Goal: Task Accomplishment & Management: Complete application form

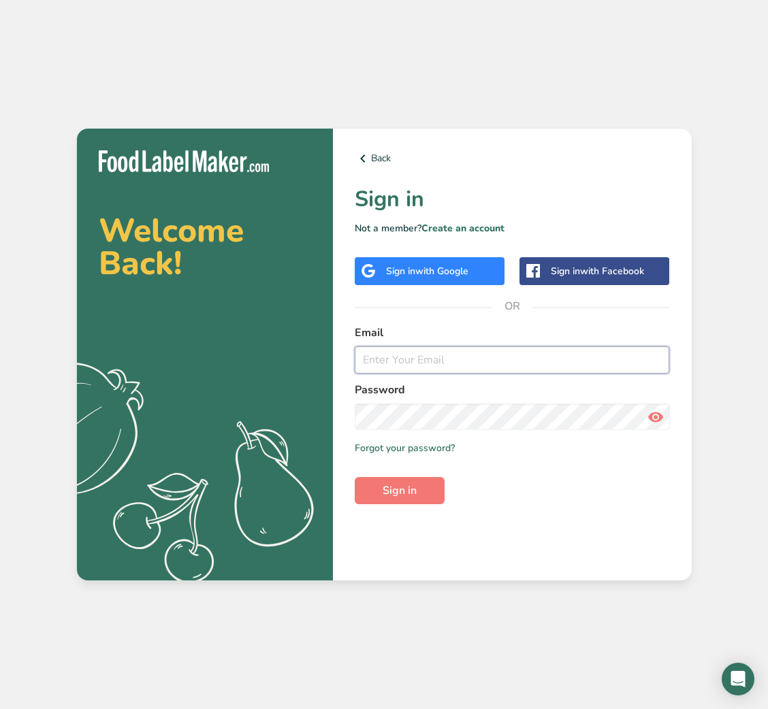
type input "[EMAIL_ADDRESS][DOMAIN_NAME]"
click at [408, 506] on div "Back Sign in Not a member? Create an account Sign in with Google Sign in with F…" at bounding box center [512, 355] width 359 height 453
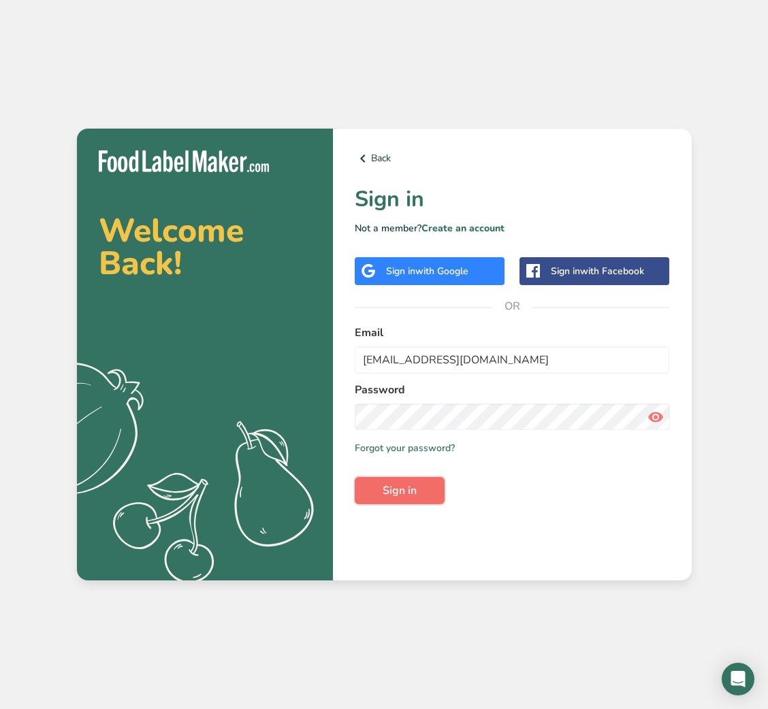
click at [404, 497] on span "Sign in" at bounding box center [399, 490] width 34 height 16
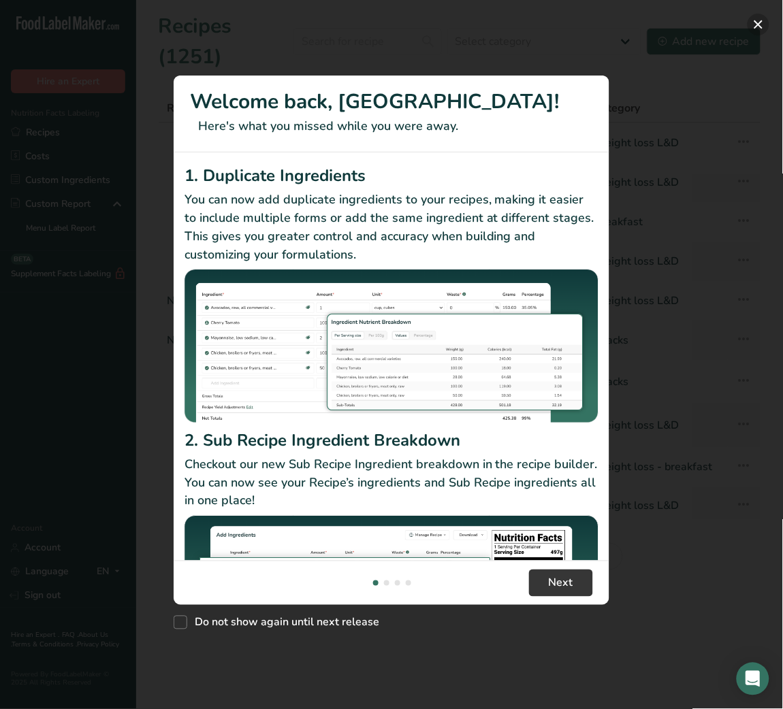
click at [762, 22] on button "New Features" at bounding box center [758, 25] width 22 height 22
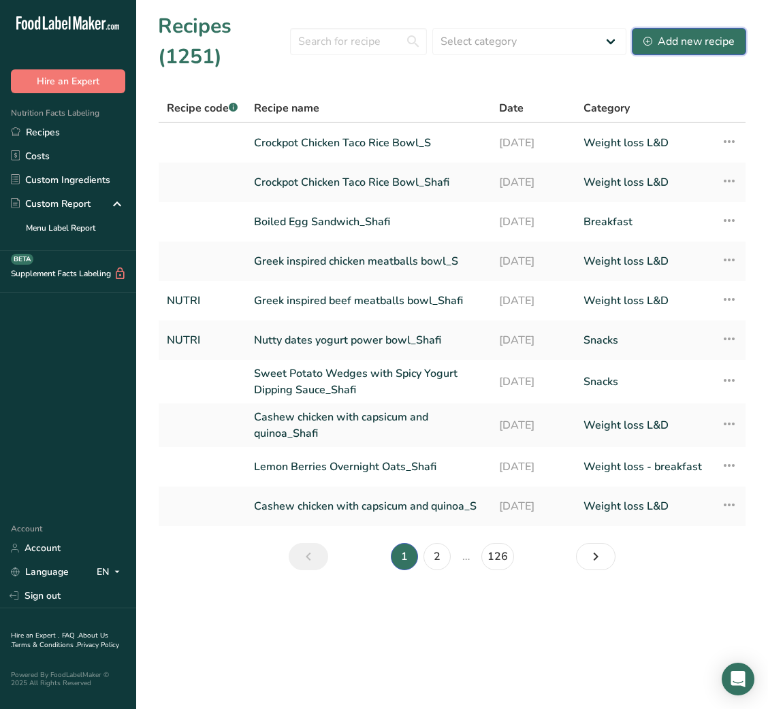
click at [696, 54] on button "Add new recipe" at bounding box center [689, 41] width 114 height 27
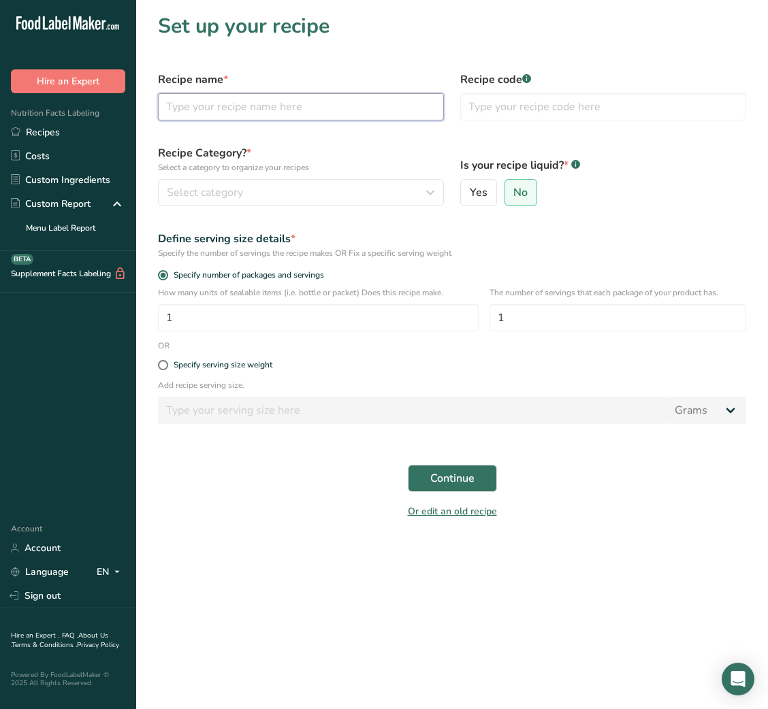
click at [276, 118] on input "text" at bounding box center [301, 106] width 286 height 27
type input "g"
type input "e"
click at [205, 110] on input "Egg f" at bounding box center [301, 106] width 286 height 27
type input "Egg Frittata"
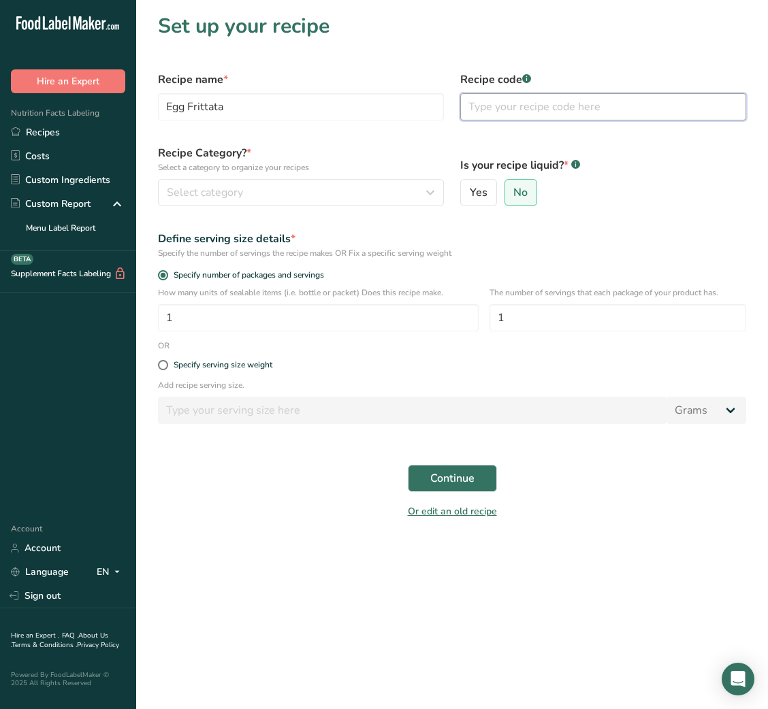
click at [542, 110] on input "text" at bounding box center [603, 106] width 286 height 27
type input "NUTRI"
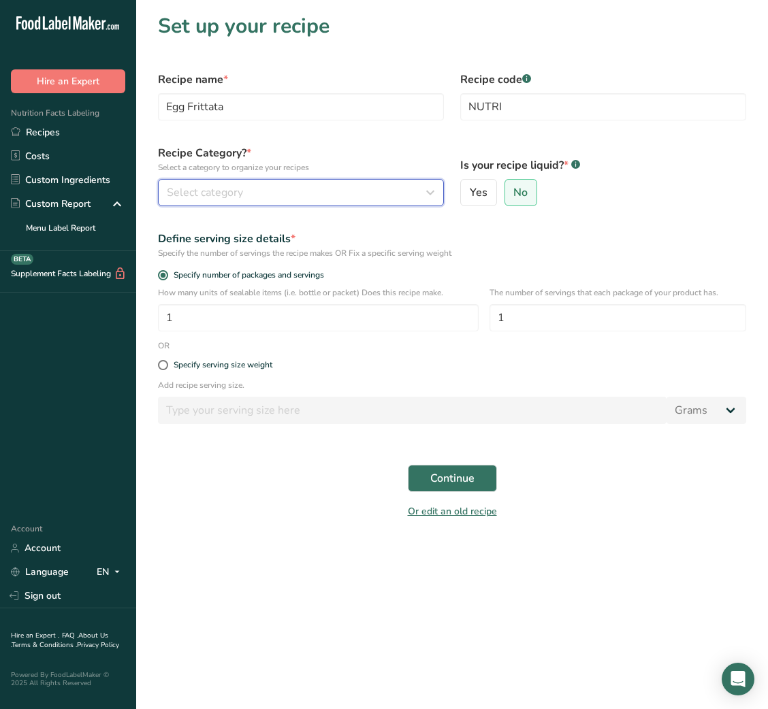
click at [369, 188] on div "Select category" at bounding box center [297, 192] width 260 height 16
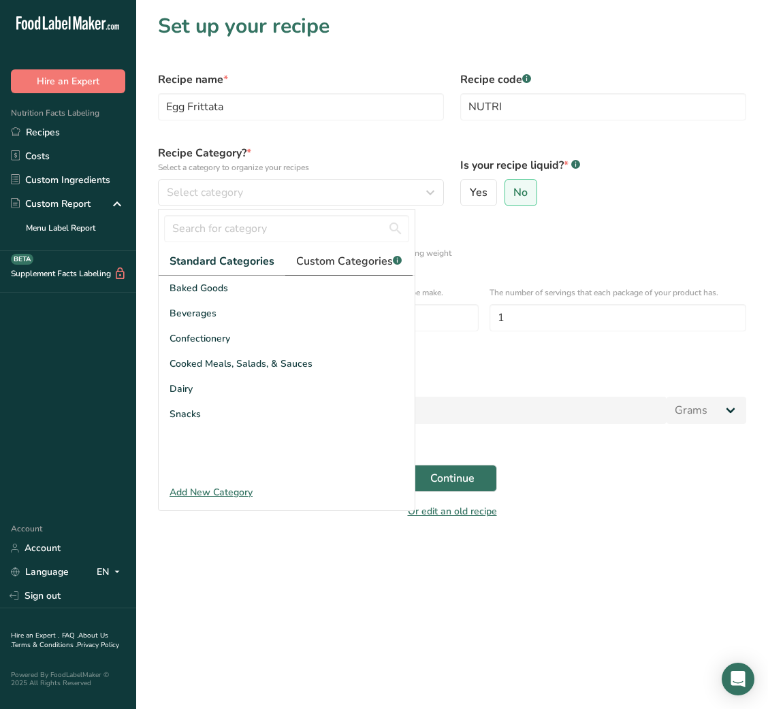
click at [378, 251] on link "Custom Categories .a-a{fill:#347362;}.b-a{fill:#fff;}" at bounding box center [348, 262] width 127 height 28
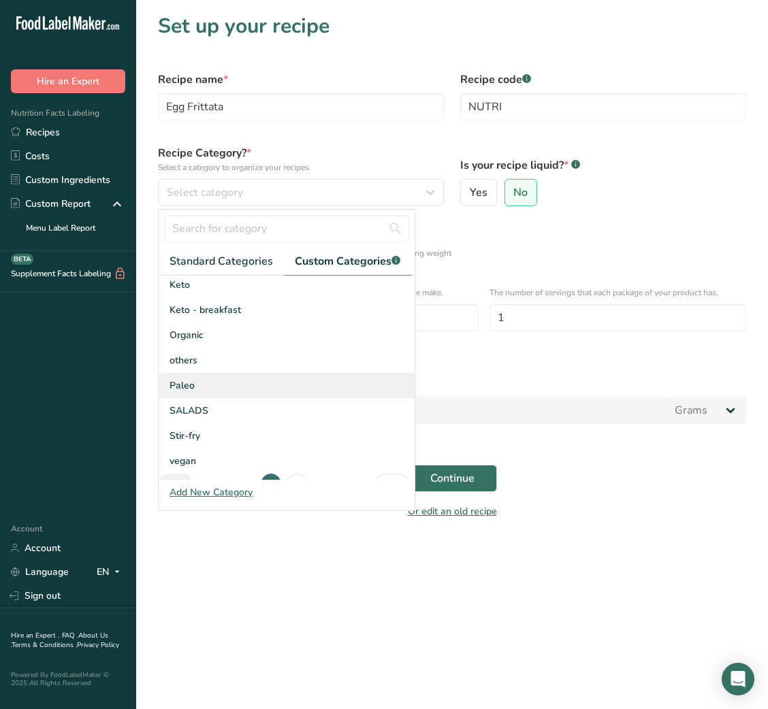
scroll to position [199, 0]
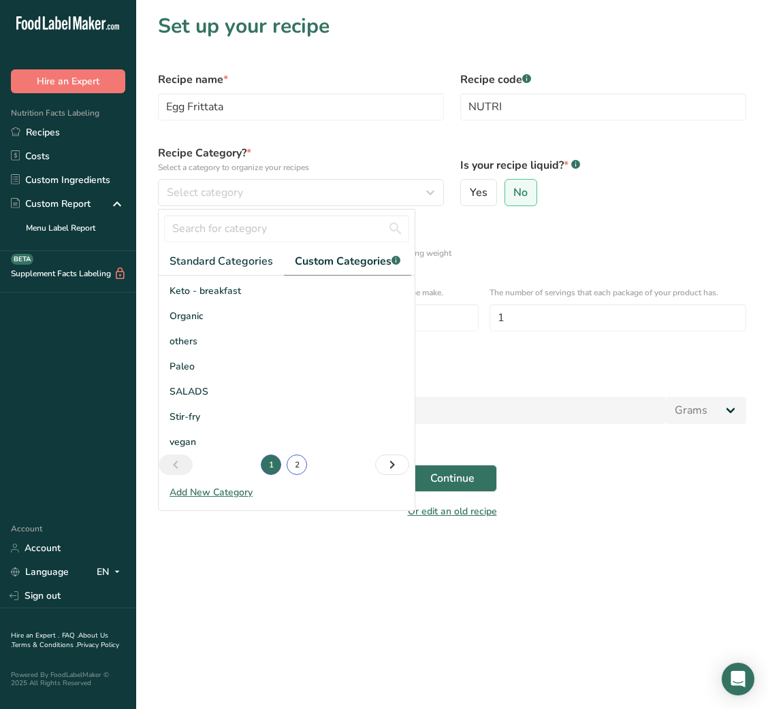
click at [295, 464] on link "2" at bounding box center [296, 465] width 20 height 20
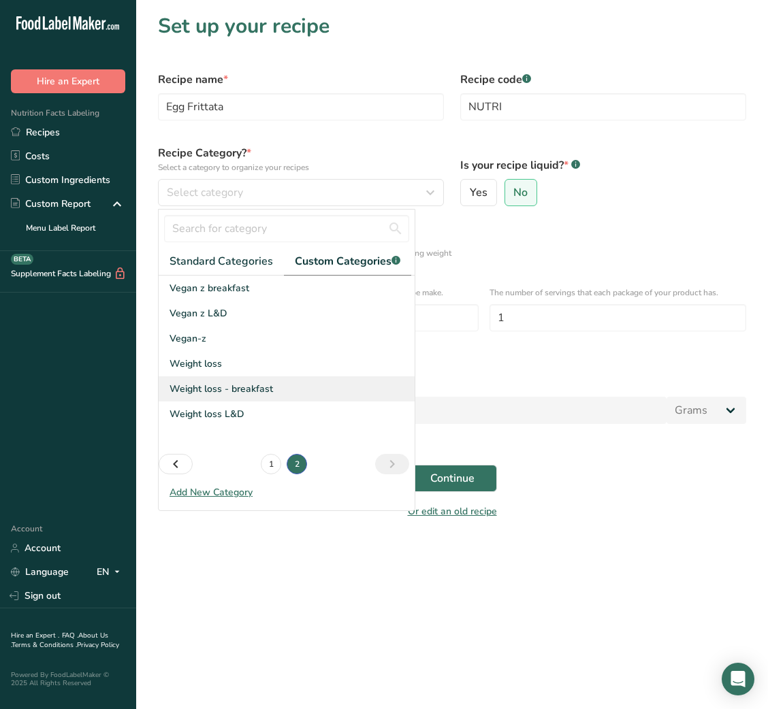
click at [220, 390] on span "Weight loss - breakfast" at bounding box center [220, 389] width 103 height 14
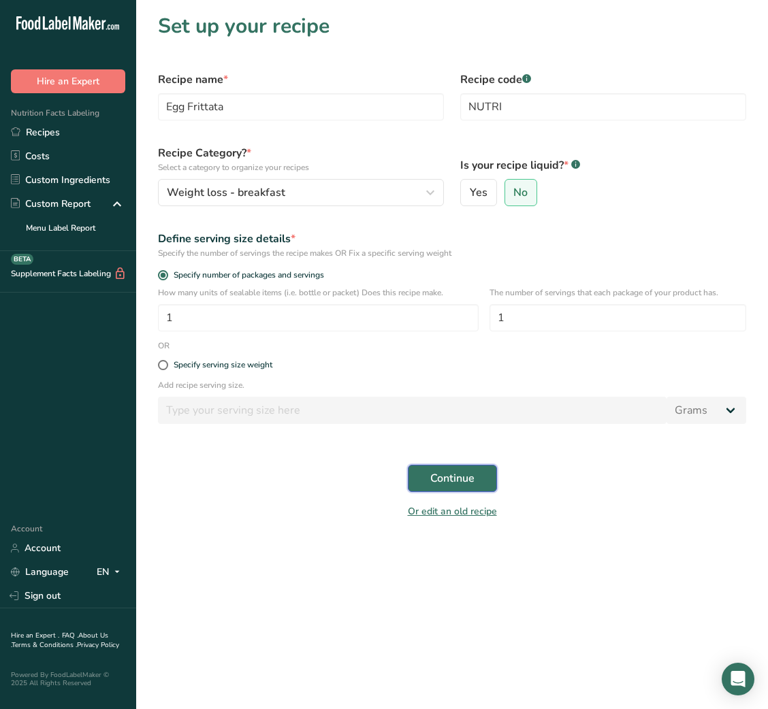
click at [461, 487] on span "Continue" at bounding box center [452, 478] width 44 height 16
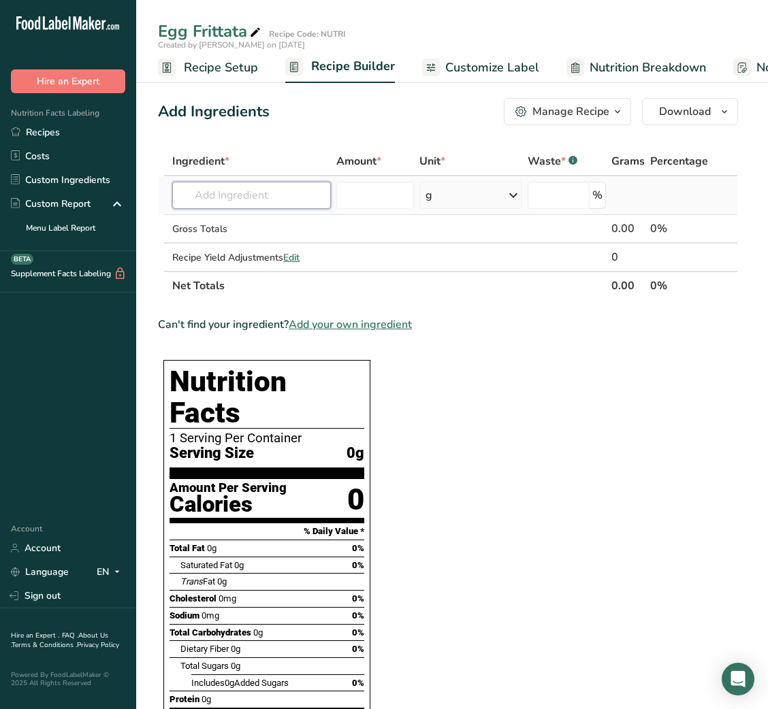
click at [281, 186] on input "text" at bounding box center [251, 195] width 159 height 27
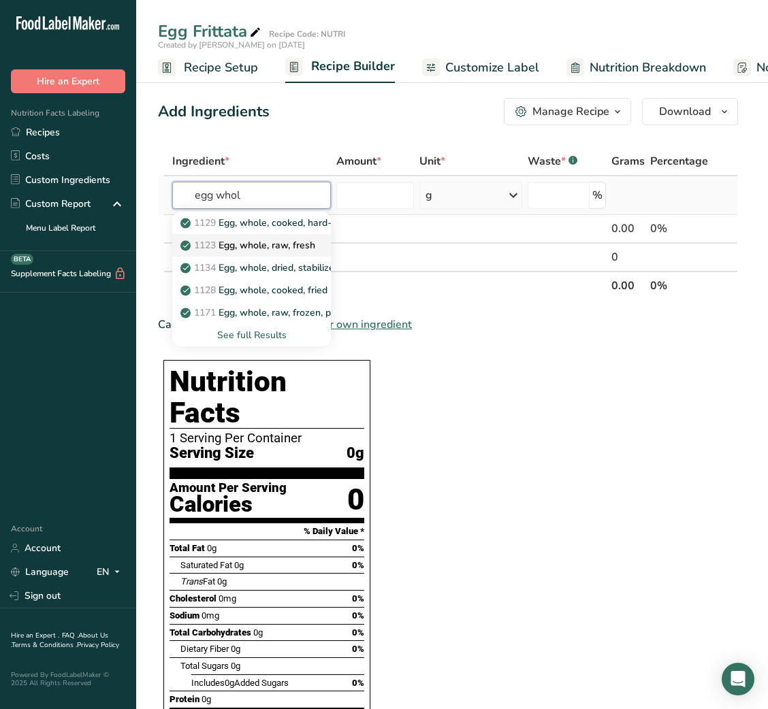
type input "egg whol"
click at [304, 240] on p "1123 Egg, whole, raw, fresh" at bounding box center [249, 245] width 132 height 14
type input "Egg, whole, raw, fresh"
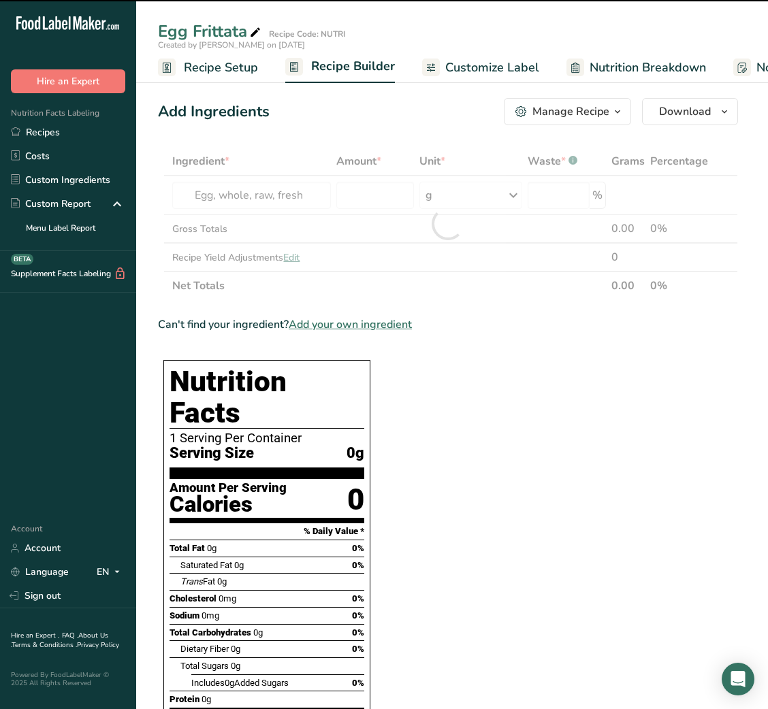
type input "0"
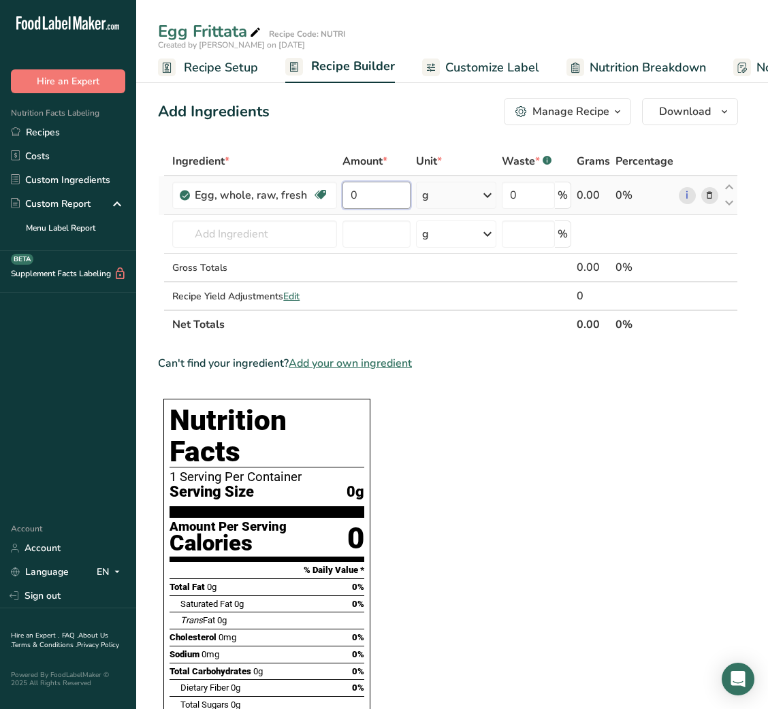
click at [369, 194] on input "0" at bounding box center [376, 195] width 68 height 27
type input "2"
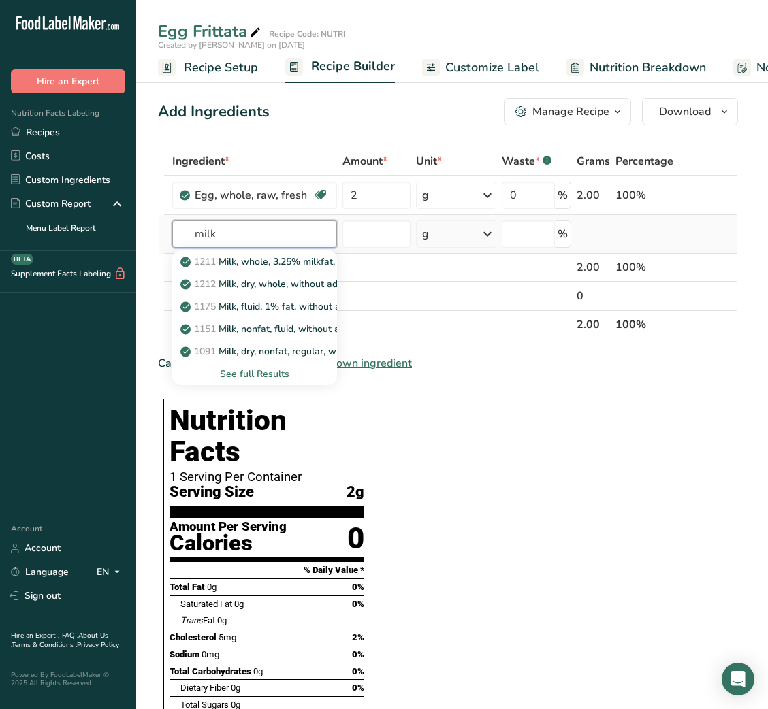
type input "milk"
click at [272, 374] on div "See full Results" at bounding box center [254, 374] width 143 height 14
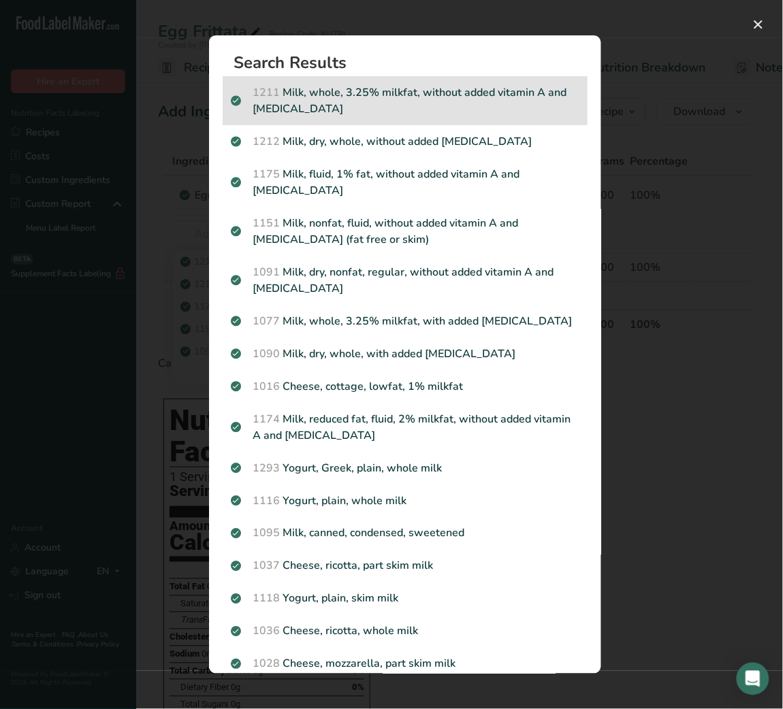
click at [341, 88] on p "1211 Milk, whole, 3.25% milkfat, without added vitamin A and vitamin D" at bounding box center [405, 100] width 348 height 33
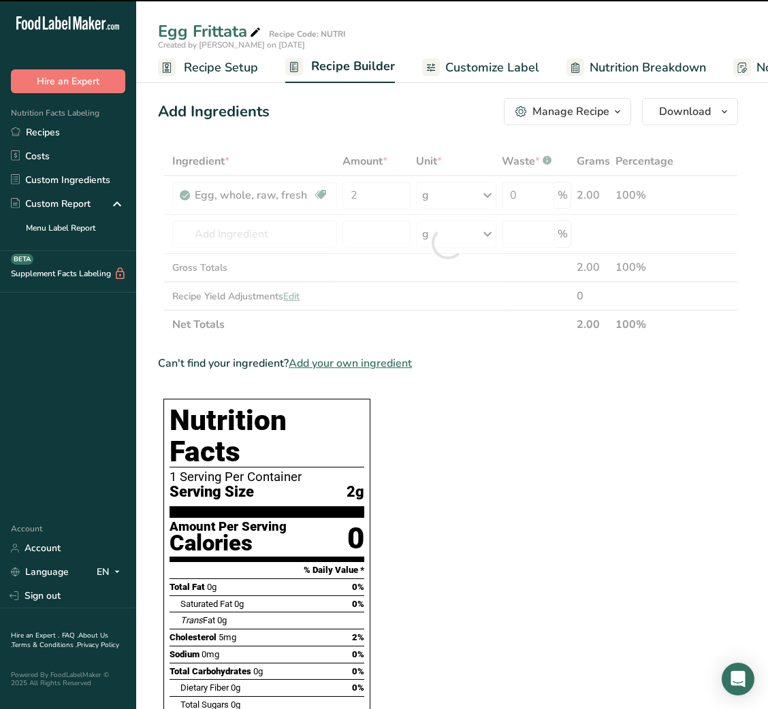
type input "0"
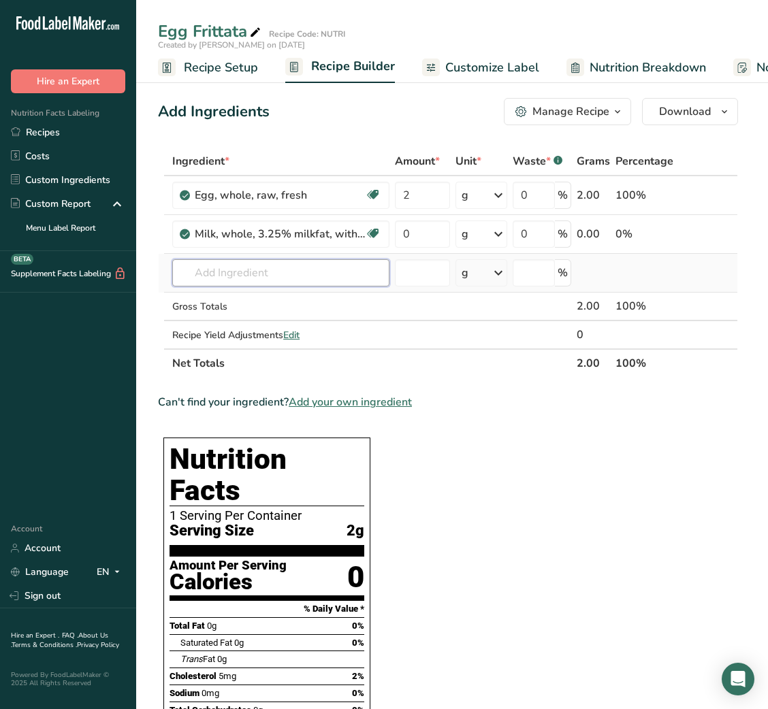
click at [272, 272] on input "text" at bounding box center [280, 272] width 217 height 27
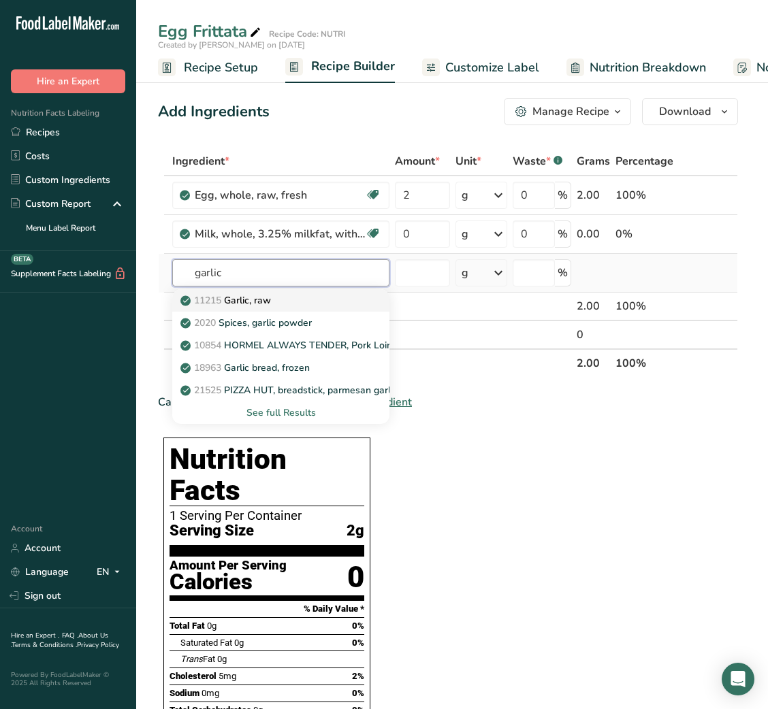
type input "garlic"
click at [270, 293] on p "11215 Garlic, raw" at bounding box center [227, 300] width 88 height 14
type input "Garlic, raw"
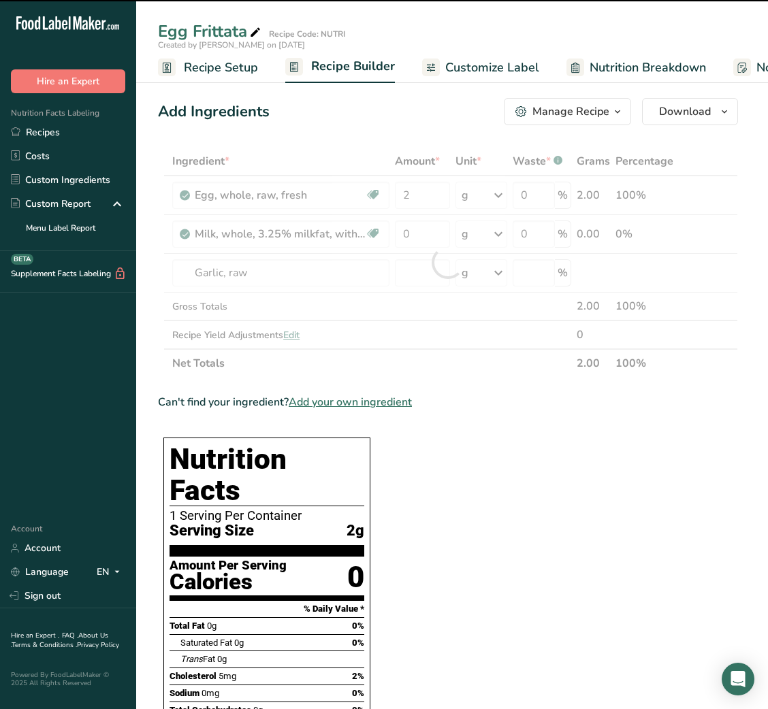
click at [414, 276] on div at bounding box center [448, 262] width 580 height 231
click at [414, 276] on input "number" at bounding box center [422, 272] width 55 height 27
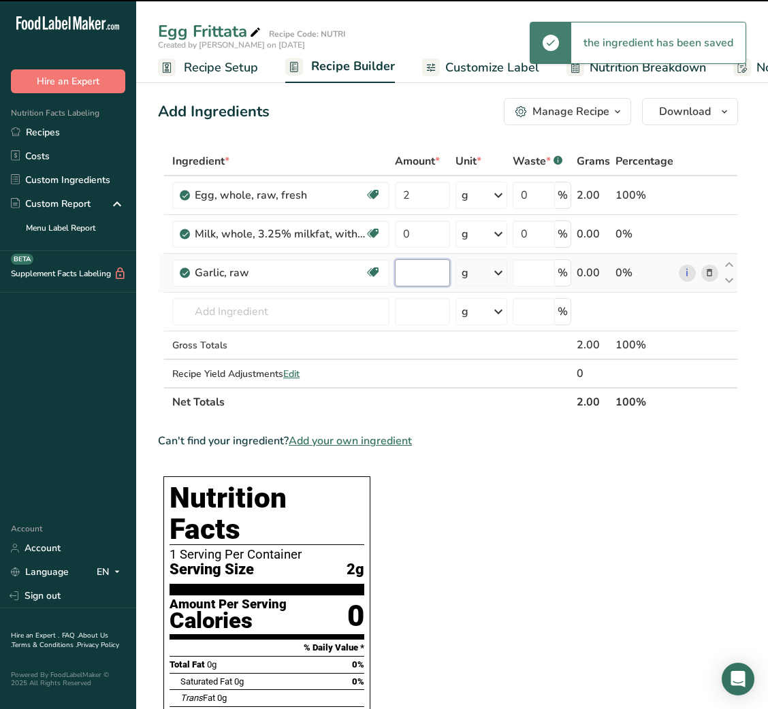
click at [414, 276] on input "number" at bounding box center [422, 272] width 55 height 27
type input "0"
click at [414, 276] on input "0" at bounding box center [422, 272] width 55 height 27
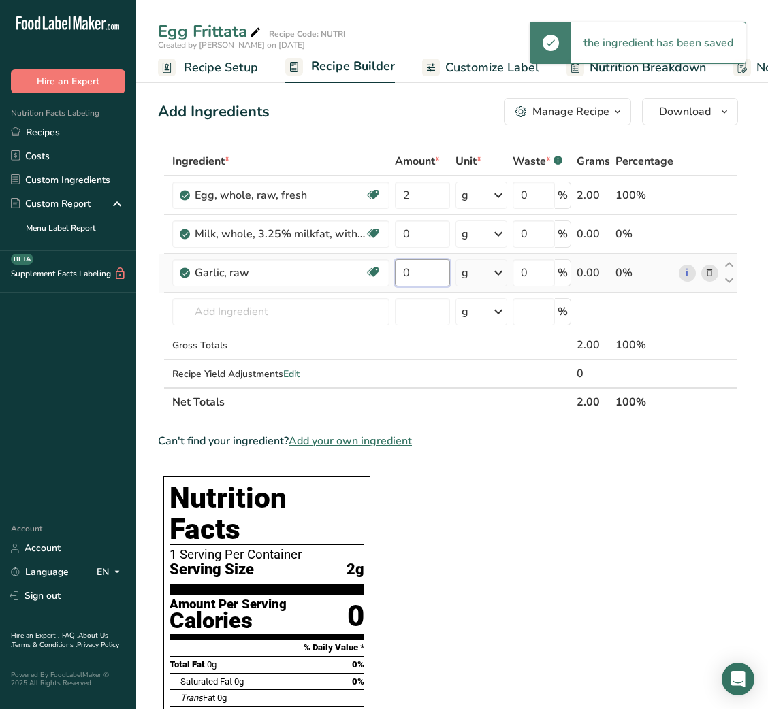
click at [414, 276] on input "0" at bounding box center [422, 272] width 55 height 27
type input "3"
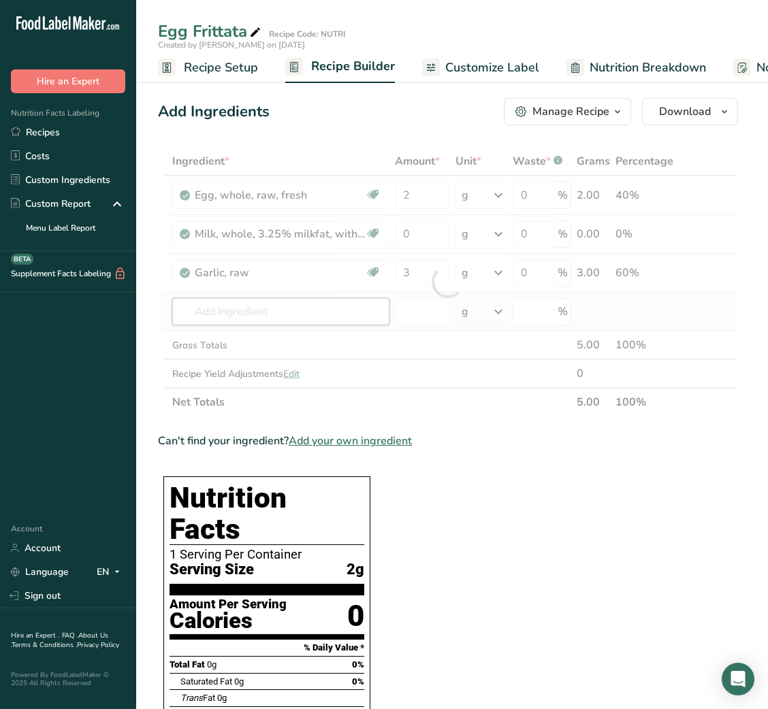
click at [310, 301] on div "Ingredient * Amount * Unit * Waste * .a-a{fill:#347362;}.b-a{fill:#fff;} Grams …" at bounding box center [448, 281] width 580 height 269
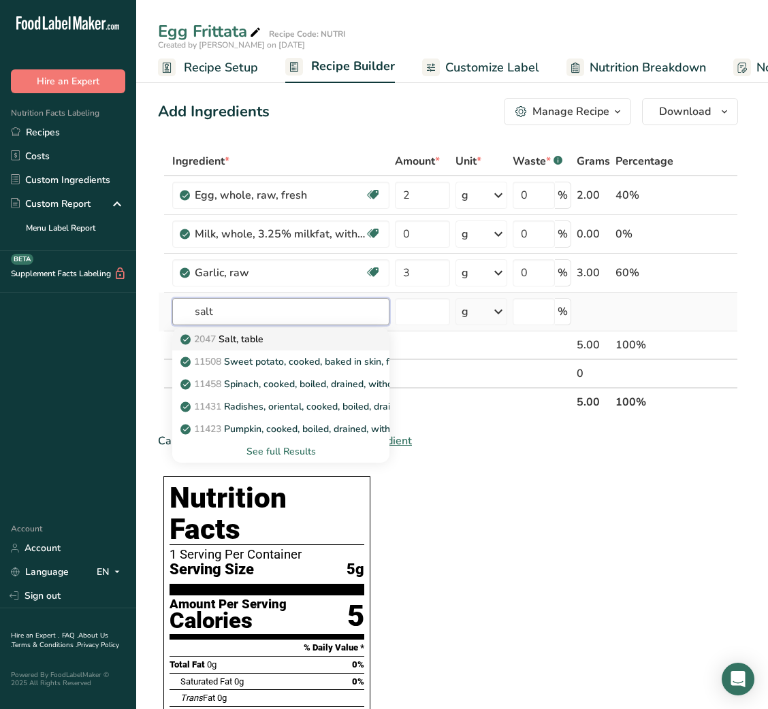
type input "salt"
click at [268, 344] on div "2047 Salt, table" at bounding box center [270, 339] width 174 height 14
type input "Salt, table"
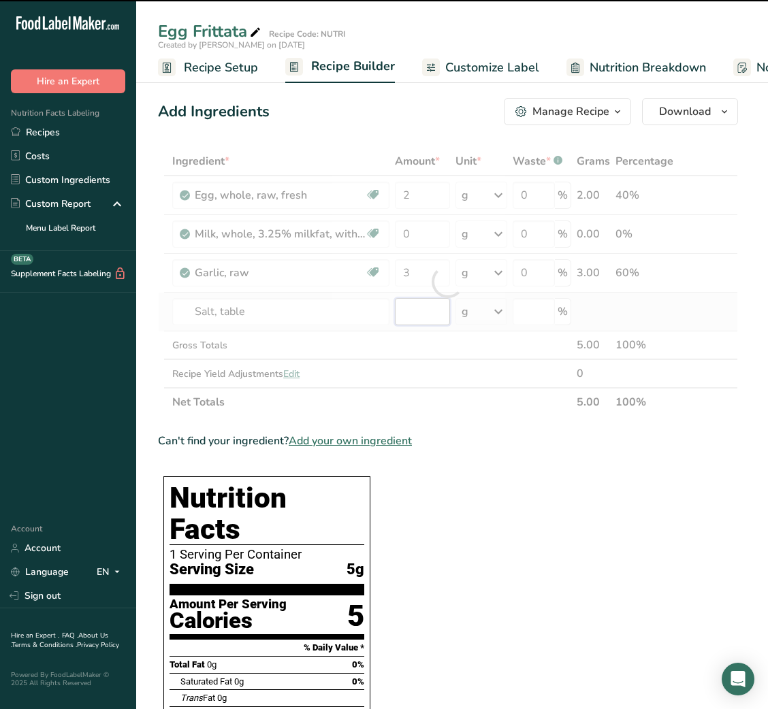
type input "0"
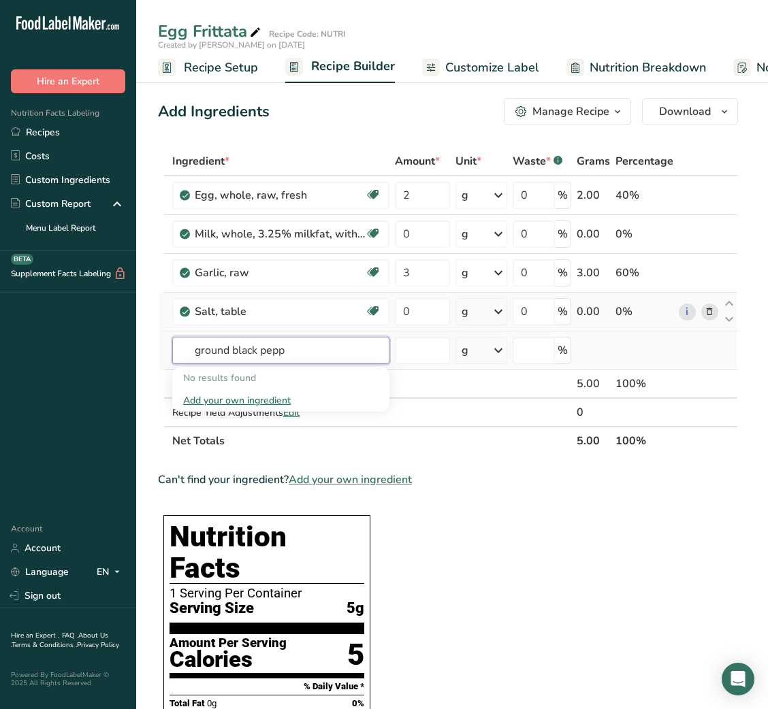
click at [218, 345] on input "ground black pepp" at bounding box center [280, 350] width 217 height 27
click at [252, 346] on input "black pepp" at bounding box center [280, 350] width 217 height 27
type input "black pepp"
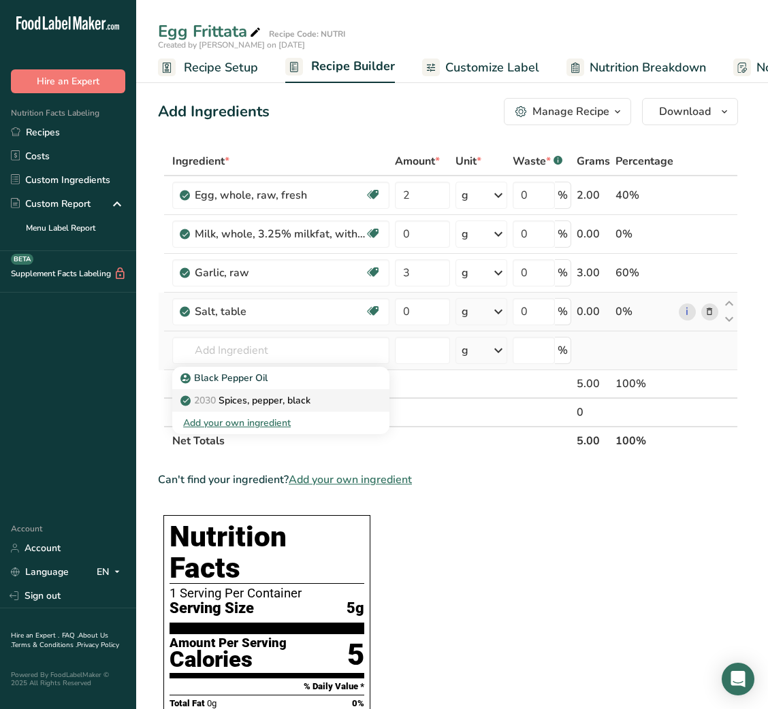
click at [263, 397] on p "2030 Spices, pepper, black" at bounding box center [246, 400] width 127 height 14
type input "Spices, pepper, black"
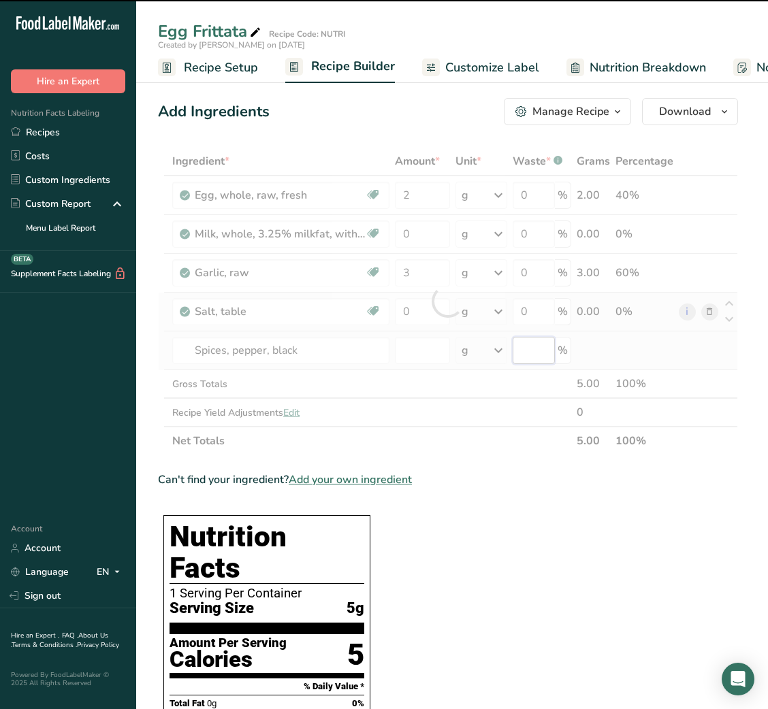
type input "0"
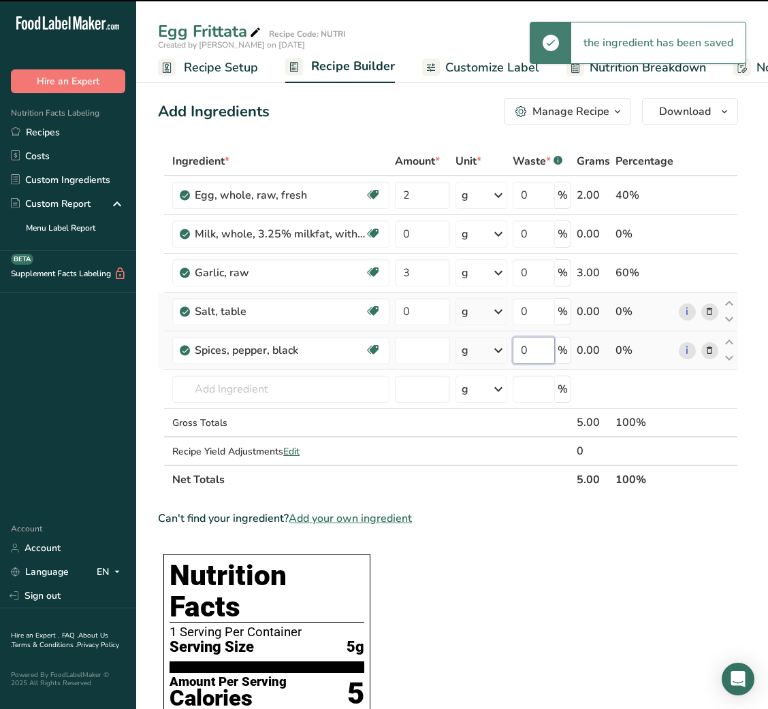
type input "0"
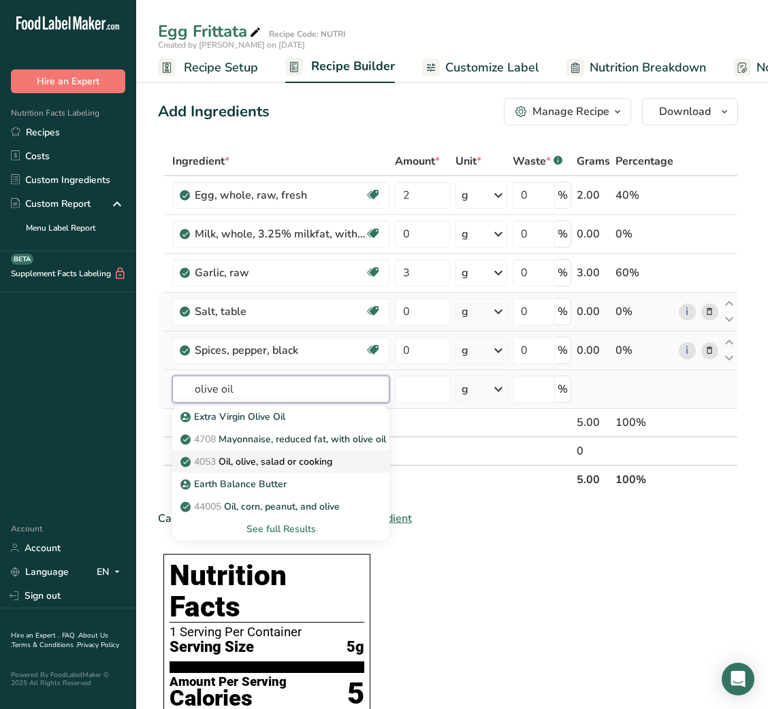
type input "olive oil"
click at [295, 455] on p "4053 Oil, olive, salad or cooking" at bounding box center [257, 462] width 149 height 14
type input "Oil, olive, salad or cooking"
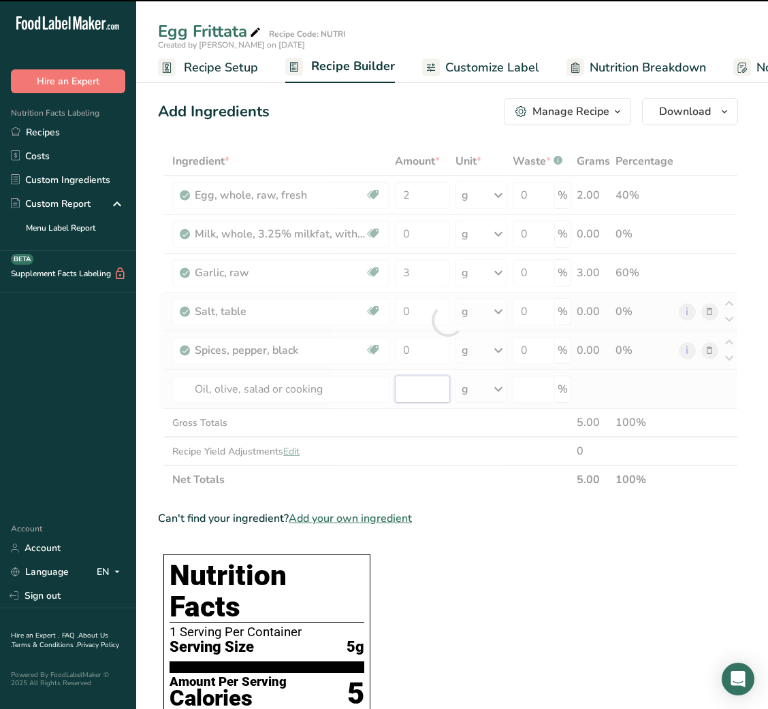
type input "0"
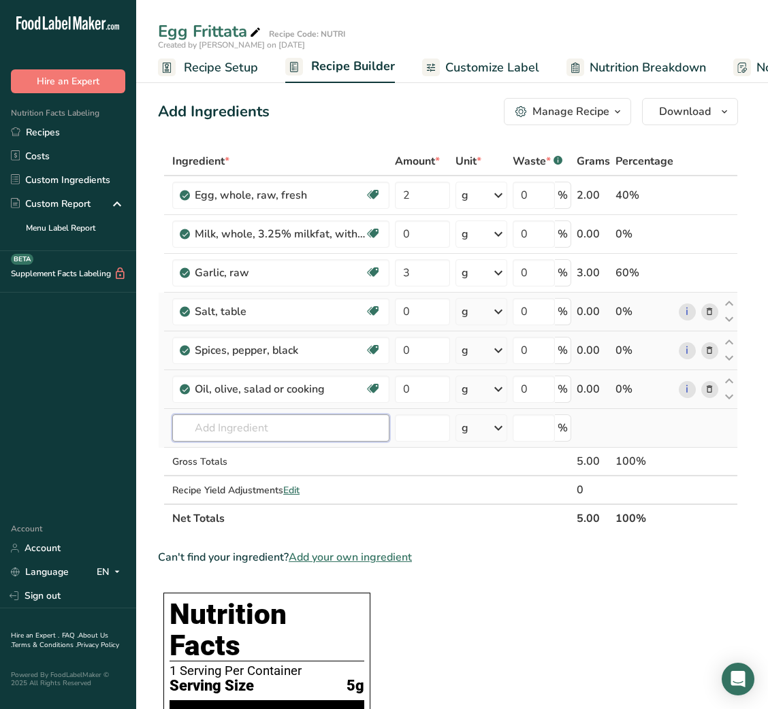
click at [243, 429] on input "text" at bounding box center [280, 427] width 217 height 27
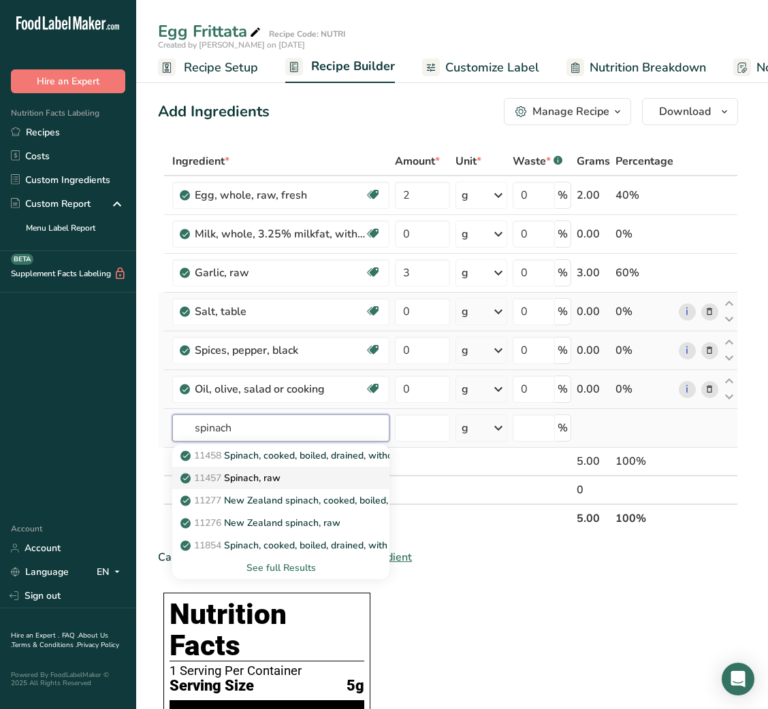
type input "spinach"
click at [260, 474] on p "11457 Spinach, raw" at bounding box center [231, 478] width 97 height 14
type input "Spinach, raw"
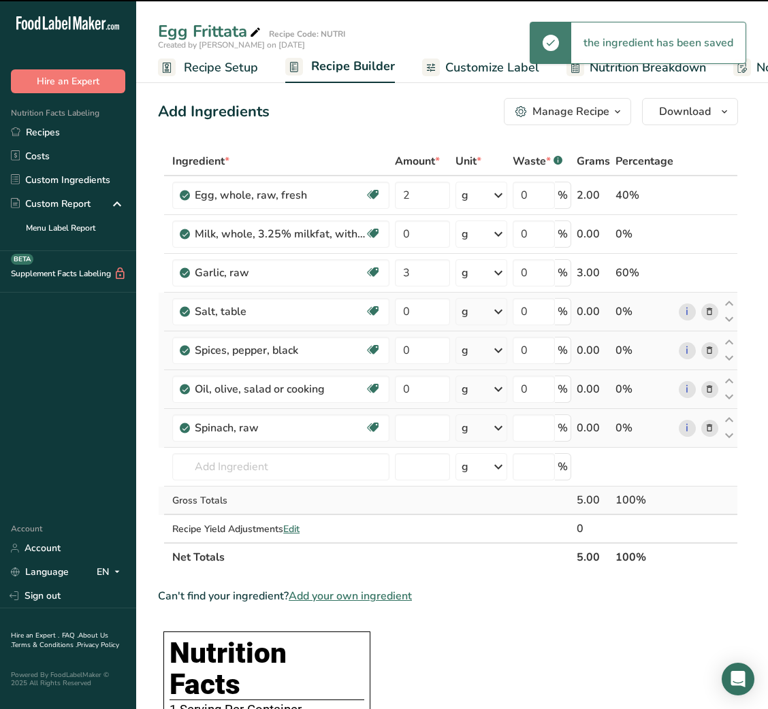
type input "0"
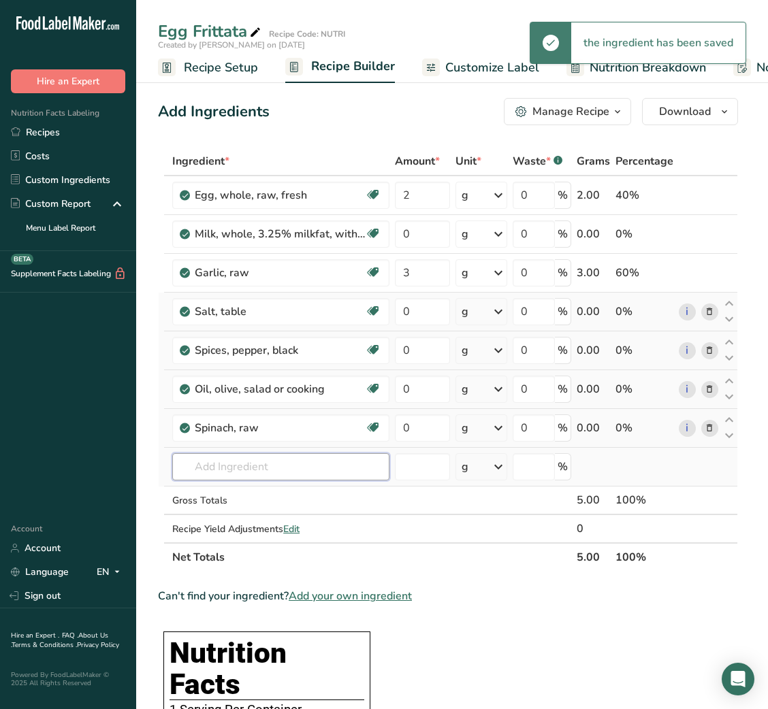
click at [259, 472] on input "text" at bounding box center [280, 466] width 217 height 27
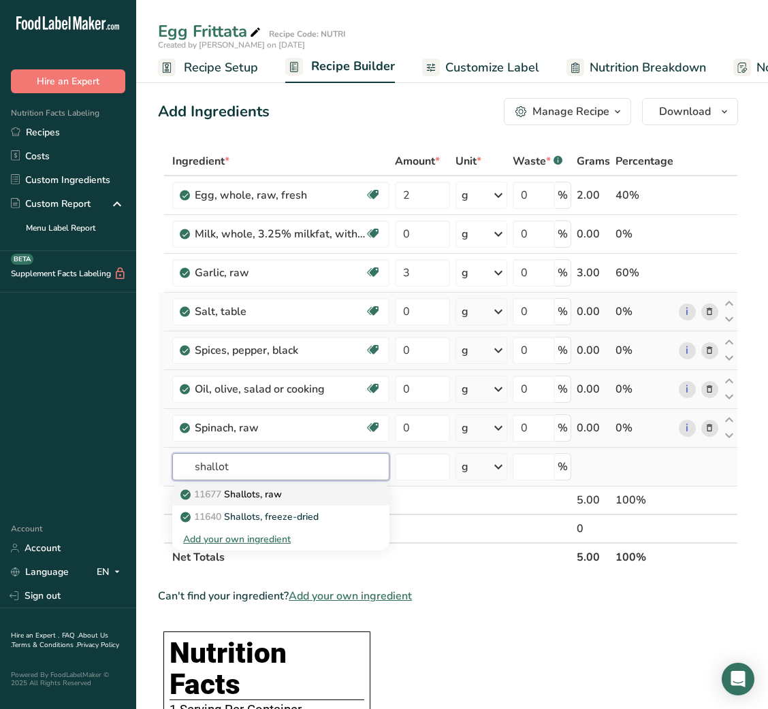
type input "shallot"
click at [271, 500] on p "11677 Shallots, raw" at bounding box center [232, 494] width 99 height 14
type input "Shallots, raw"
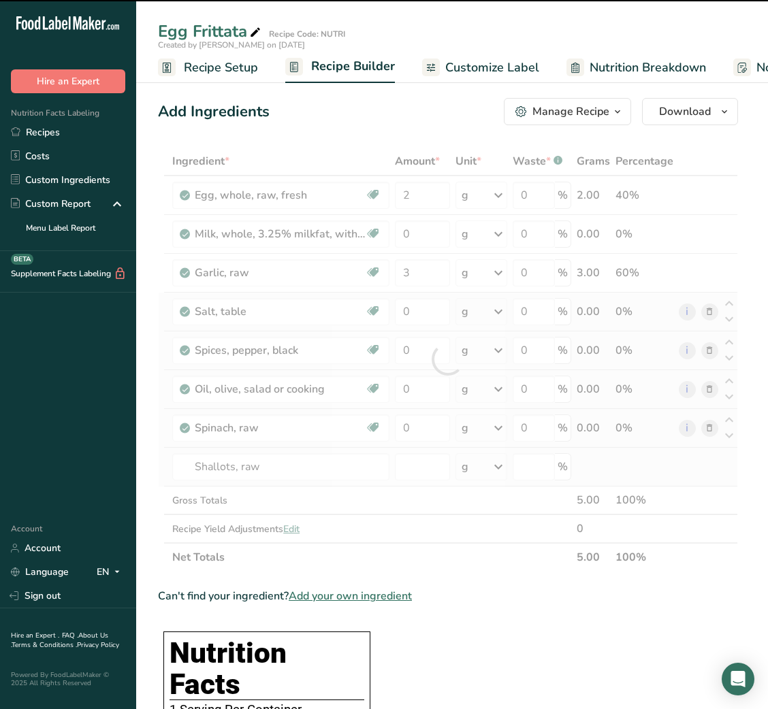
type input "0"
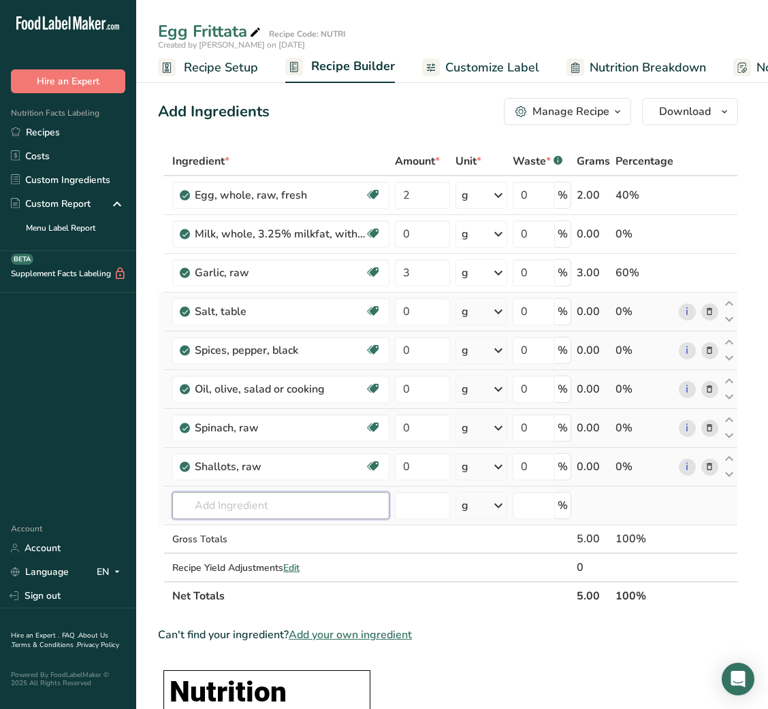
click at [238, 506] on input "text" at bounding box center [280, 505] width 217 height 27
type input "r"
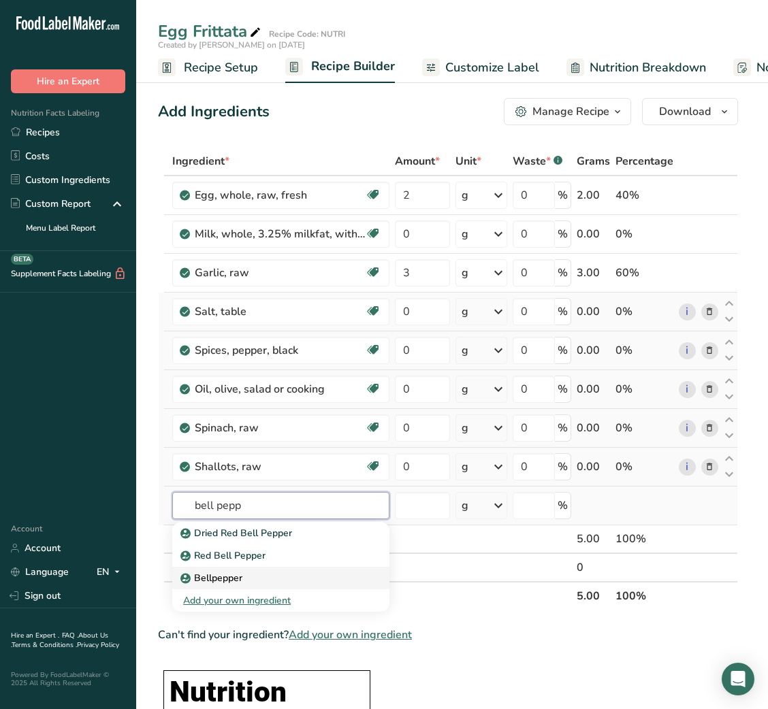
type input "bell pepp"
click at [235, 573] on p "Bellpepper" at bounding box center [212, 578] width 59 height 14
type input "Bellpepper"
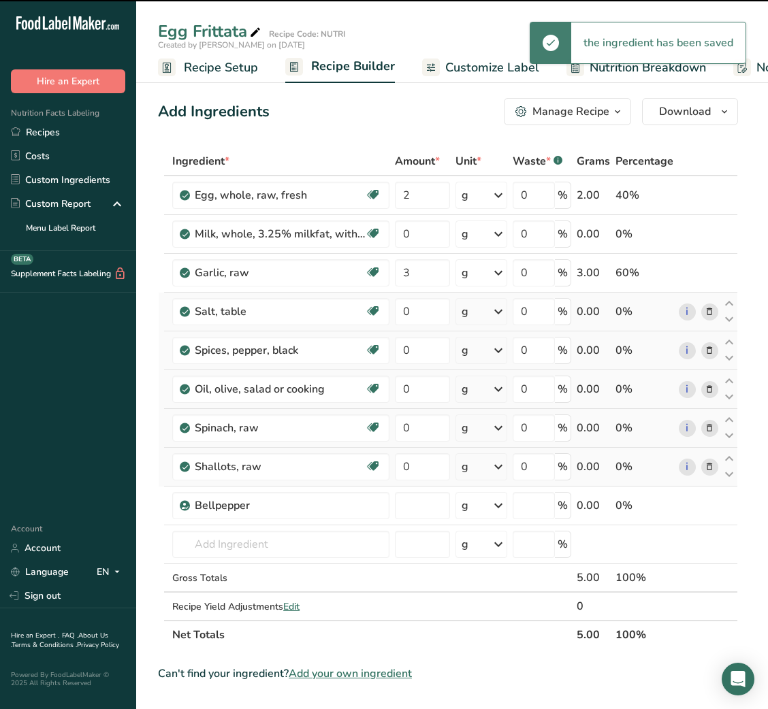
type input "0"
click at [248, 485] on tbody "Egg, whole, raw, fresh Gluten free Vegetarian Soy free 2 g Portions 1 large 1 e…" at bounding box center [448, 398] width 578 height 444
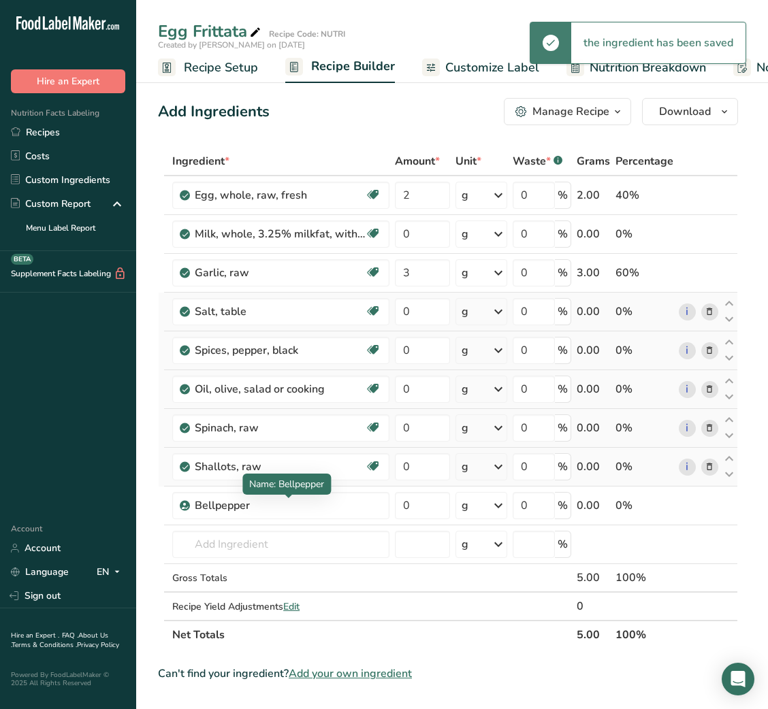
scroll to position [14, 0]
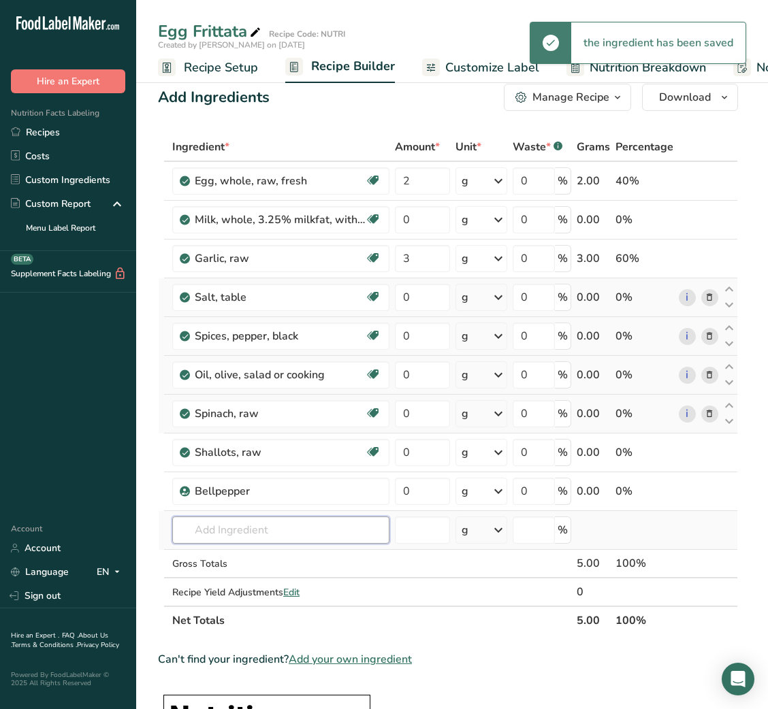
click at [212, 524] on input "text" at bounding box center [280, 530] width 217 height 27
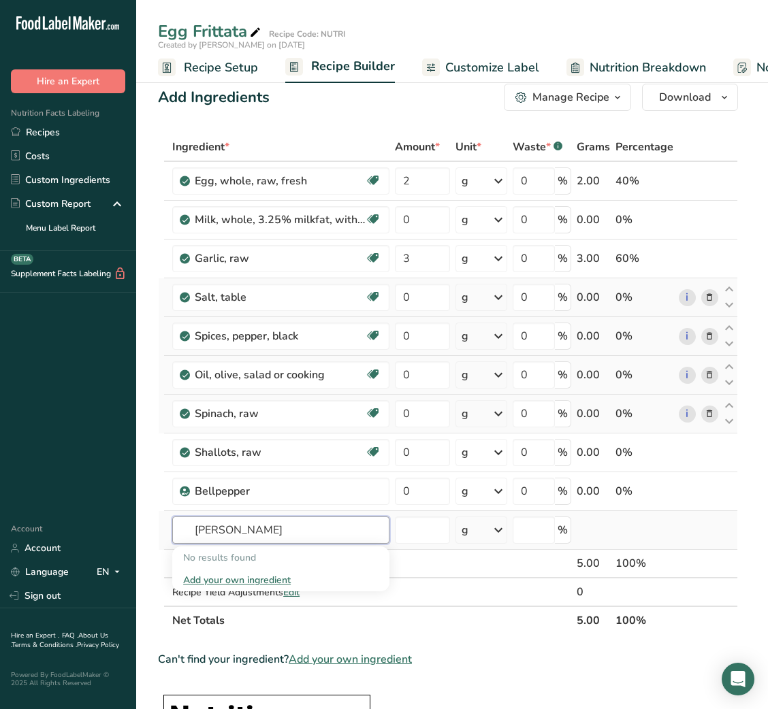
click at [212, 524] on input "mozer" at bounding box center [280, 530] width 217 height 27
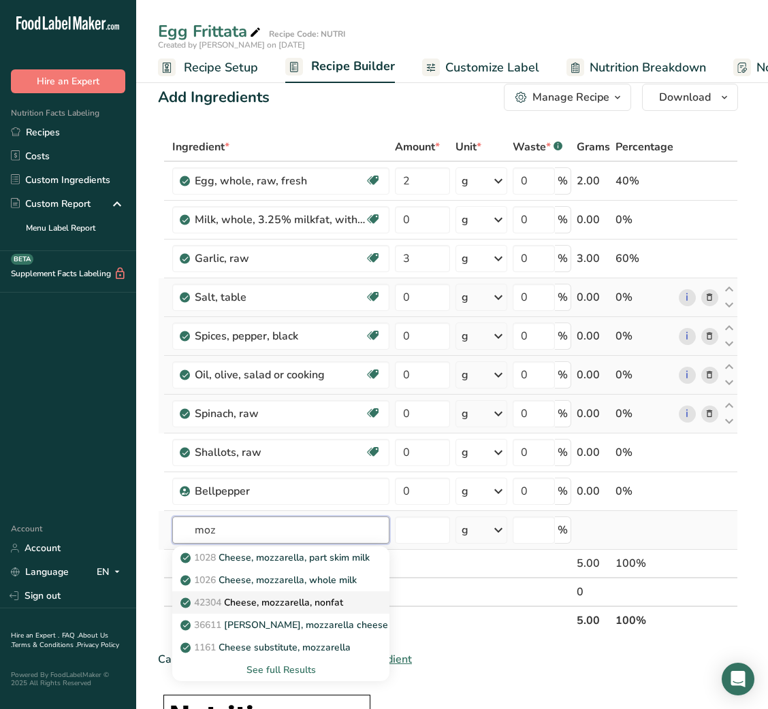
type input "moz"
click at [308, 591] on link "42304 Cheese, mozzarella, nonfat" at bounding box center [280, 602] width 217 height 22
type input "Cheese, mozzarella, nonfat"
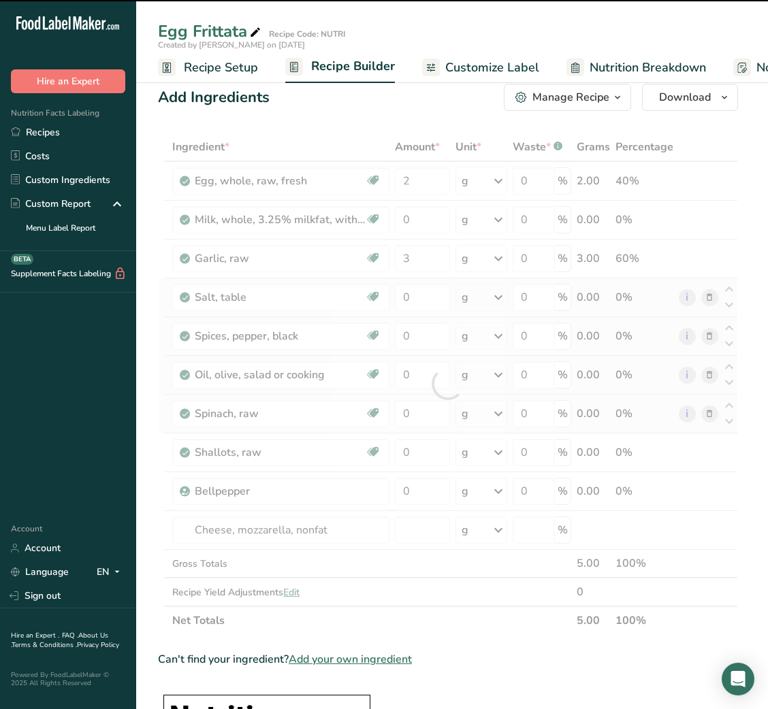
type input "0"
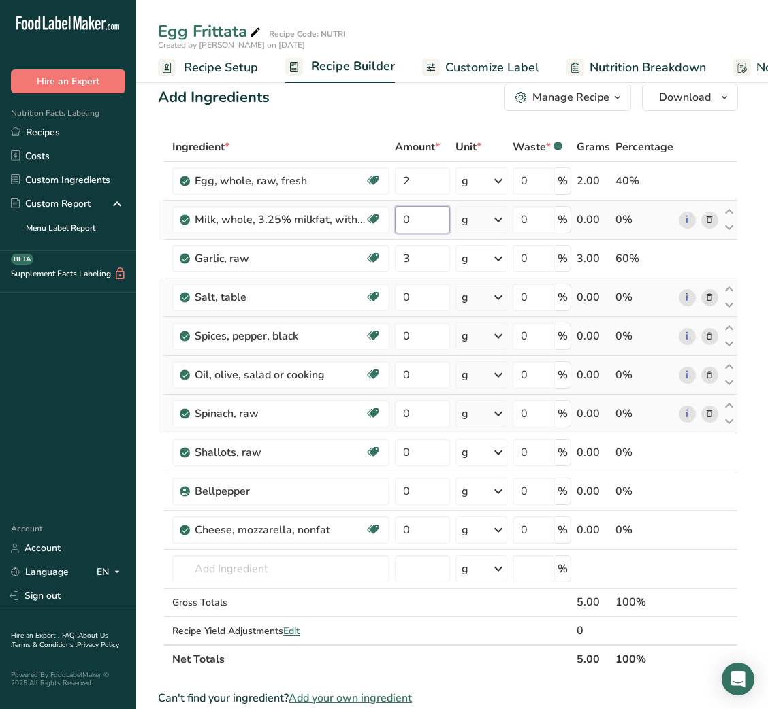
click at [402, 227] on input "0" at bounding box center [422, 219] width 55 height 27
type input "10"
click at [404, 375] on div "Ingredient * Amount * Unit * Waste * .a-a{fill:#347362;}.b-a{fill:#fff;} Grams …" at bounding box center [448, 403] width 580 height 541
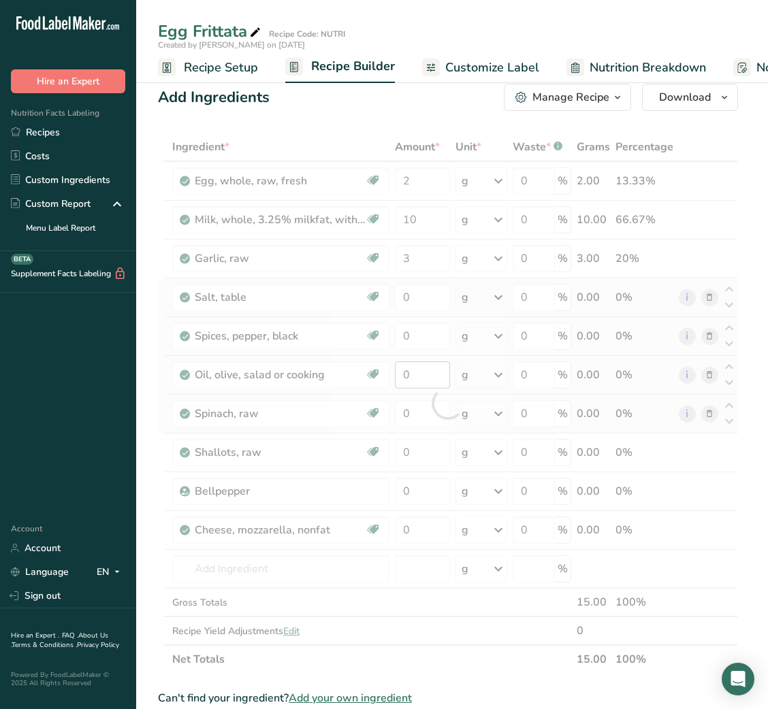
click at [404, 375] on div at bounding box center [448, 403] width 580 height 541
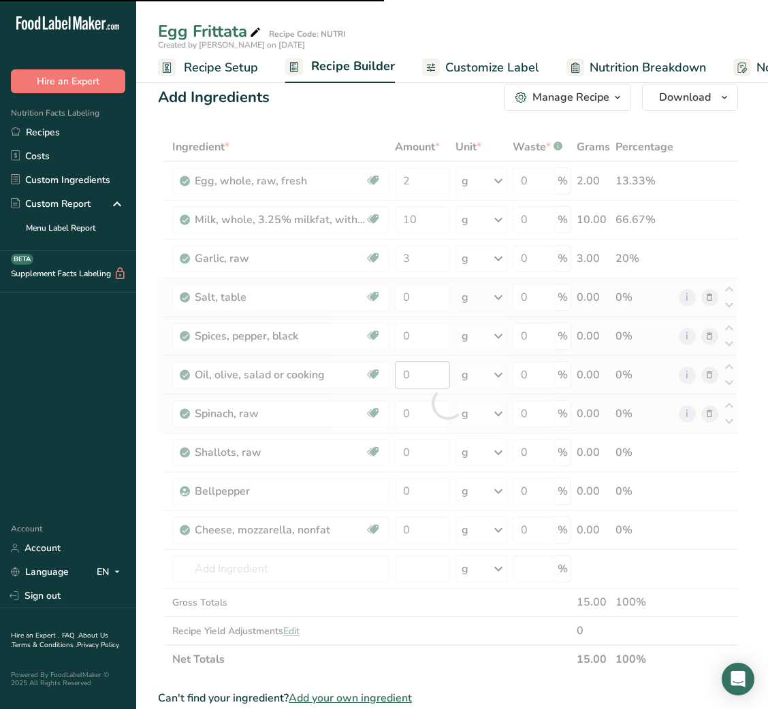
click at [404, 375] on div at bounding box center [448, 403] width 580 height 541
click at [404, 375] on input "0" at bounding box center [422, 374] width 55 height 27
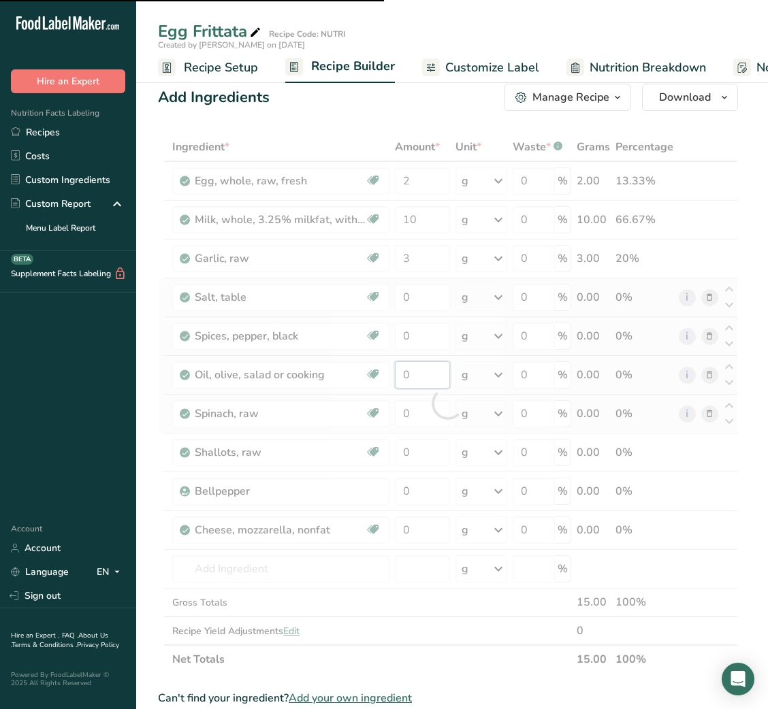
click at [404, 375] on input "0" at bounding box center [422, 374] width 55 height 27
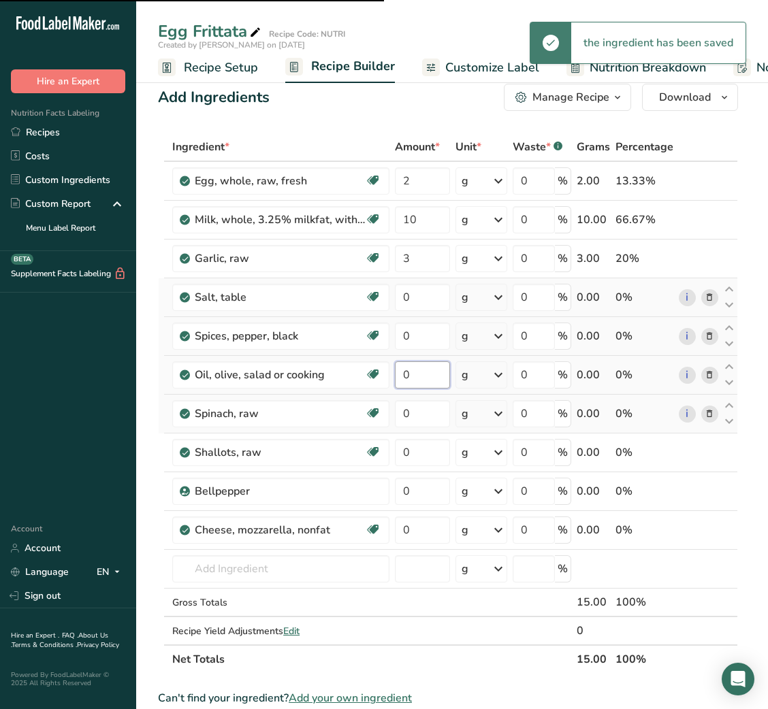
click at [404, 375] on input "0" at bounding box center [422, 374] width 55 height 27
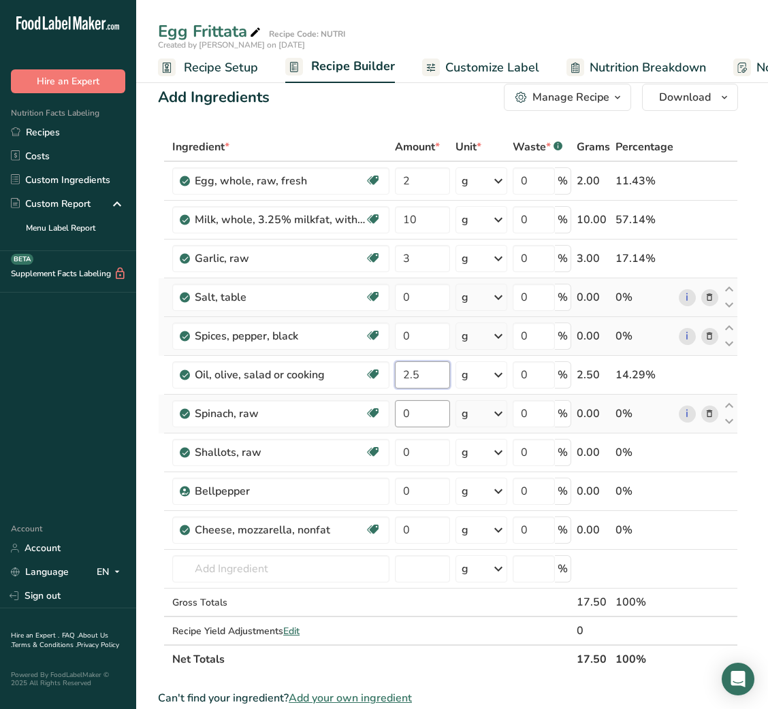
type input "2.5"
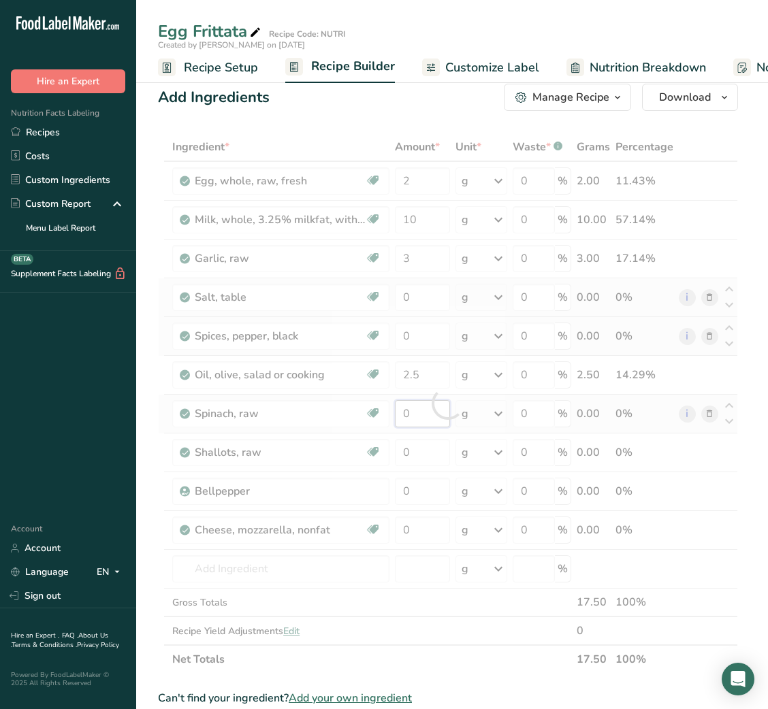
click at [402, 414] on div "Ingredient * Amount * Unit * Waste * .a-a{fill:#347362;}.b-a{fill:#fff;} Grams …" at bounding box center [448, 403] width 580 height 541
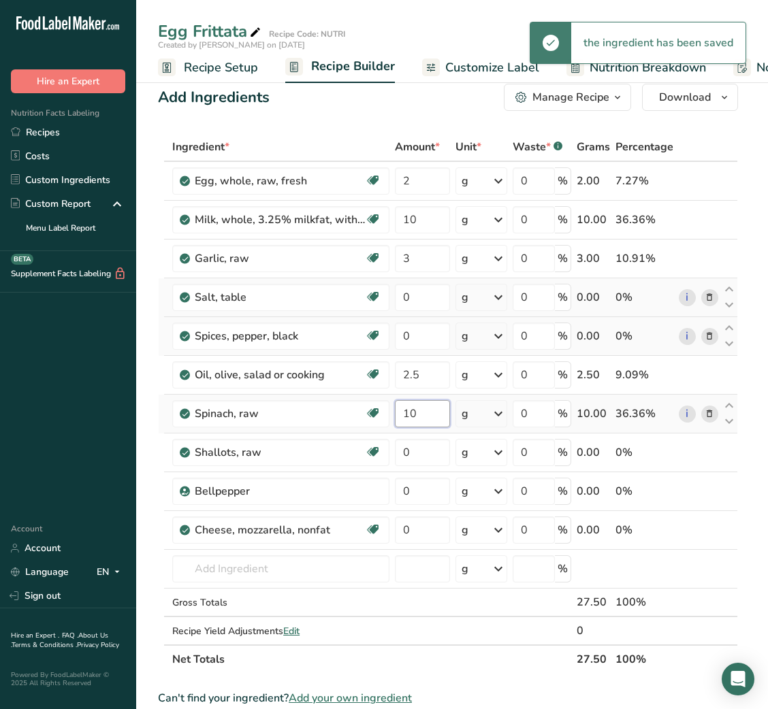
type input "10"
type input "5"
type input "0"
type input "7"
click at [405, 482] on div "Ingredient * Amount * Unit * Waste * .a-a{fill:#347362;}.b-a{fill:#fff;} Grams …" at bounding box center [448, 403] width 580 height 541
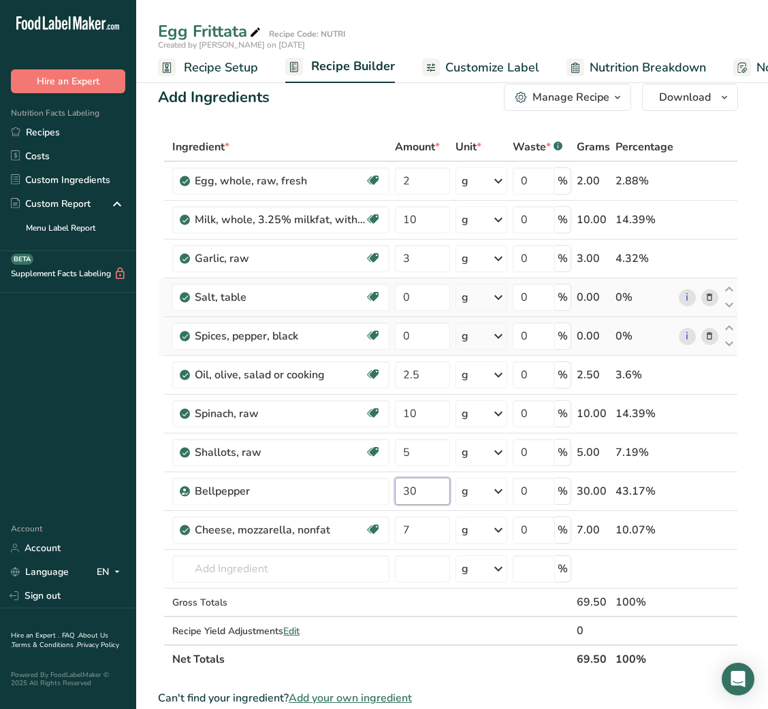
type input "30"
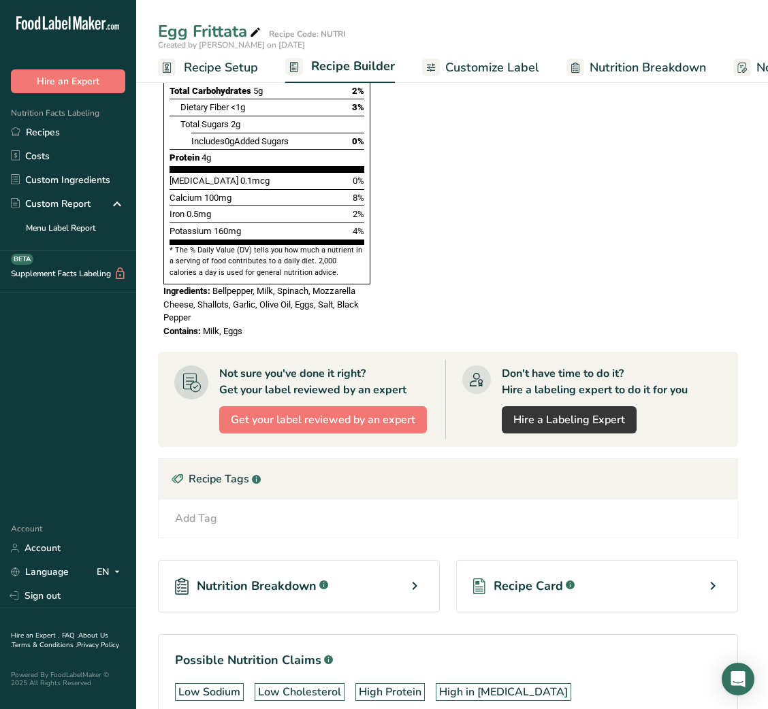
scroll to position [978, 0]
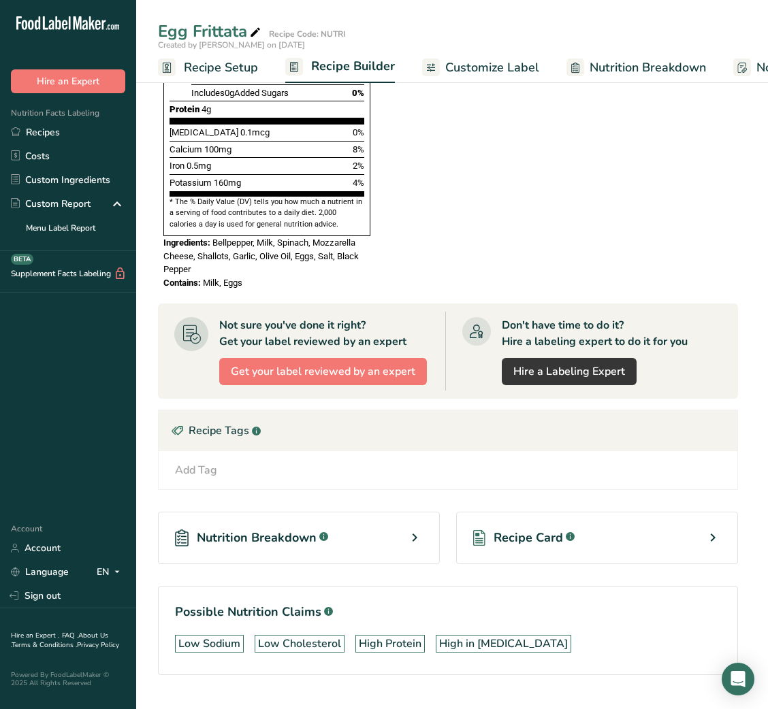
click at [515, 529] on span "Recipe Card" at bounding box center [527, 538] width 69 height 18
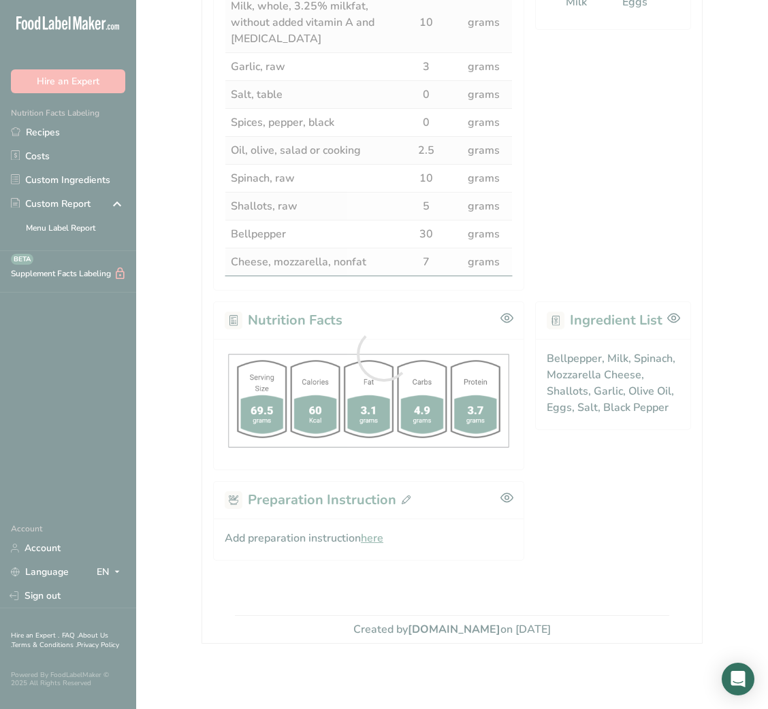
scroll to position [374, 0]
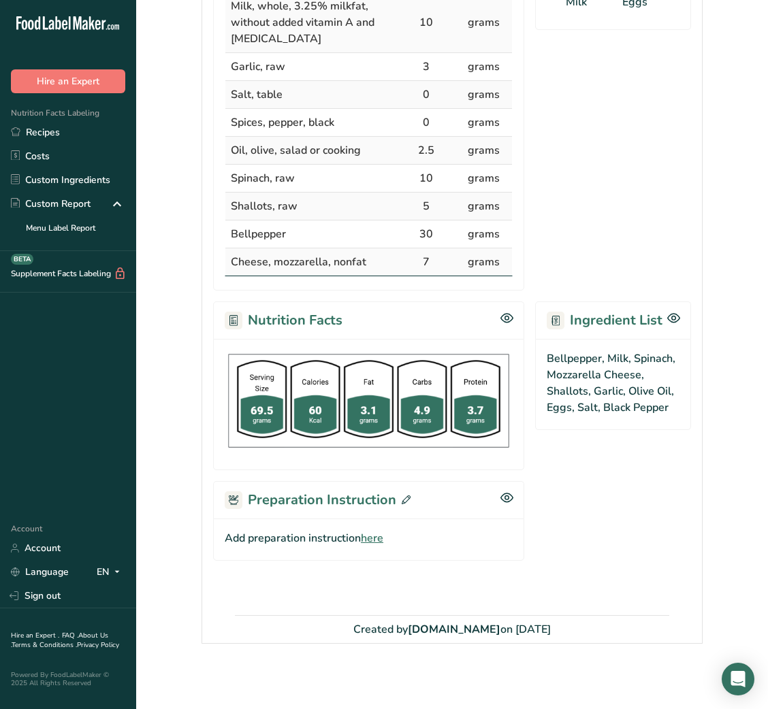
click at [378, 544] on span "here" at bounding box center [372, 538] width 22 height 16
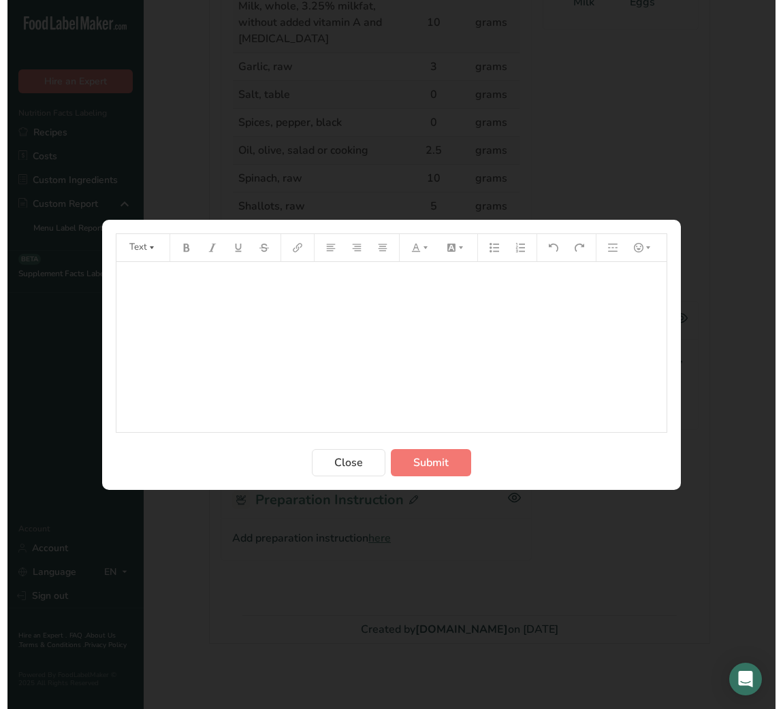
scroll to position [378, 0]
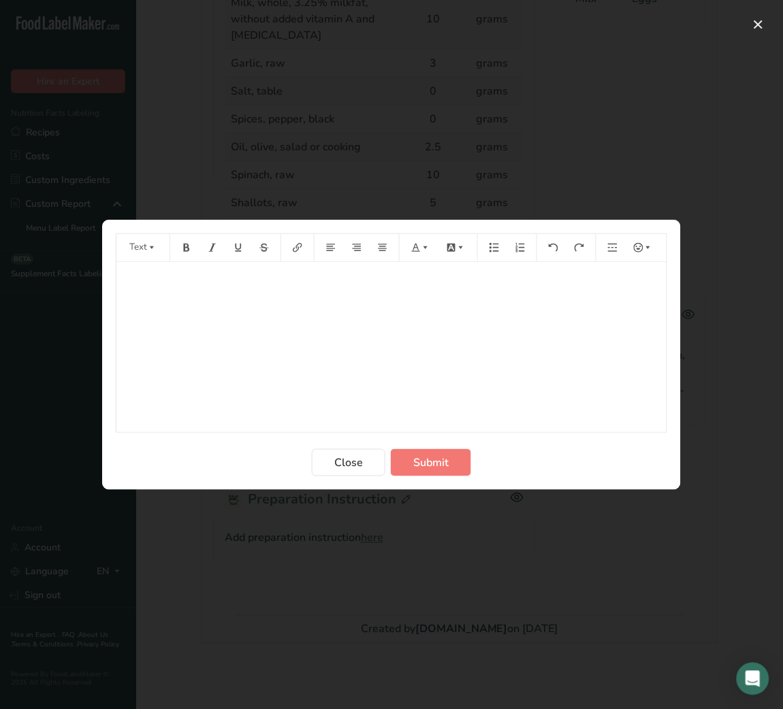
click at [378, 361] on div "﻿" at bounding box center [391, 347] width 550 height 170
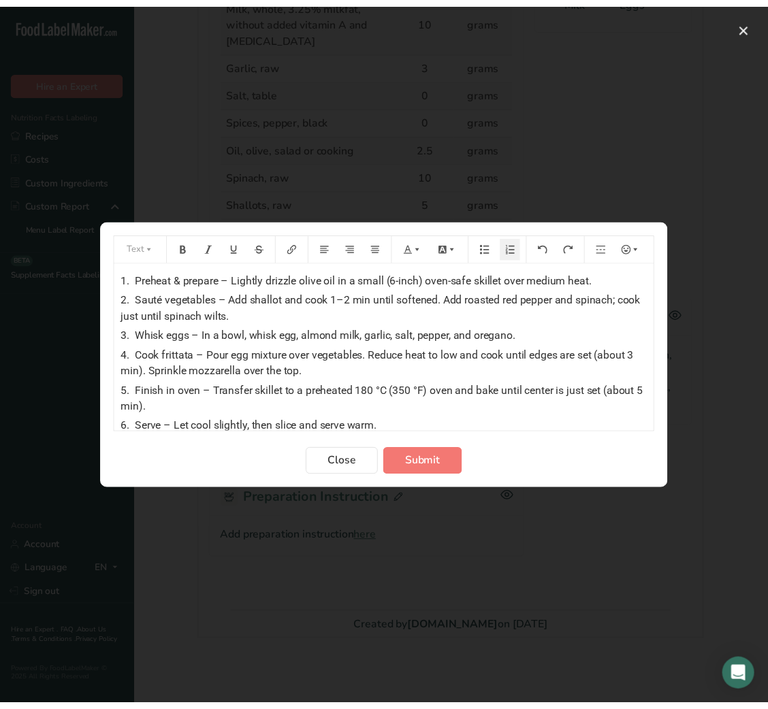
scroll to position [0, 0]
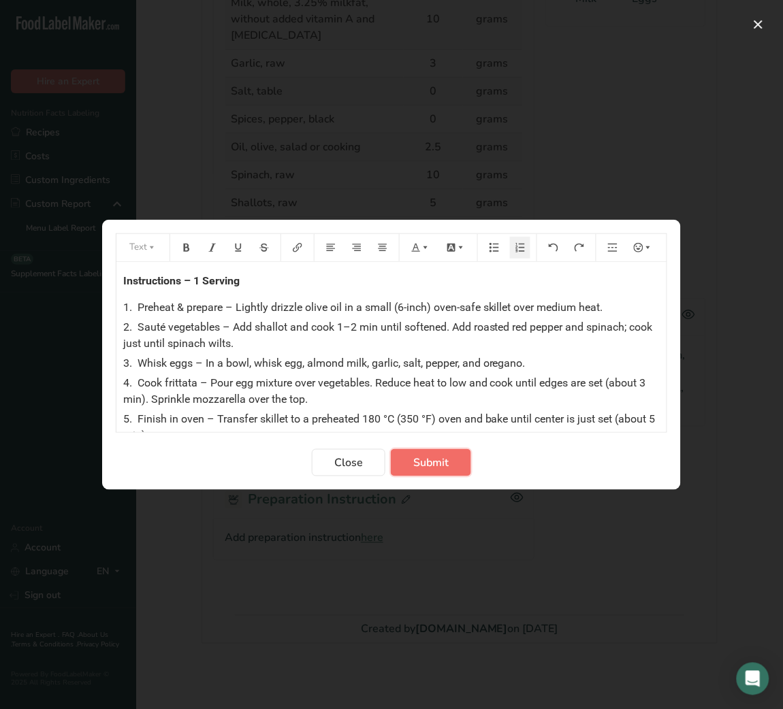
click at [448, 476] on button "Submit" at bounding box center [431, 462] width 80 height 27
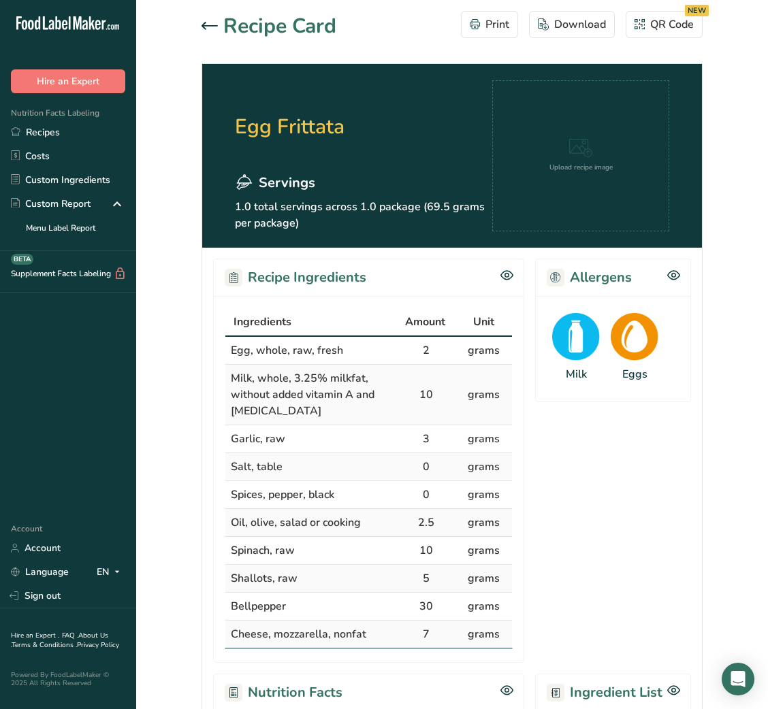
click at [213, 27] on icon at bounding box center [209, 26] width 16 height 8
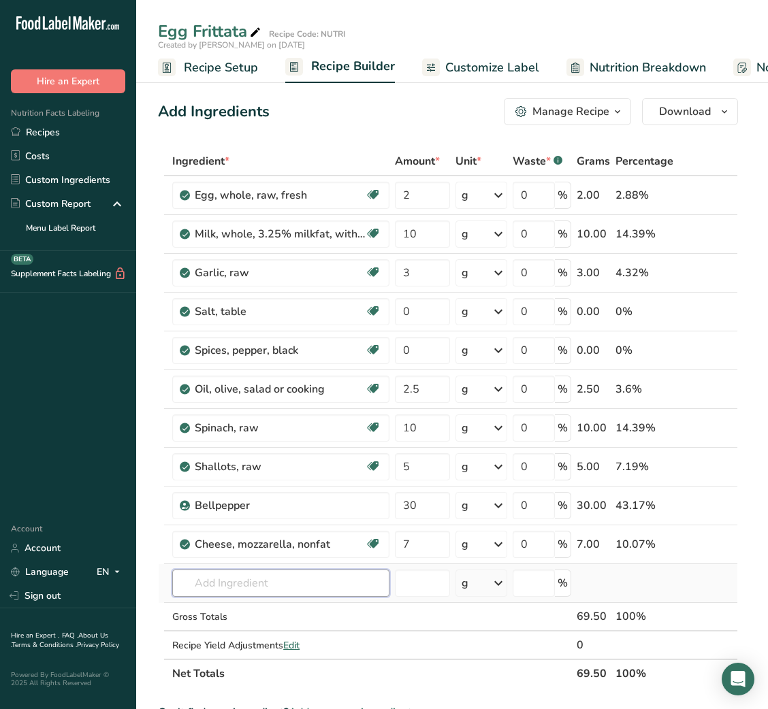
click at [238, 591] on input "text" at bounding box center [280, 583] width 217 height 27
type input "OREGANO"
click at [258, 538] on p "2027 Spices, oregano, dried" at bounding box center [248, 536] width 131 height 14
type input "Spices, oregano, dried"
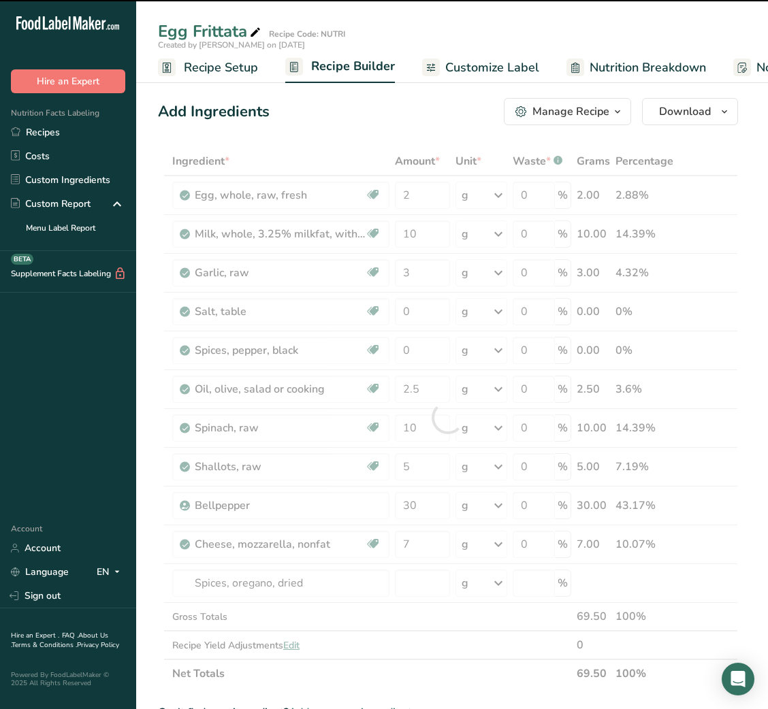
type input "0"
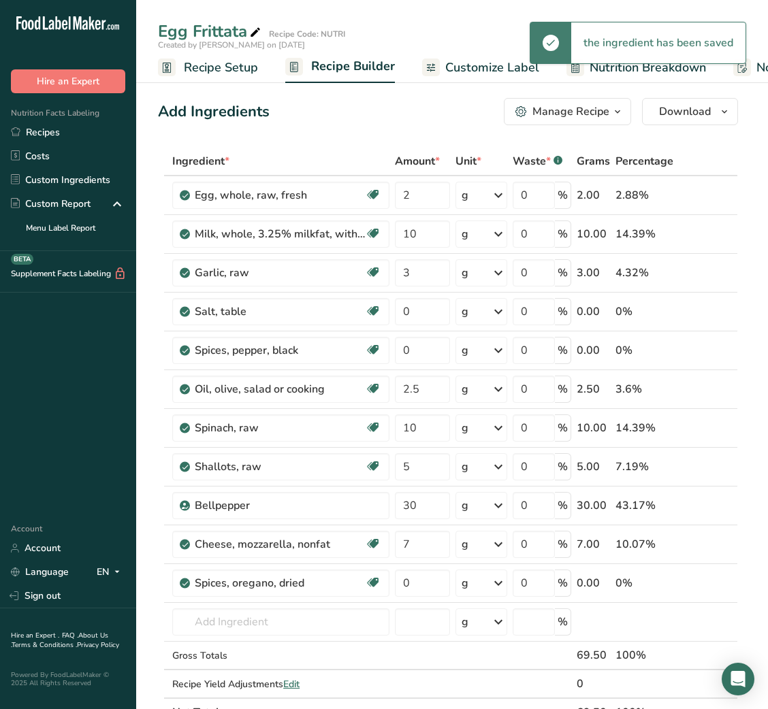
click at [475, 193] on div "g" at bounding box center [481, 195] width 52 height 27
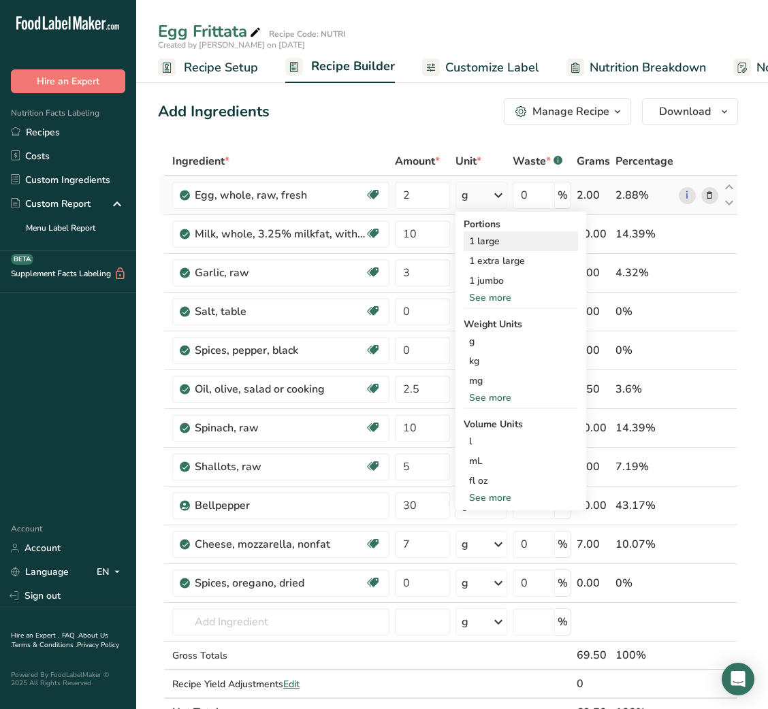
click at [481, 235] on div "1 large" at bounding box center [520, 241] width 114 height 20
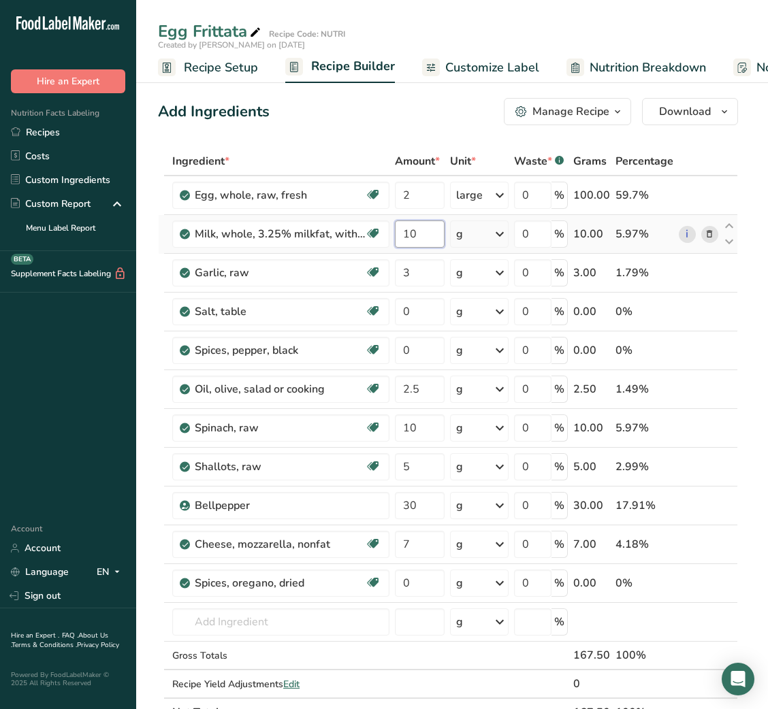
click at [410, 231] on input "10" at bounding box center [420, 233] width 50 height 27
type input "15"
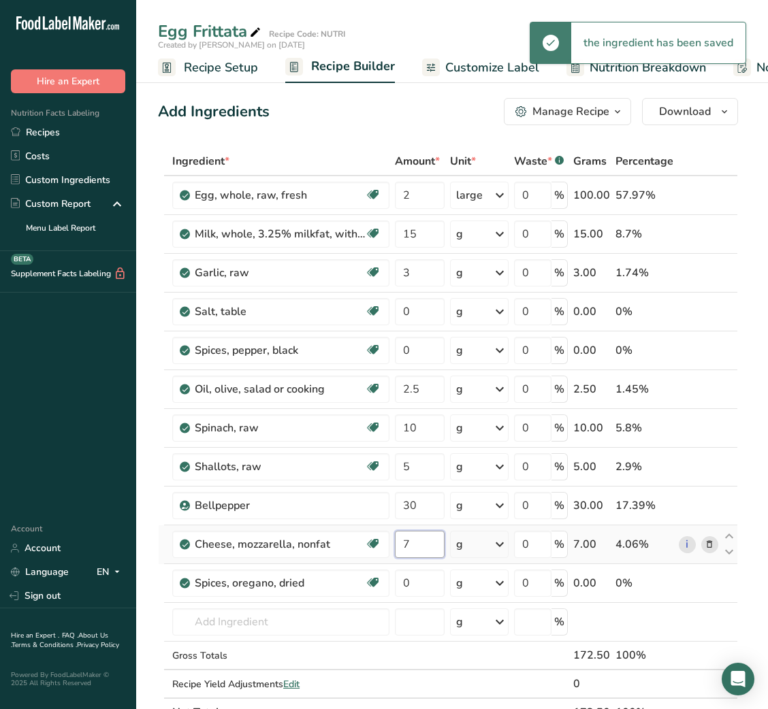
click at [407, 549] on input "7" at bounding box center [420, 544] width 50 height 27
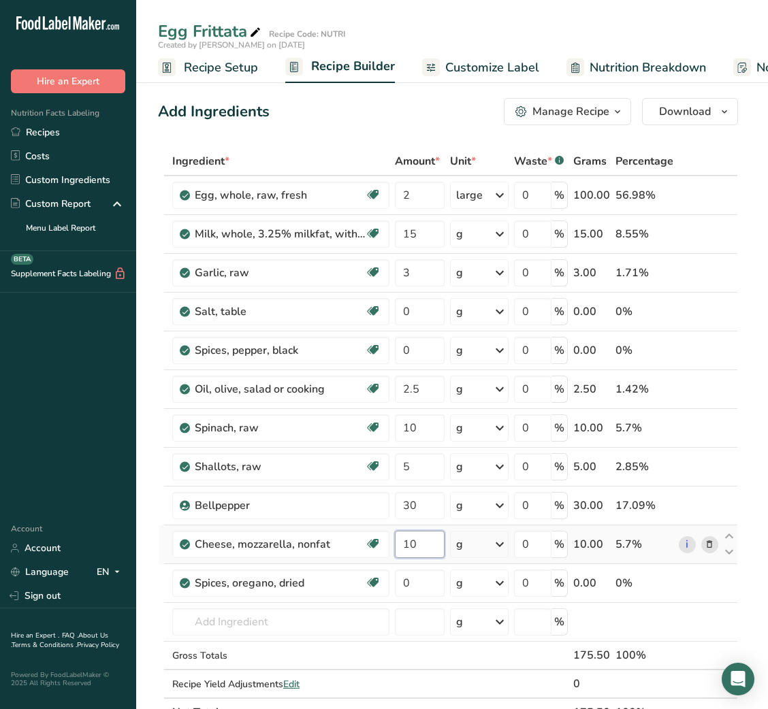
type input "10"
click at [414, 585] on input "0" at bounding box center [420, 583] width 50 height 27
type input "0.2"
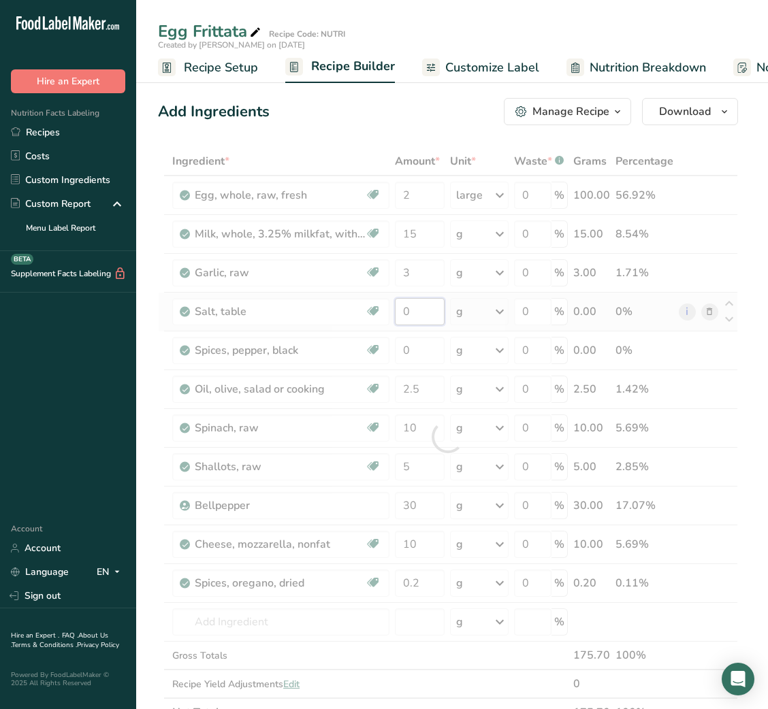
click at [415, 305] on div "Ingredient * Amount * Unit * Waste * .a-a{fill:#347362;}.b-a{fill:#fff;} Grams …" at bounding box center [448, 437] width 580 height 580
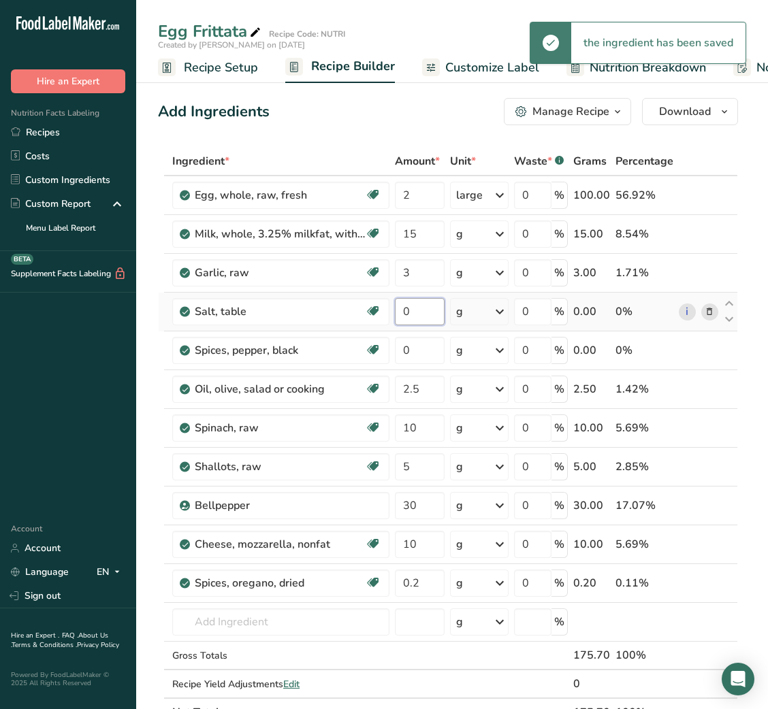
type input "2"
type input "0"
type input "1"
type input "0.5"
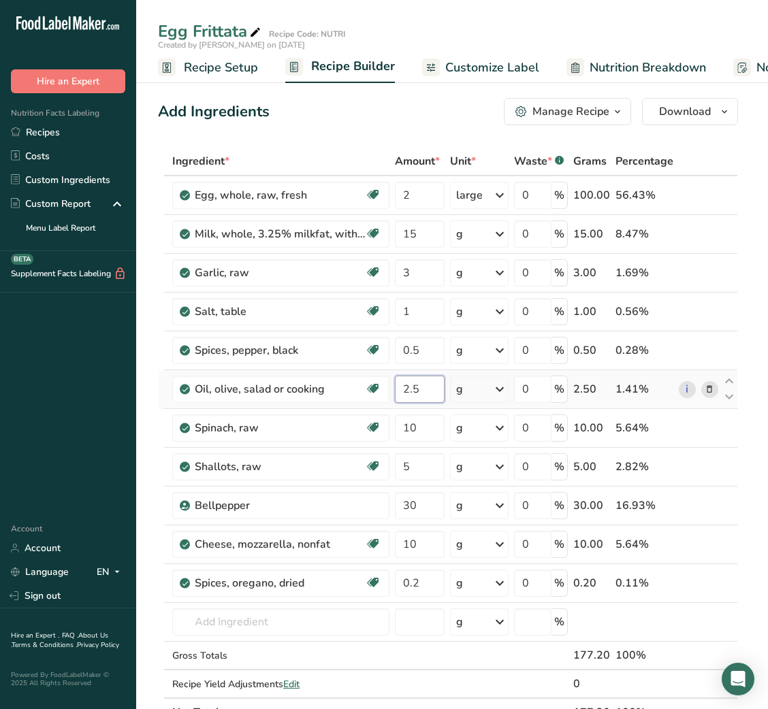
click at [404, 396] on input "2.5" at bounding box center [420, 389] width 50 height 27
type input "3"
click at [403, 421] on input "10" at bounding box center [420, 427] width 50 height 27
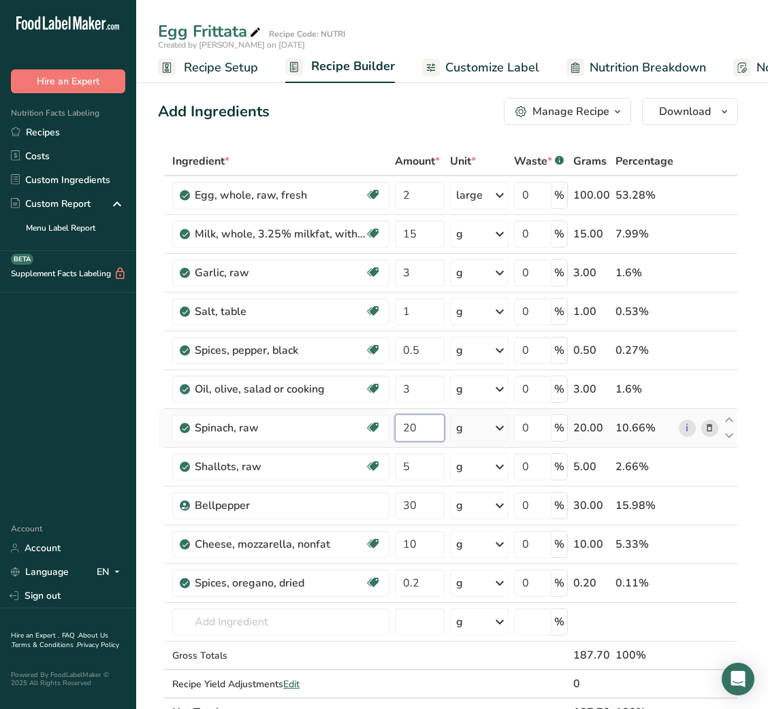
type input "20"
click at [472, 69] on span "Customize Label" at bounding box center [492, 68] width 94 height 18
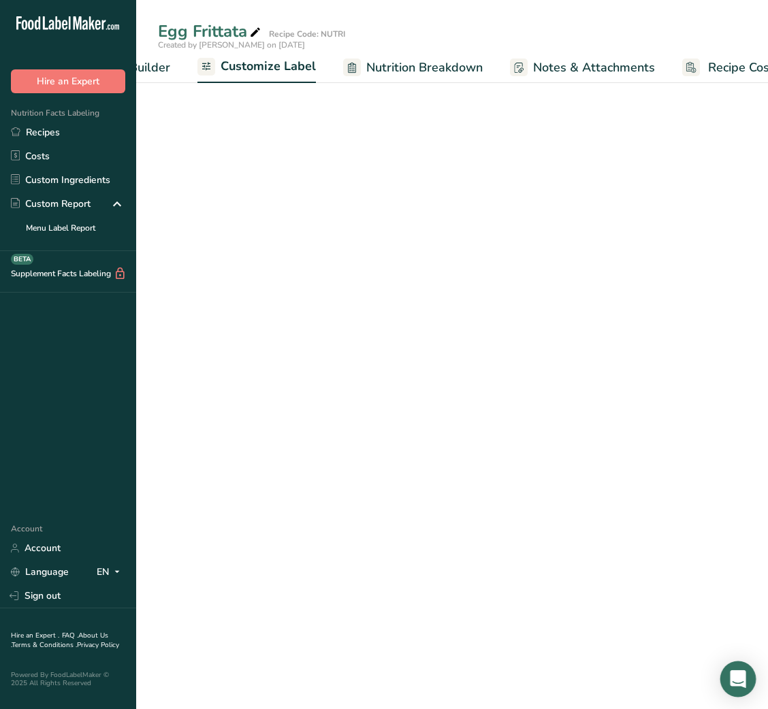
scroll to position [0, 265]
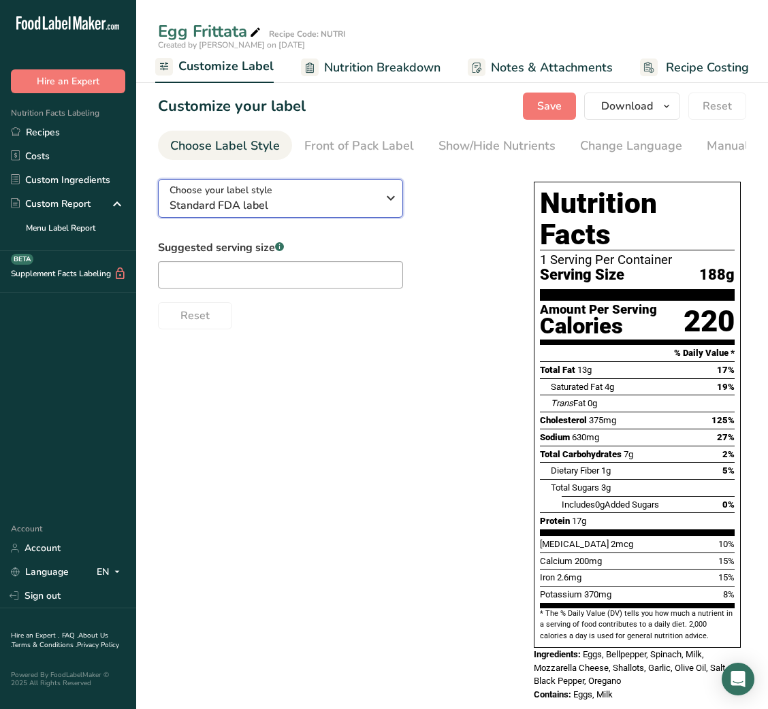
click at [323, 194] on div "Choose your label style Standard FDA label" at bounding box center [273, 198] width 208 height 31
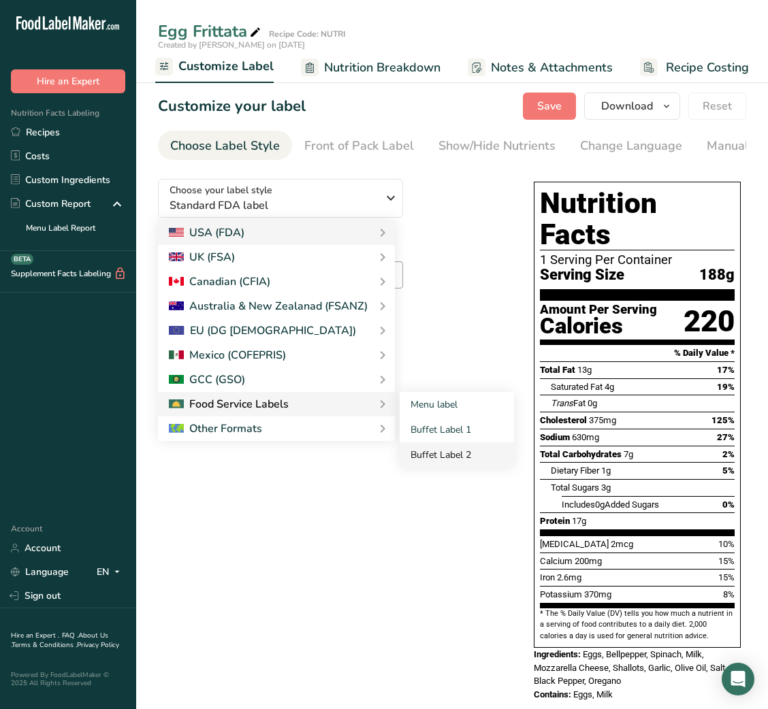
click at [456, 457] on link "Buffet Label 2" at bounding box center [456, 454] width 114 height 25
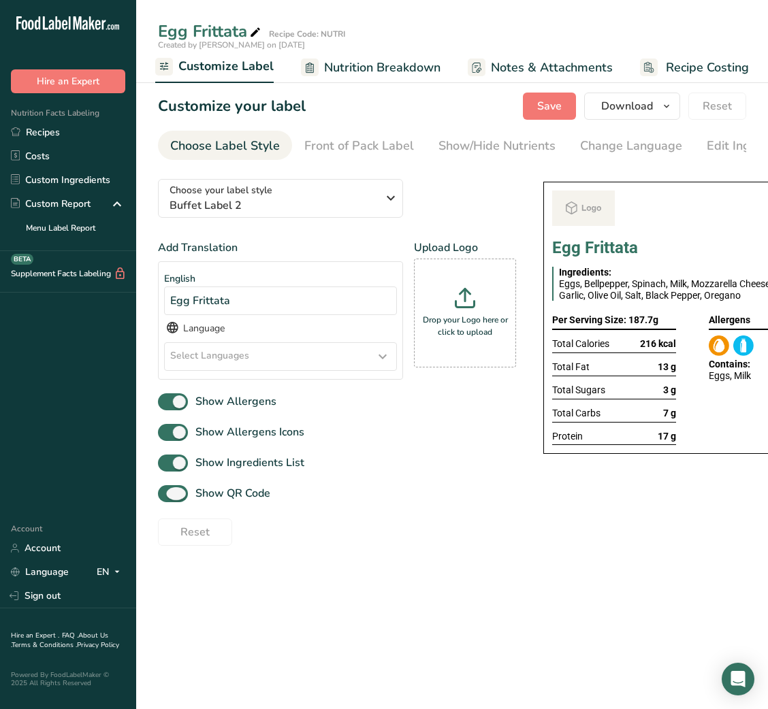
click at [270, 502] on span "Show QR Code" at bounding box center [229, 493] width 82 height 16
click at [167, 498] on input "Show QR Code" at bounding box center [162, 493] width 9 height 9
checkbox input "false"
click at [475, 140] on div "Show/Hide Nutrients" at bounding box center [496, 146] width 117 height 18
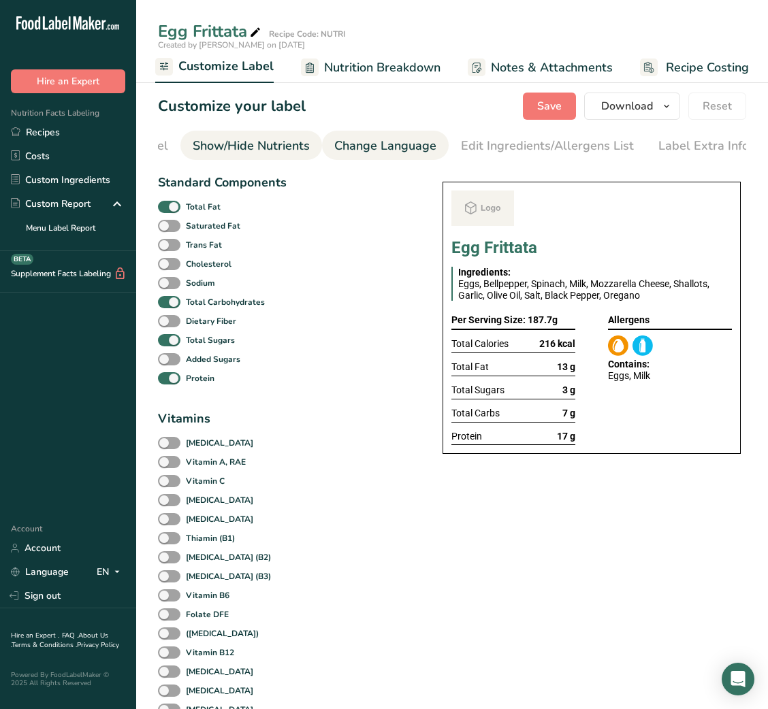
scroll to position [0, 248]
click at [193, 210] on b "Total Fat" at bounding box center [203, 207] width 35 height 12
click at [167, 210] on input "Total Fat" at bounding box center [162, 206] width 9 height 9
checkbox input "false"
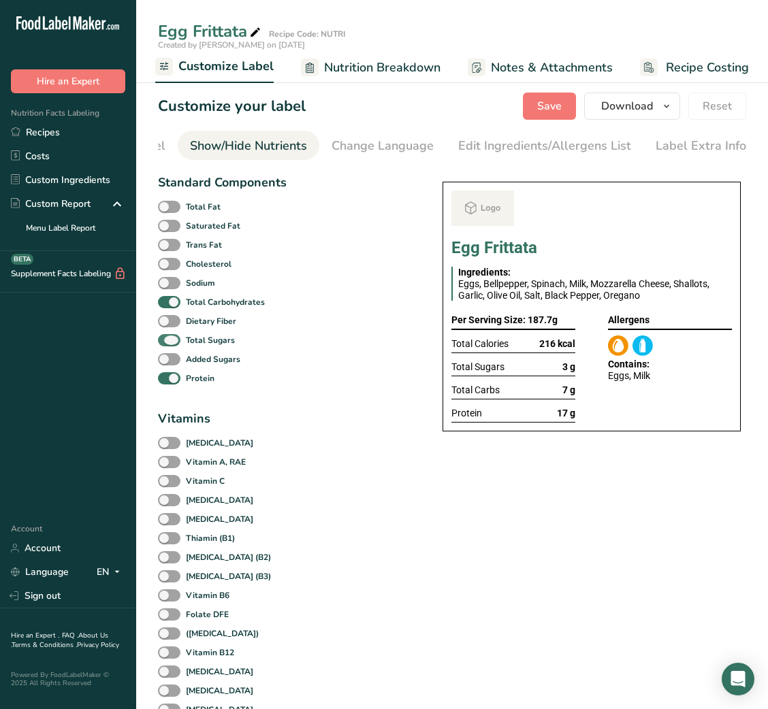
click at [189, 346] on b "Total Sugars" at bounding box center [210, 340] width 49 height 12
click at [167, 344] on input "Total Sugars" at bounding box center [162, 339] width 9 height 9
checkbox input "false"
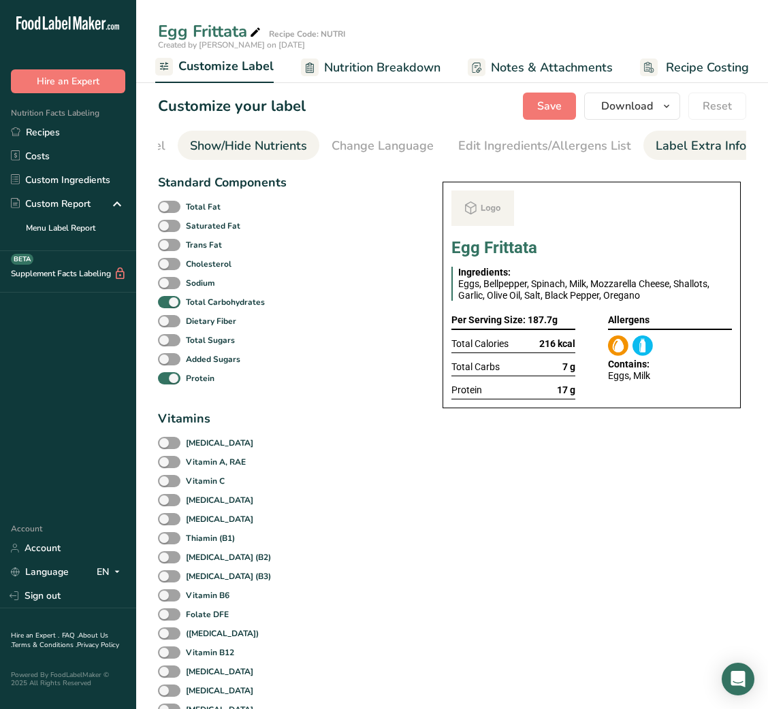
click at [719, 152] on div "Label Extra Info" at bounding box center [700, 146] width 91 height 18
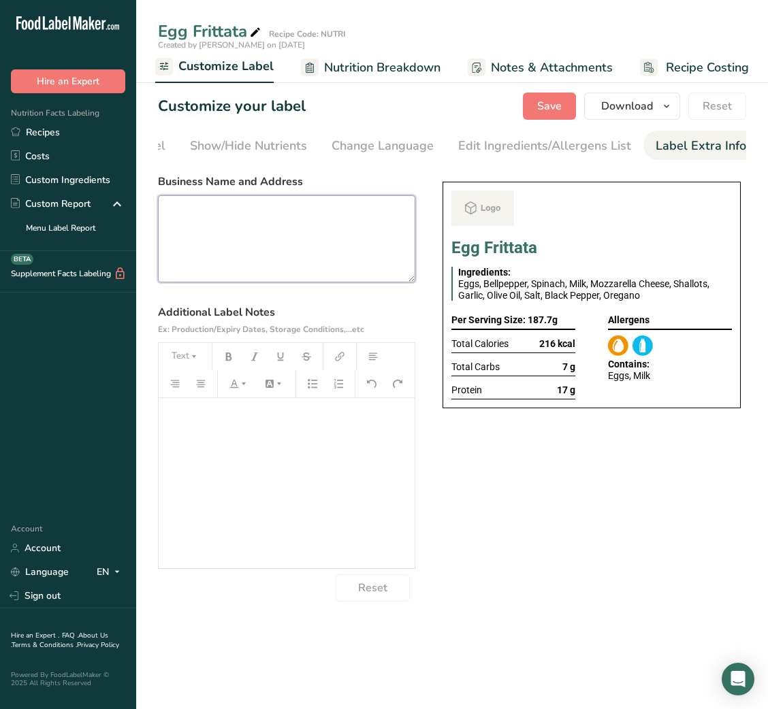
click at [272, 218] on textarea at bounding box center [286, 238] width 257 height 87
paste textarea "USE BY: [DATE] KEEP REFRIGERATED BELOW 5 DEGREE REHEAT BEFORE EATING DINNER"
click at [184, 265] on textarea "USE BY: [DATE] KEEP REFRIGERATED BELOW 5 DEGREE REHEAT BEFORE EATING DINNER" at bounding box center [286, 238] width 257 height 87
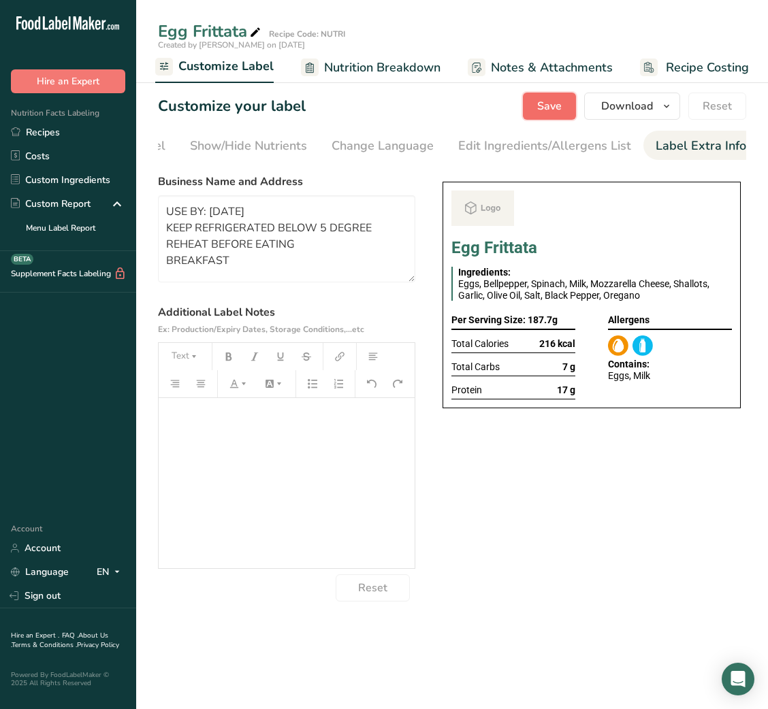
click at [549, 112] on span "Save" at bounding box center [549, 106] width 24 height 16
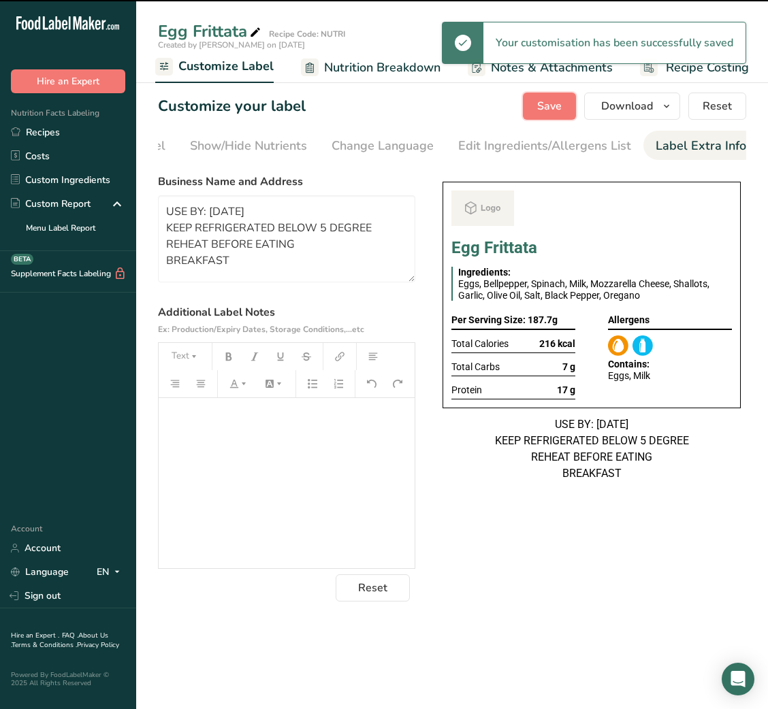
type textarea "USE BY: 16/08/2025 KEEP REFRIGERATED BELOW 5 DEGREE REHEAT BEFORE EATING BREAKF…"
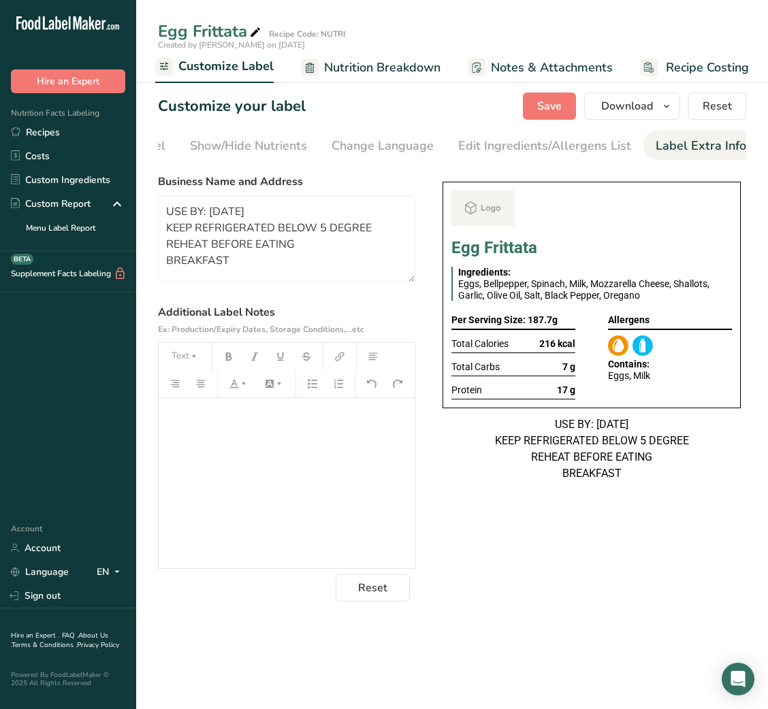
click at [504, 542] on div "Choose your label style Buffet Label 2 USA (FDA) Standard FDA label Tabular FDA…" at bounding box center [452, 384] width 588 height 433
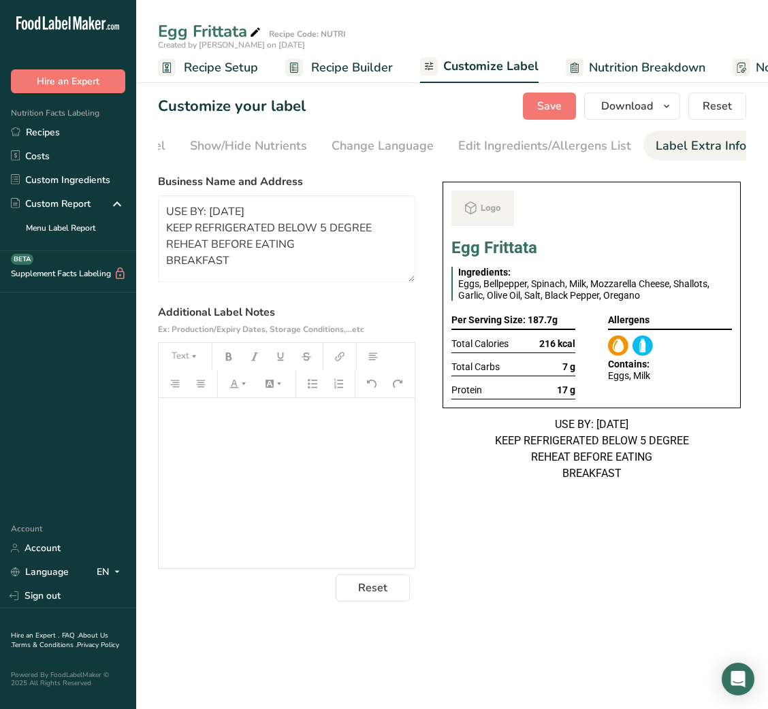
click at [333, 76] on link "Recipe Builder" at bounding box center [339, 67] width 108 height 31
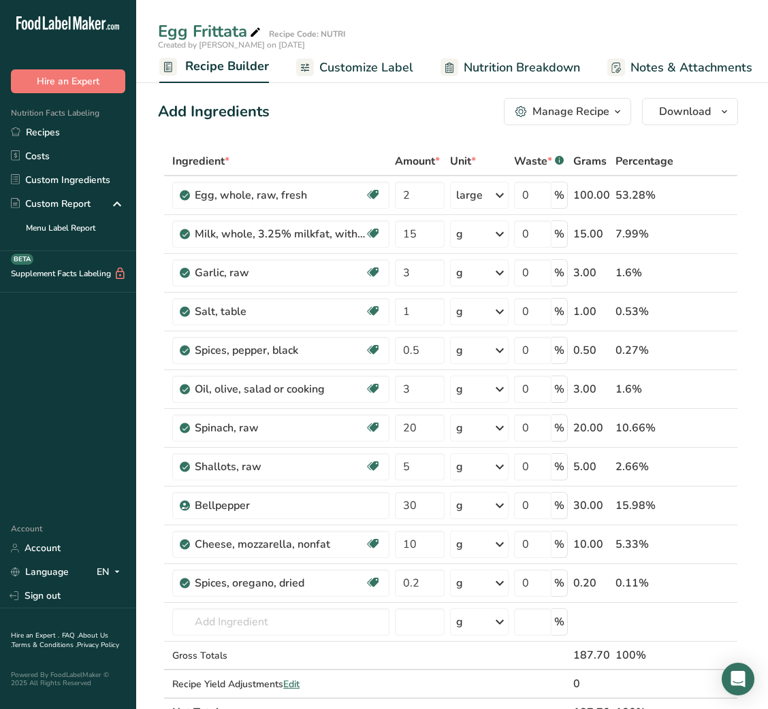
scroll to position [0, 131]
click at [401, 195] on input "2" at bounding box center [420, 195] width 50 height 27
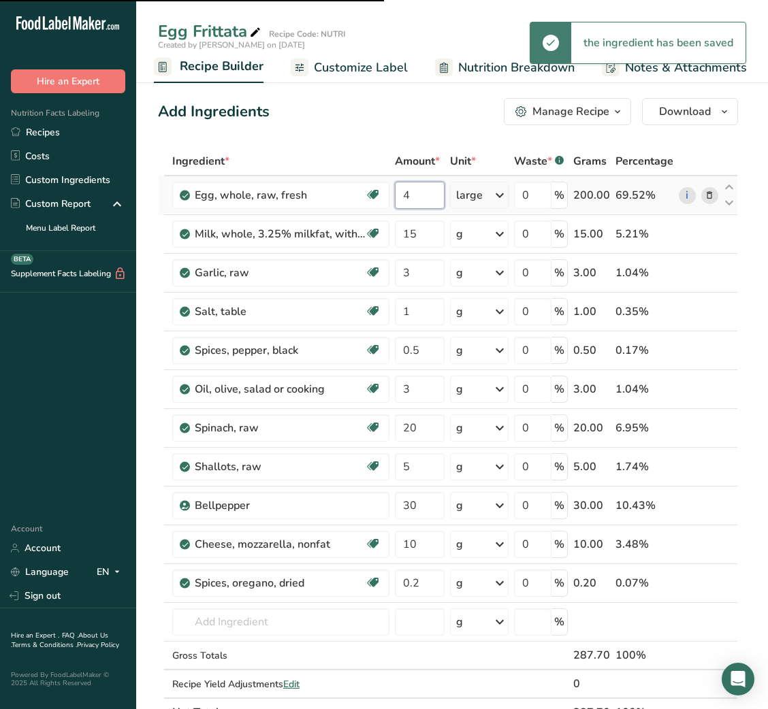
click at [409, 197] on div "Ingredient * Amount * Unit * Waste * .a-a{fill:#347362;}.b-a{fill:#fff;} Grams …" at bounding box center [448, 437] width 580 height 580
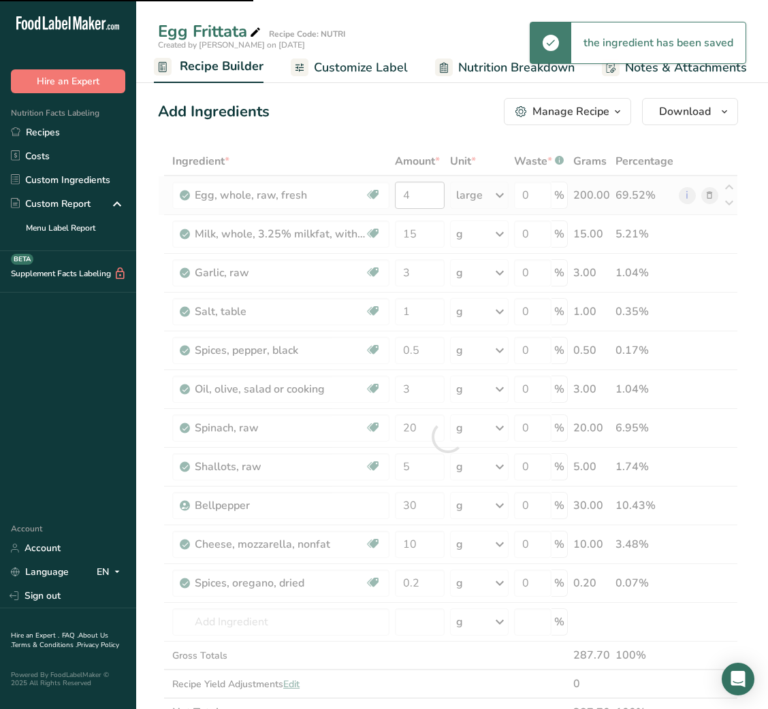
click at [409, 197] on div at bounding box center [448, 437] width 580 height 580
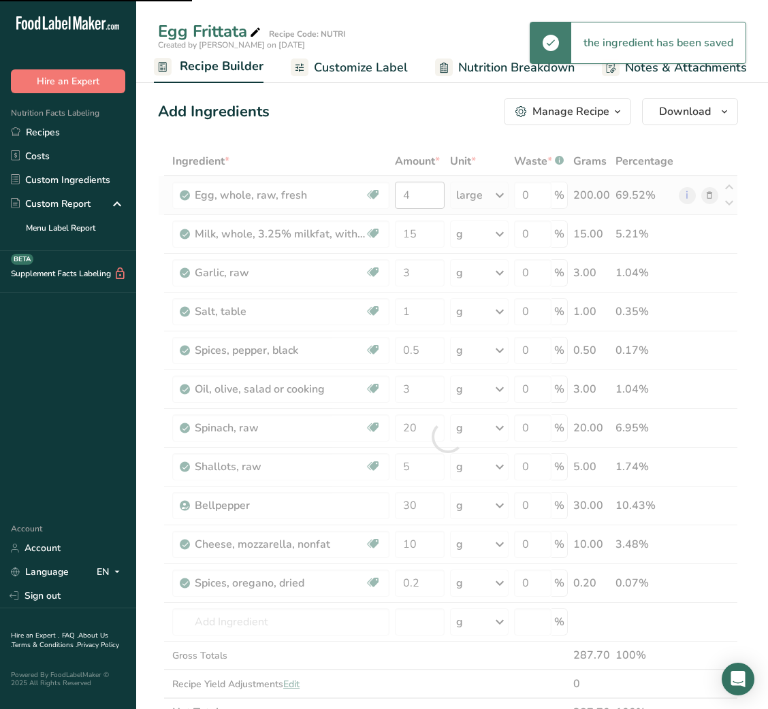
click at [409, 197] on div at bounding box center [448, 437] width 580 height 580
click at [409, 197] on input "4" at bounding box center [420, 195] width 50 height 27
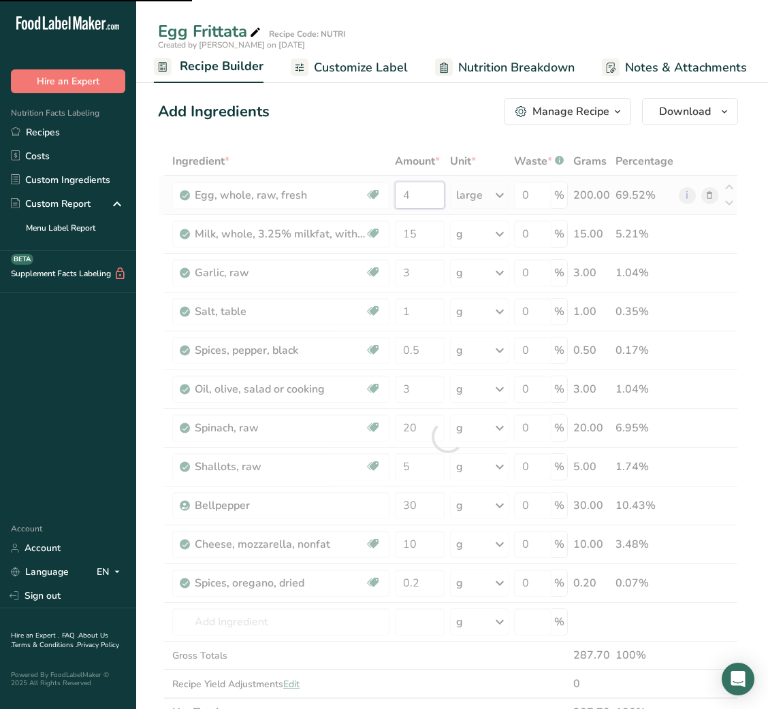
click at [409, 197] on input "4" at bounding box center [420, 195] width 50 height 27
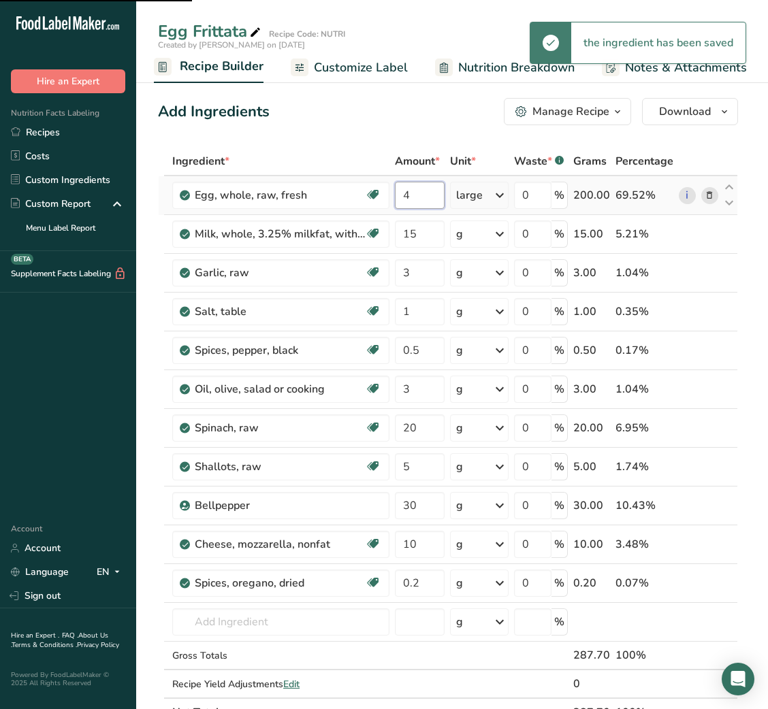
click at [409, 197] on input "4" at bounding box center [420, 195] width 50 height 27
type input "2"
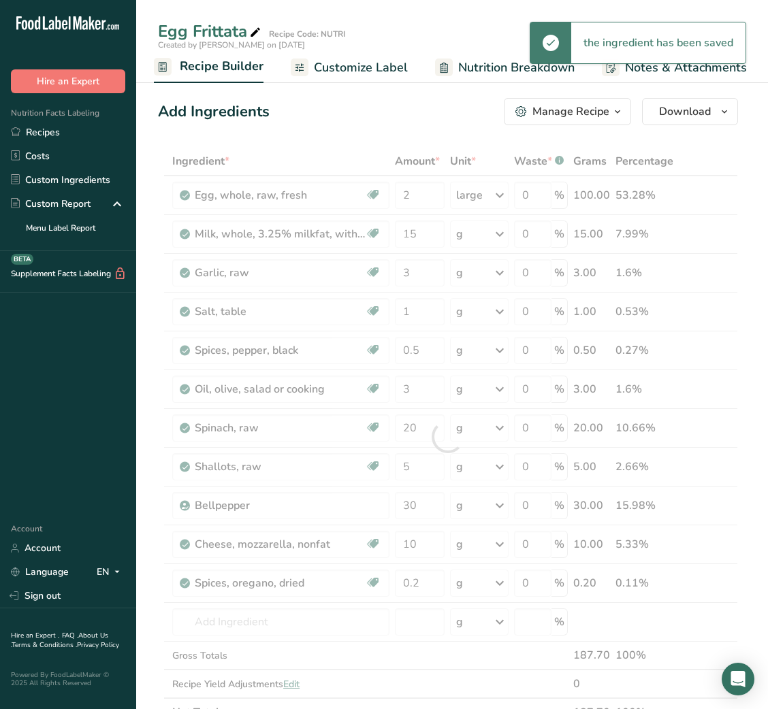
click at [365, 112] on div "Add Ingredients Manage Recipe Delete Recipe Duplicate Recipe Scale Recipe Save …" at bounding box center [448, 111] width 580 height 27
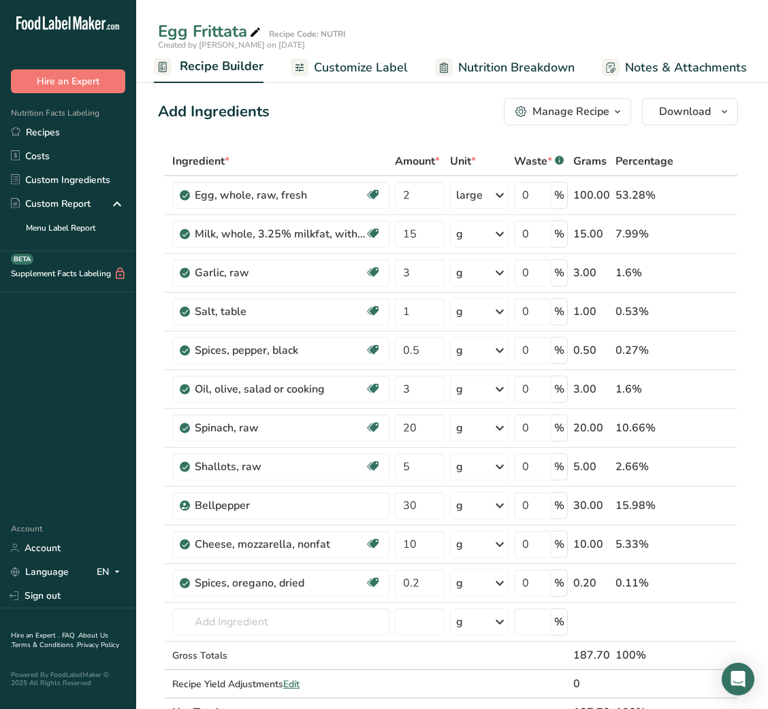
click at [593, 110] on div "Manage Recipe" at bounding box center [570, 111] width 77 height 16
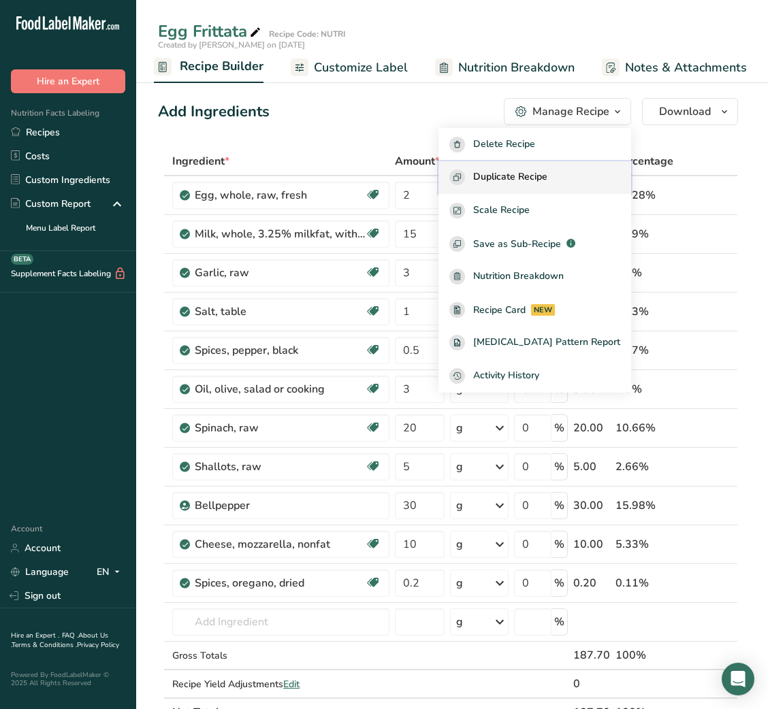
click at [536, 184] on span "Duplicate Recipe" at bounding box center [510, 177] width 74 height 16
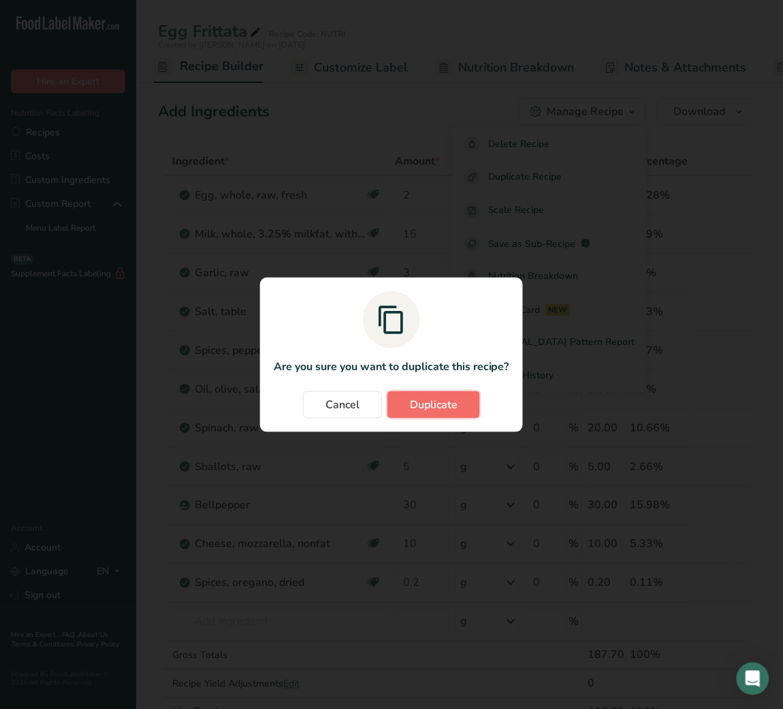
click at [438, 404] on span "Duplicate" at bounding box center [434, 405] width 48 height 16
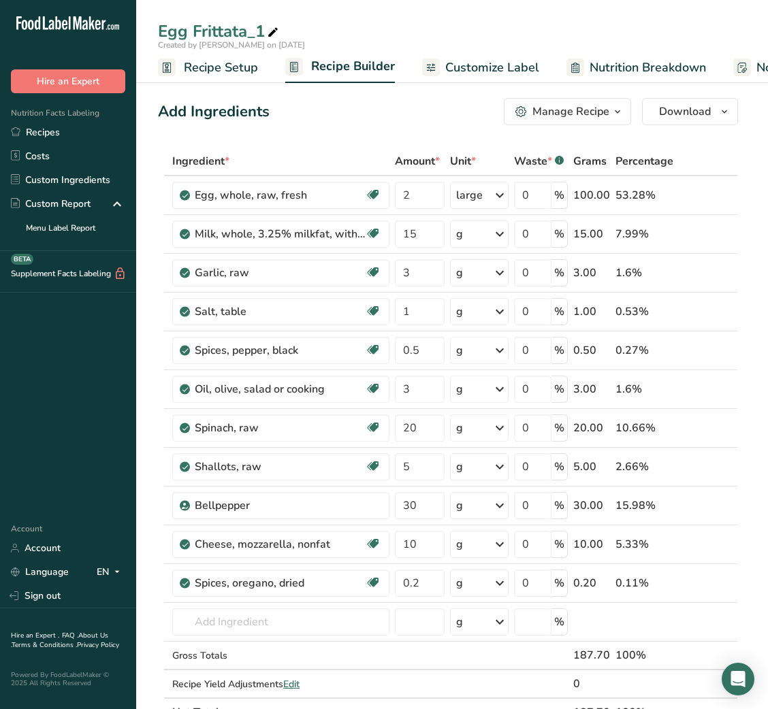
click at [285, 31] on div "Egg Frittata_1" at bounding box center [452, 31] width 632 height 24
click at [267, 28] on icon at bounding box center [273, 32] width 12 height 19
type input "Egg Frittata_Shafi"
click at [337, 124] on div "Add Ingredients Manage Recipe Delete Recipe Duplicate Recipe Scale Recipe Save …" at bounding box center [448, 111] width 580 height 27
click at [406, 206] on input "2" at bounding box center [420, 195] width 50 height 27
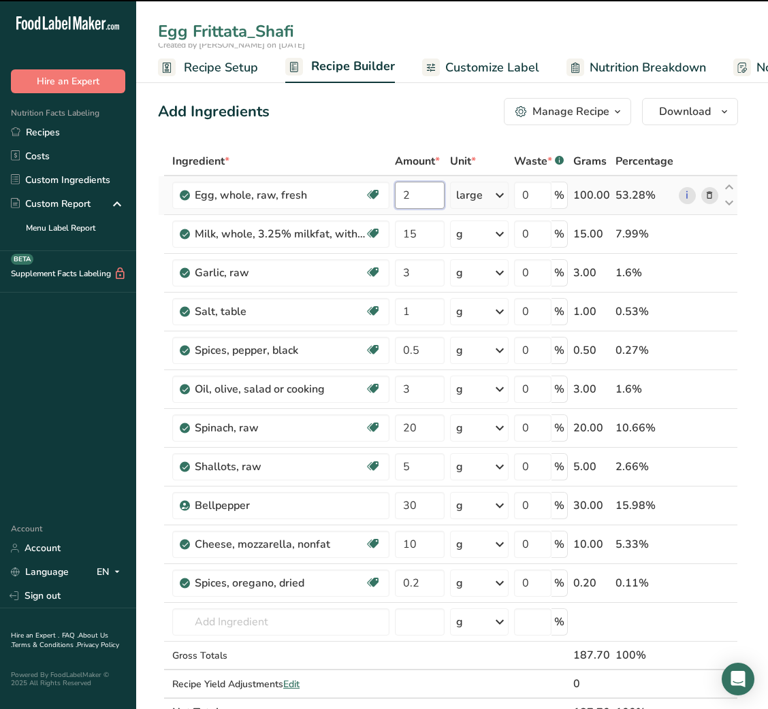
click at [406, 206] on input "2" at bounding box center [420, 195] width 50 height 27
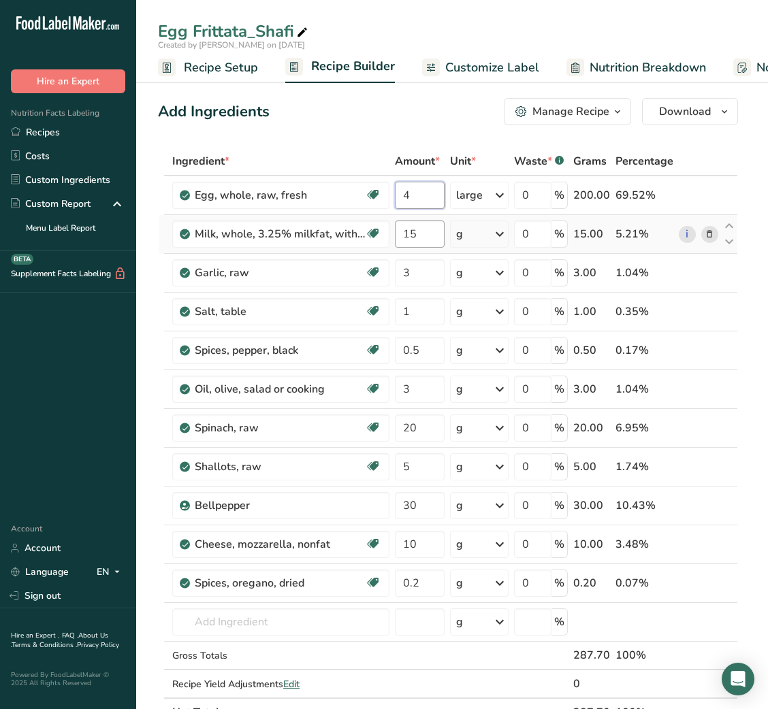
type input "4"
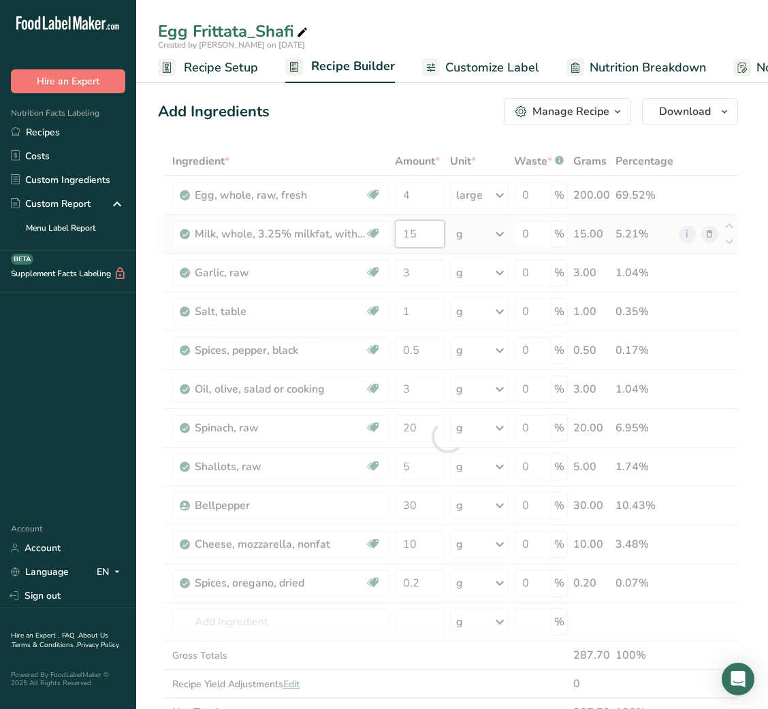
click at [414, 231] on div "Ingredient * Amount * Unit * Waste * .a-a{fill:#347362;}.b-a{fill:#fff;} Grams …" at bounding box center [448, 437] width 580 height 580
click at [414, 231] on div at bounding box center [448, 437] width 580 height 580
click at [410, 231] on input "15" at bounding box center [420, 233] width 50 height 27
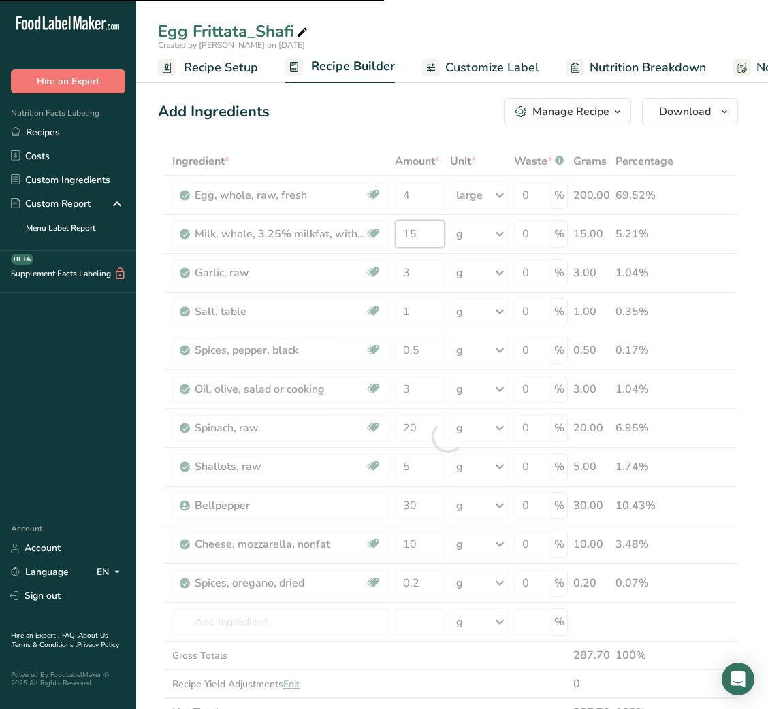
click at [410, 231] on input "15" at bounding box center [420, 233] width 50 height 27
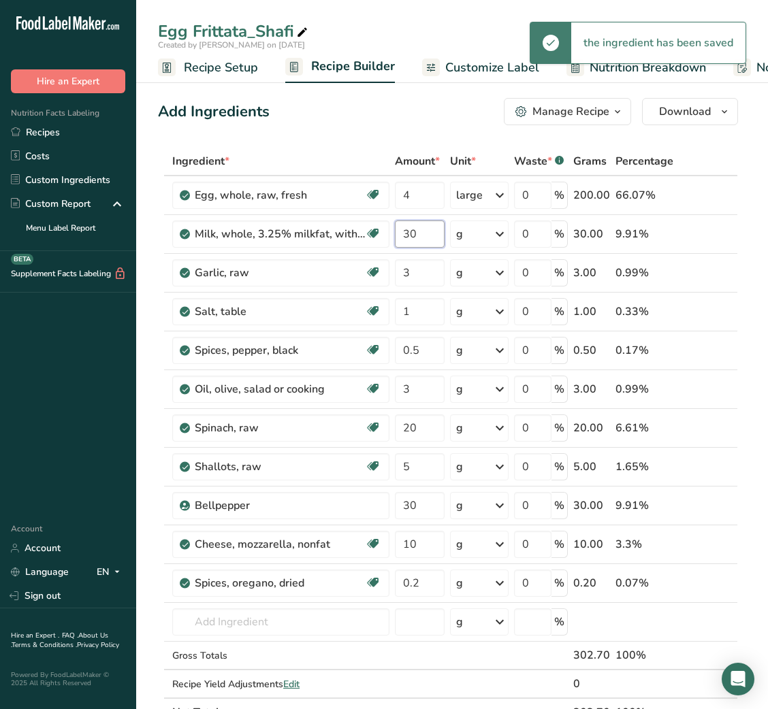
type input "30"
type input "6"
type input "1"
type input "10"
type input "40"
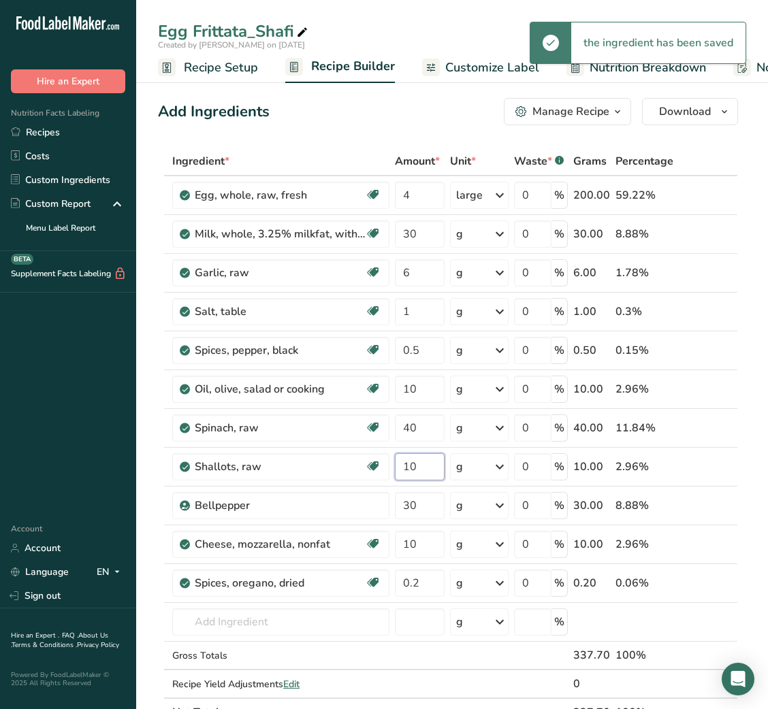
type input "10"
type input "60"
type input "30"
type input "0.5"
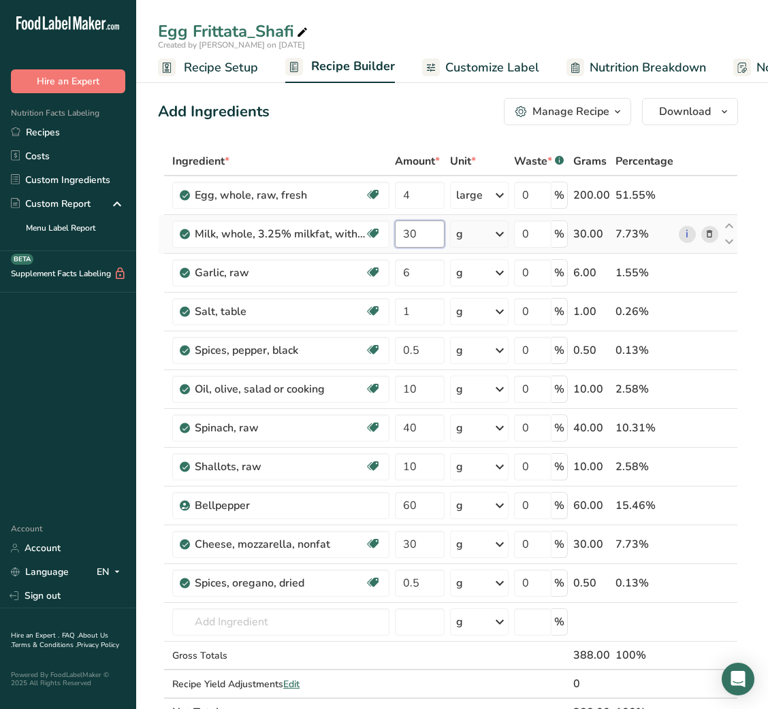
click at [397, 231] on input "30" at bounding box center [420, 233] width 50 height 27
click at [411, 233] on input "50" at bounding box center [420, 233] width 50 height 27
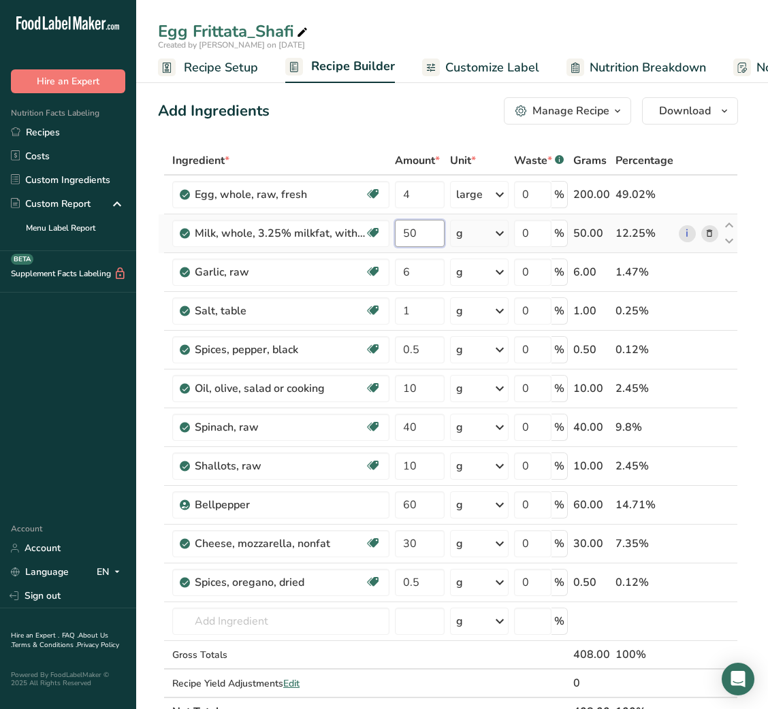
click at [411, 233] on input "50" at bounding box center [420, 233] width 50 height 27
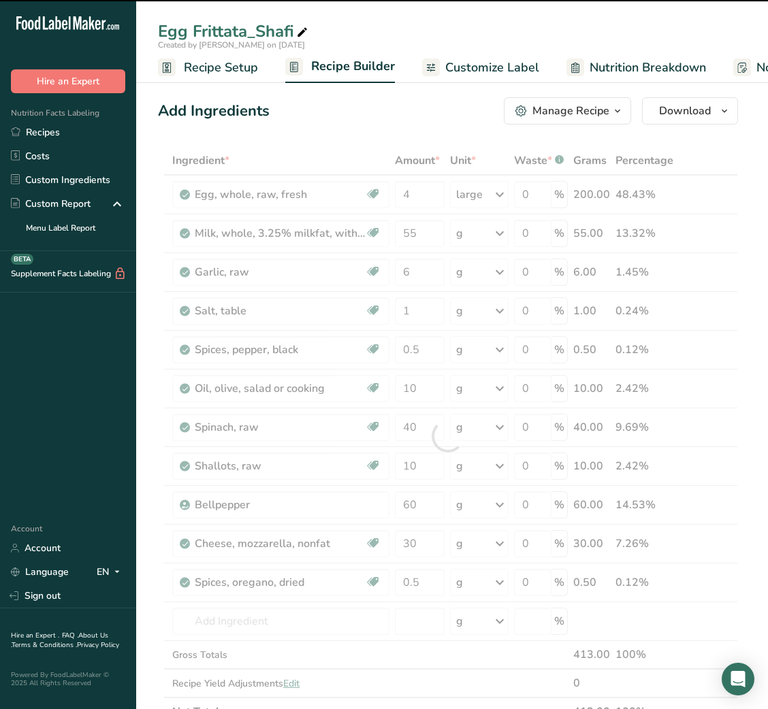
click at [348, 114] on div "Add Ingredients Manage Recipe Delete Recipe Duplicate Recipe Scale Recipe Save …" at bounding box center [448, 110] width 580 height 27
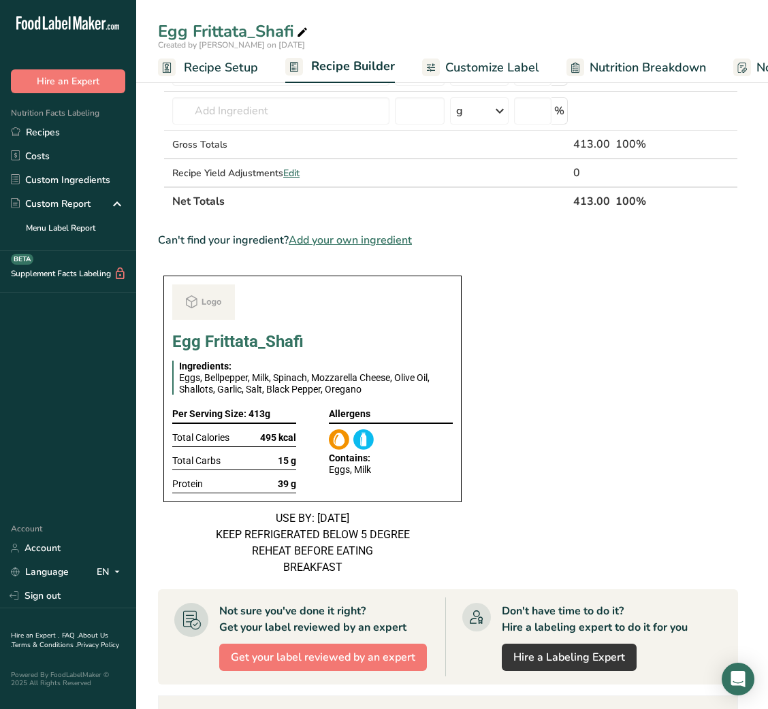
scroll to position [0, 0]
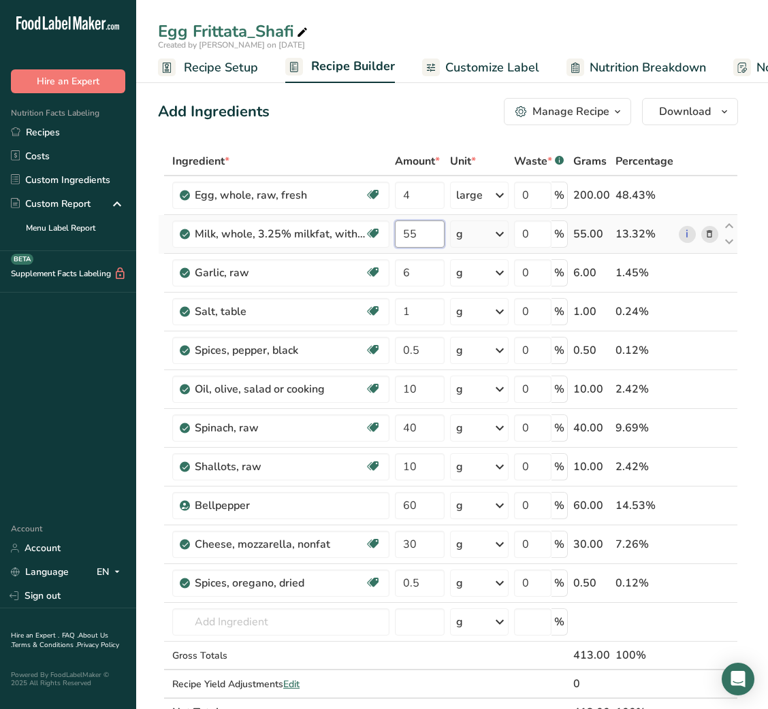
click at [410, 246] on input "55" at bounding box center [420, 233] width 50 height 27
type input "60"
click at [348, 154] on div "Ingredient *" at bounding box center [280, 161] width 217 height 16
click at [411, 542] on input "30" at bounding box center [420, 544] width 50 height 27
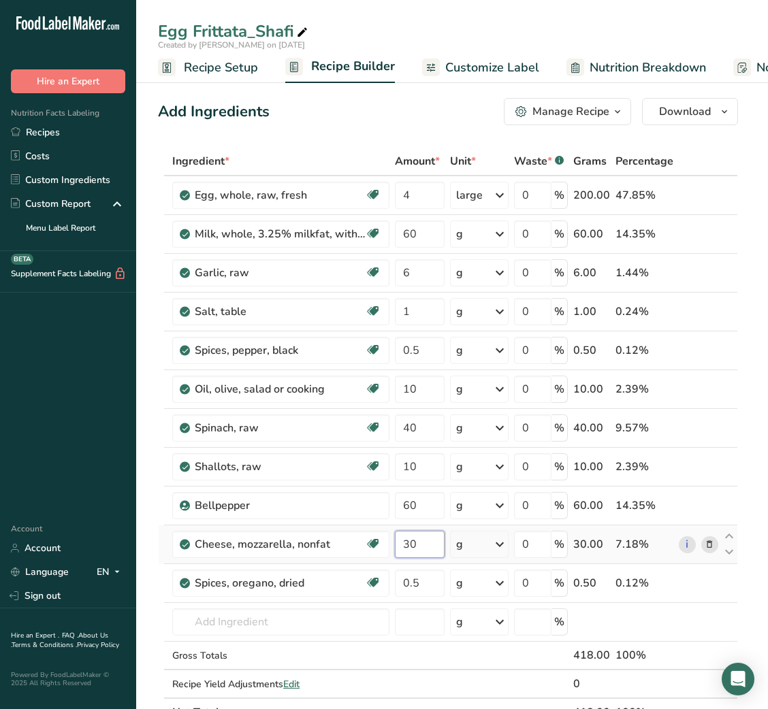
click at [411, 542] on input "30" at bounding box center [420, 544] width 50 height 27
type input "35"
click at [82, 126] on link "Recipes" at bounding box center [68, 132] width 136 height 24
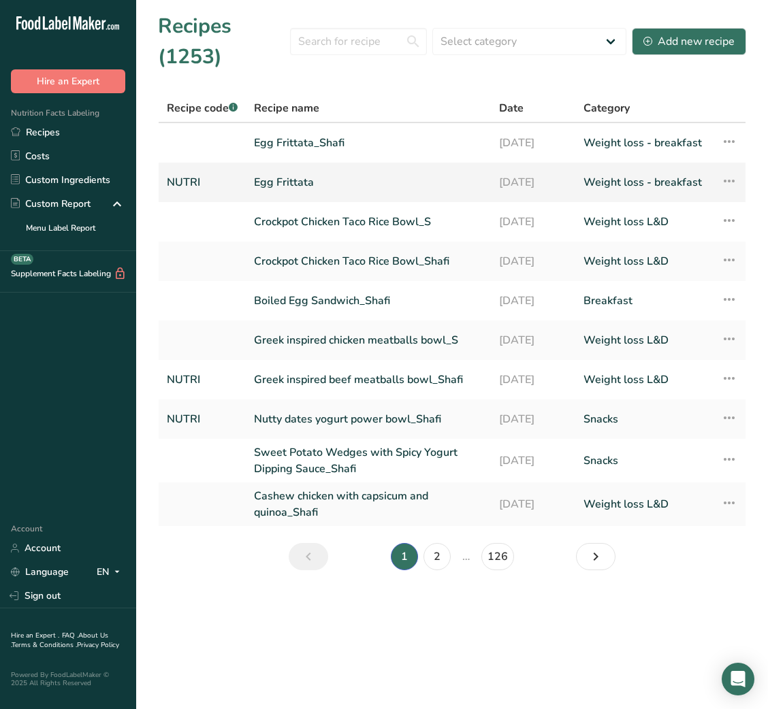
click at [338, 184] on link "Egg Frittata" at bounding box center [368, 182] width 229 height 29
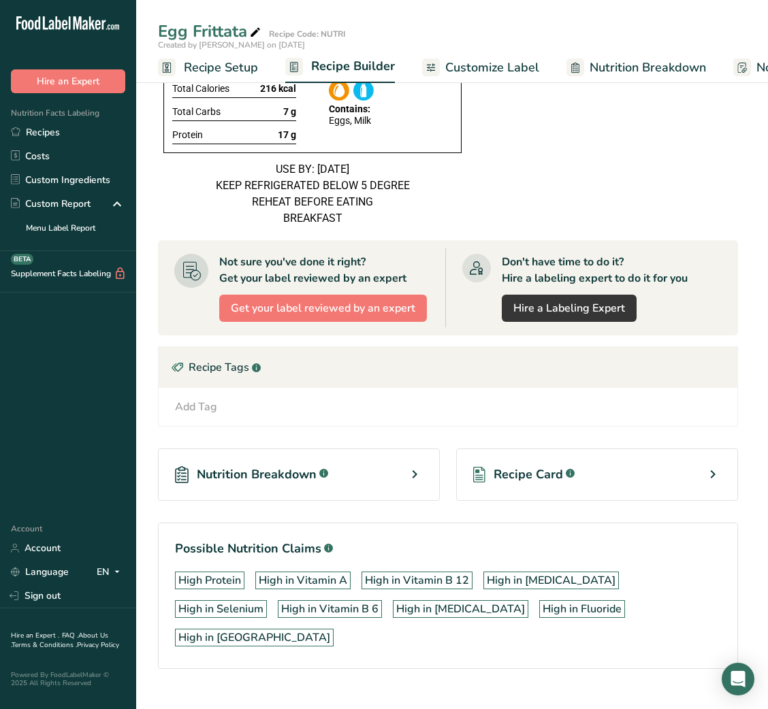
scroll to position [873, 0]
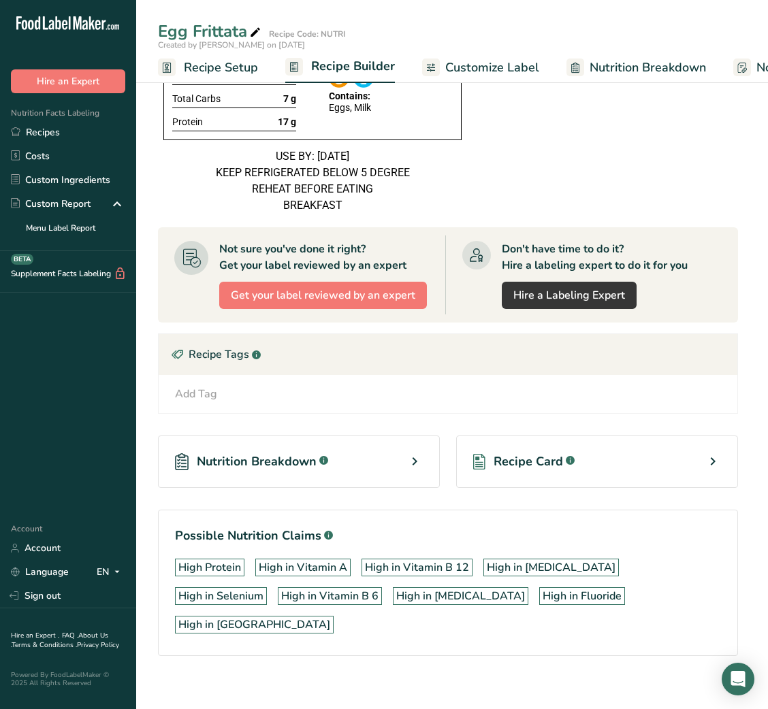
click at [529, 471] on span "Recipe Card" at bounding box center [527, 462] width 69 height 18
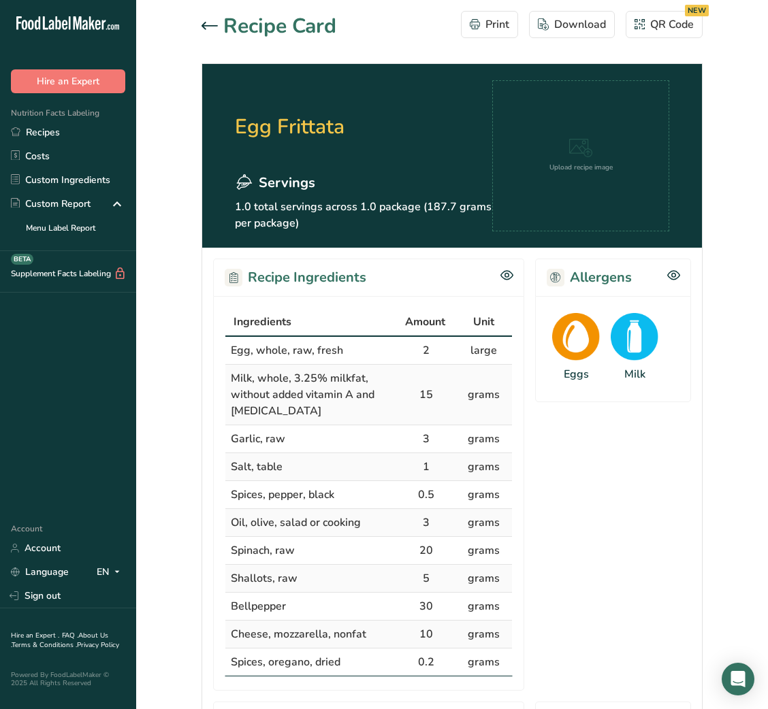
scroll to position [1, 0]
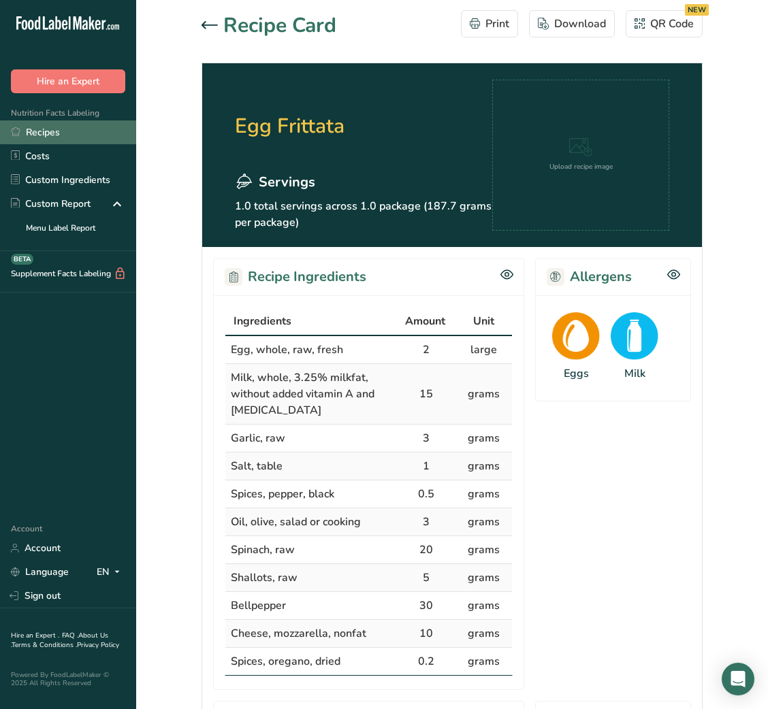
click at [70, 143] on link "Recipes" at bounding box center [68, 132] width 136 height 24
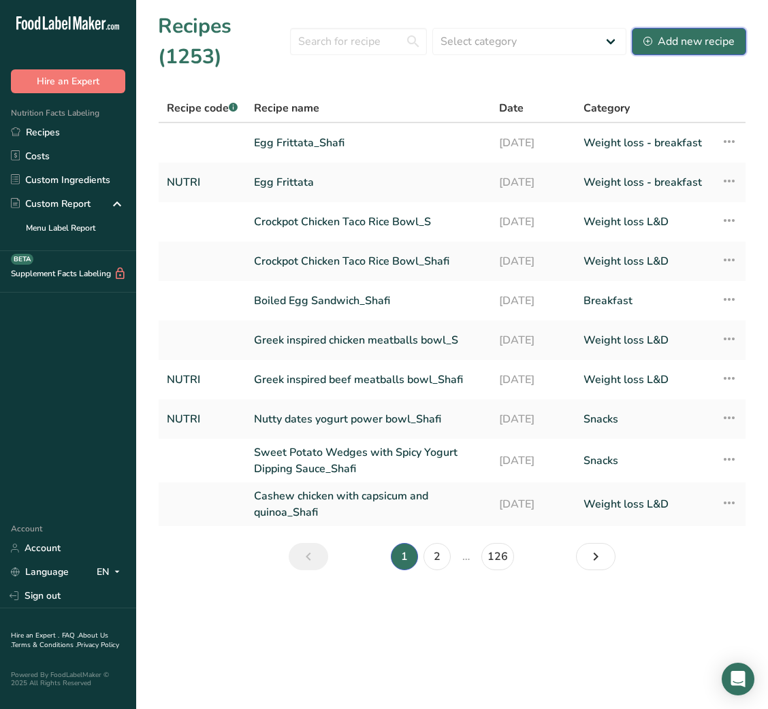
click at [672, 47] on div "Add new recipe" at bounding box center [688, 41] width 91 height 16
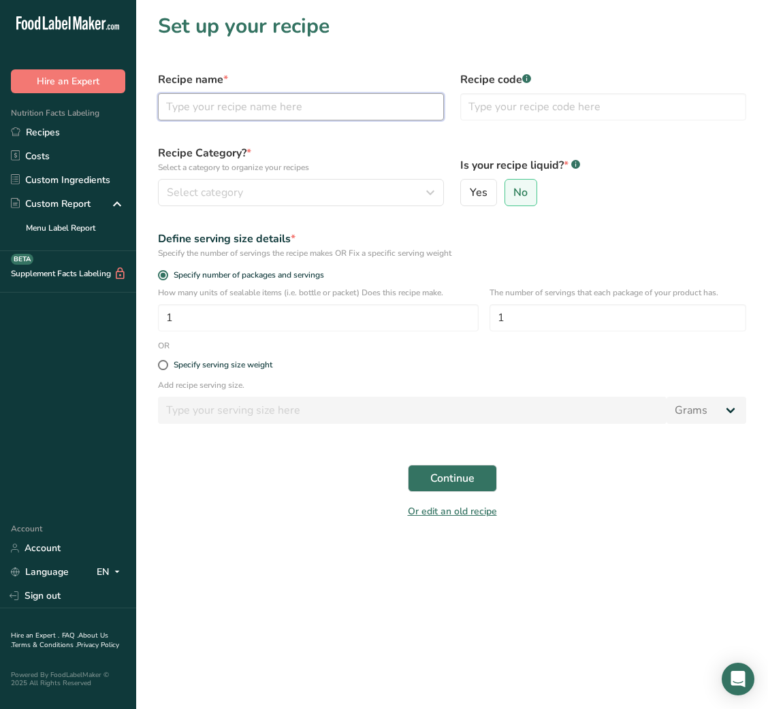
click at [291, 114] on input "text" at bounding box center [301, 106] width 286 height 27
click at [397, 103] on input "text" at bounding box center [301, 106] width 286 height 27
paste input "Chicken Broccoli Rice Casserole"
type input "Chicken Broccoli Rice Casserole"
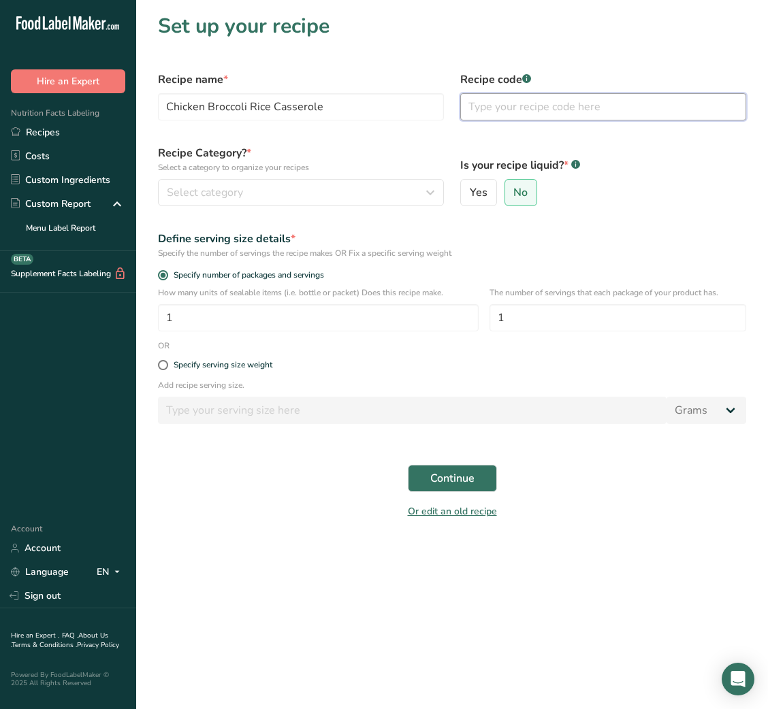
click at [553, 105] on input "text" at bounding box center [603, 106] width 286 height 27
type input "NUTRI"
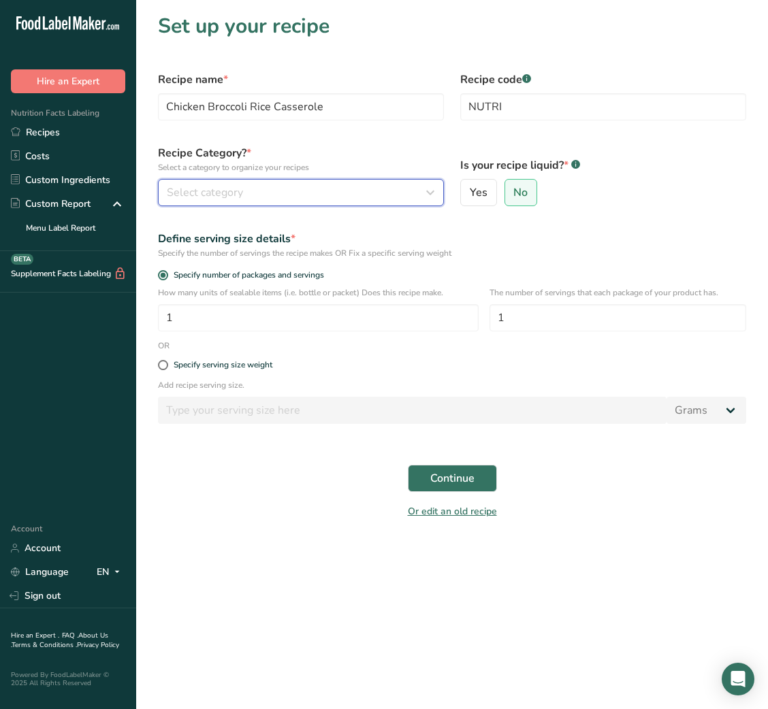
click at [402, 186] on div "Select category" at bounding box center [297, 192] width 260 height 16
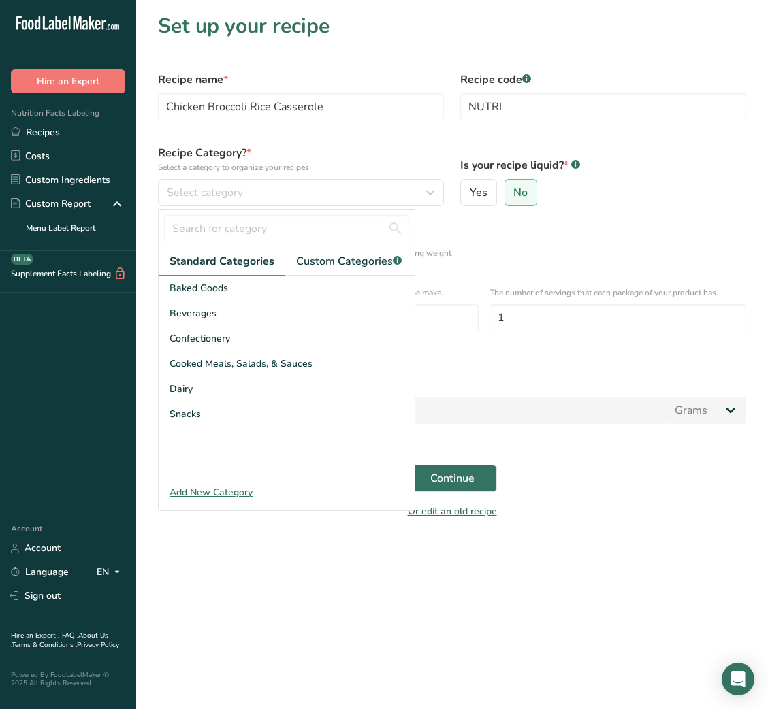
click at [337, 246] on div at bounding box center [287, 229] width 256 height 38
click at [337, 257] on span "Custom Categories .a-a{fill:#347362;}.b-a{fill:#fff;}" at bounding box center [348, 261] width 105 height 16
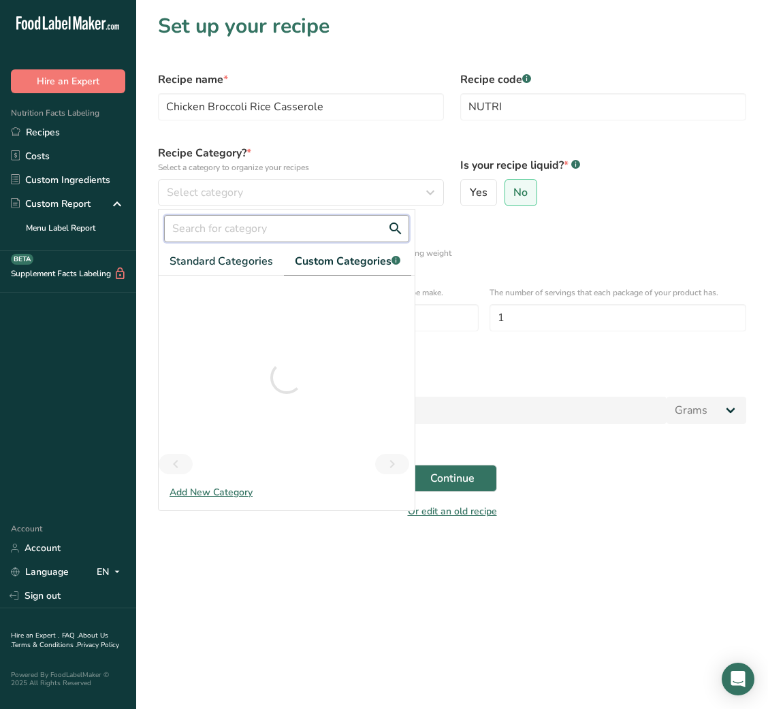
click at [280, 223] on input "text" at bounding box center [286, 228] width 245 height 27
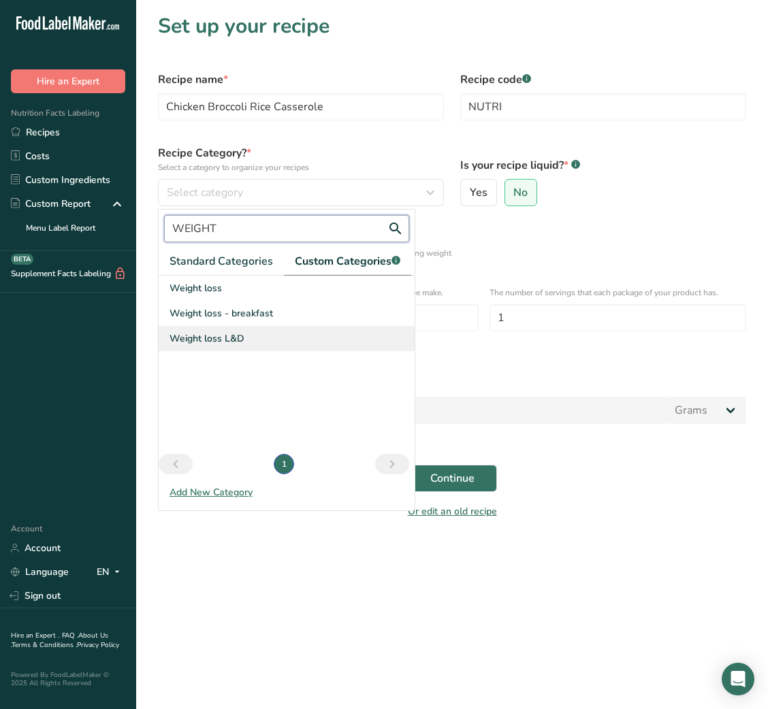
type input "WEIGHT"
click at [240, 333] on span "Weight loss L&D" at bounding box center [206, 338] width 75 height 14
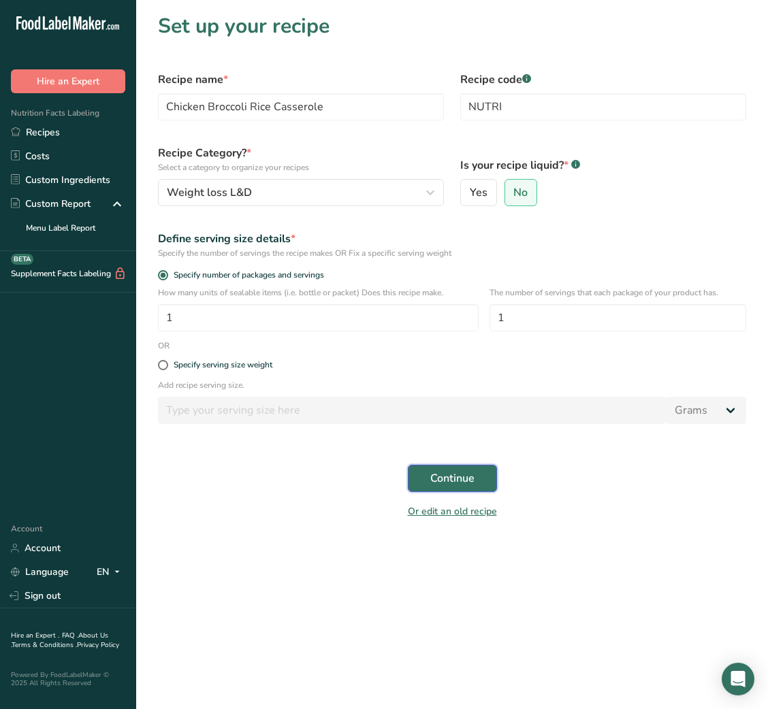
click at [448, 487] on span "Continue" at bounding box center [452, 478] width 44 height 16
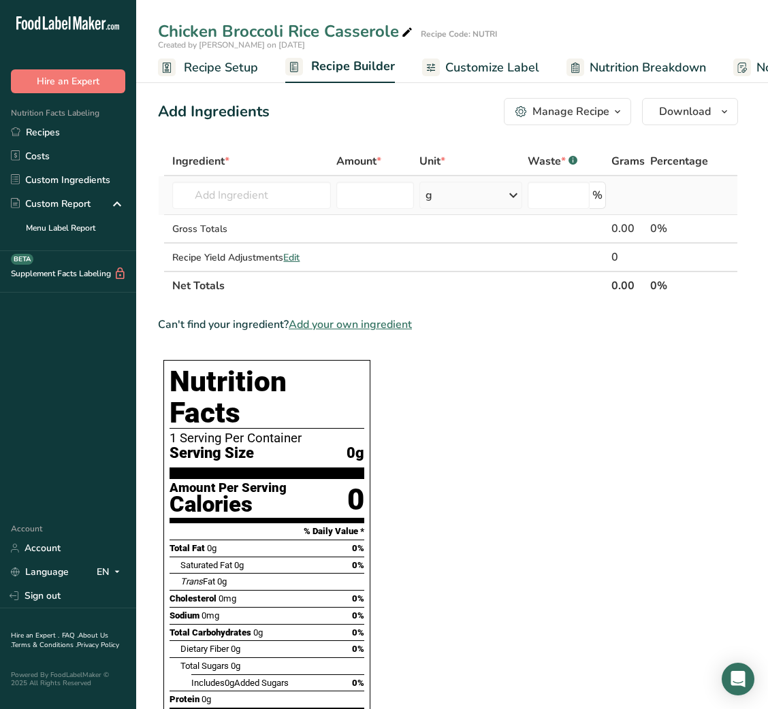
click at [288, 180] on td "Almond flour 1211 Milk, whole, 3.25% milkfat, without added vitamin A and vitam…" at bounding box center [251, 195] width 164 height 39
click at [277, 187] on input "text" at bounding box center [251, 195] width 159 height 27
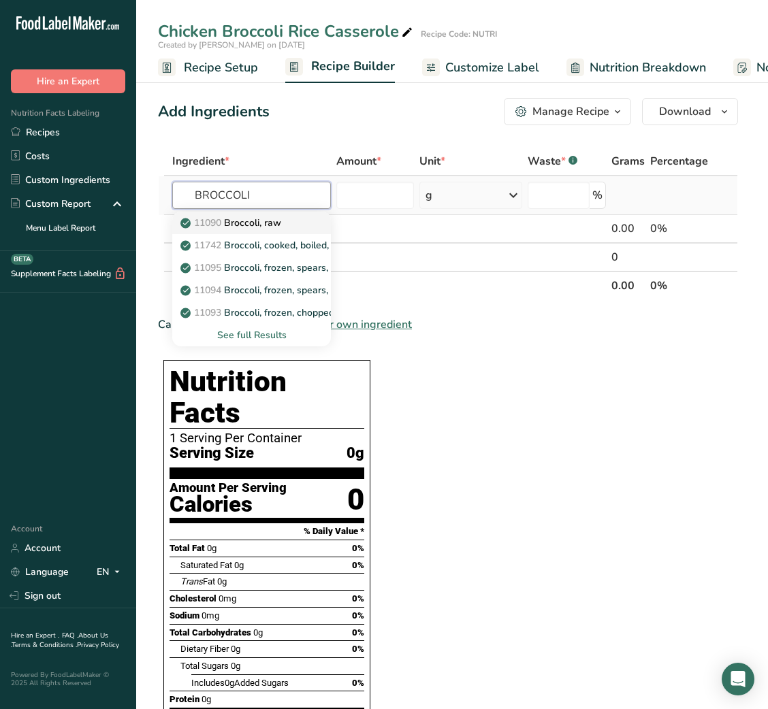
type input "BROCCOLI"
click at [267, 228] on p "11090 Broccoli, raw" at bounding box center [232, 223] width 98 height 14
type input "Broccoli, raw"
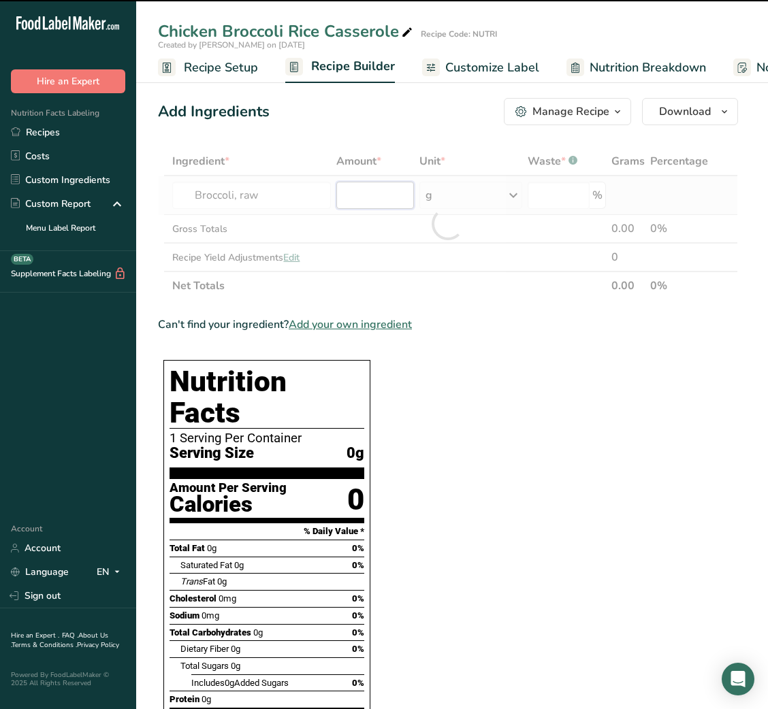
type input "0"
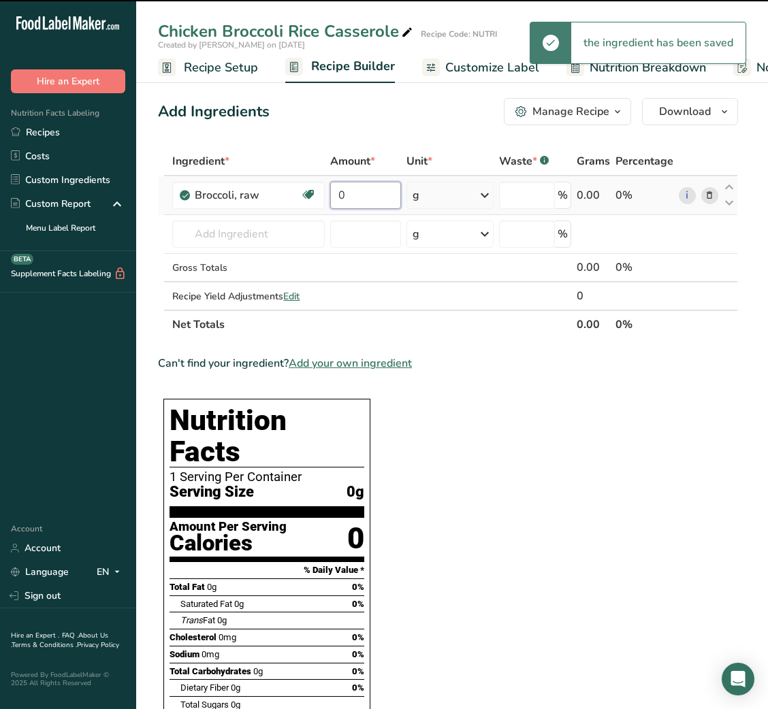
type input "0"
type input "70"
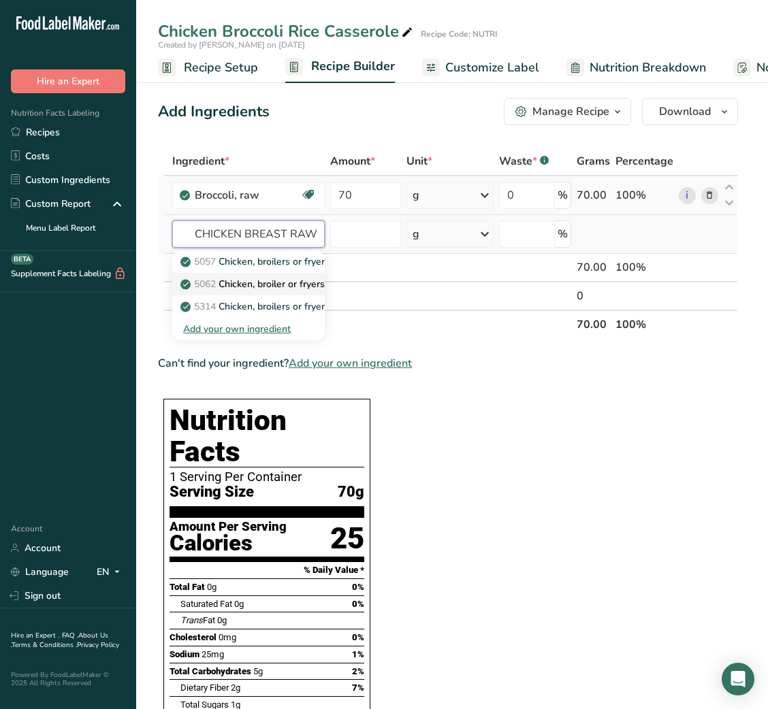
type input "CHICKEN BREAST RAW"
click at [238, 290] on p "5062 Chicken, broiler or fryers, breast, skinless, boneless, meat only, raw" at bounding box center [346, 284] width 327 height 14
type input "Chicken, broiler or fryers, breast, skinless, boneless, meat only, raw"
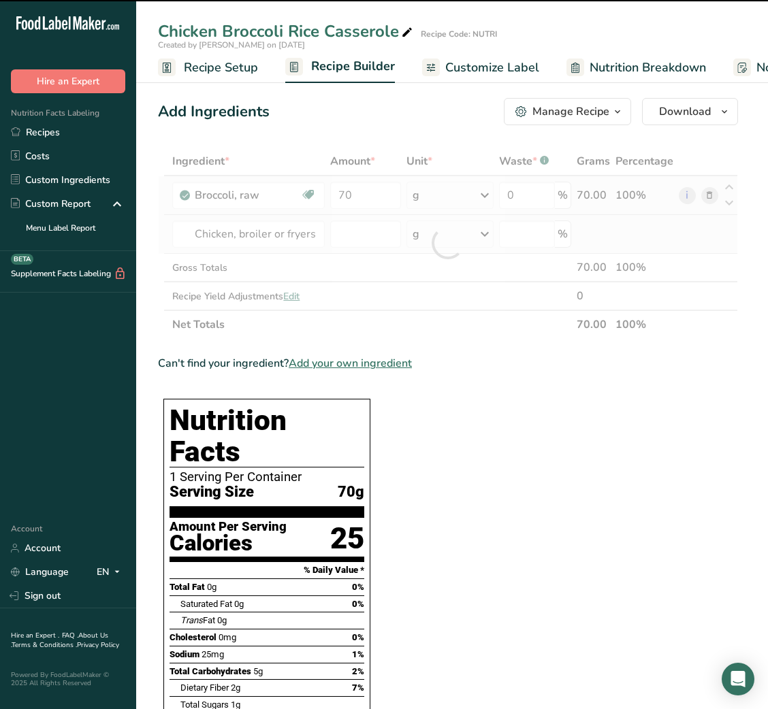
type input "0"
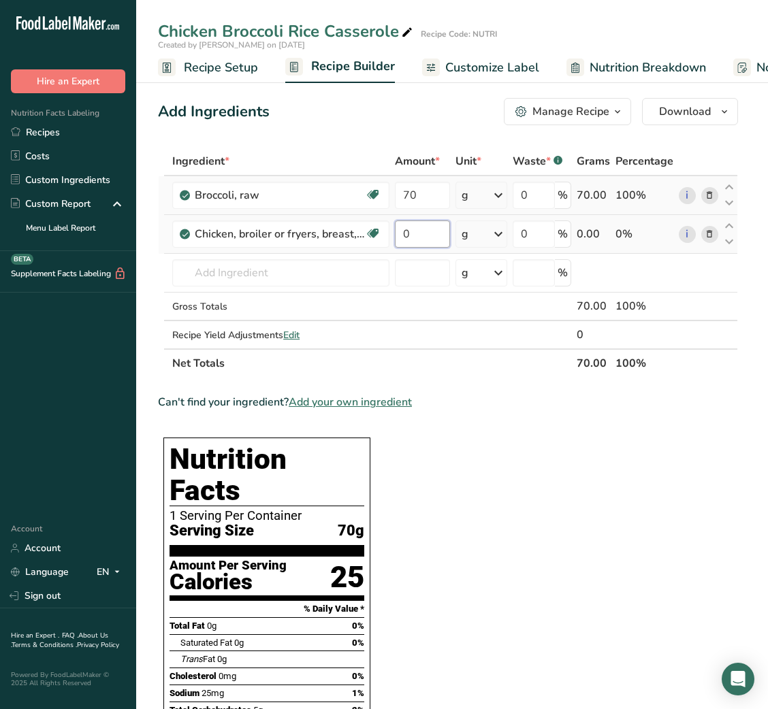
click at [423, 230] on input "0" at bounding box center [422, 233] width 55 height 27
type input "120"
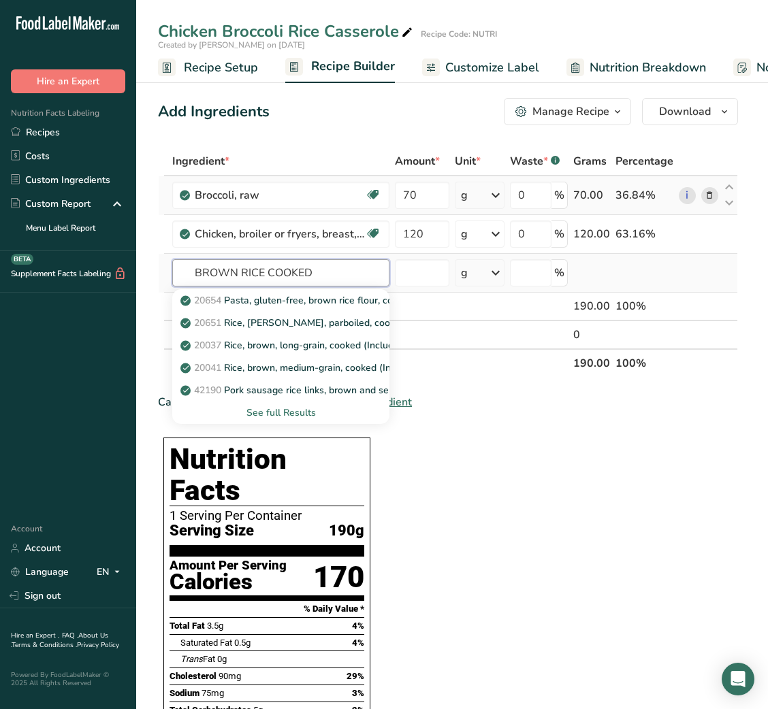
type input "BROWN RICE COOKED"
click at [284, 412] on div "See full Results" at bounding box center [280, 413] width 195 height 14
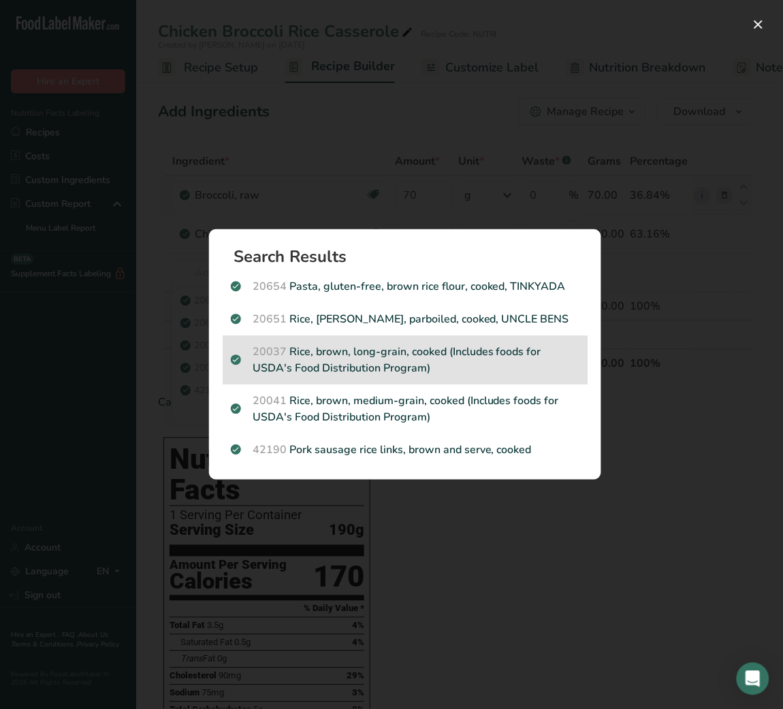
click at [409, 375] on p "20037 Rice, brown, long-grain, cooked (Includes foods for USDA's Food Distribut…" at bounding box center [405, 360] width 348 height 33
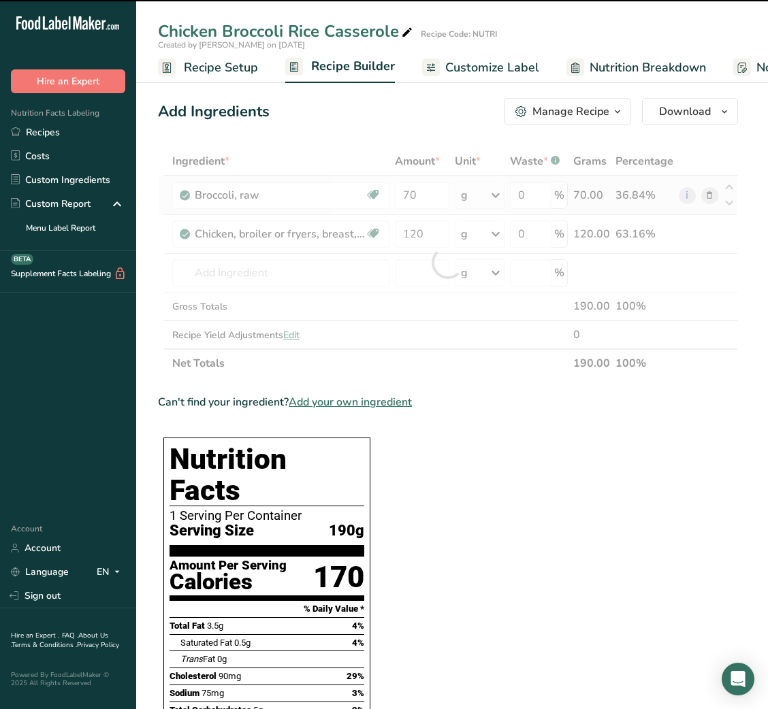
type input "0"
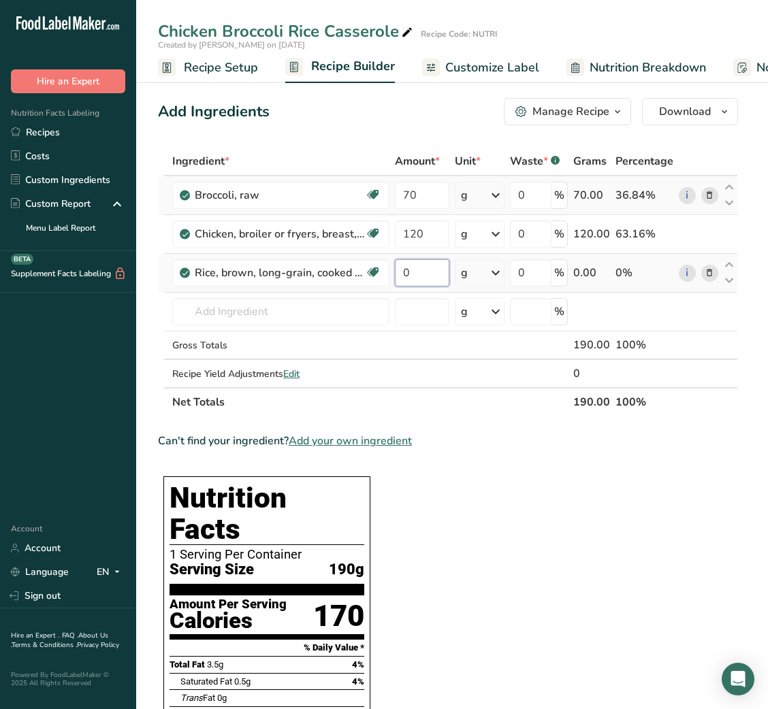
click at [406, 279] on input "0" at bounding box center [422, 272] width 54 height 27
type input "50"
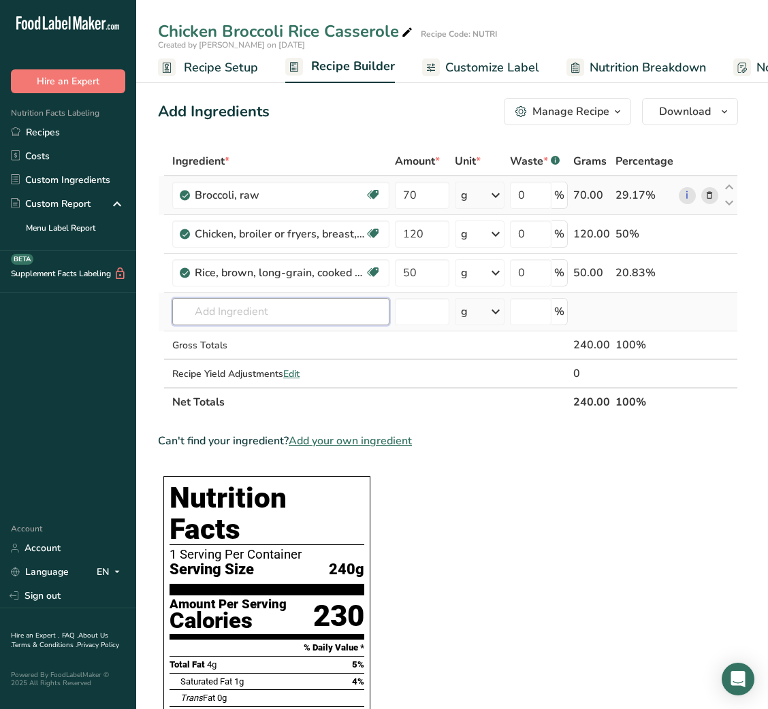
click at [231, 316] on input "text" at bounding box center [280, 311] width 217 height 27
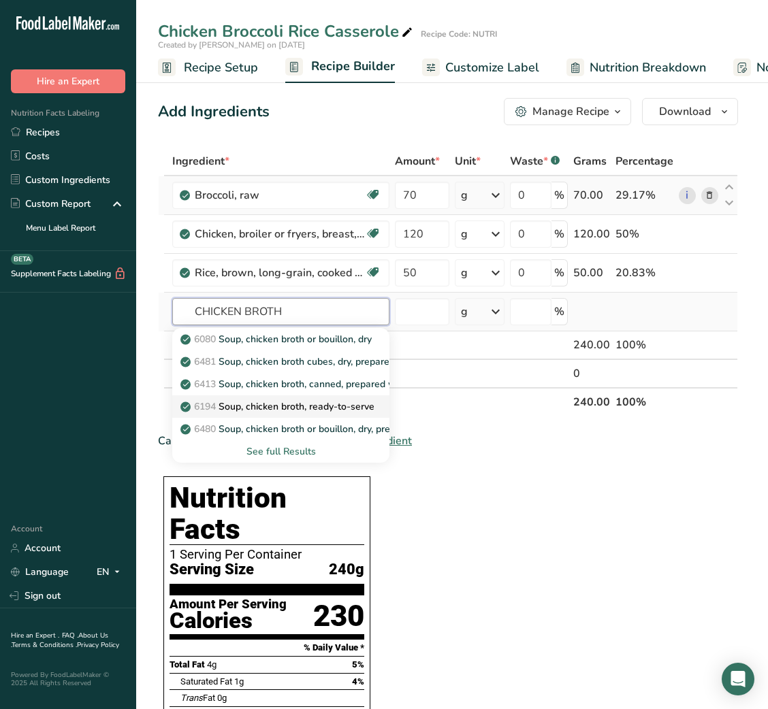
type input "CHICKEN BROTH"
click at [316, 403] on p "6194 Soup, chicken broth, ready-to-serve" at bounding box center [278, 406] width 191 height 14
type input "Soup, chicken broth, ready-to-serve"
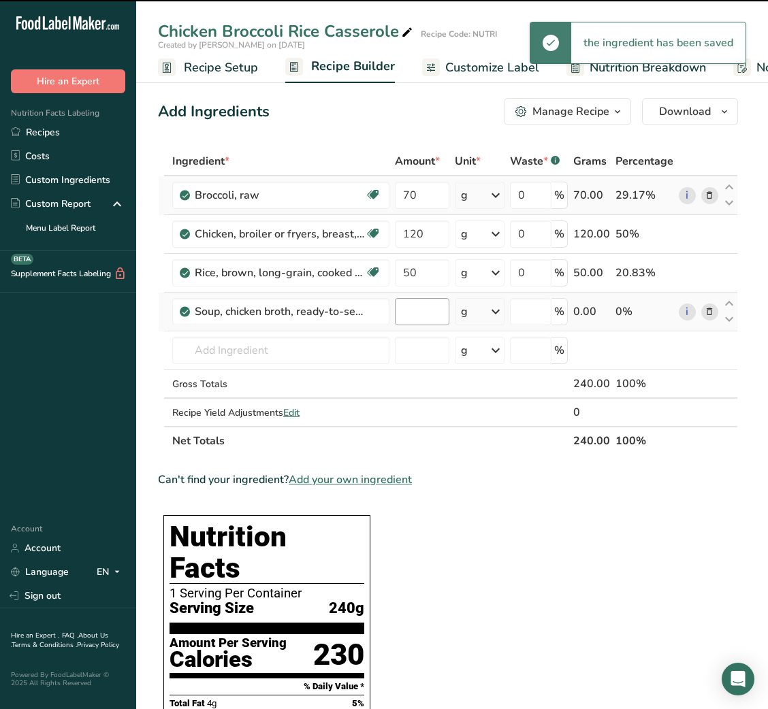
type input "0"
click at [410, 316] on input "0" at bounding box center [422, 311] width 54 height 27
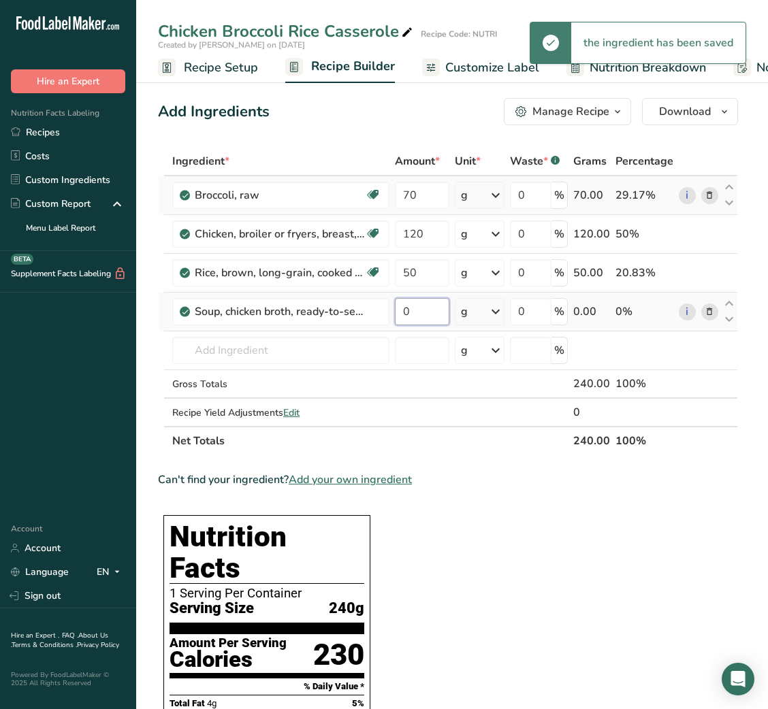
click at [410, 316] on input "0" at bounding box center [422, 311] width 54 height 27
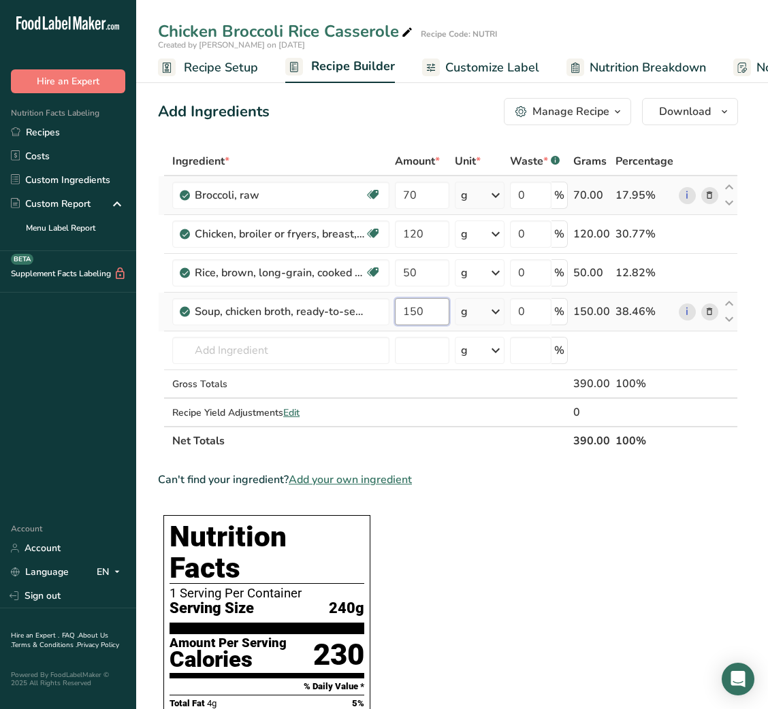
type input "150"
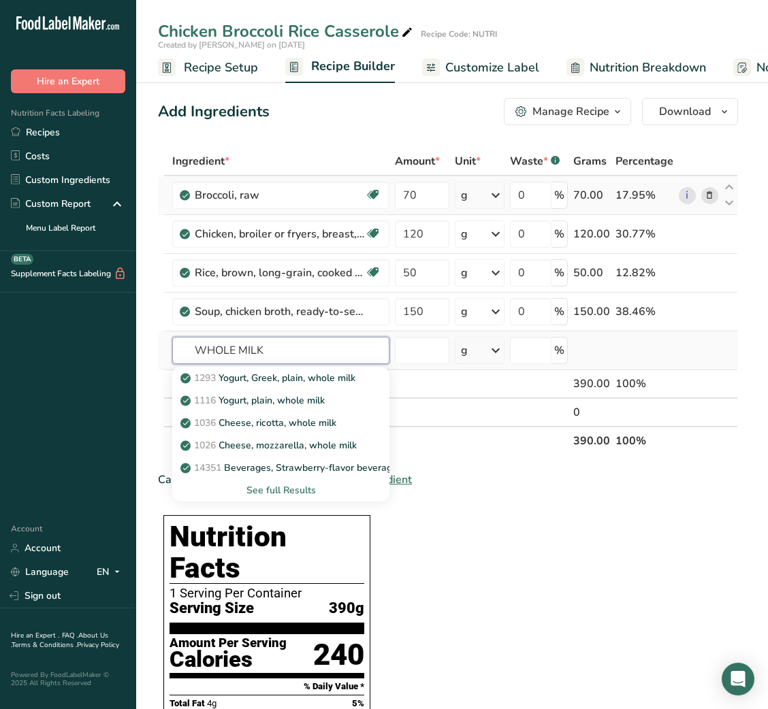
type input "WHOLE MILK"
click at [288, 486] on div "See full Results" at bounding box center [280, 490] width 195 height 14
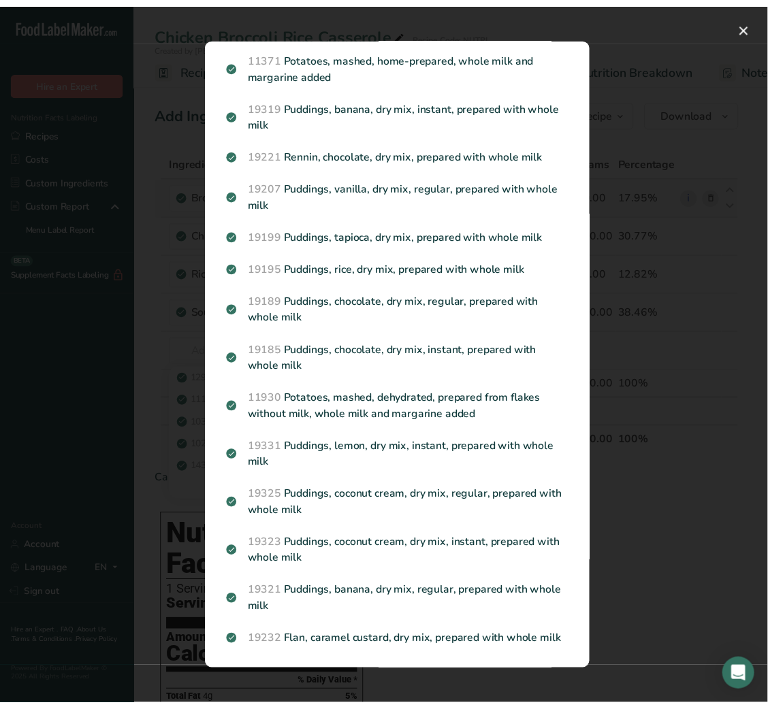
scroll to position [1619, 0]
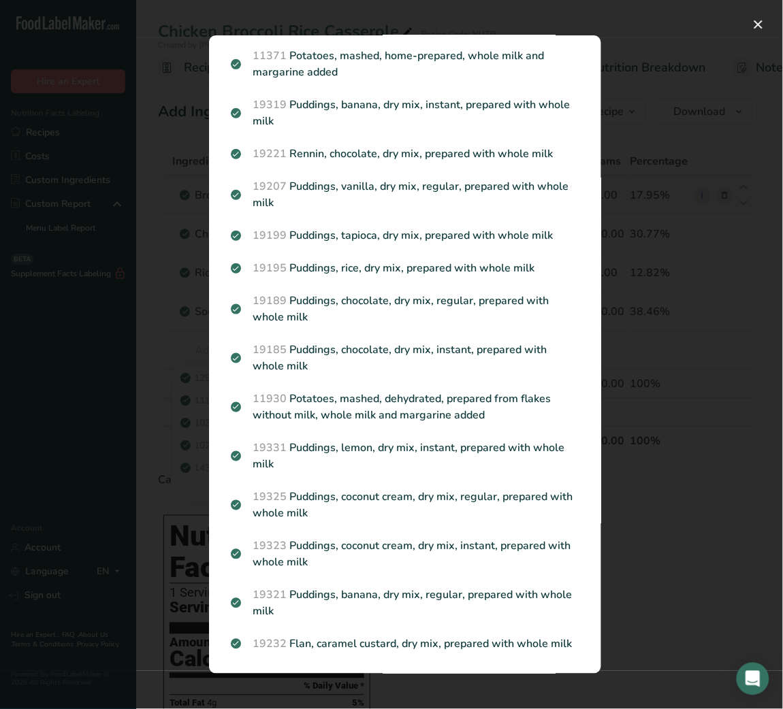
click at [766, 448] on div "Search results modal" at bounding box center [391, 354] width 783 height 709
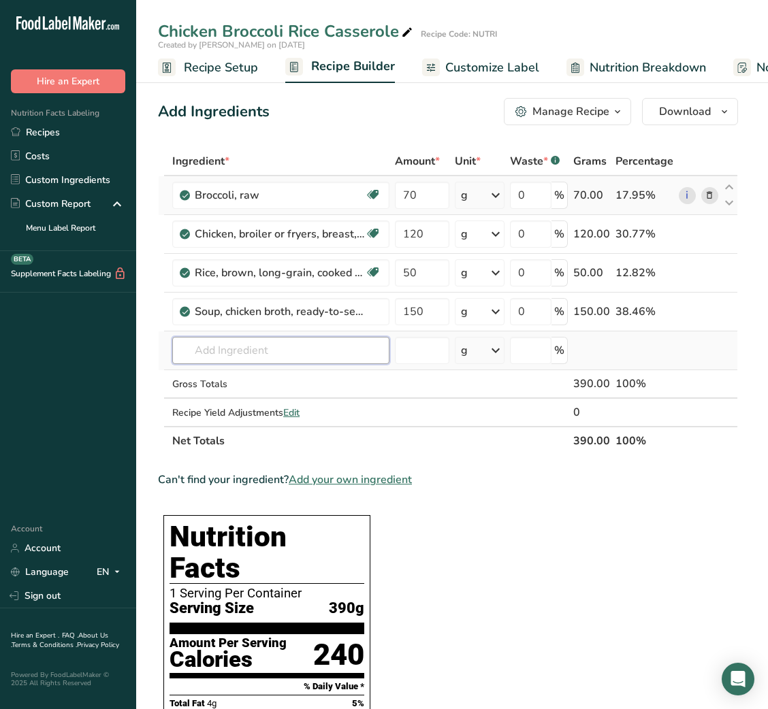
click at [235, 350] on input "text" at bounding box center [280, 350] width 217 height 27
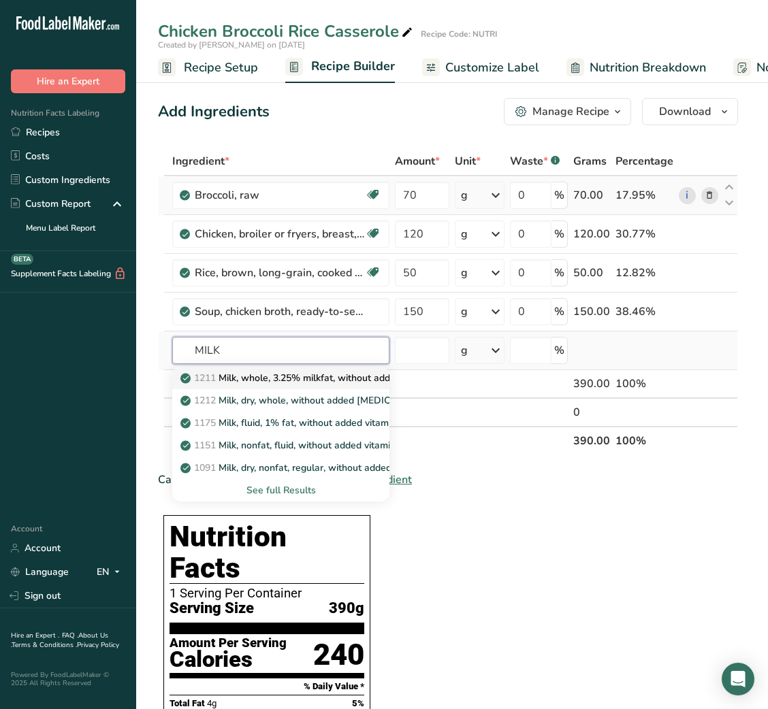
type input "MILK"
click at [277, 374] on p "1211 Milk, whole, 3.25% milkfat, without added vitamin A and vitamin D" at bounding box center [364, 378] width 363 height 14
type input "Milk, whole, 3.25% milkfat, without added vitamin A and [MEDICAL_DATA]"
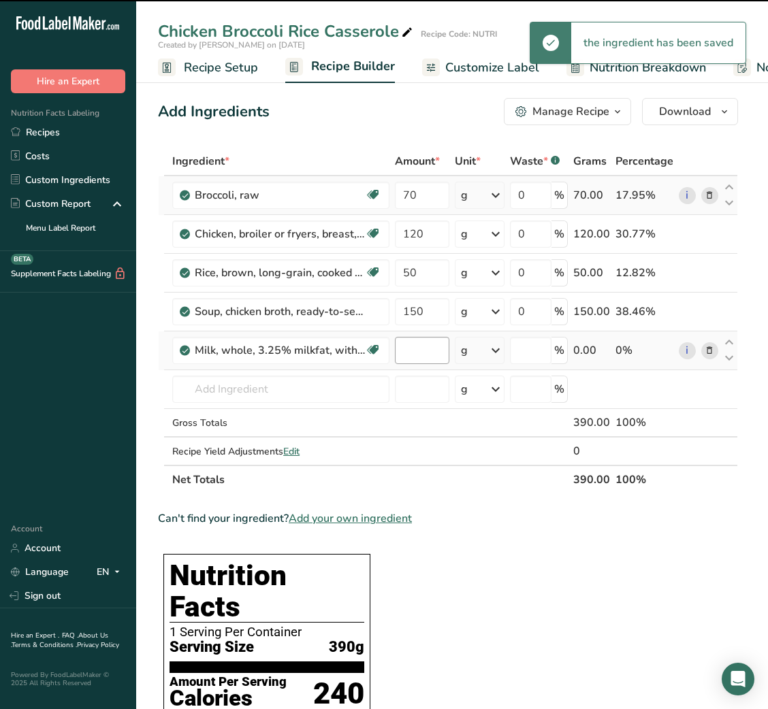
type input "0"
click at [415, 361] on input "0" at bounding box center [422, 350] width 54 height 27
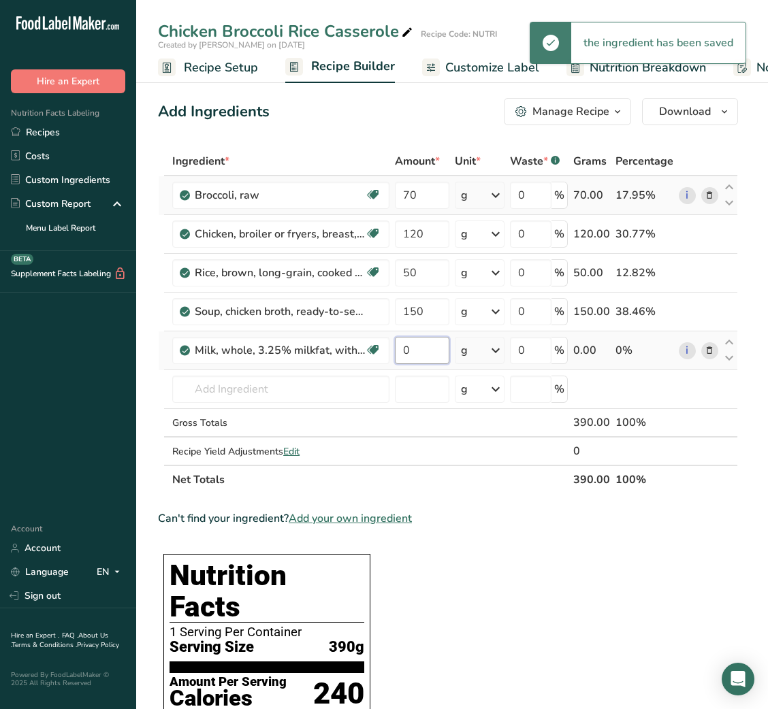
click at [415, 361] on input "0" at bounding box center [422, 350] width 54 height 27
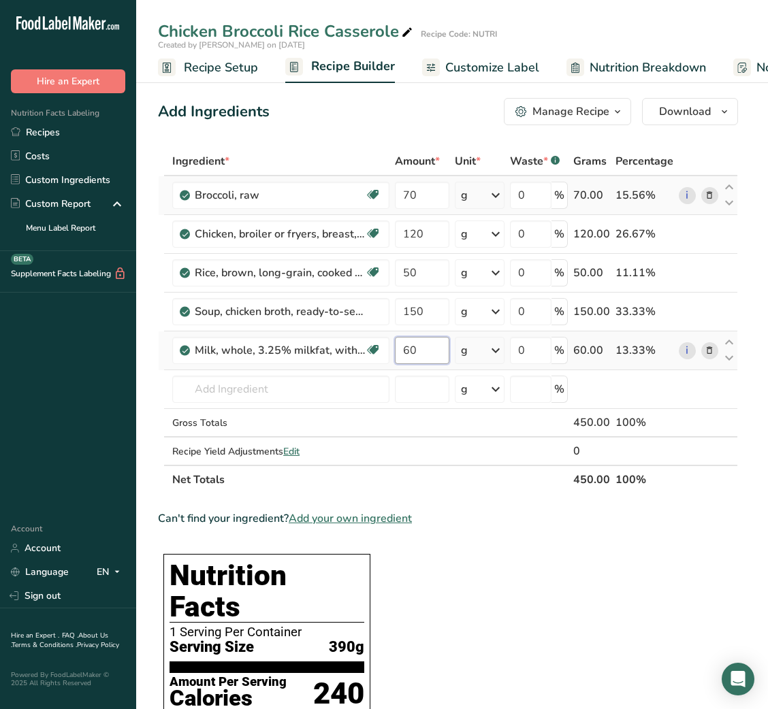
type input "60"
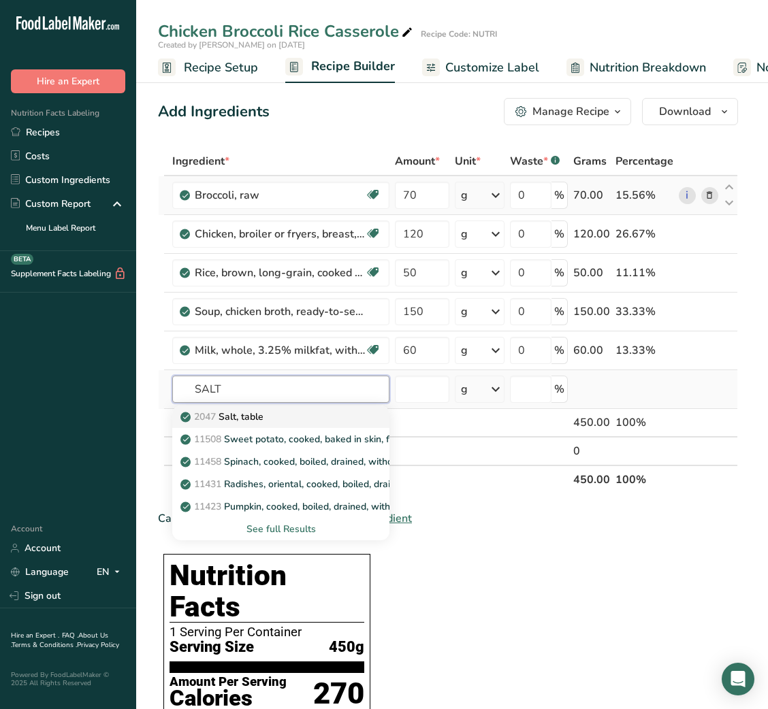
type input "SALT"
click at [275, 414] on div "2047 Salt, table" at bounding box center [270, 417] width 174 height 14
type input "Salt, table"
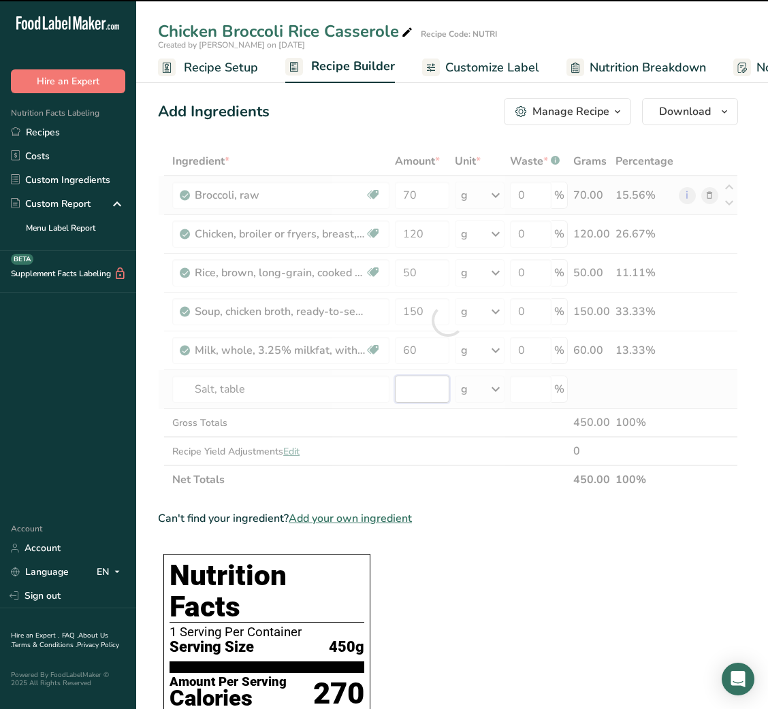
type input "0"
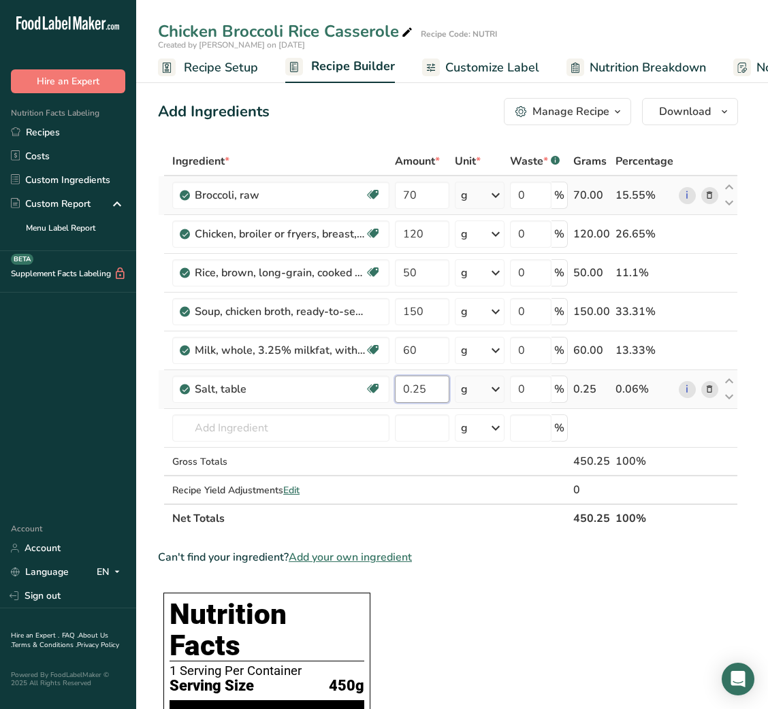
type input "0.25"
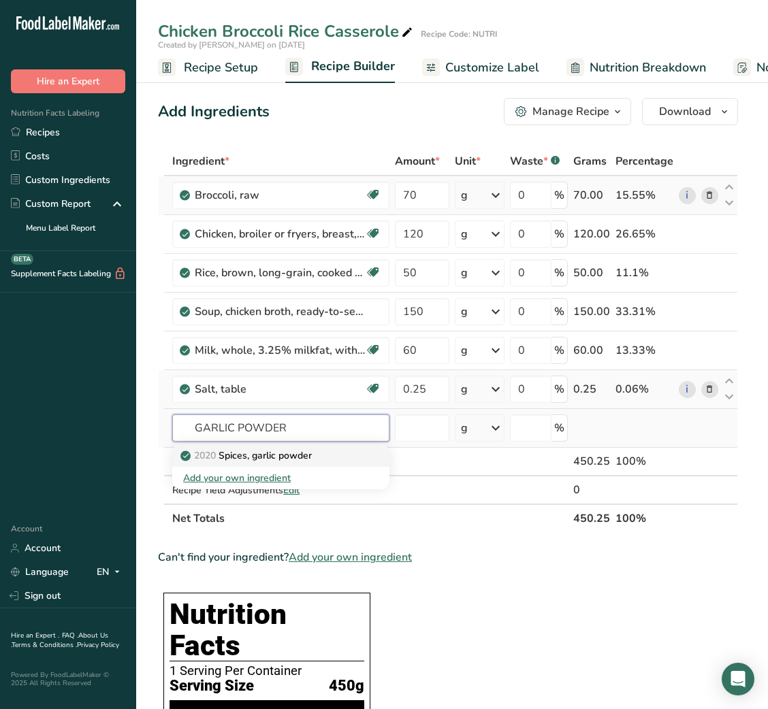
type input "GARLIC POWDER"
click at [272, 455] on p "2020 Spices, garlic powder" at bounding box center [247, 455] width 129 height 14
type input "Spices, garlic powder"
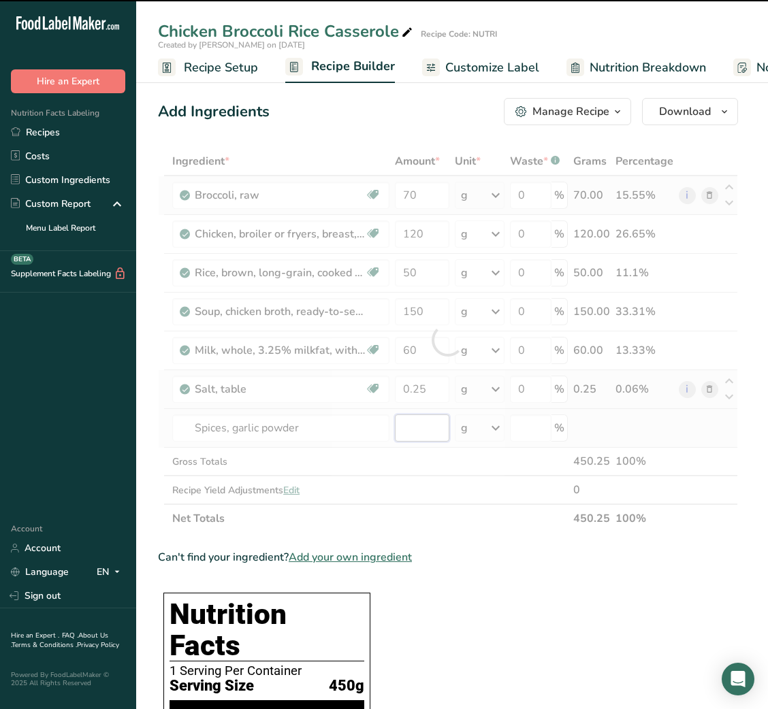
type input "0"
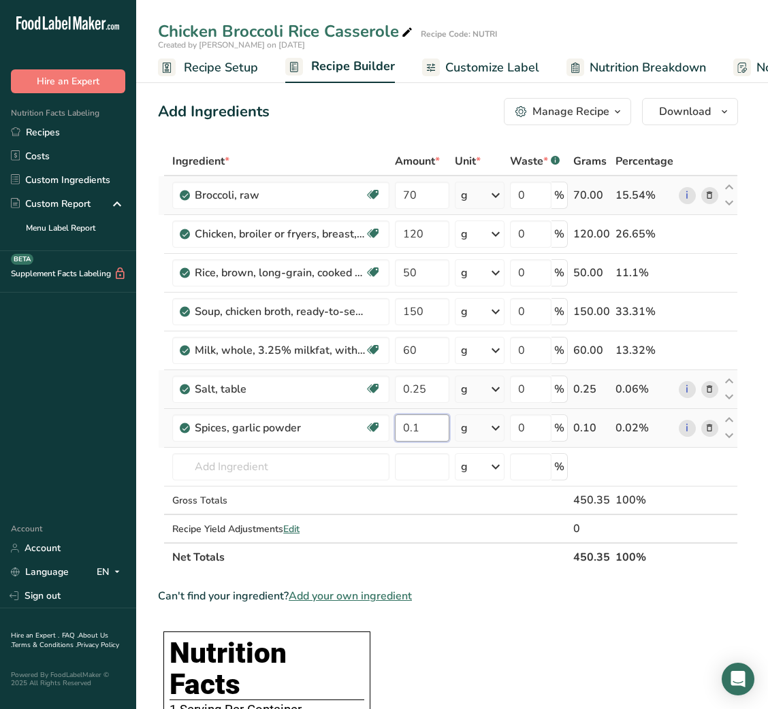
type input "0.1"
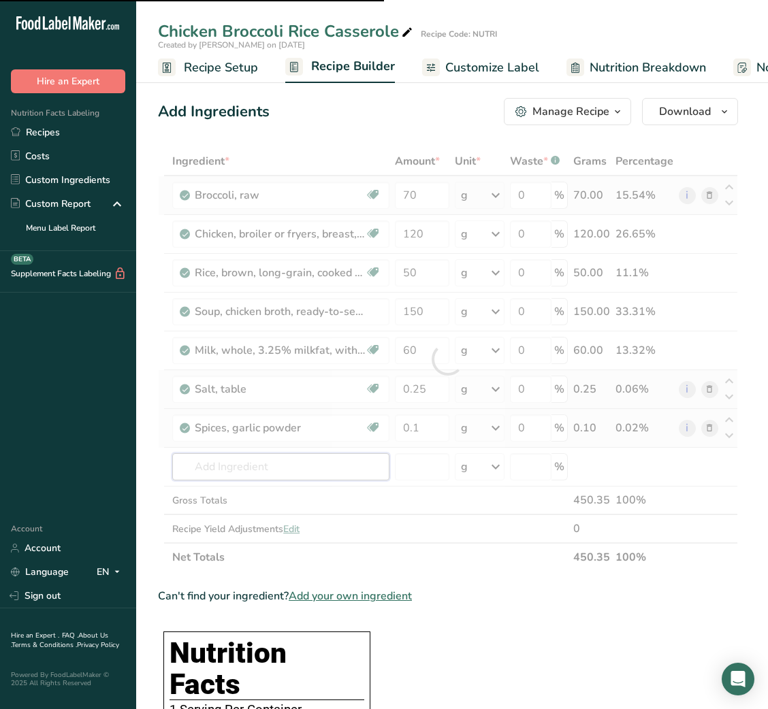
type input "P"
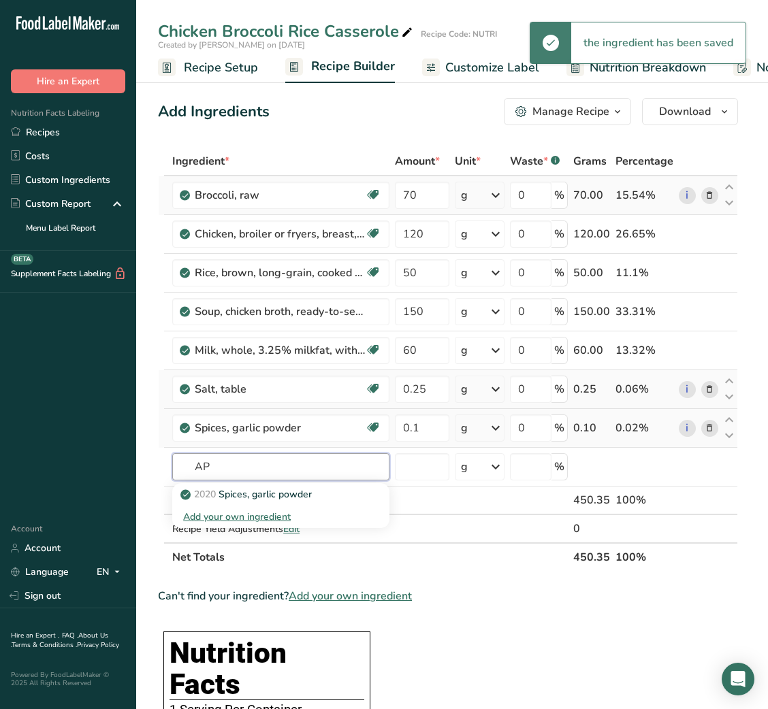
type input "A"
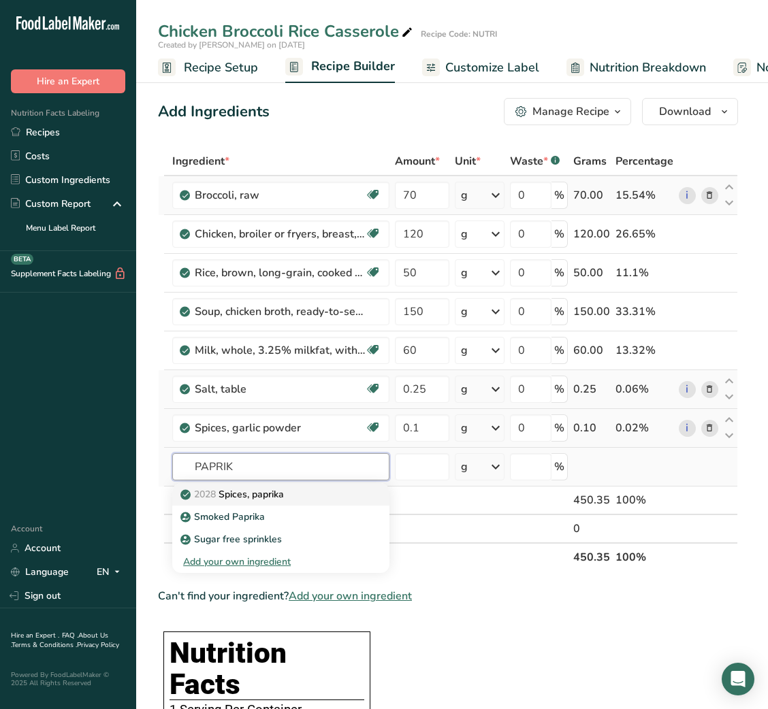
type input "PAPRIK"
click at [276, 489] on p "2028 Spices, paprika" at bounding box center [233, 494] width 101 height 14
type input "Spices, paprika"
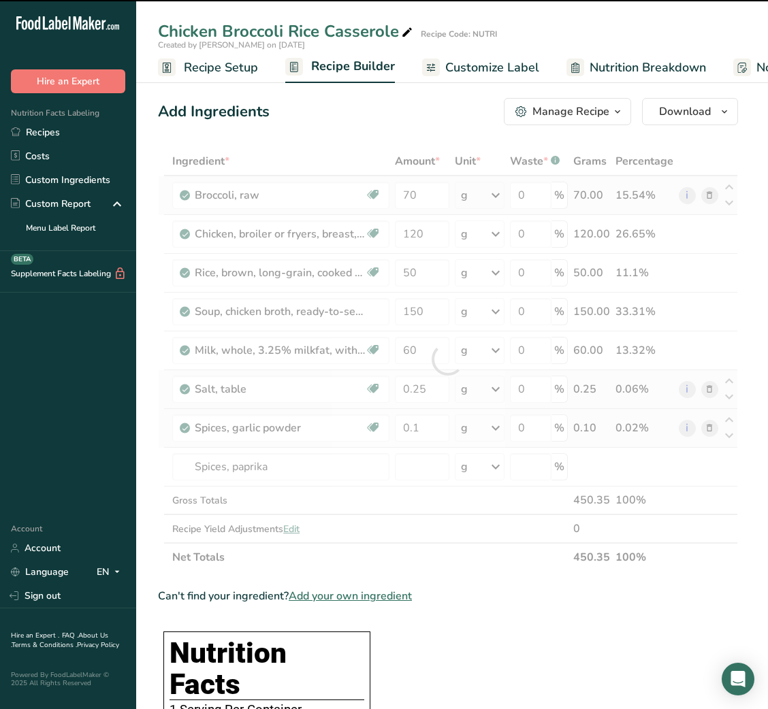
type input "0"
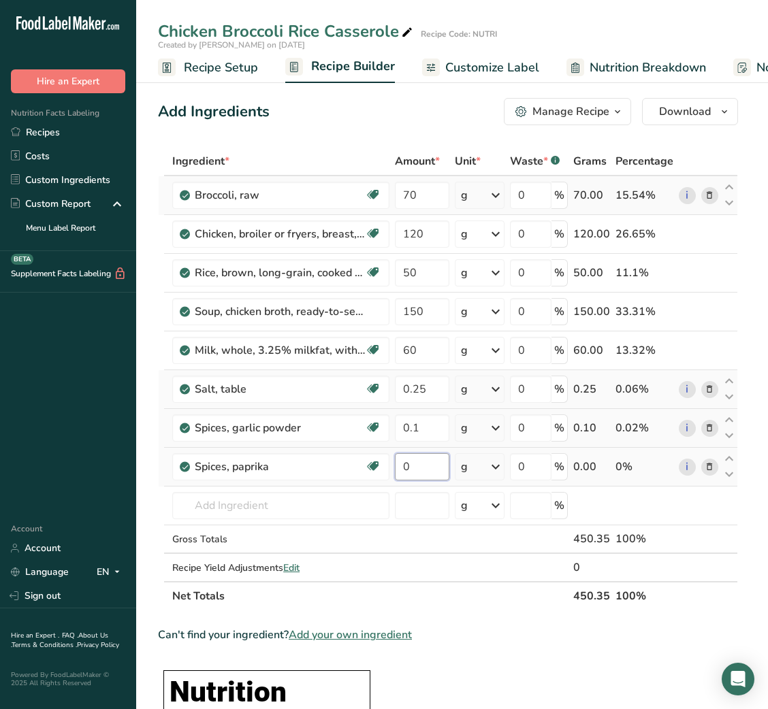
click at [403, 463] on input "0" at bounding box center [422, 466] width 54 height 27
type input "0.2"
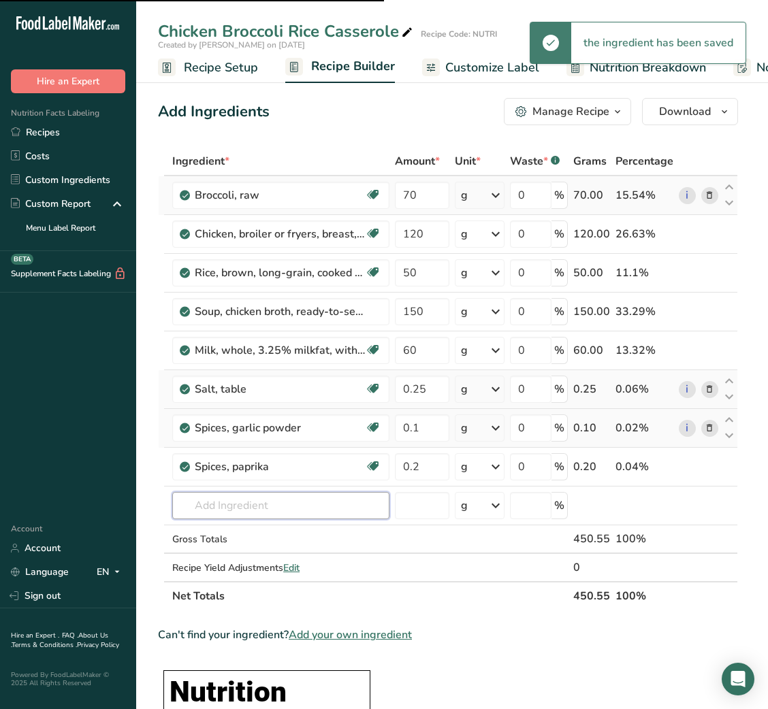
type input "O"
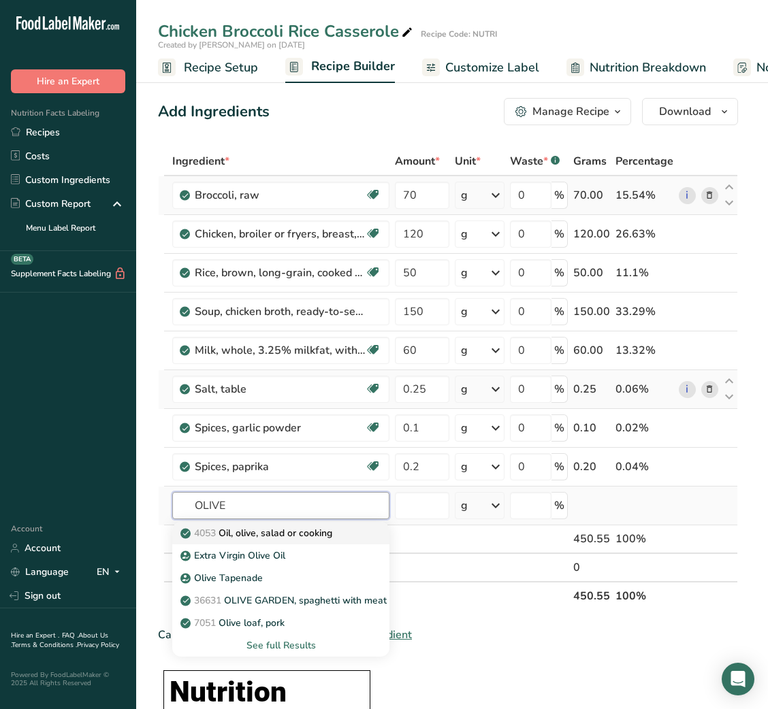
type input "OLIVE"
click at [300, 528] on p "4053 Oil, olive, salad or cooking" at bounding box center [257, 533] width 149 height 14
type input "Oil, olive, salad or cooking"
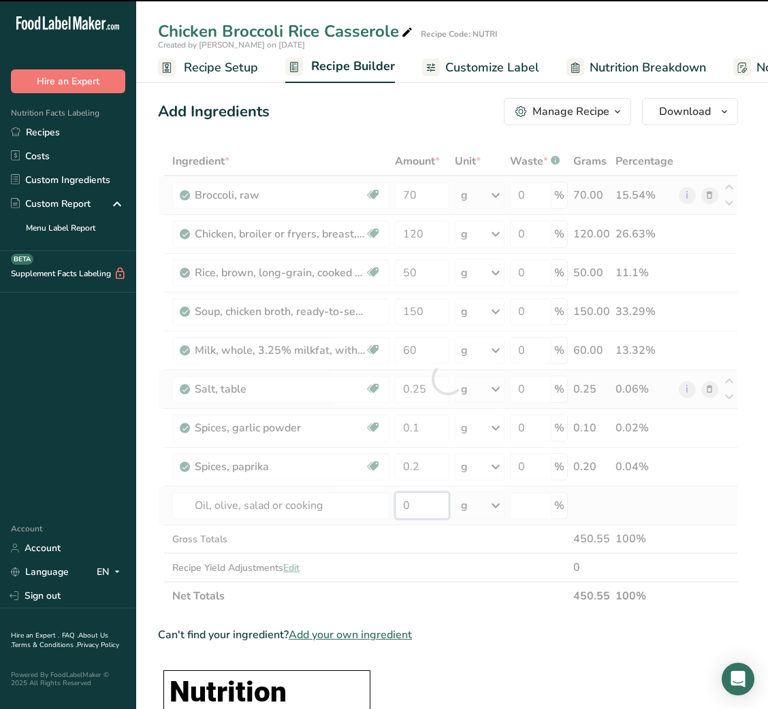
type input "5"
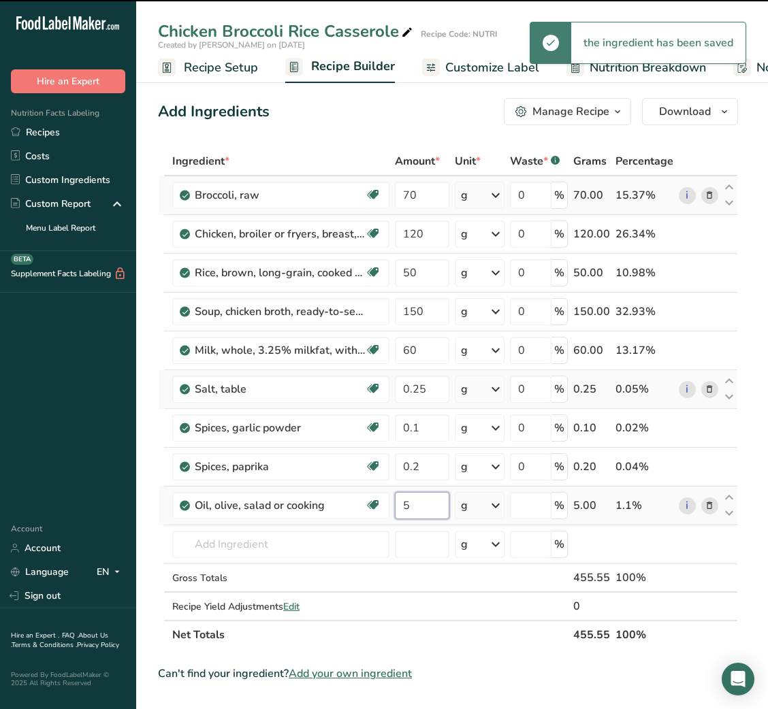
type input "0"
type input "5"
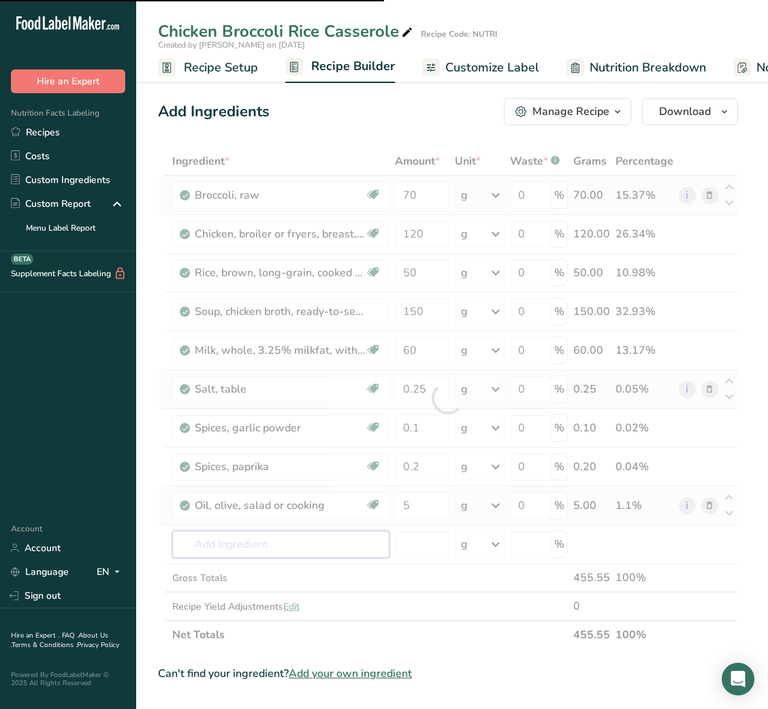
type input "B"
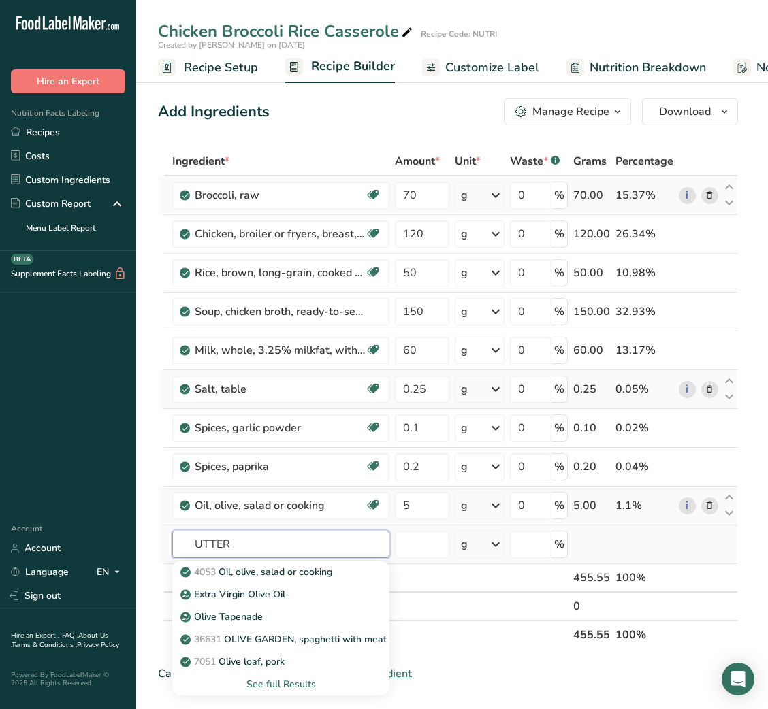
click at [195, 541] on input "UTTER" at bounding box center [280, 544] width 217 height 27
type input "BUTTER"
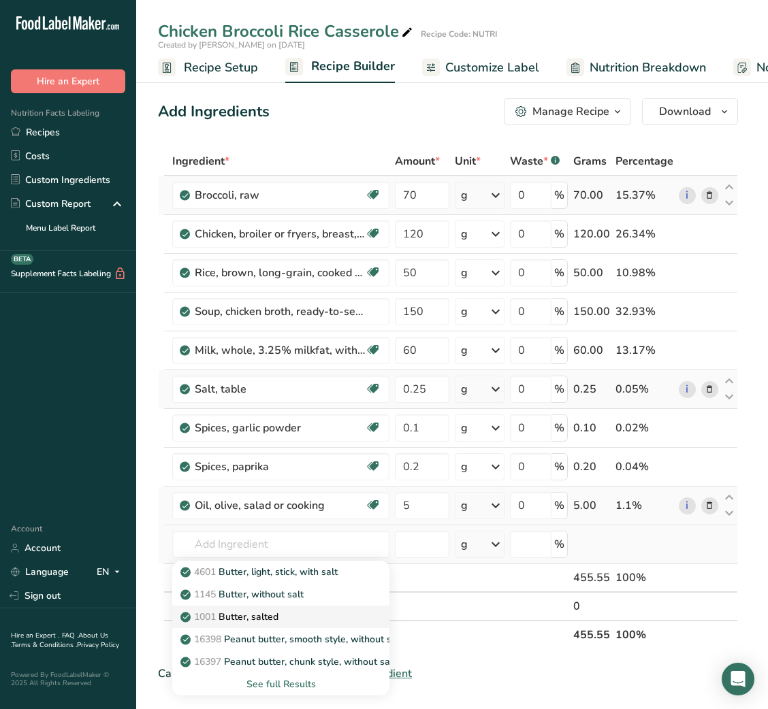
click at [265, 624] on p "1001 Butter, salted" at bounding box center [230, 617] width 95 height 14
type input "Butter, salted"
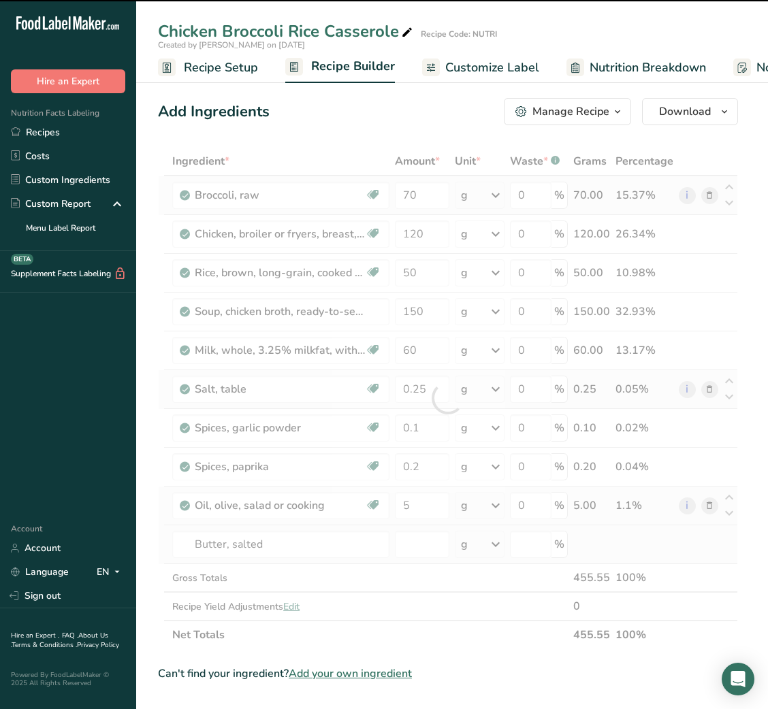
type input "0"
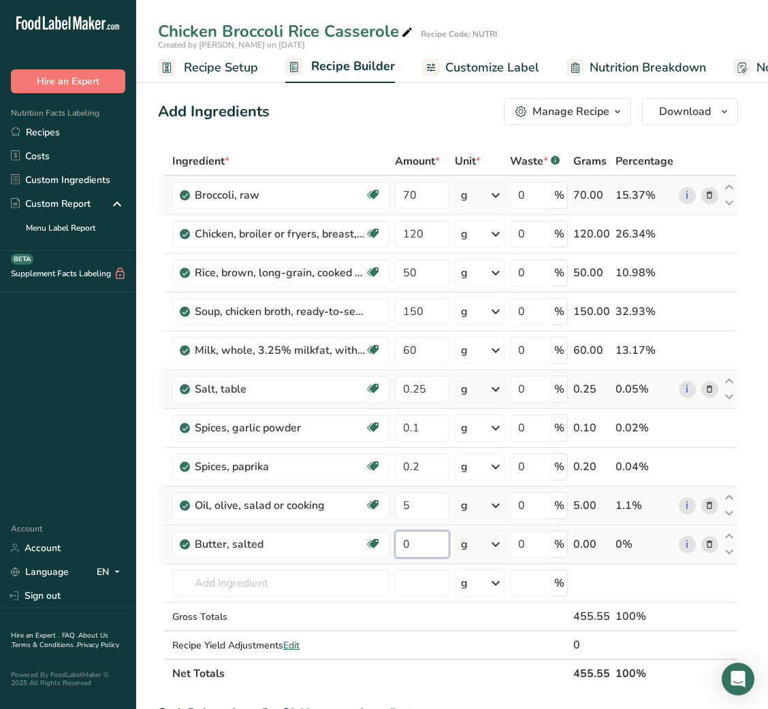
click at [403, 547] on input "0" at bounding box center [422, 544] width 54 height 27
type input "5"
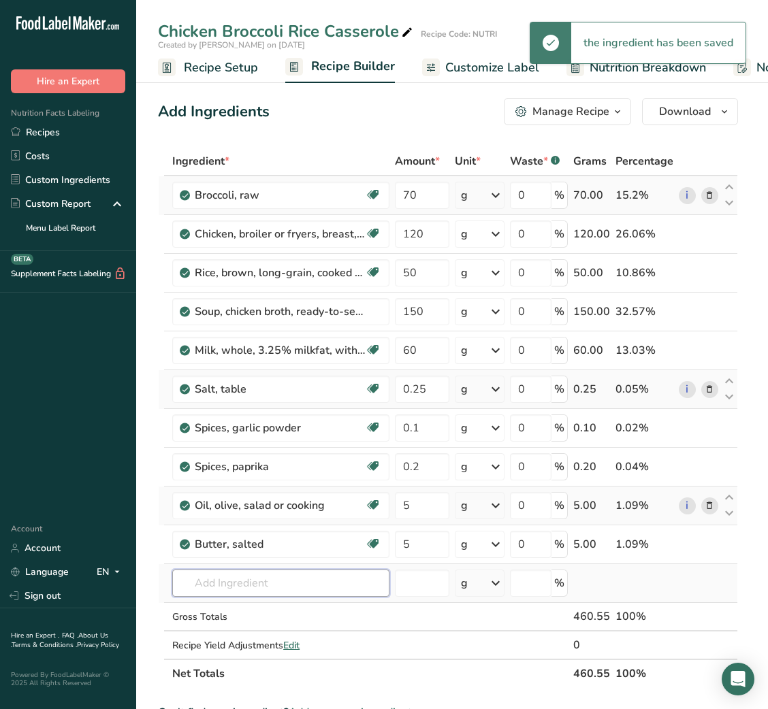
click at [212, 586] on input "text" at bounding box center [280, 583] width 217 height 27
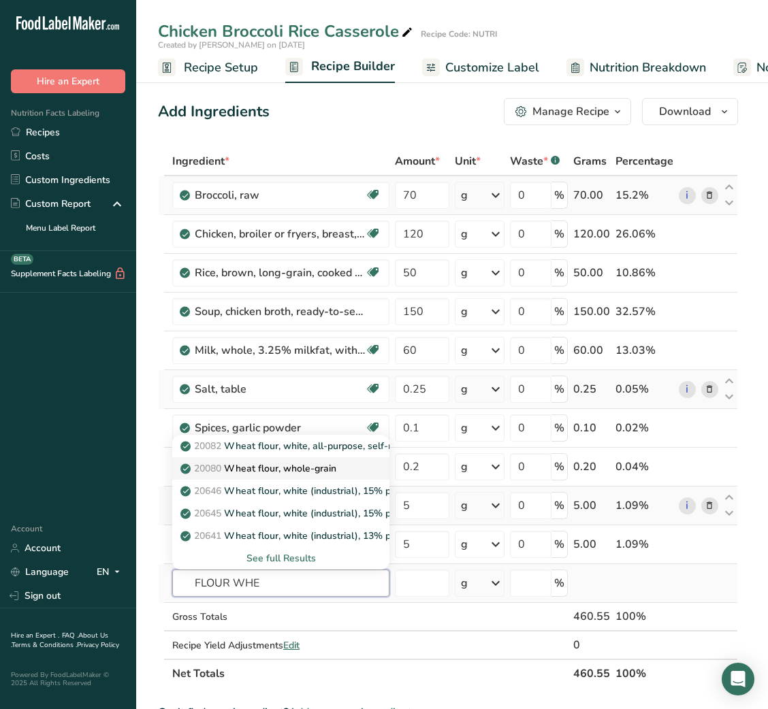
type input "FLOUR WHE"
click at [279, 459] on link "20080 Wheat flour, whole-grain" at bounding box center [280, 468] width 217 height 22
type input "Wheat flour, whole-grain"
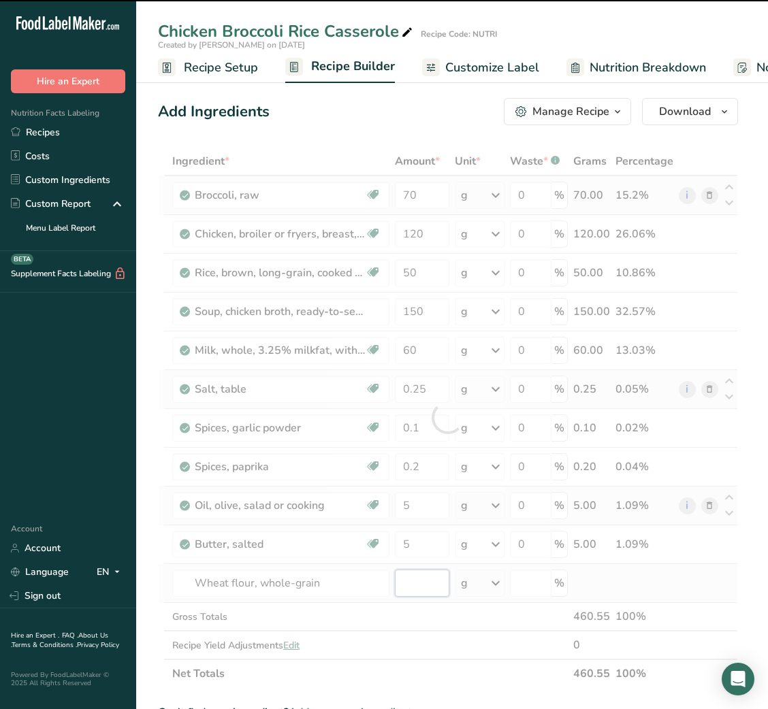
type input "0"
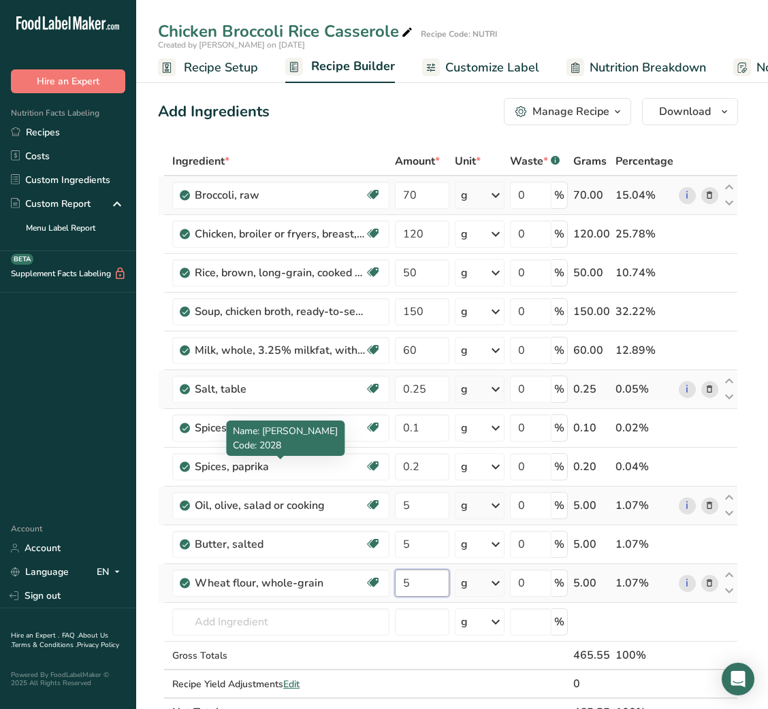
type input "5"
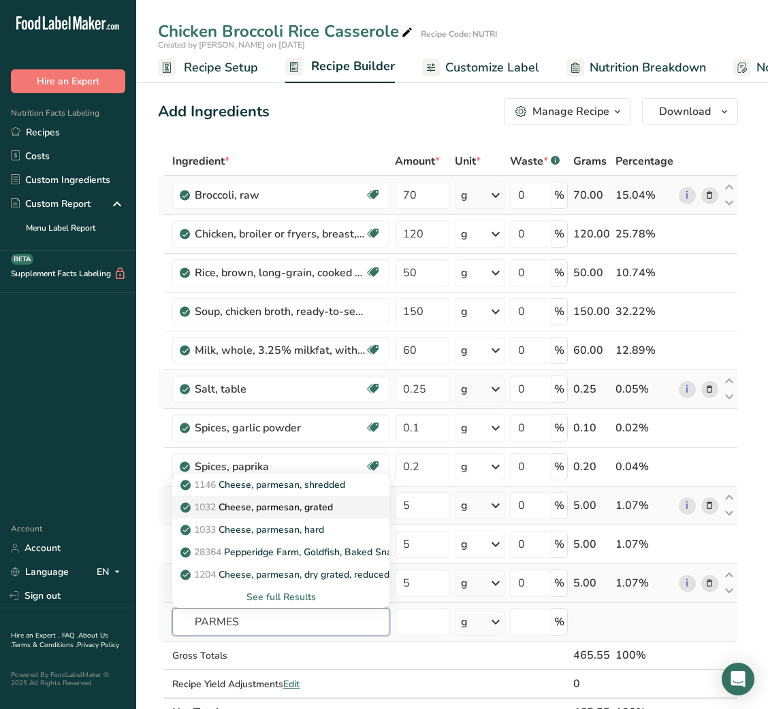
type input "PARMES"
click at [327, 506] on p "1032 Cheese, parmesan, grated" at bounding box center [258, 507] width 150 height 14
type input "Cheese, parmesan, grated"
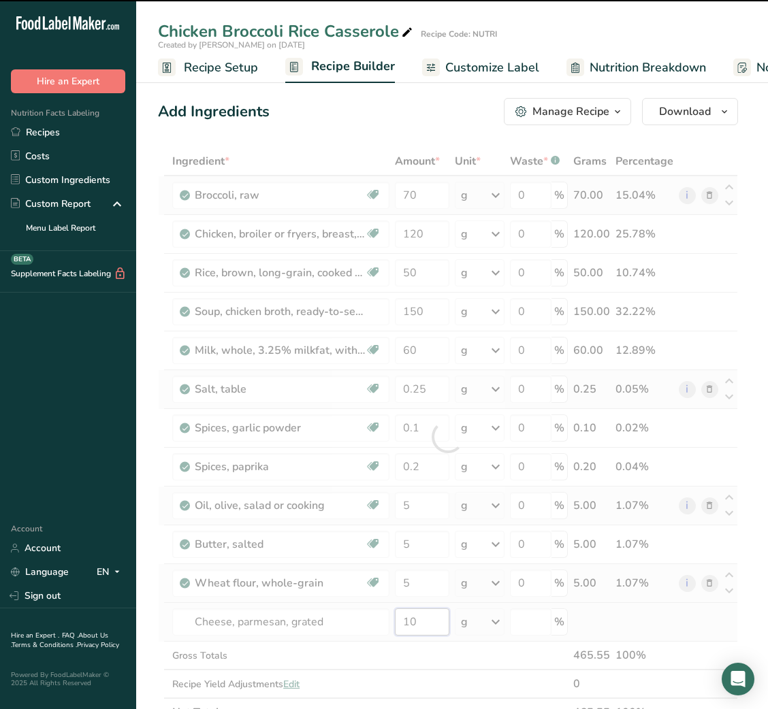
type input "10"
type input "0"
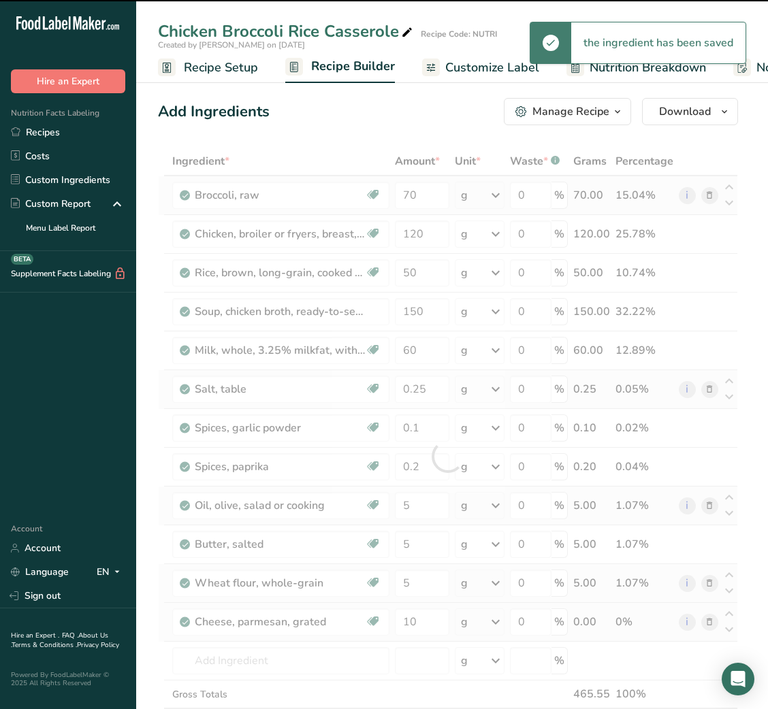
type input "0"
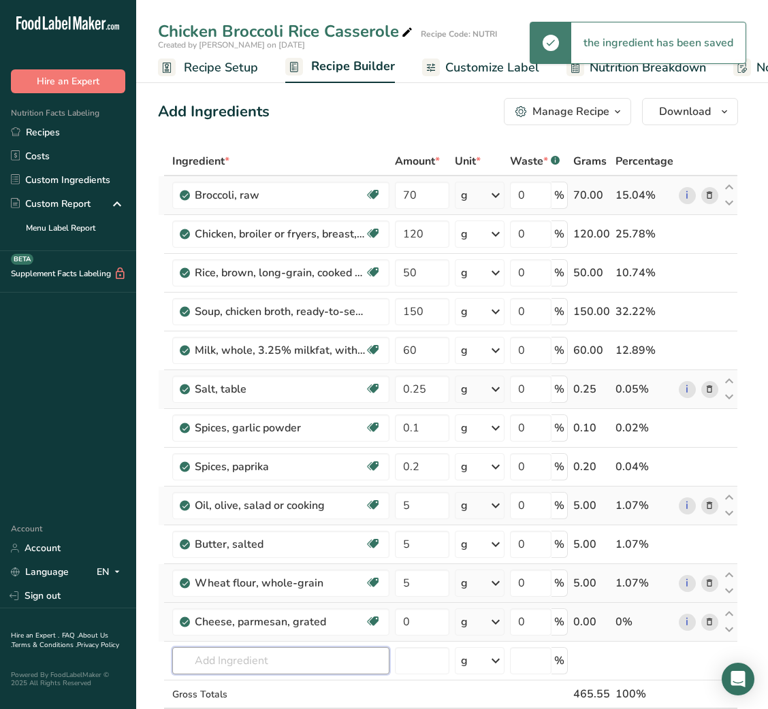
click at [289, 666] on input "text" at bounding box center [280, 660] width 217 height 27
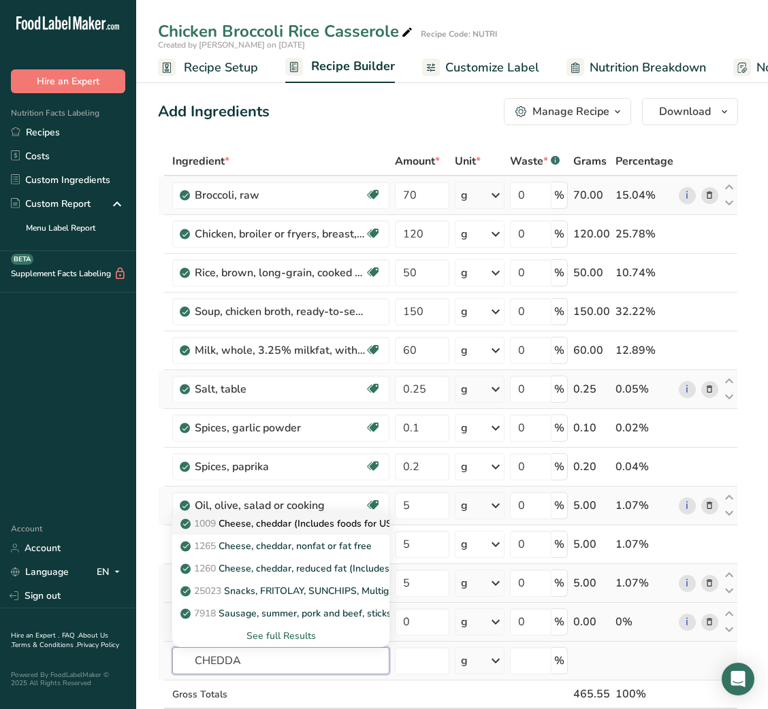
type input "CHEDDA"
click at [316, 519] on p "1009 Cheese, cheddar (Includes foods for USDA's Food Distribution Program)" at bounding box center [358, 524] width 351 height 14
type input "Cheese, cheddar (Includes foods for USDA's Food Distribution Program)"
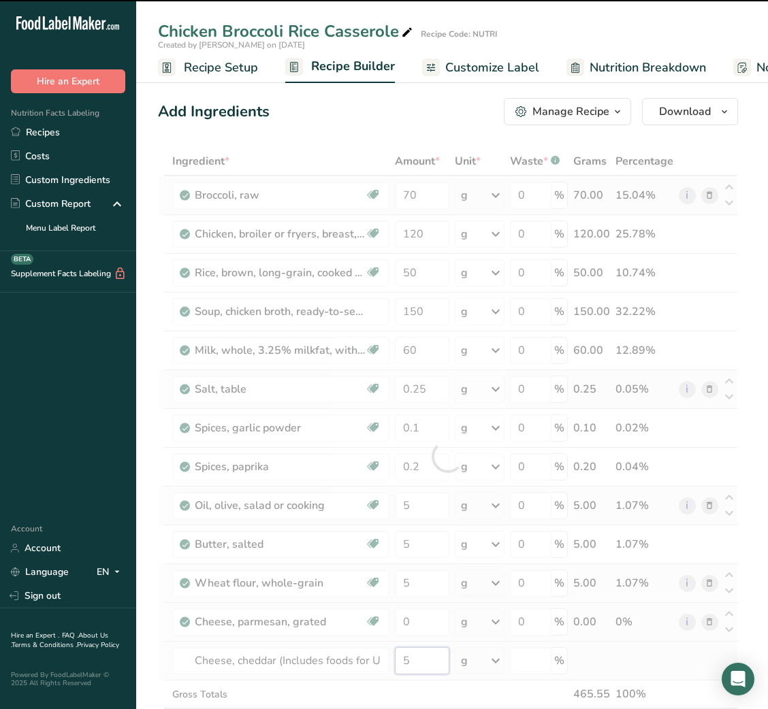
type input "50"
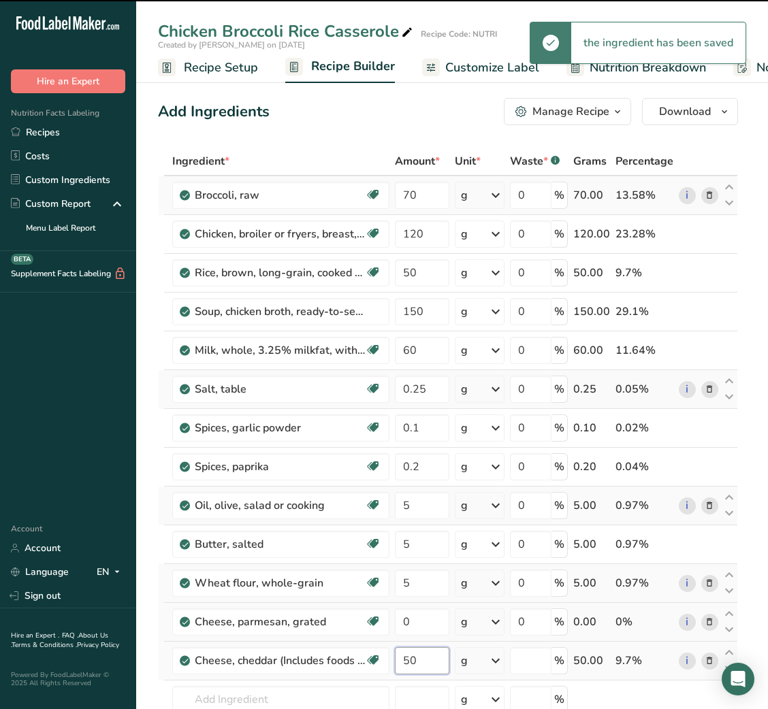
type input "0"
type input "50"
click at [403, 631] on input "0" at bounding box center [422, 621] width 54 height 27
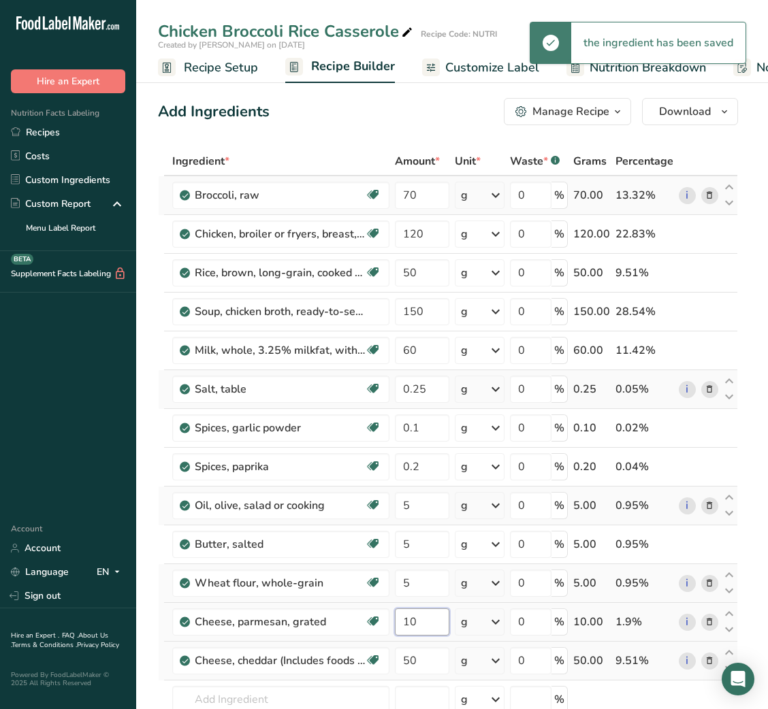
type input "10"
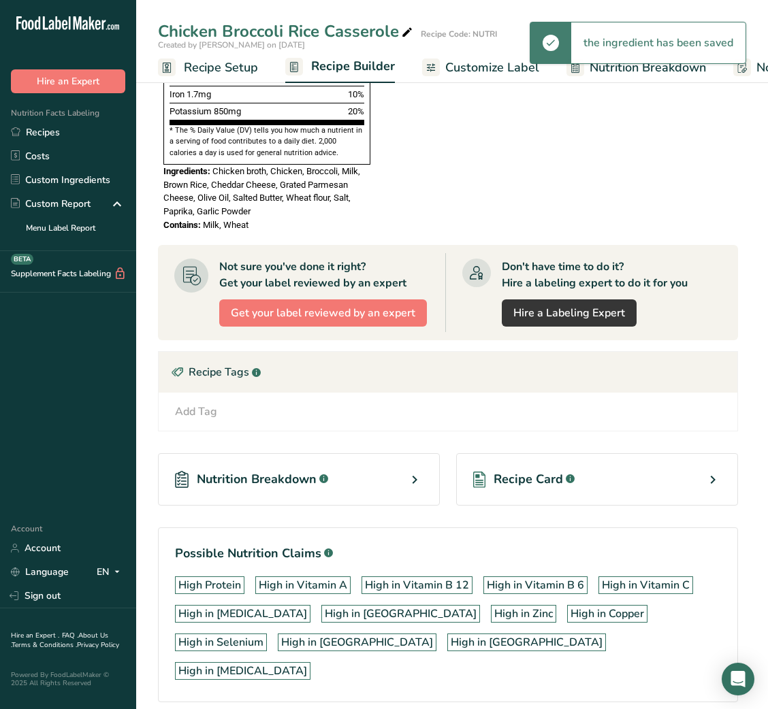
scroll to position [1165, 0]
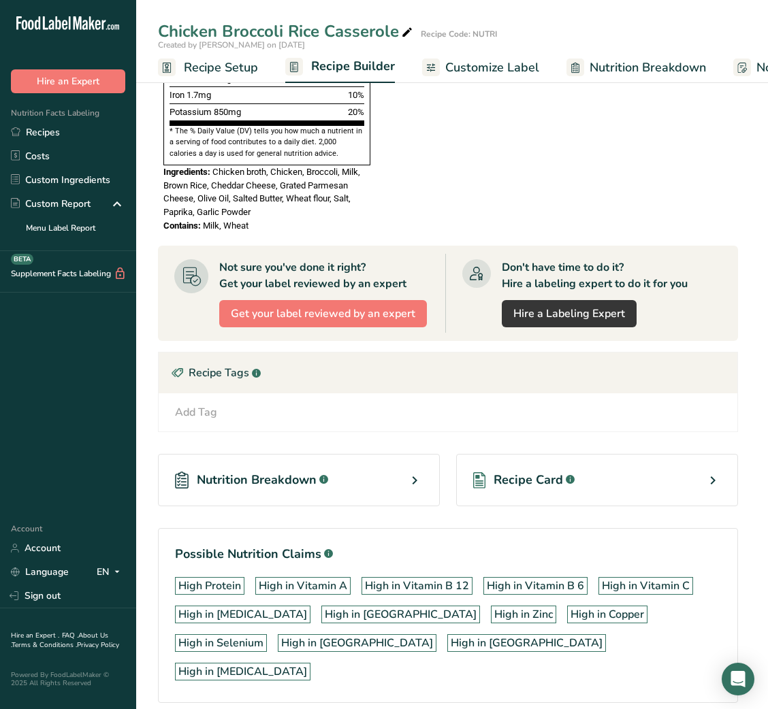
click at [517, 463] on div "Recipe Card .a-a{fill:#347362;}.b-a{fill:#fff;}" at bounding box center [597, 480] width 282 height 52
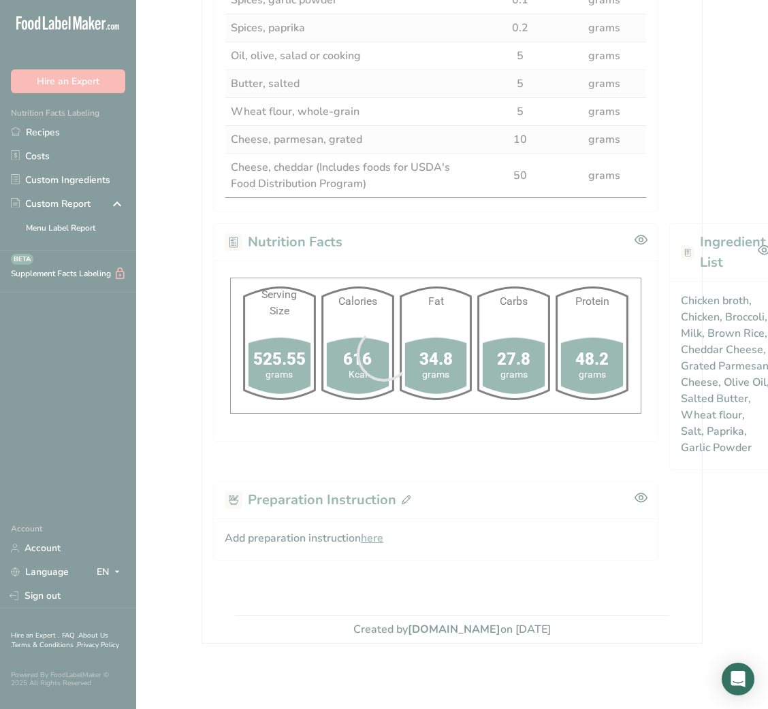
click at [379, 519] on div at bounding box center [384, 354] width 768 height 709
click at [377, 523] on div at bounding box center [384, 354] width 768 height 709
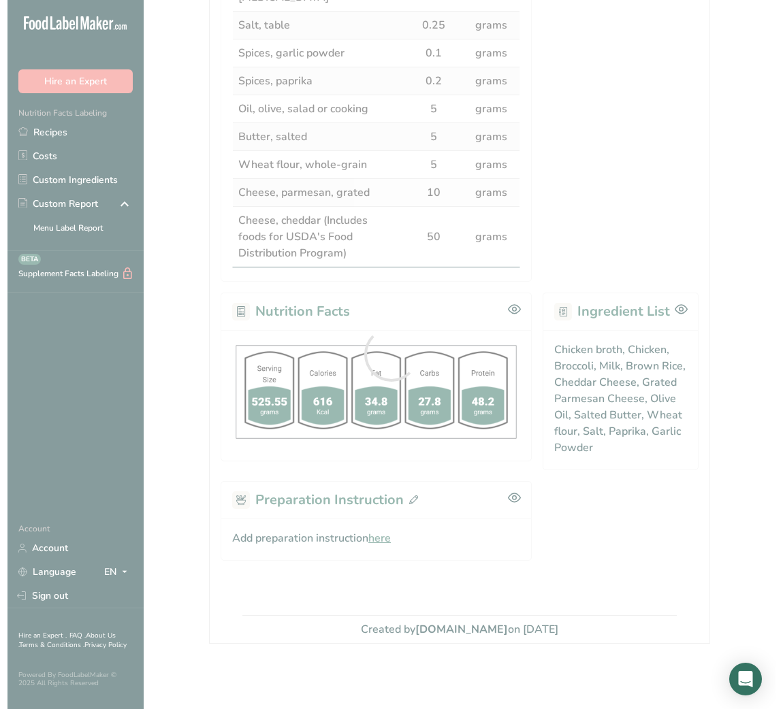
scroll to position [580, 0]
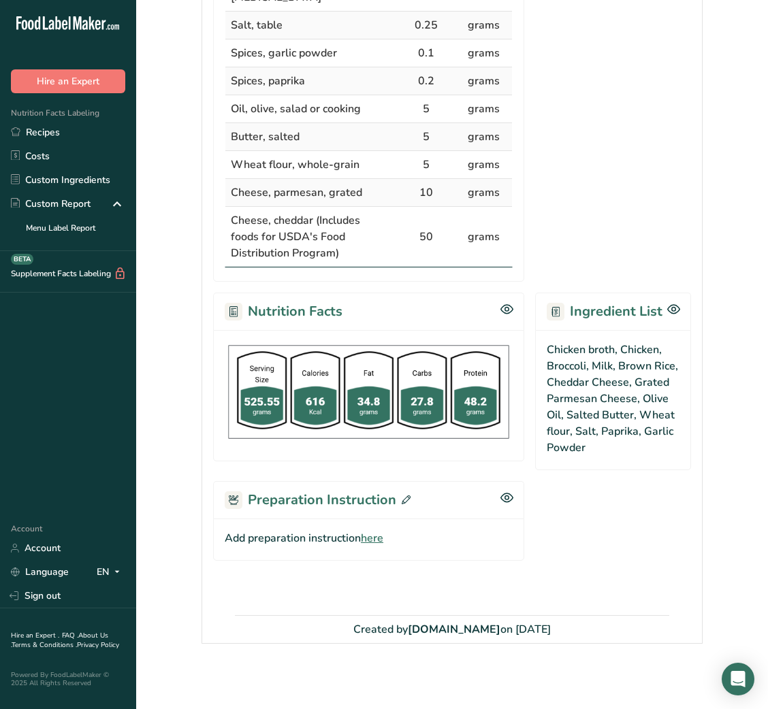
click at [378, 543] on span "here" at bounding box center [372, 538] width 22 height 16
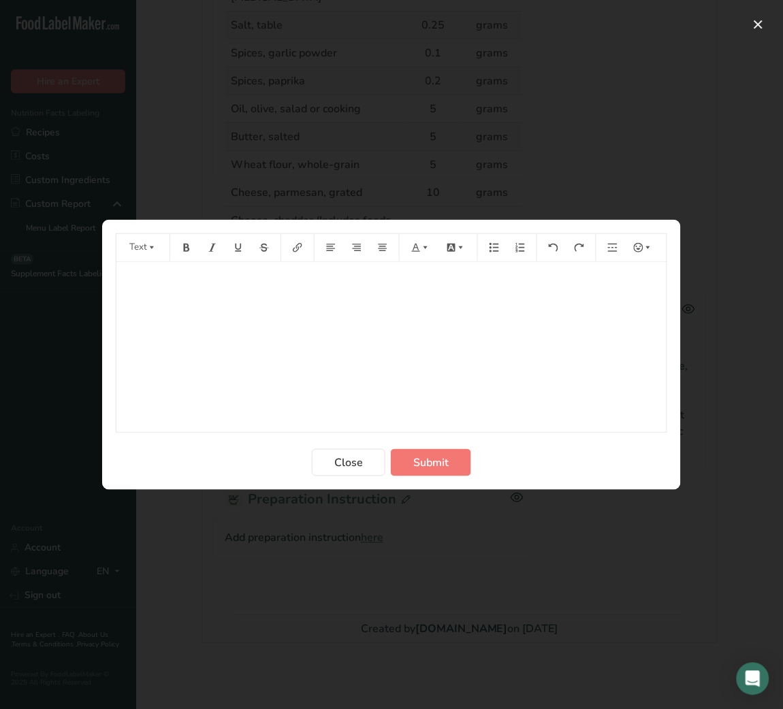
click at [313, 350] on div "﻿" at bounding box center [391, 347] width 550 height 170
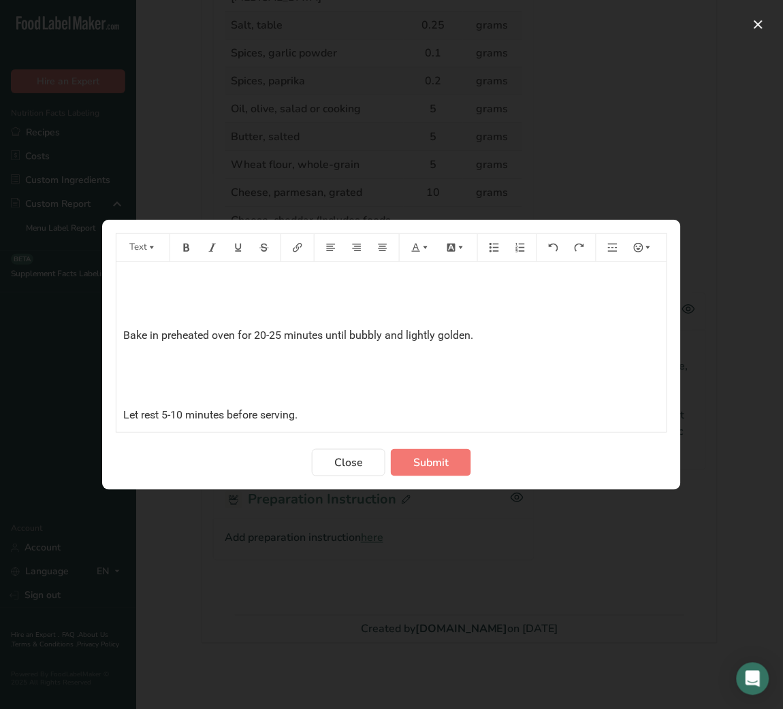
scroll to position [785, 0]
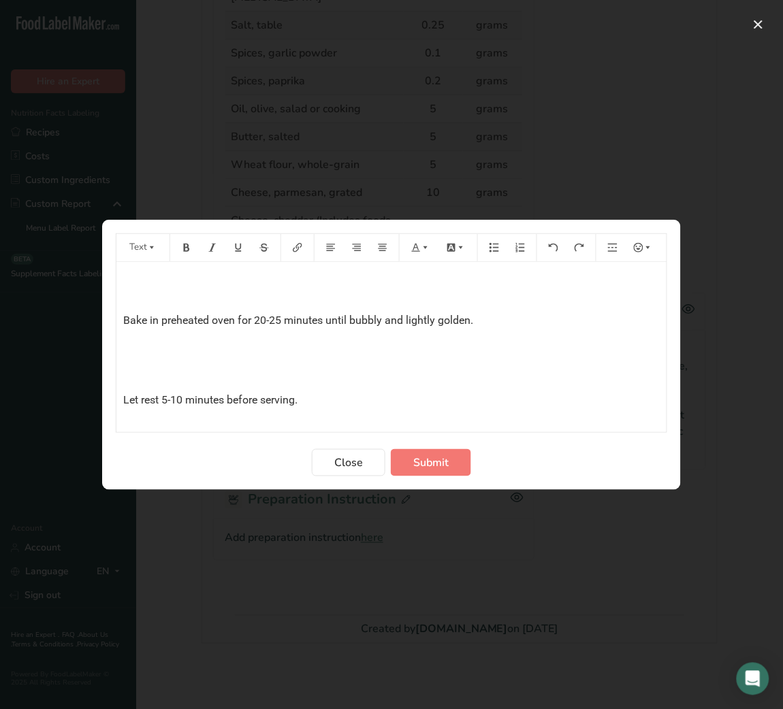
click at [140, 367] on p "﻿" at bounding box center [391, 373] width 536 height 16
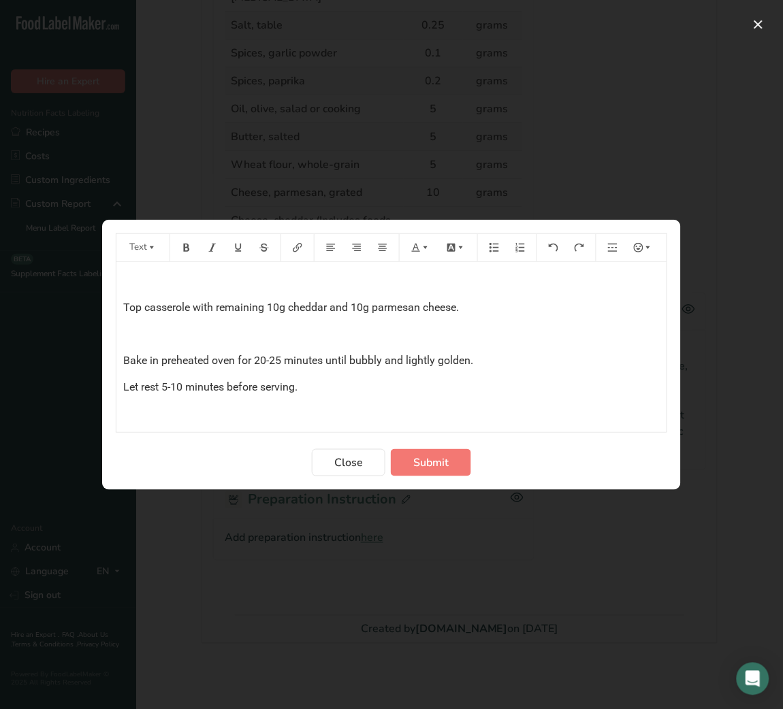
scroll to position [691, 0]
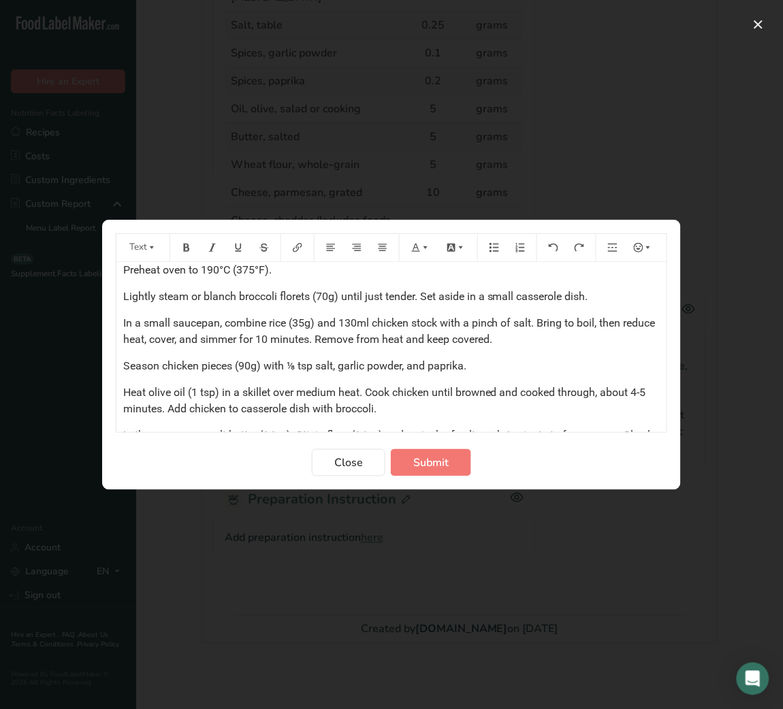
scroll to position [10, 0]
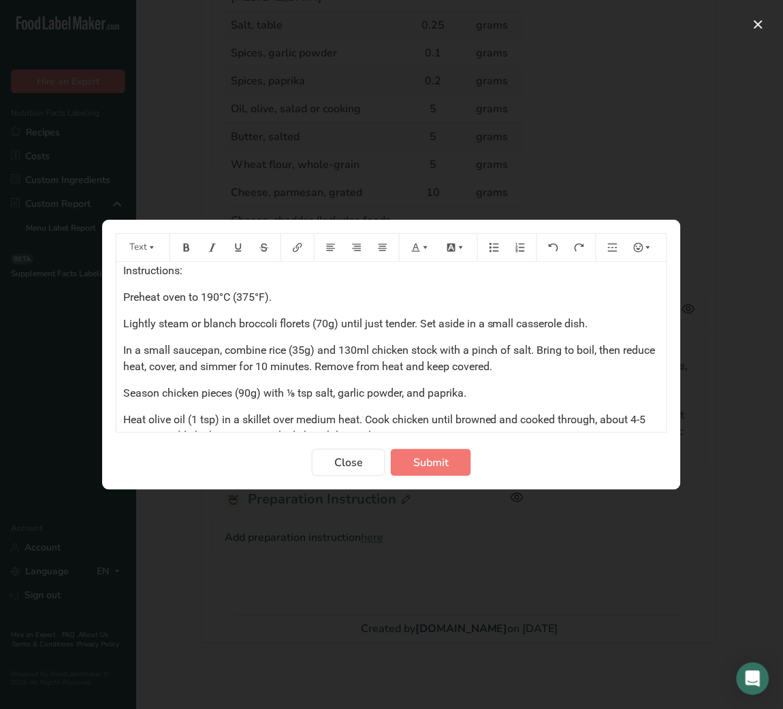
click at [150, 267] on span "Instructions:" at bounding box center [152, 270] width 59 height 13
click at [194, 251] on button "Preparation instructions modal" at bounding box center [186, 248] width 20 height 22
click at [495, 309] on div "Instructions: Preheat oven to 190°C (375°F). Lightly steam or blanch broccoli f…" at bounding box center [391, 465] width 550 height 427
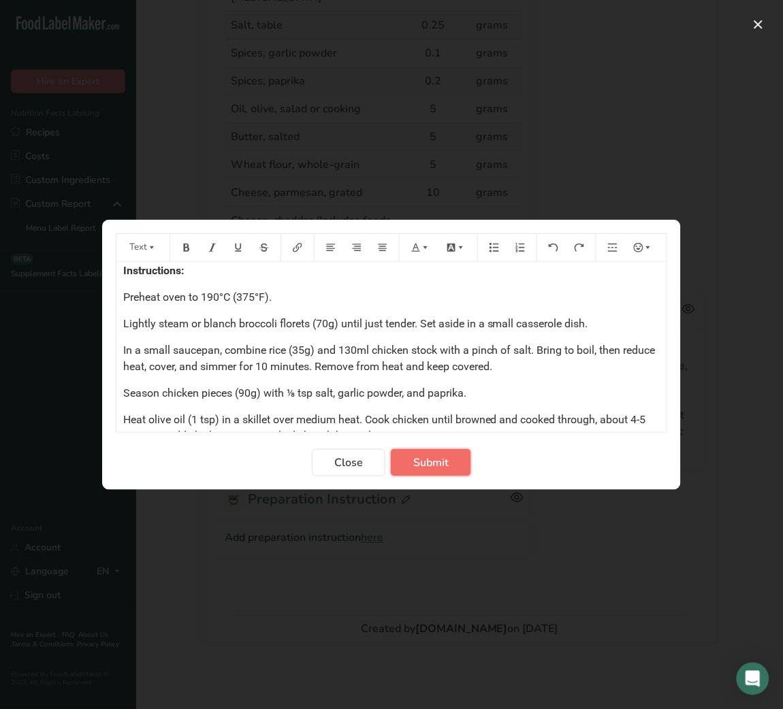
click at [454, 474] on button "Submit" at bounding box center [431, 462] width 80 height 27
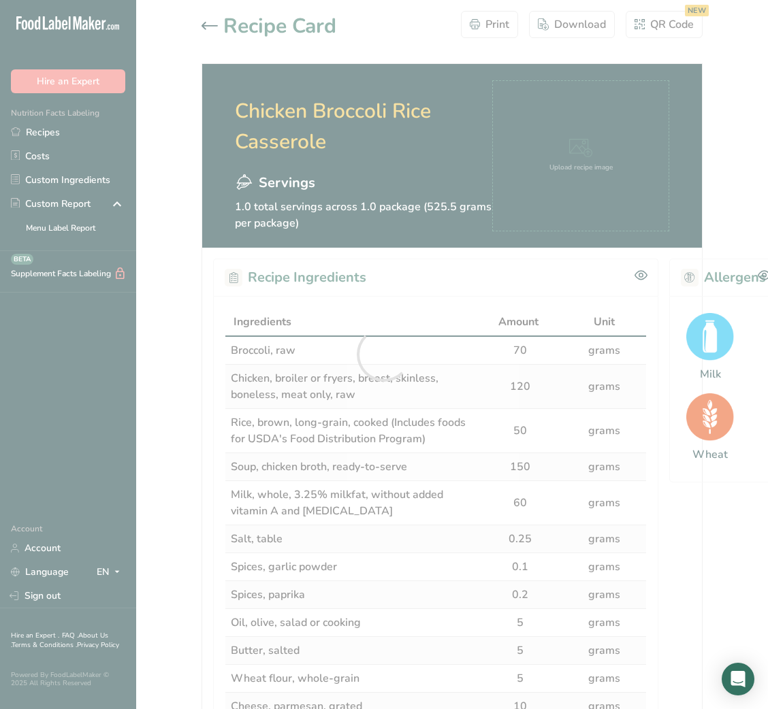
scroll to position [0, 0]
click at [212, 23] on div at bounding box center [384, 354] width 768 height 709
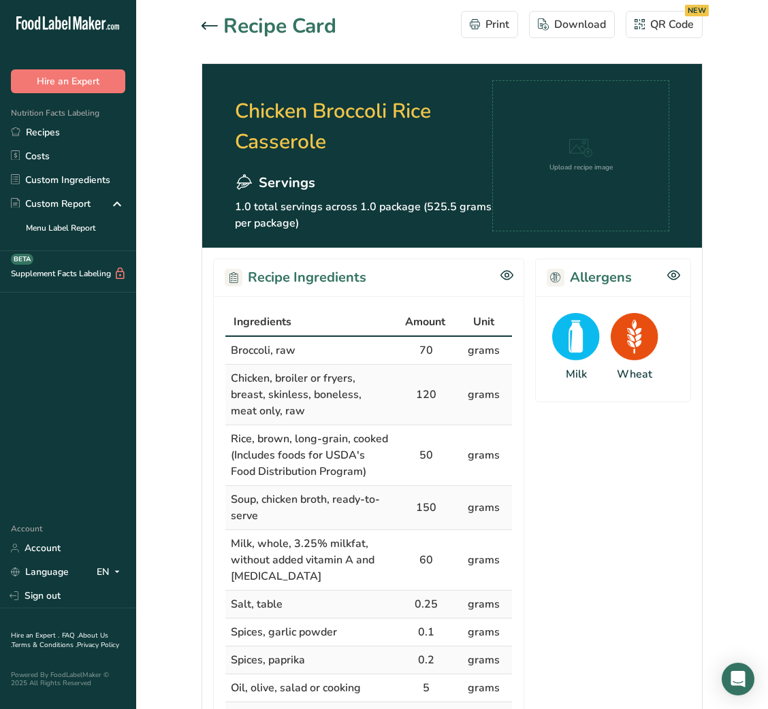
click at [212, 23] on icon at bounding box center [209, 26] width 16 height 8
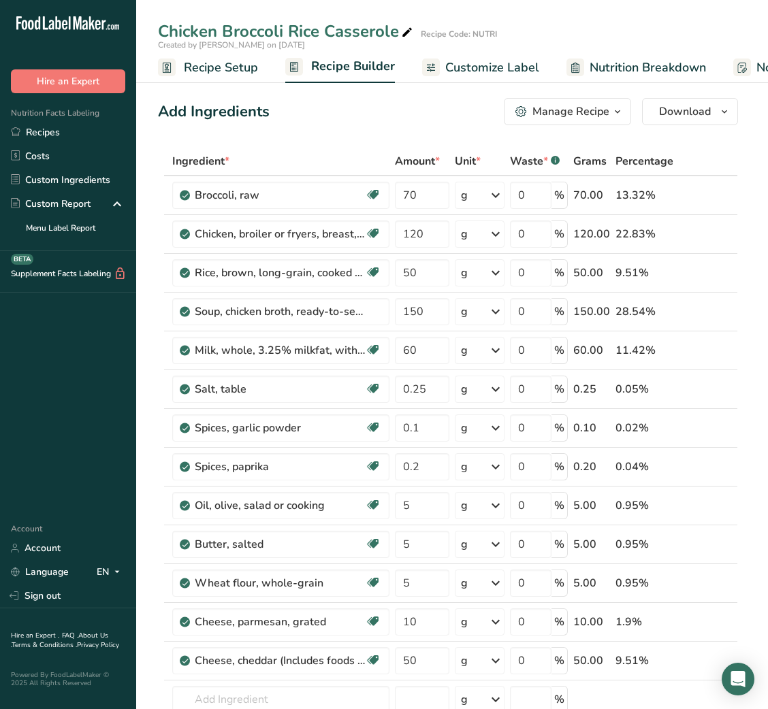
click at [593, 118] on div "Manage Recipe" at bounding box center [570, 111] width 77 height 16
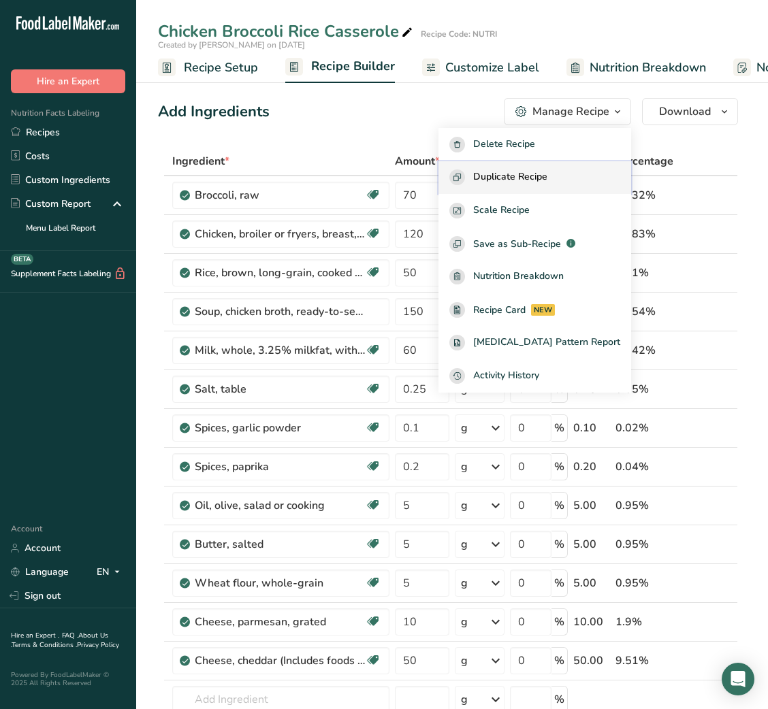
click at [545, 176] on span "Duplicate Recipe" at bounding box center [510, 177] width 74 height 16
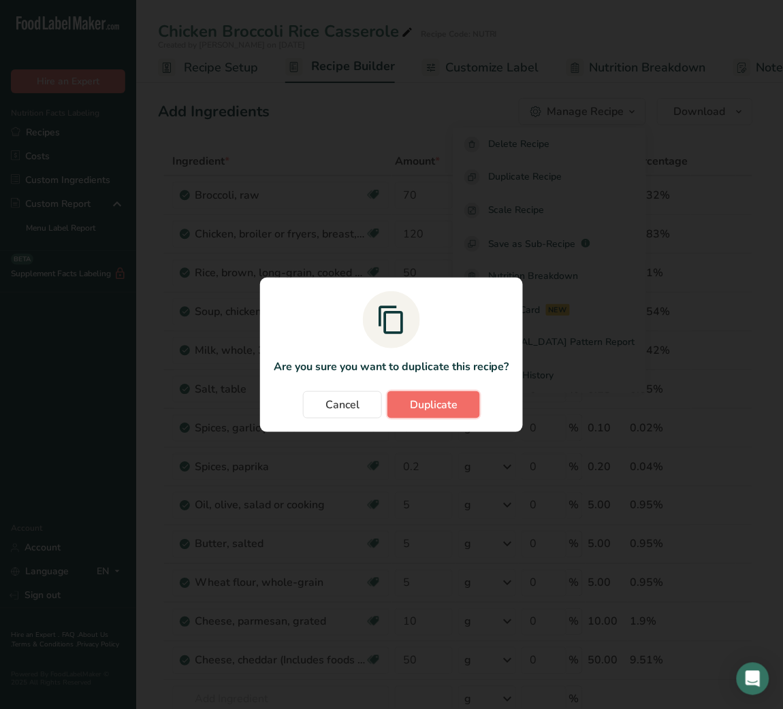
click at [450, 404] on span "Duplicate" at bounding box center [434, 405] width 48 height 16
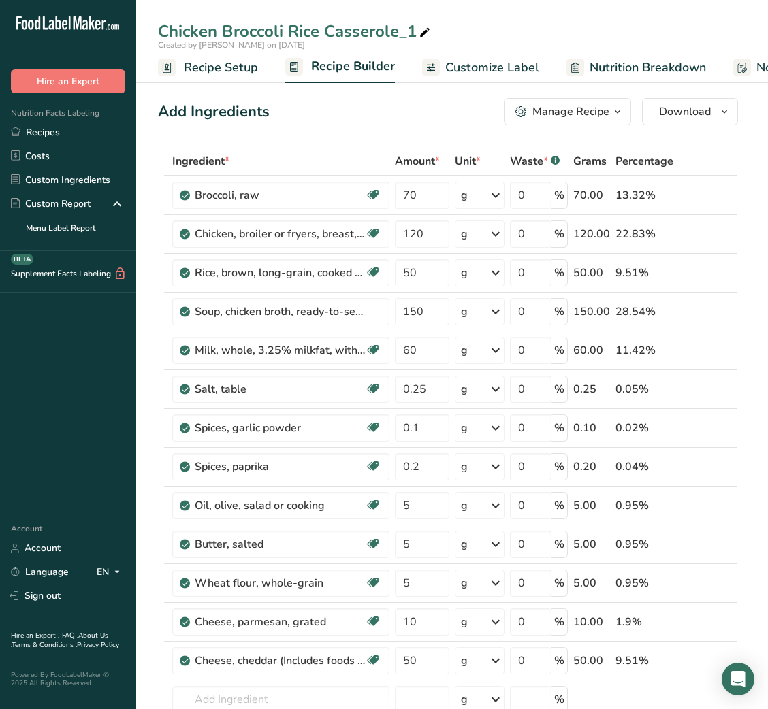
click at [422, 26] on icon at bounding box center [425, 32] width 12 height 19
type input "Chicken Broccoli Rice Casserole_Shafi"
click at [406, 113] on div "Add Ingredients Manage Recipe Delete Recipe Duplicate Recipe Scale Recipe Save …" at bounding box center [448, 111] width 580 height 27
click at [606, 110] on div "Manage Recipe" at bounding box center [570, 111] width 77 height 16
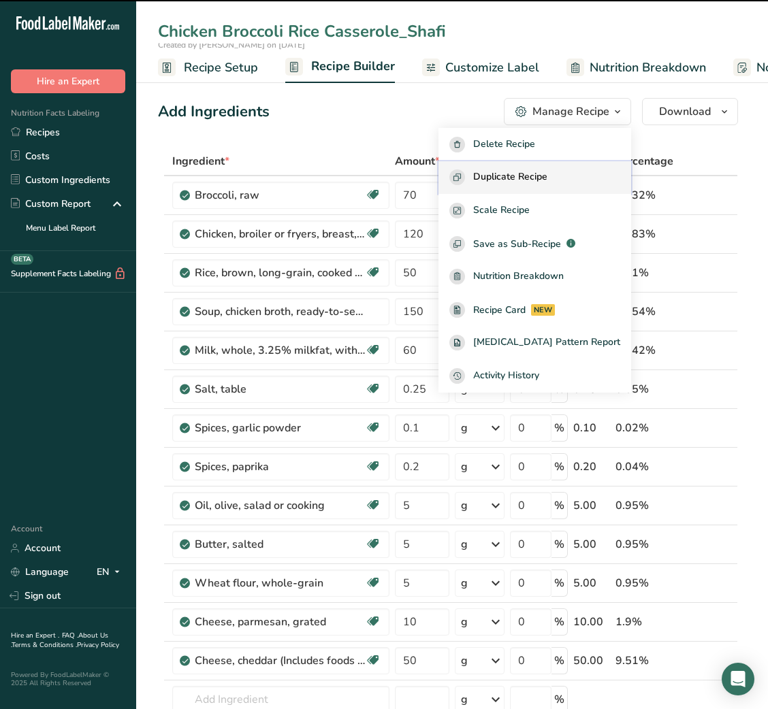
click at [547, 171] on span "Duplicate Recipe" at bounding box center [510, 177] width 74 height 16
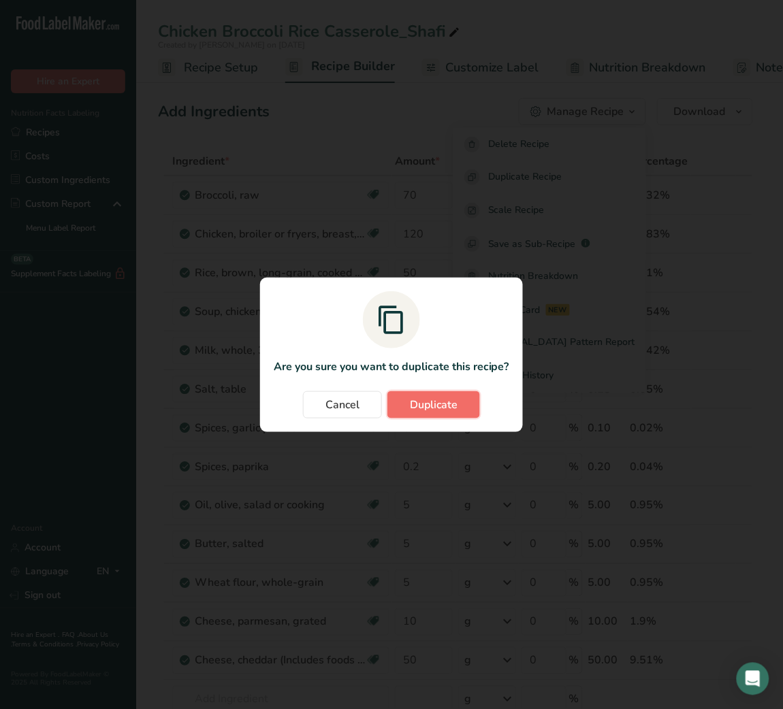
click at [439, 410] on span "Duplicate" at bounding box center [434, 405] width 48 height 16
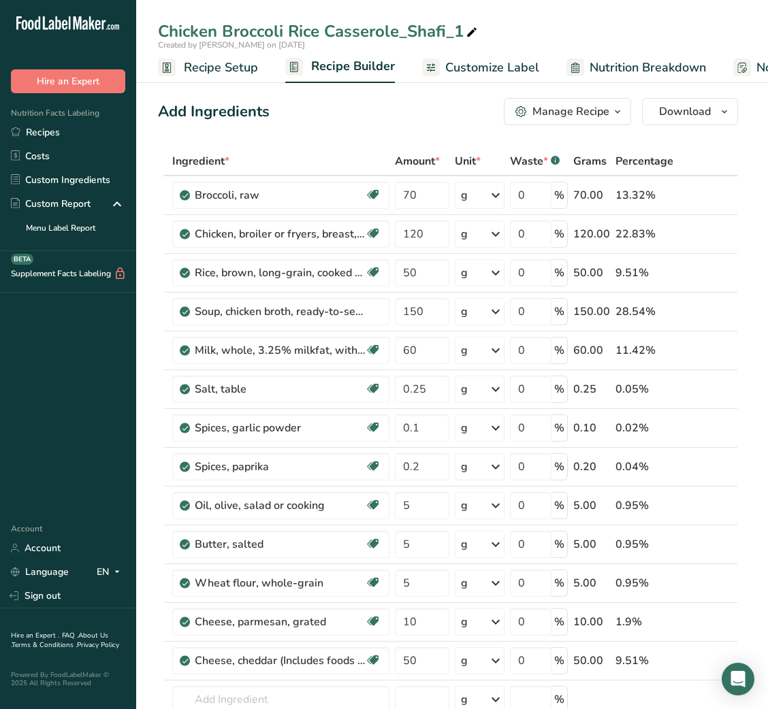
scroll to position [11, 0]
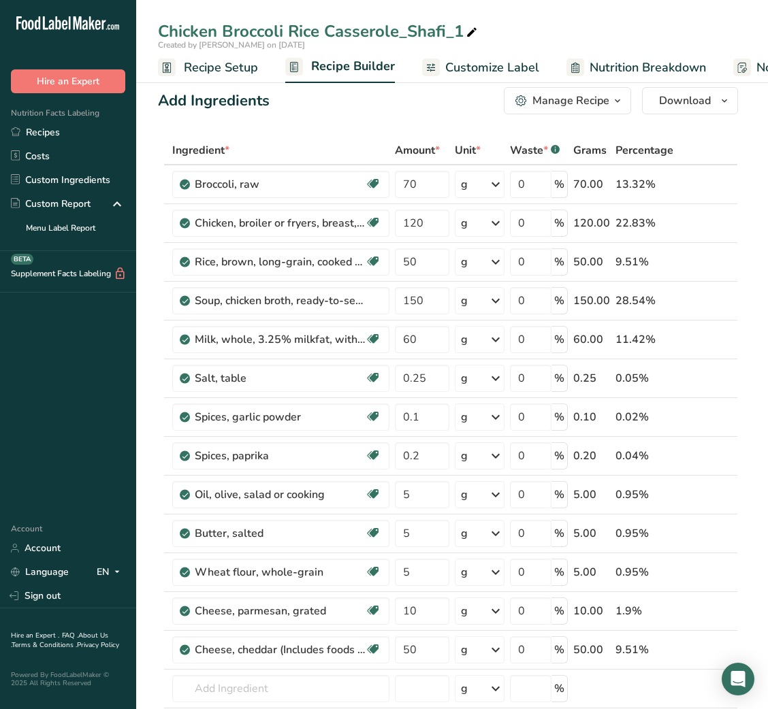
click at [468, 36] on icon at bounding box center [471, 32] width 12 height 19
type input "Chicken Broccoli Rice Casserole_S"
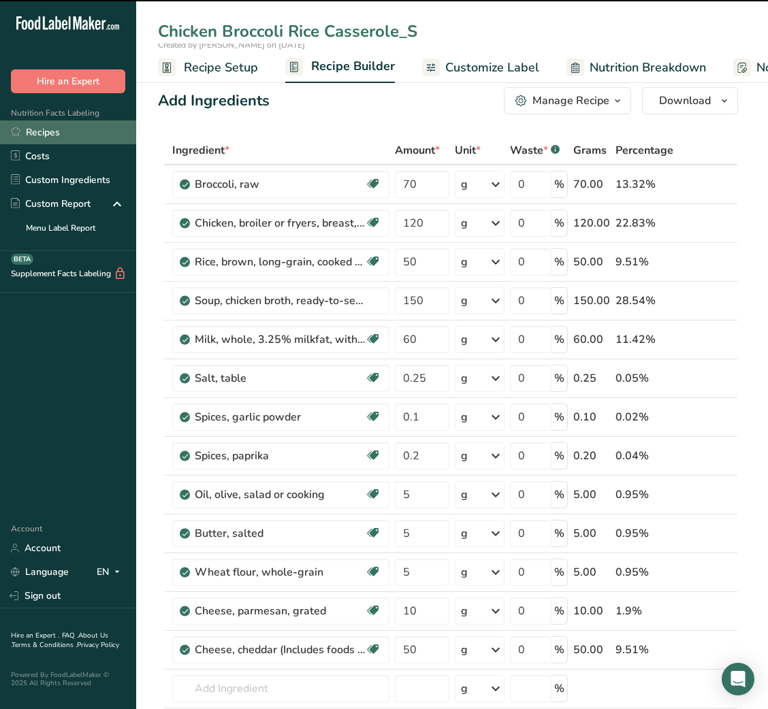
click at [69, 124] on link "Recipes" at bounding box center [68, 132] width 136 height 24
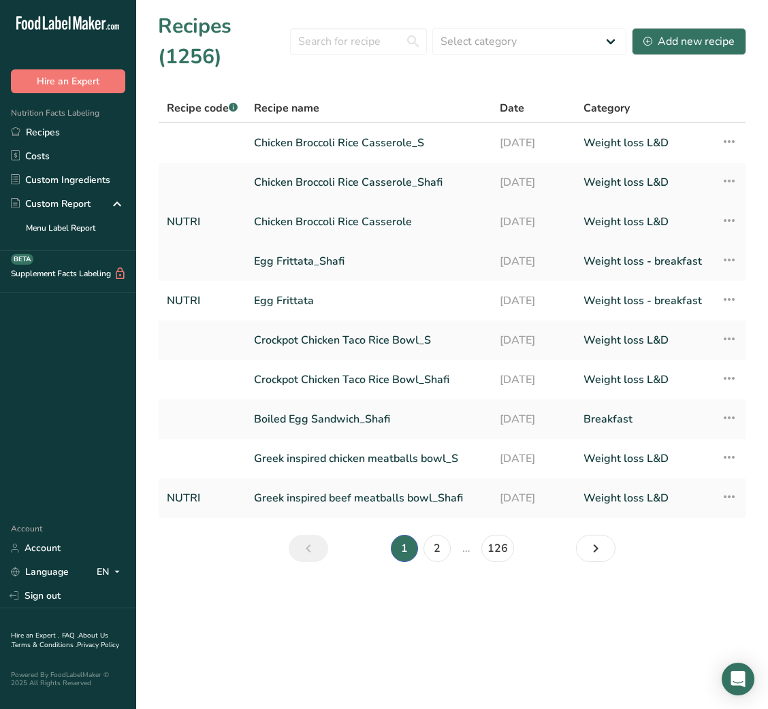
click at [360, 216] on link "Chicken Broccoli Rice Casserole" at bounding box center [368, 222] width 229 height 29
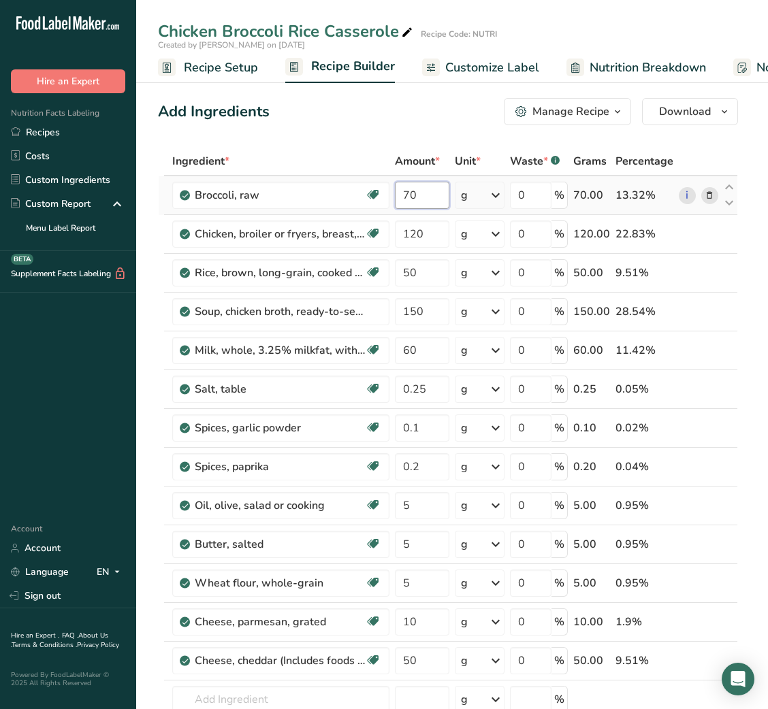
click at [404, 190] on input "70" at bounding box center [422, 195] width 54 height 27
type input "60"
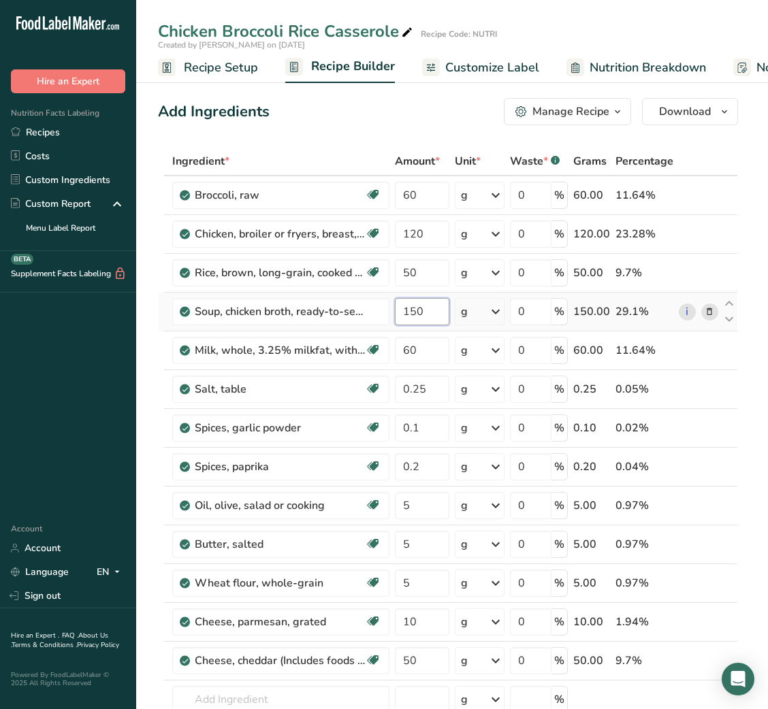
click at [408, 314] on input "150" at bounding box center [422, 311] width 54 height 27
type input "100"
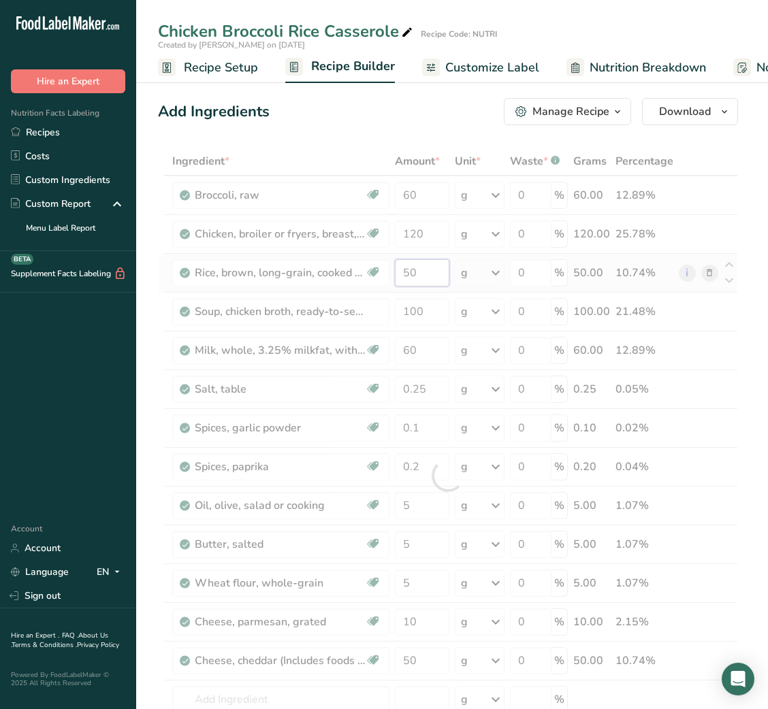
click at [402, 271] on div "Ingredient * Amount * Unit * Waste * .a-a{fill:#347362;}.b-a{fill:#fff;} Grams …" at bounding box center [448, 475] width 580 height 657
click at [402, 271] on div at bounding box center [448, 475] width 580 height 657
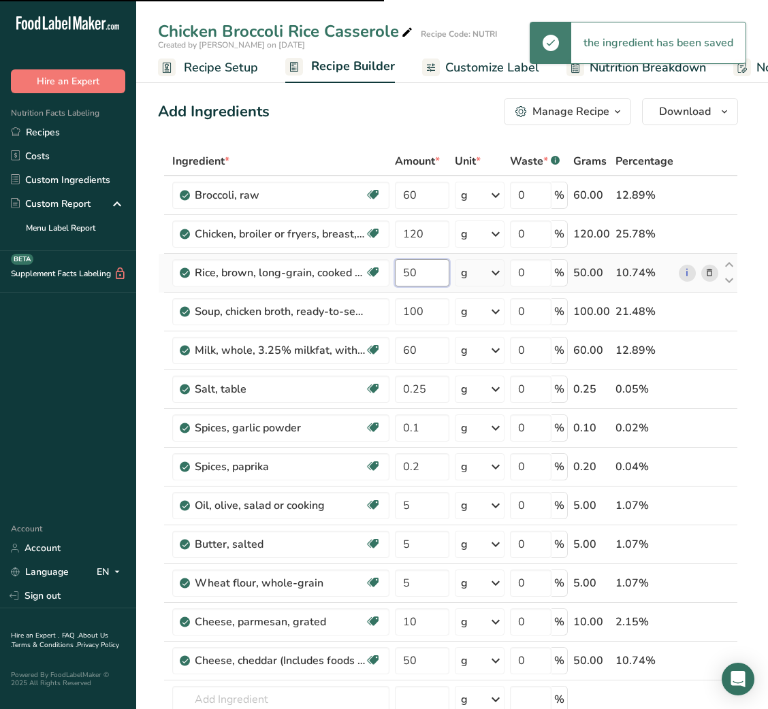
click at [406, 273] on input "50" at bounding box center [422, 272] width 54 height 27
type input "30"
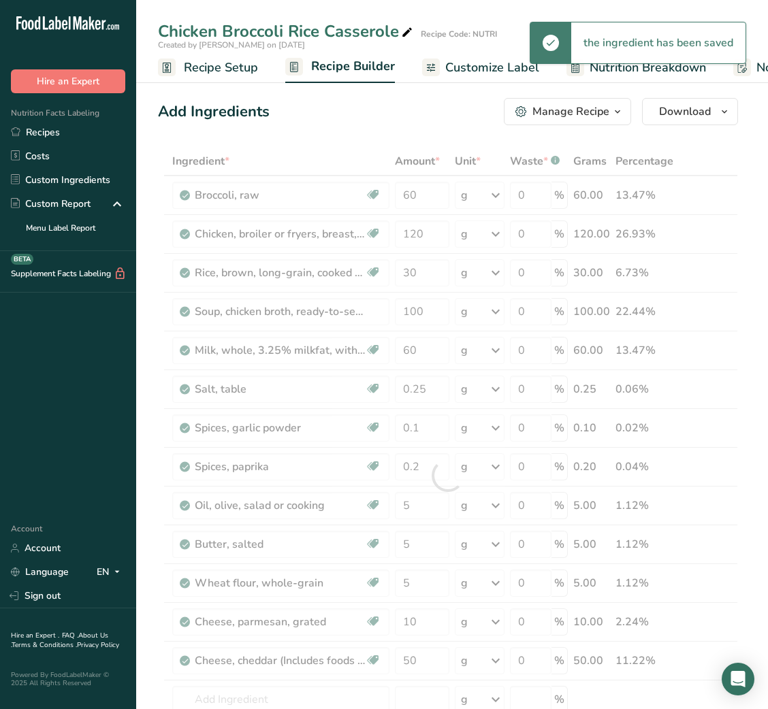
click at [375, 122] on div "Add Ingredients Manage Recipe Delete Recipe Duplicate Recipe Scale Recipe Save …" at bounding box center [448, 111] width 580 height 27
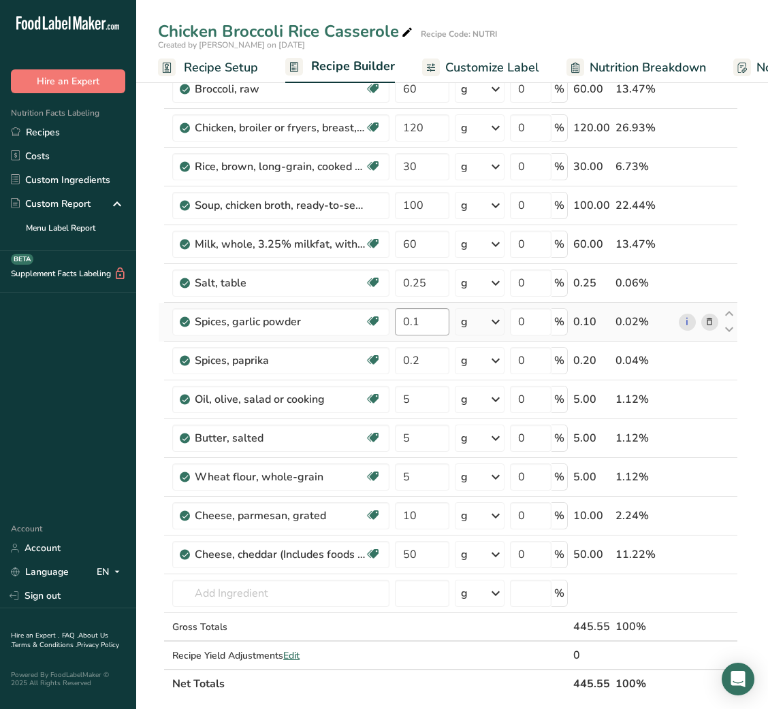
scroll to position [108, 0]
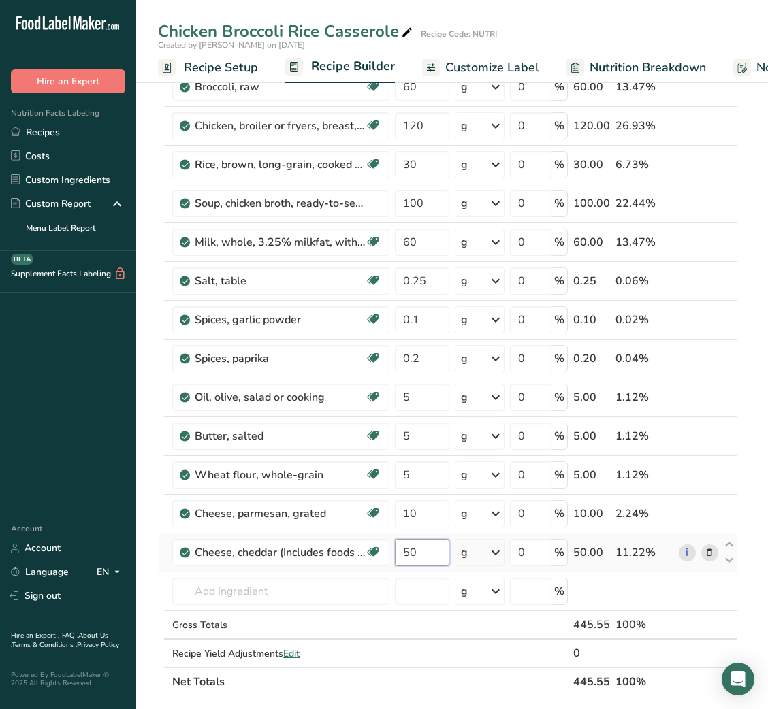
click at [406, 558] on input "50" at bounding box center [422, 552] width 54 height 27
type input "30"
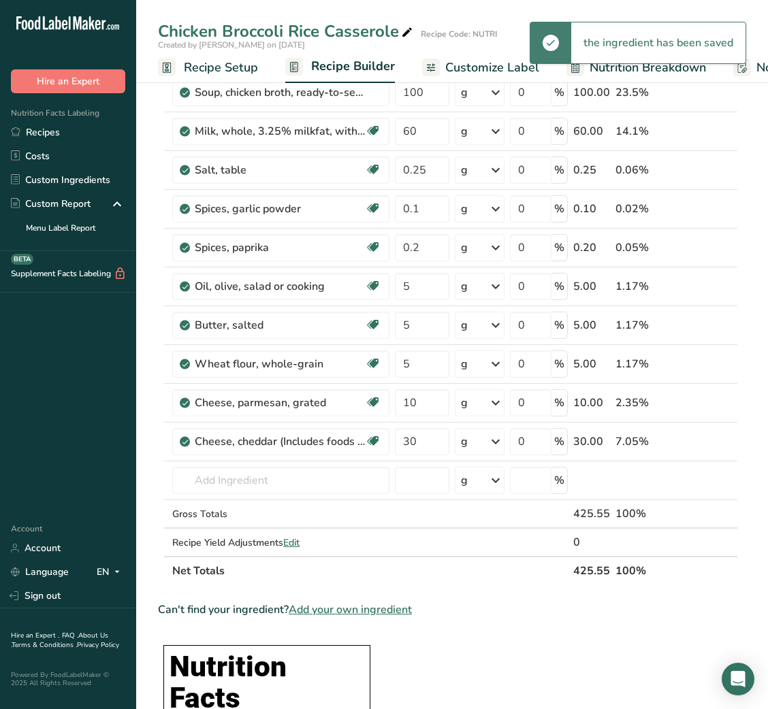
scroll to position [218, 0]
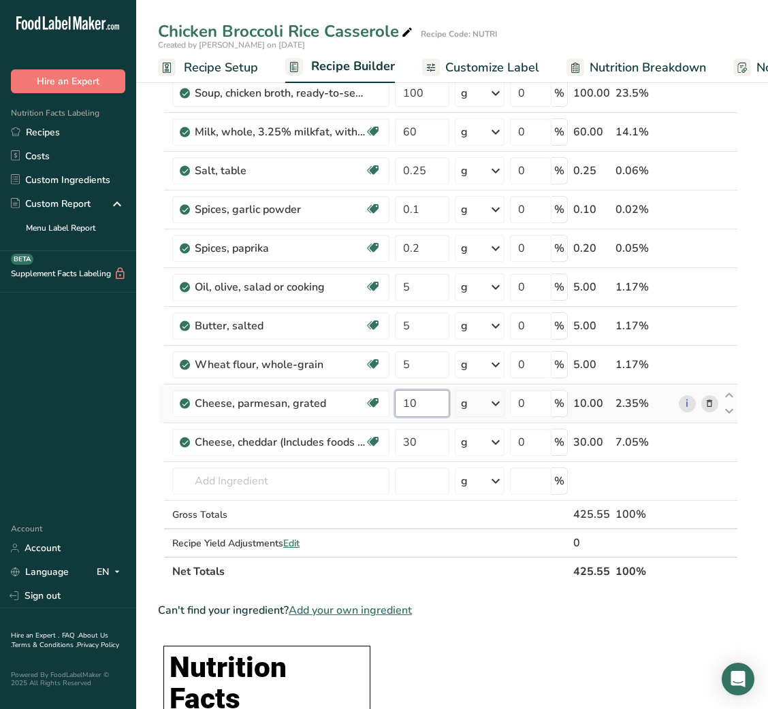
click at [409, 408] on input "10" at bounding box center [422, 403] width 54 height 27
type input "8"
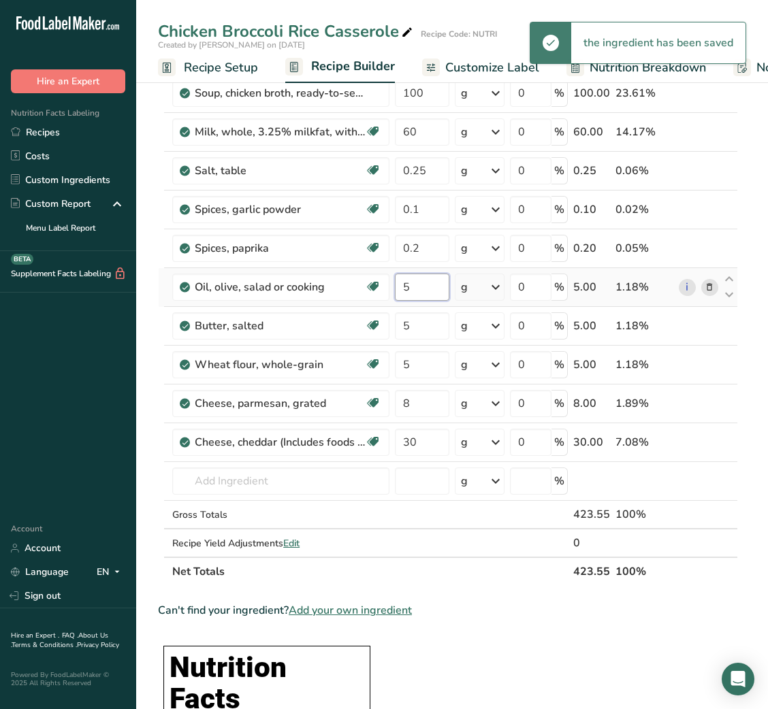
click at [409, 288] on input "5" at bounding box center [422, 287] width 54 height 27
type input "3"
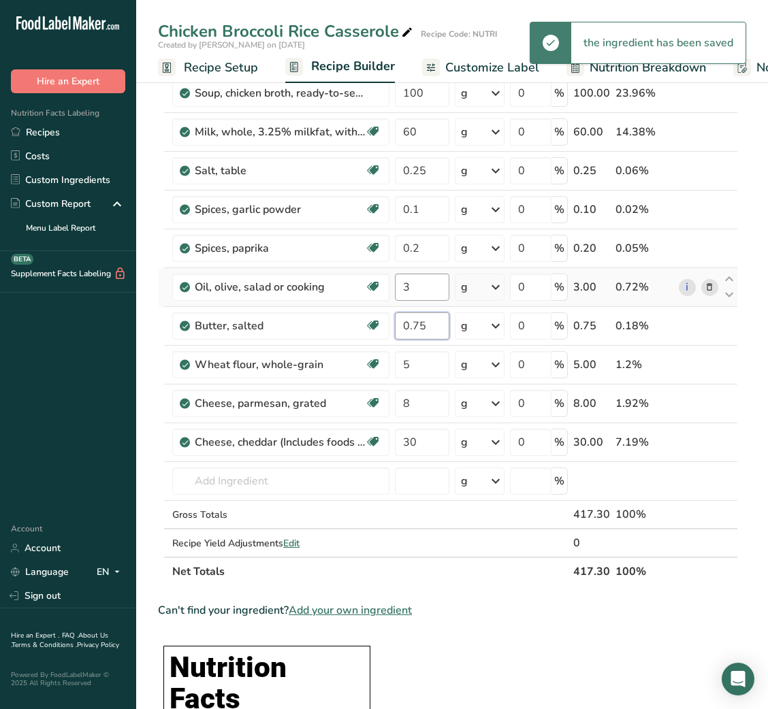
type input "0.75"
type input "3"
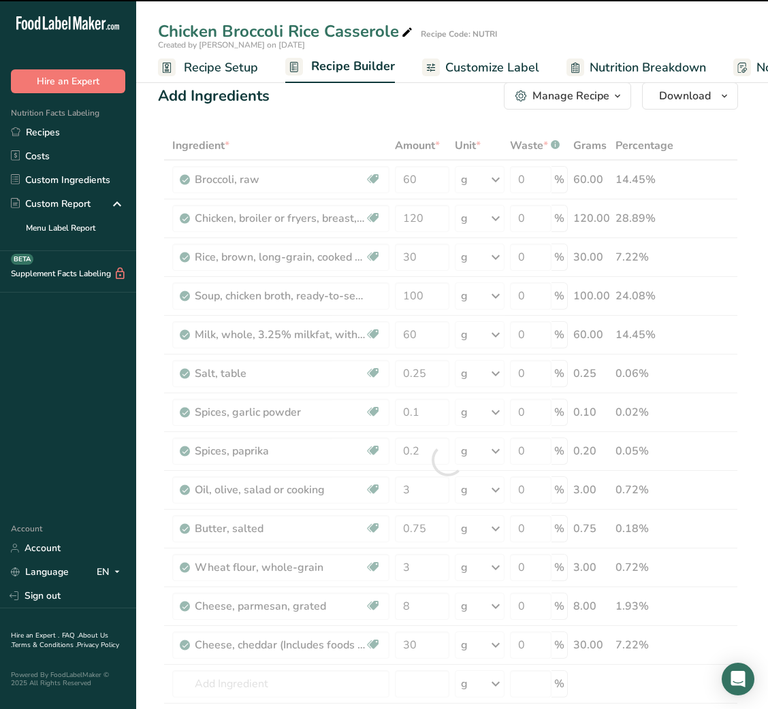
scroll to position [0, 0]
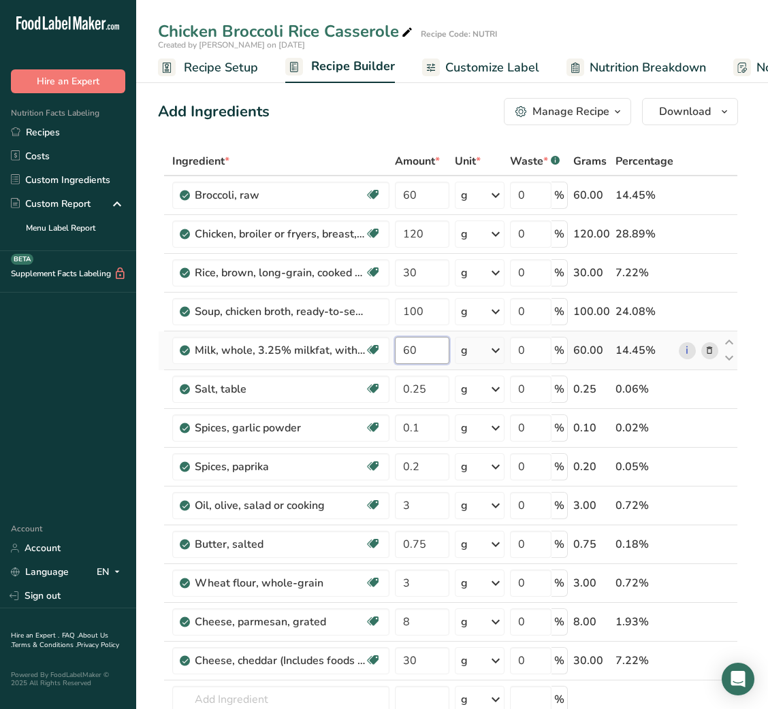
click at [401, 353] on input "60" at bounding box center [422, 350] width 54 height 27
type input "45"
click at [408, 308] on input "100" at bounding box center [422, 311] width 54 height 27
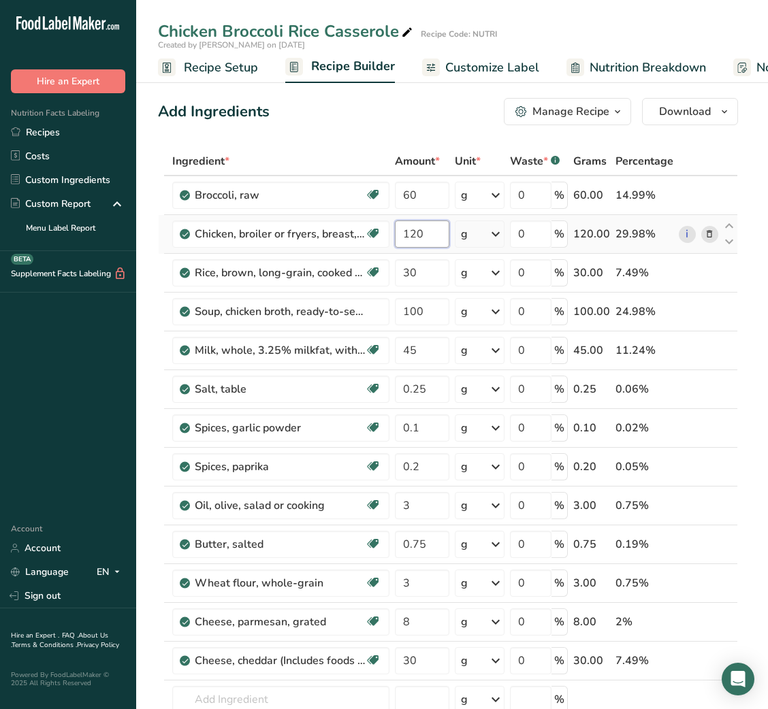
click at [404, 235] on div "Ingredient * Amount * Unit * Waste * .a-a{fill:#347362;}.b-a{fill:#fff;} Grams …" at bounding box center [448, 475] width 580 height 657
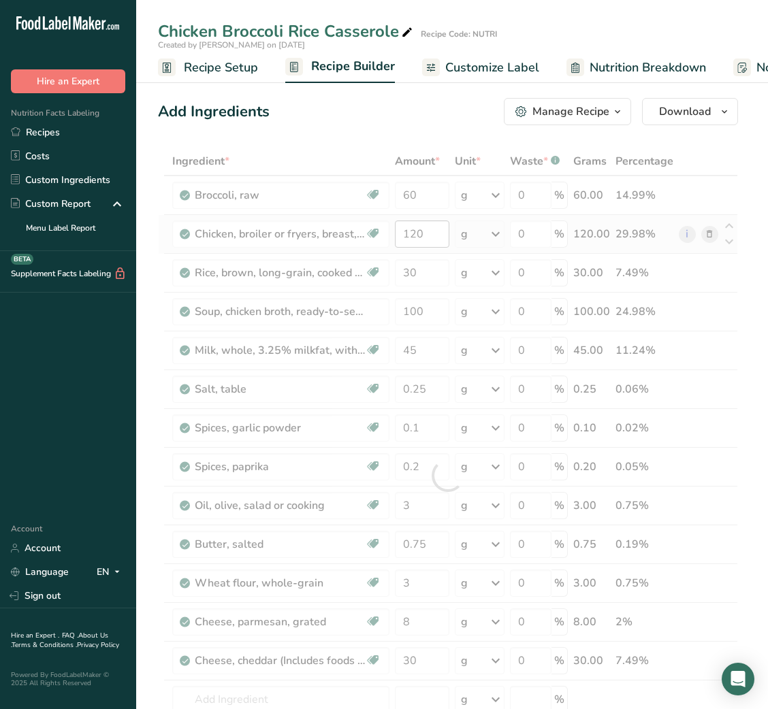
click at [404, 235] on div at bounding box center [448, 475] width 580 height 657
click at [420, 231] on div at bounding box center [448, 475] width 580 height 657
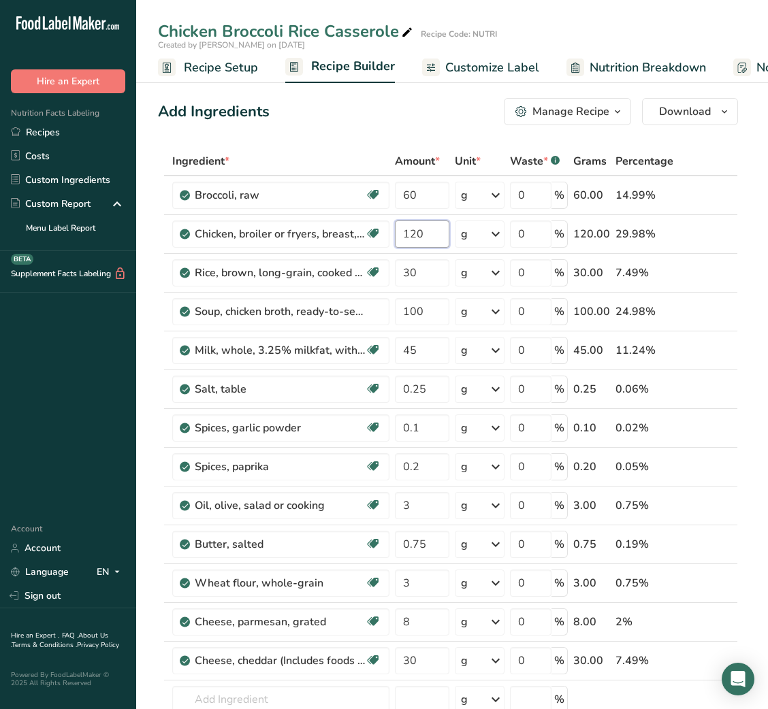
click at [420, 231] on input "120" at bounding box center [422, 233] width 54 height 27
type input "80"
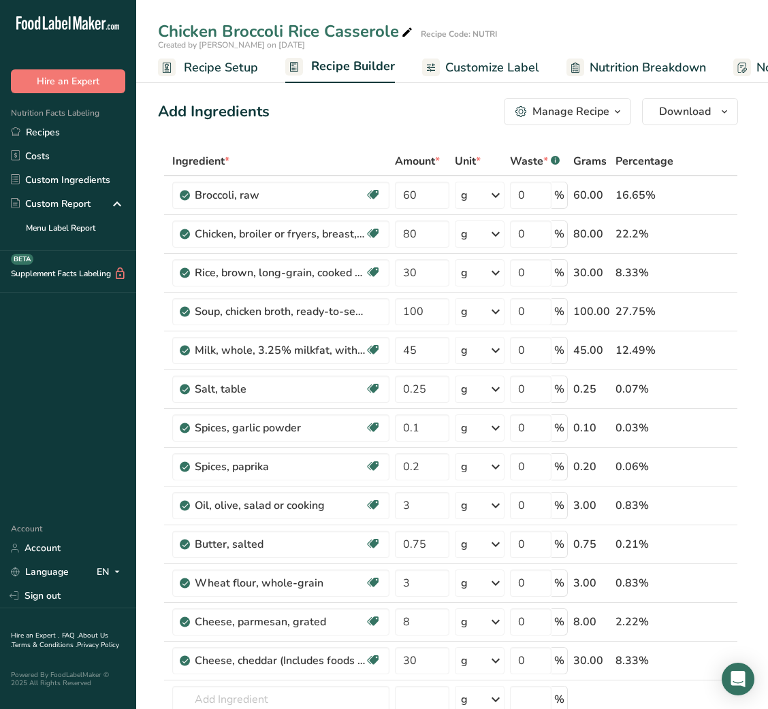
click at [482, 61] on span "Customize Label" at bounding box center [492, 68] width 94 height 18
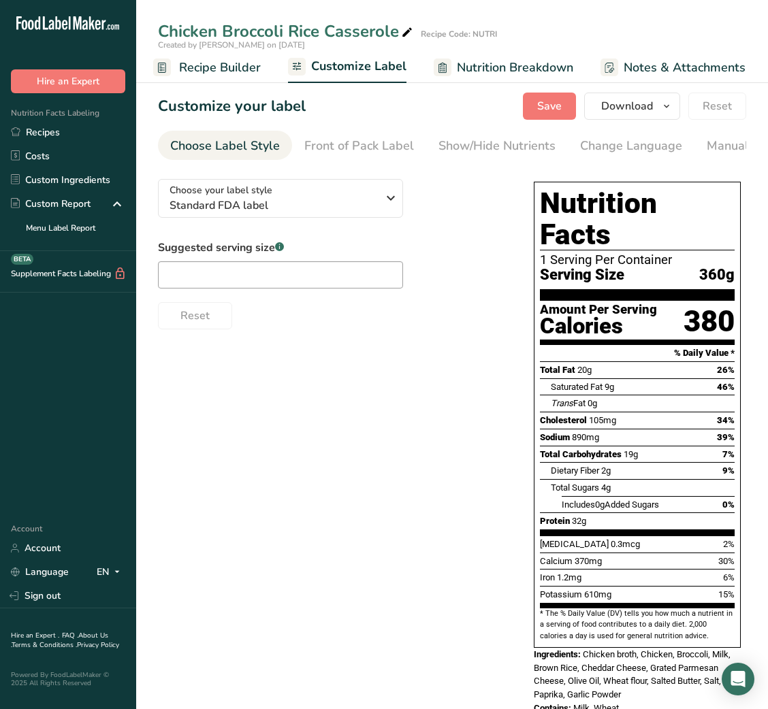
scroll to position [0, 265]
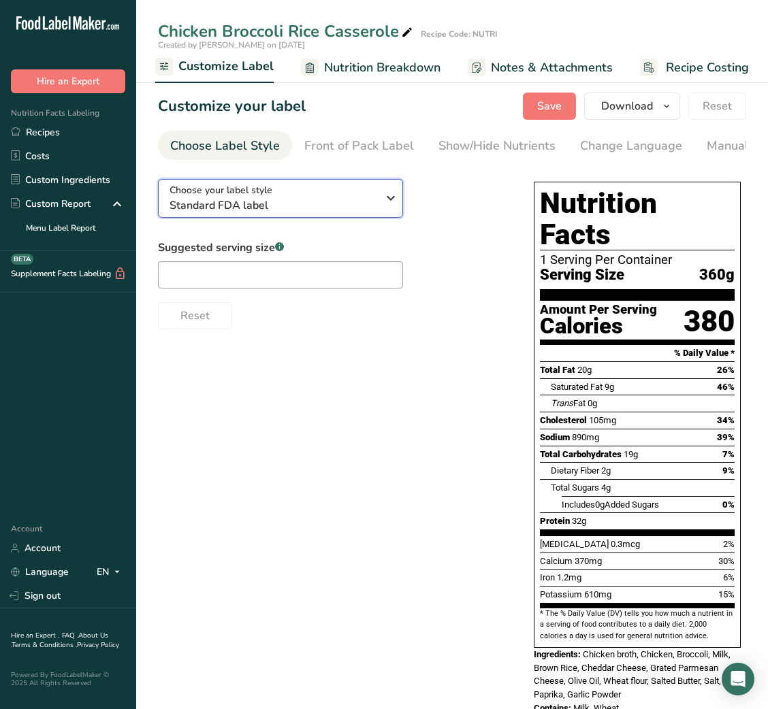
click at [316, 211] on span "Standard FDA label" at bounding box center [273, 205] width 208 height 16
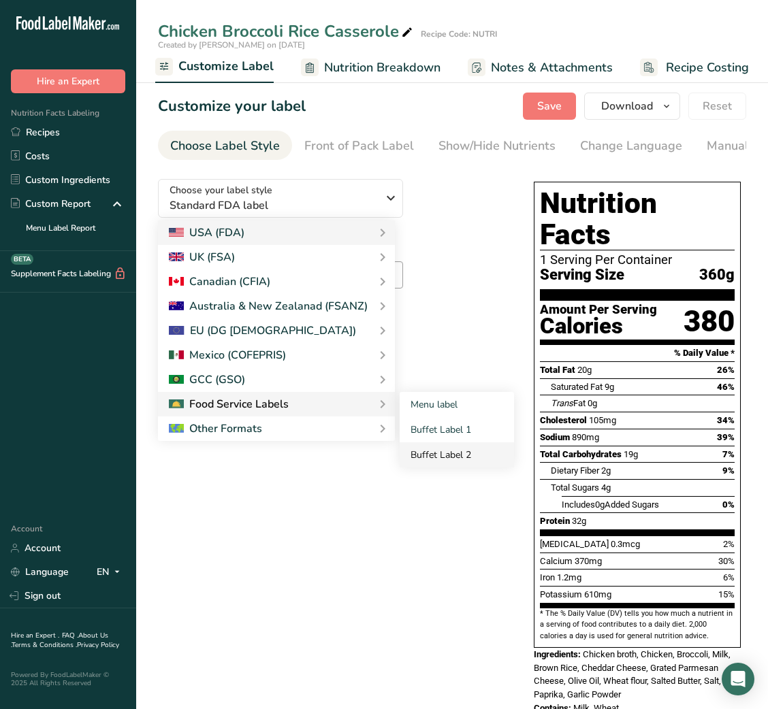
click at [454, 453] on link "Buffet Label 2" at bounding box center [456, 454] width 114 height 25
checkbox input "false"
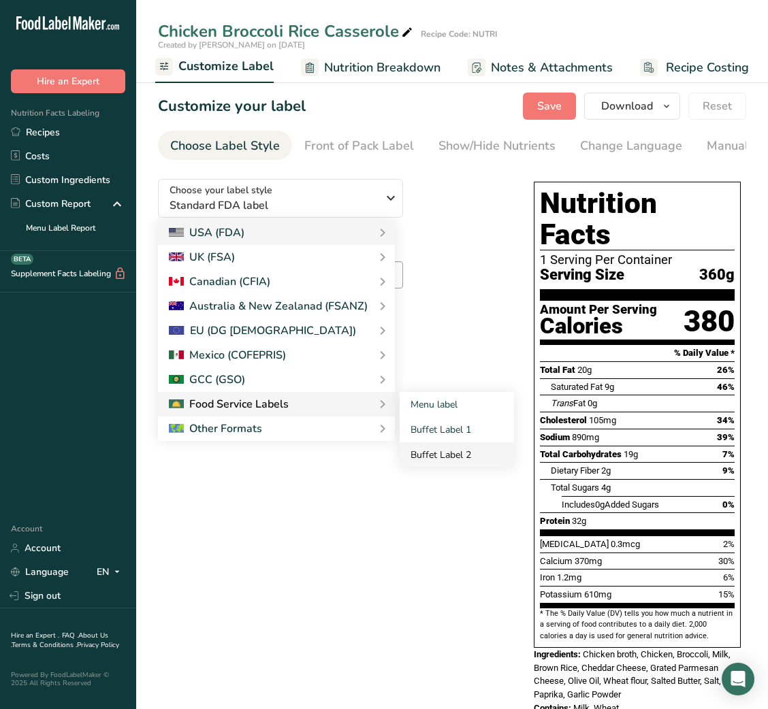
checkbox input "false"
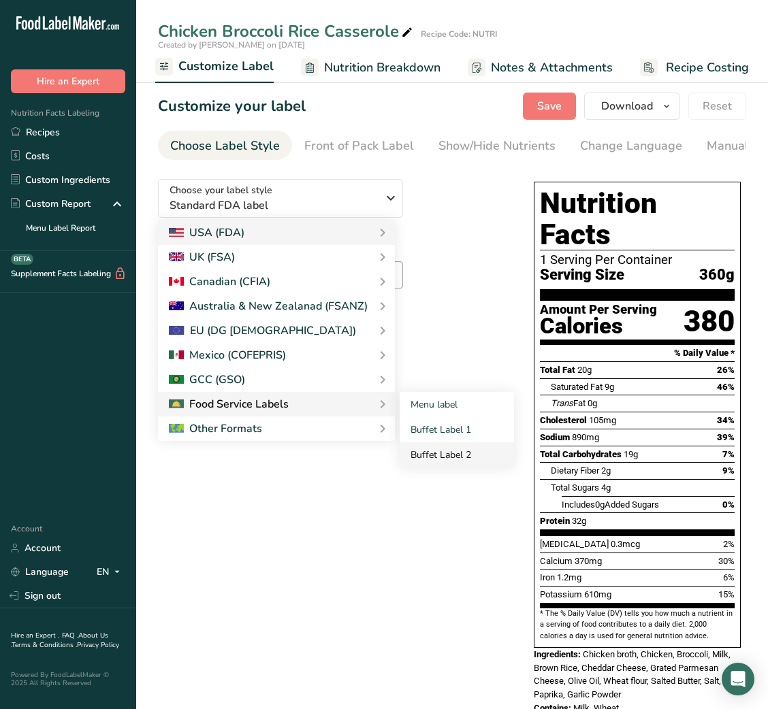
checkbox input "false"
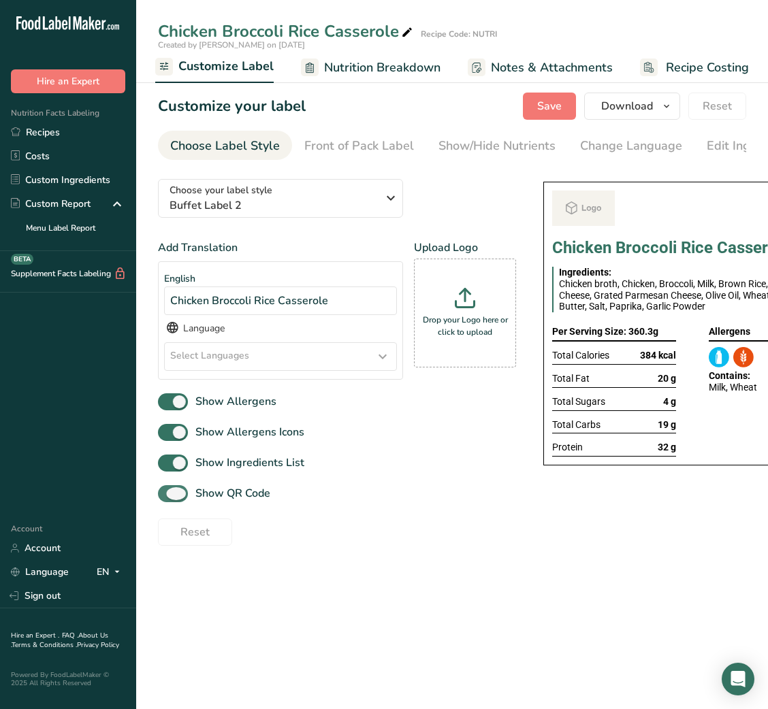
click at [246, 494] on span "Show QR Code" at bounding box center [229, 493] width 82 height 16
click at [167, 494] on input "Show QR Code" at bounding box center [162, 493] width 9 height 9
checkbox input "false"
click at [493, 151] on div "Show/Hide Nutrients" at bounding box center [496, 146] width 117 height 18
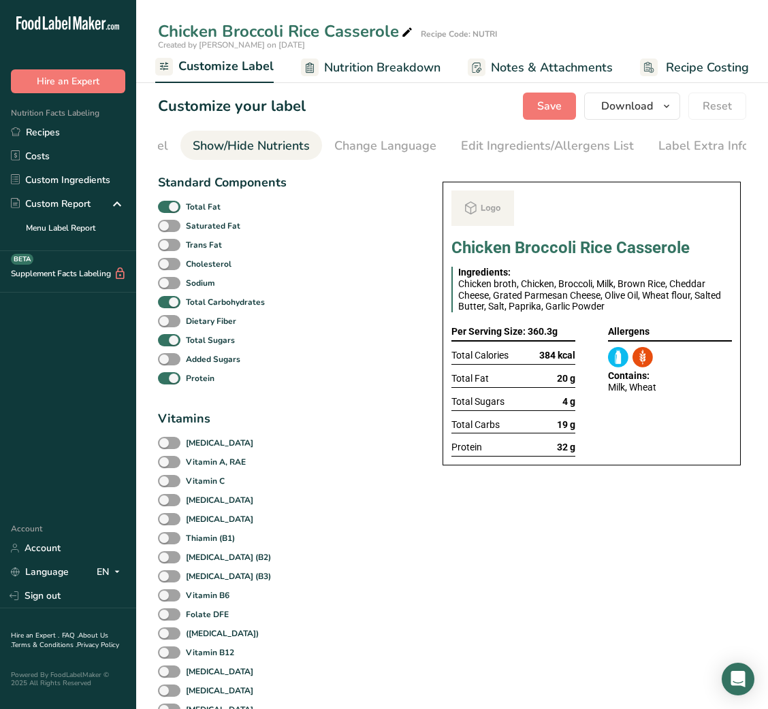
scroll to position [0, 248]
click at [184, 199] on div "Total Fat" at bounding box center [222, 206] width 128 height 19
click at [177, 207] on span at bounding box center [169, 207] width 22 height 13
click at [167, 207] on input "Total Fat" at bounding box center [162, 206] width 9 height 9
checkbox input "false"
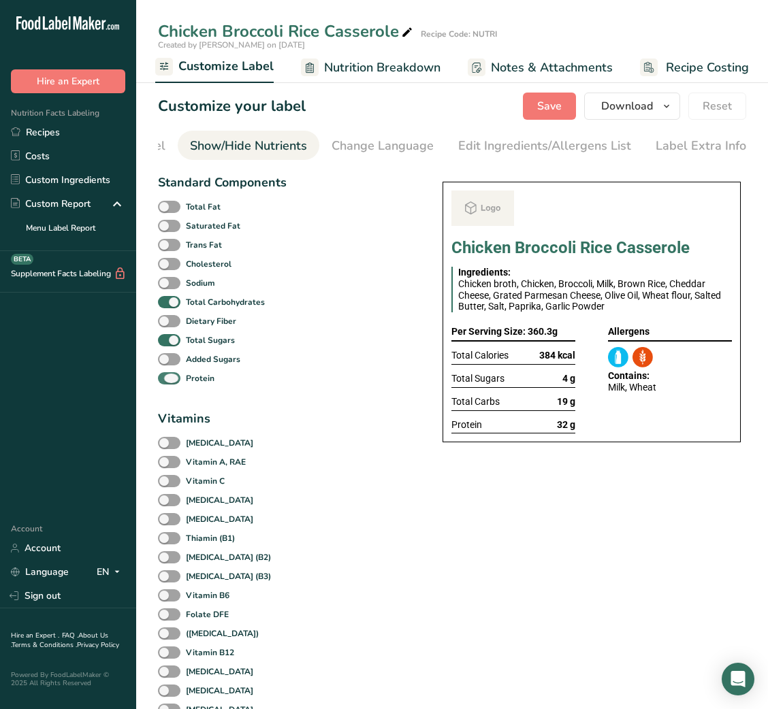
click at [187, 384] on b "Protein" at bounding box center [200, 378] width 29 height 12
click at [167, 382] on input "Protein" at bounding box center [162, 378] width 9 height 9
click at [191, 384] on b "Protein" at bounding box center [200, 378] width 29 height 12
click at [167, 382] on input "Protein" at bounding box center [162, 378] width 9 height 9
checkbox input "true"
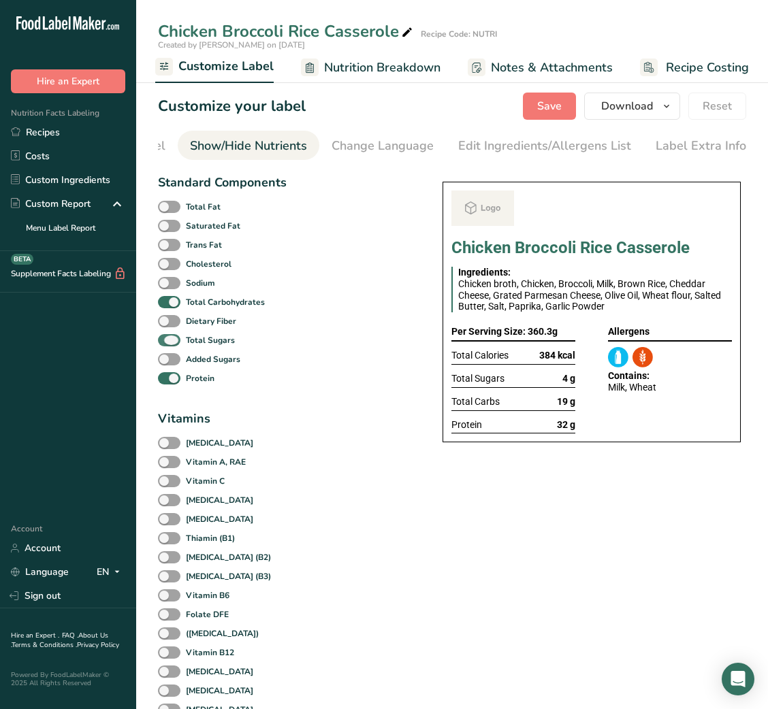
click at [195, 342] on b "Total Sugars" at bounding box center [210, 340] width 49 height 12
click at [167, 342] on input "Total Sugars" at bounding box center [162, 339] width 9 height 9
checkbox input "false"
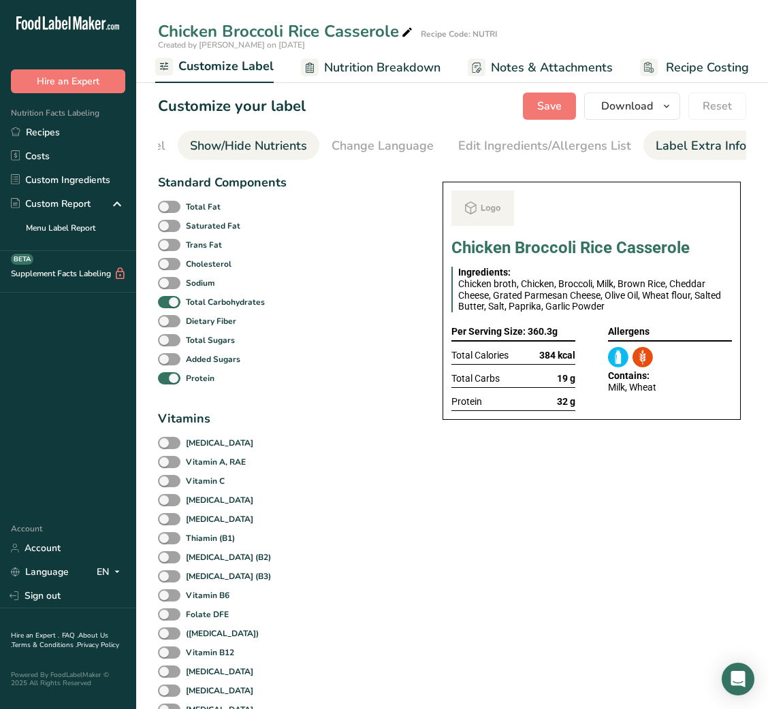
click at [714, 147] on div "Label Extra Info" at bounding box center [700, 146] width 91 height 18
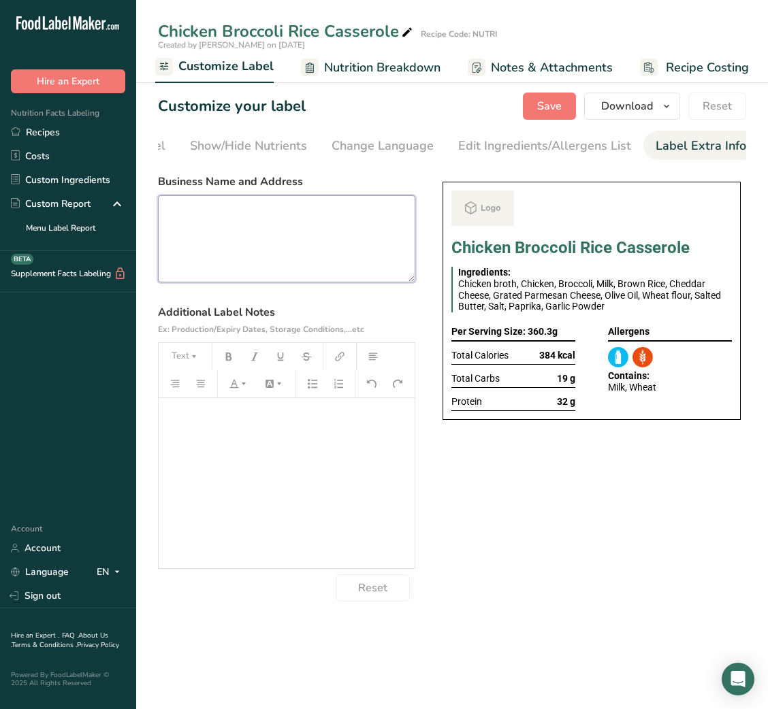
click at [267, 236] on textarea at bounding box center [286, 238] width 257 height 87
paste textarea "USE BY: [DATE] KEEP REFRIGERATED BELOW 5 DEGREE REHEAT BEFORE EATING DINNER"
click at [182, 261] on textarea "USE BY: [DATE] KEEP REFRIGERATED BELOW 5 DEGREE REHEAT BEFORE EATING DINNER" at bounding box center [286, 238] width 257 height 87
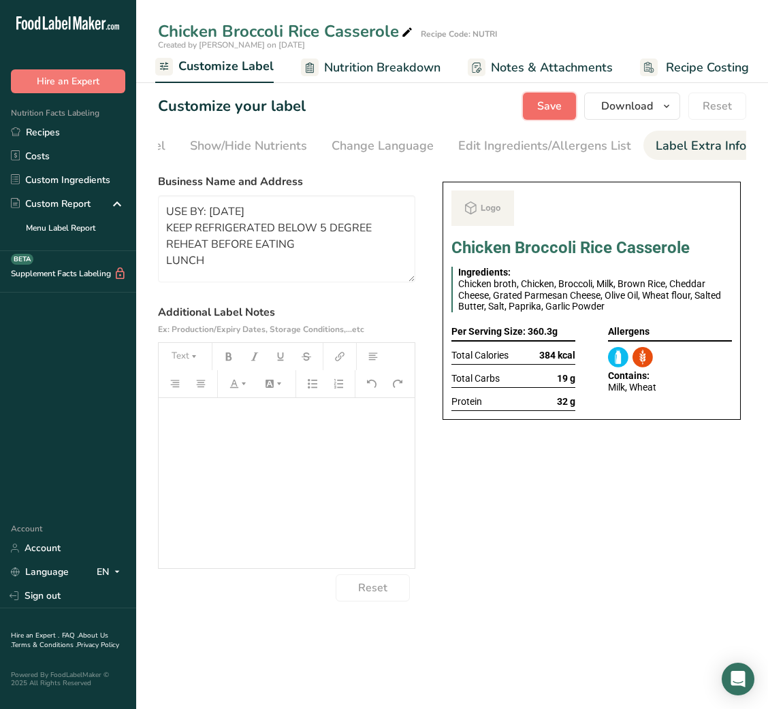
click at [555, 116] on button "Save" at bounding box center [549, 106] width 53 height 27
type textarea "USE BY: [DATE] KEEP REFRIGERATED BELOW 5 DEGREE REHEAT BEFORE EATING LUNCH"
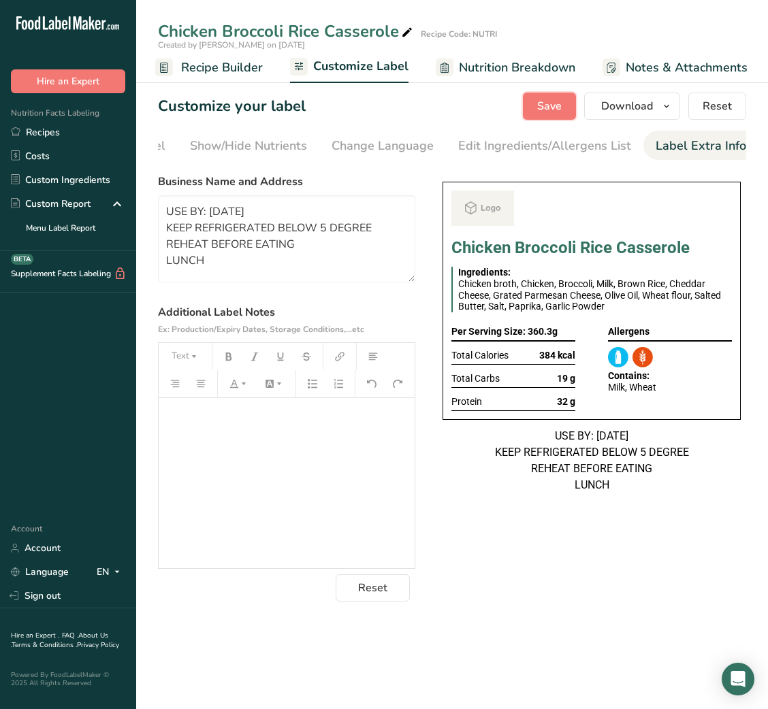
scroll to position [0, 129]
click at [232, 71] on span "Recipe Builder" at bounding box center [223, 68] width 82 height 18
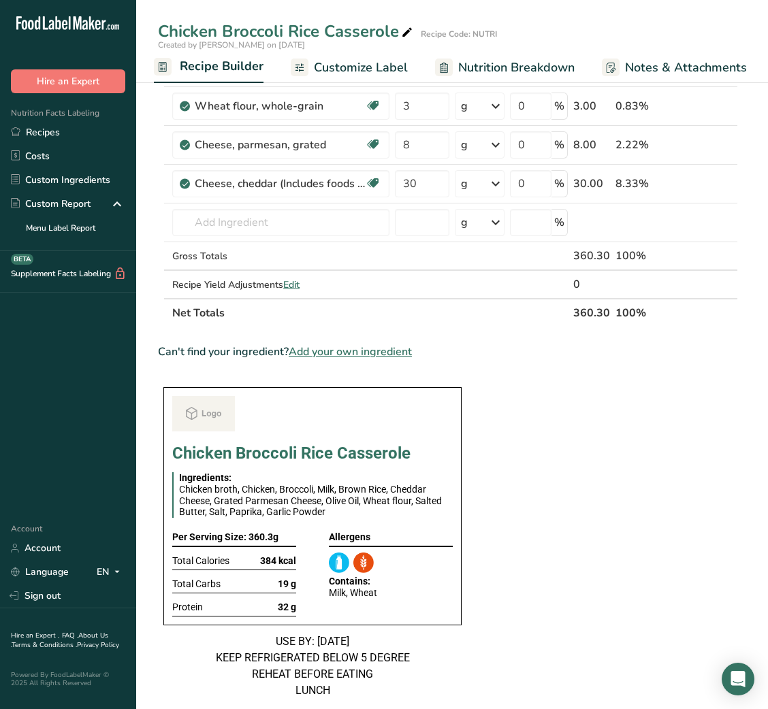
scroll to position [962, 0]
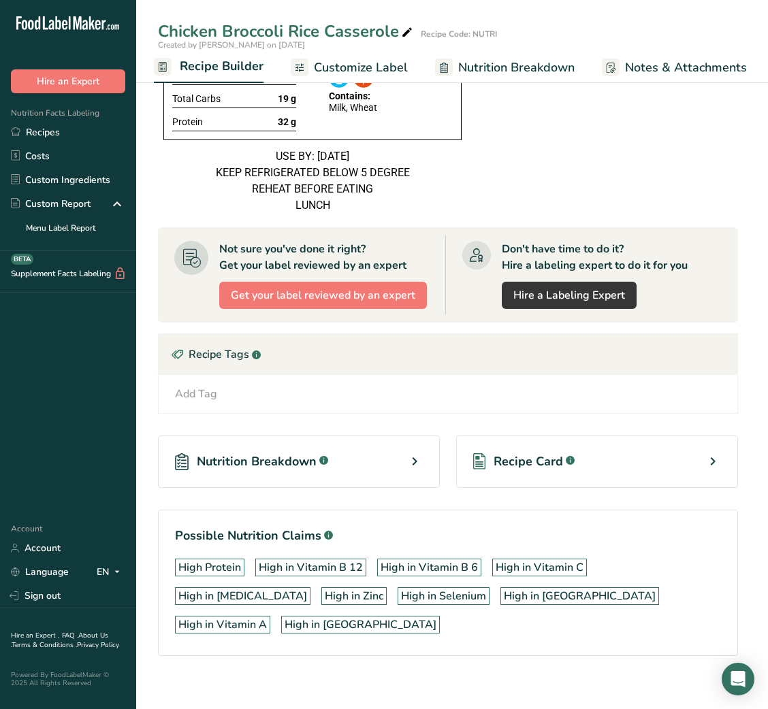
click at [565, 488] on div "Recipe Card .a-a{fill:#347362;}.b-a{fill:#fff;}" at bounding box center [597, 462] width 282 height 52
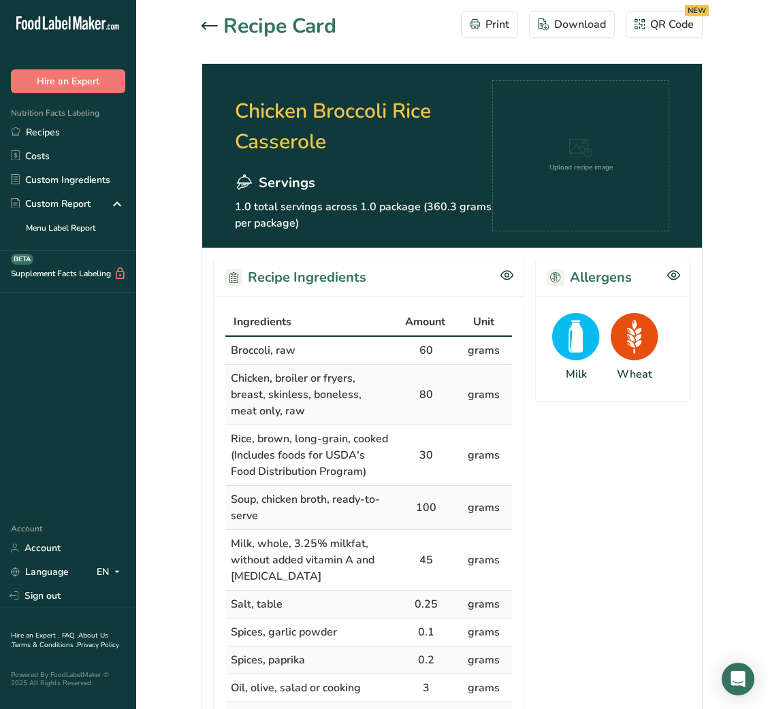
click at [210, 26] on icon at bounding box center [209, 26] width 16 height 8
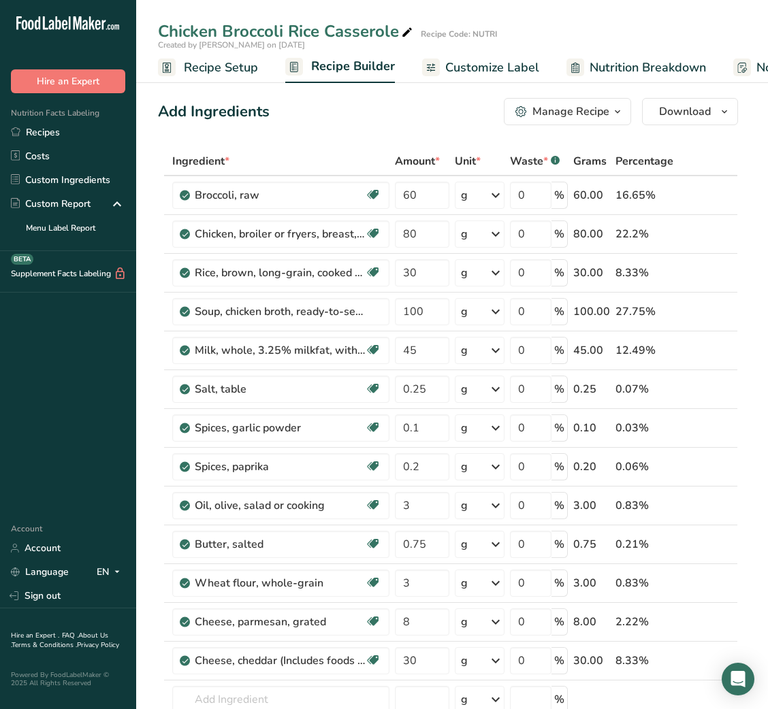
click at [606, 122] on button "Manage Recipe" at bounding box center [567, 111] width 127 height 27
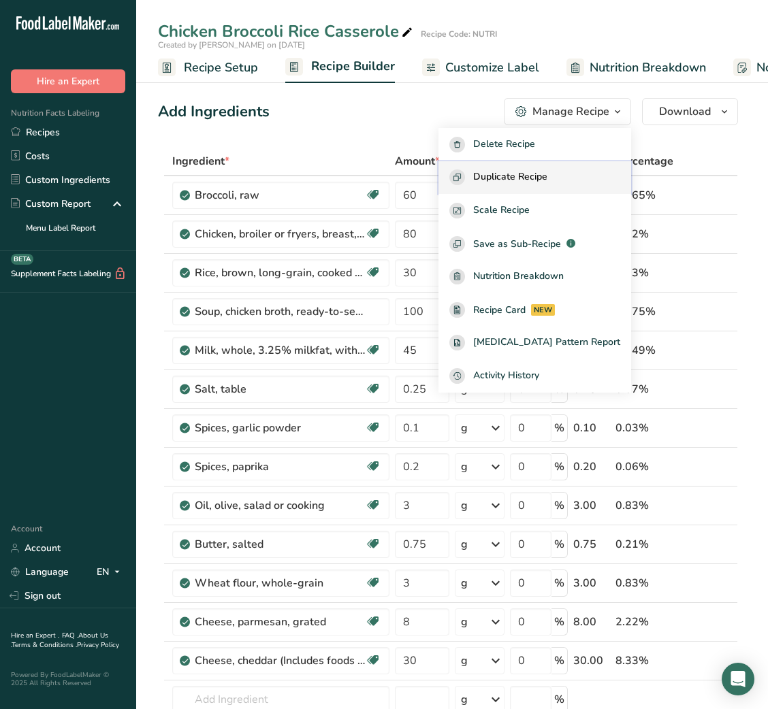
click at [575, 167] on button "Duplicate Recipe" at bounding box center [534, 177] width 193 height 33
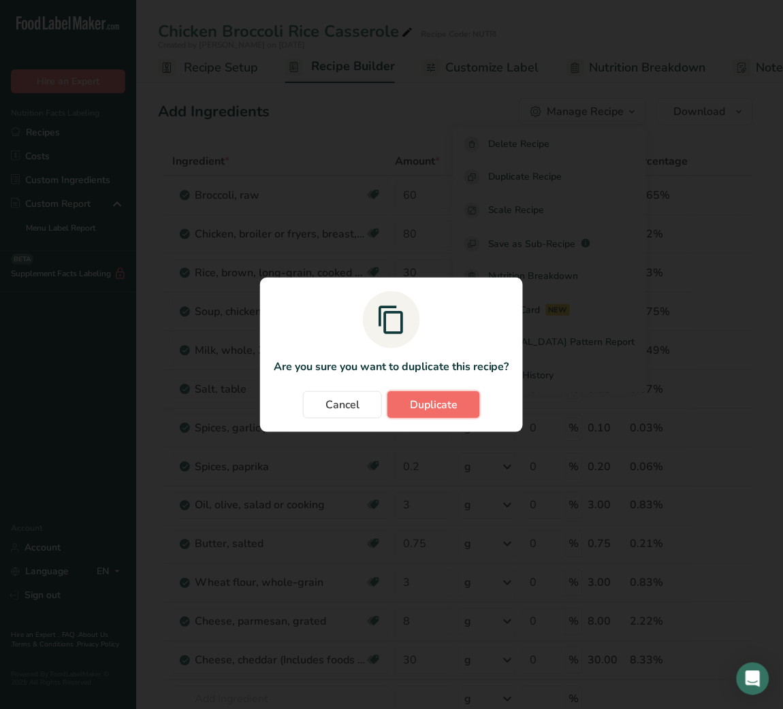
click at [428, 398] on span "Duplicate" at bounding box center [434, 405] width 48 height 16
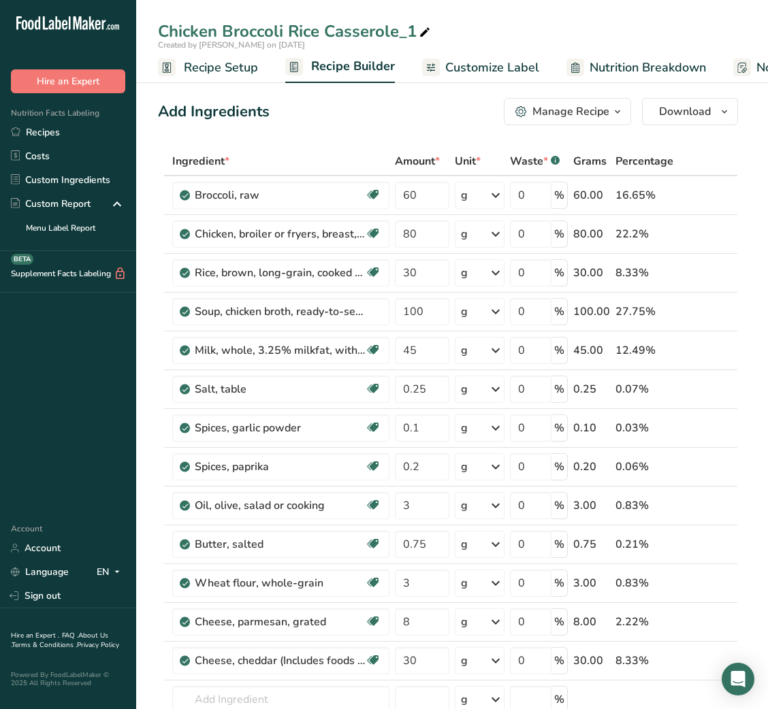
click at [422, 33] on icon at bounding box center [425, 32] width 12 height 19
type input "Chicken Broccoli Rice Casserole_Insia"
click at [408, 110] on div "Add Ingredients Manage Recipe Delete Recipe Duplicate Recipe Scale Recipe Save …" at bounding box center [448, 111] width 580 height 27
click at [416, 318] on input "100" at bounding box center [422, 311] width 54 height 27
click at [406, 314] on input "99.999999" at bounding box center [422, 311] width 54 height 27
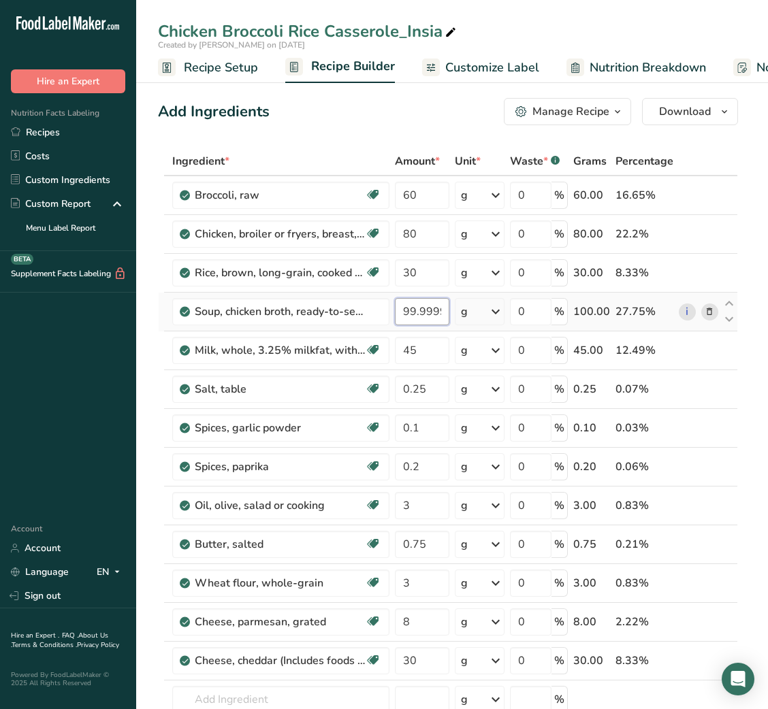
click at [406, 314] on input "99.999999" at bounding box center [422, 311] width 54 height 27
type input "100"
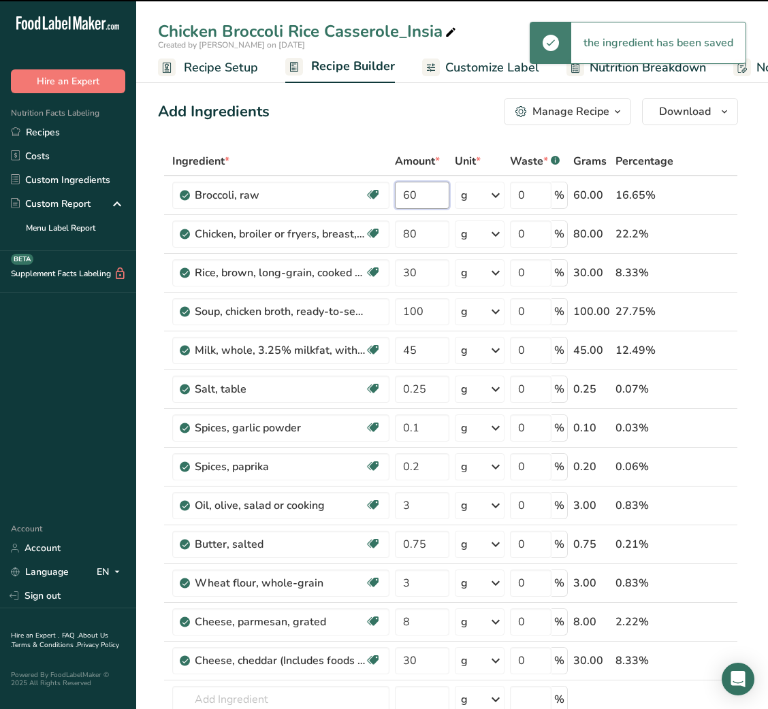
click at [423, 203] on input "60" at bounding box center [422, 195] width 54 height 27
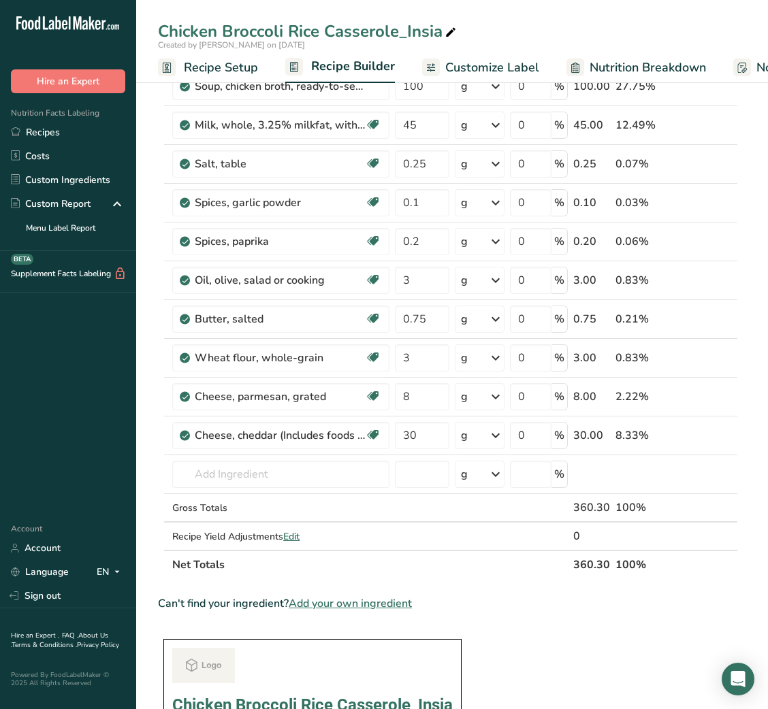
scroll to position [227, 0]
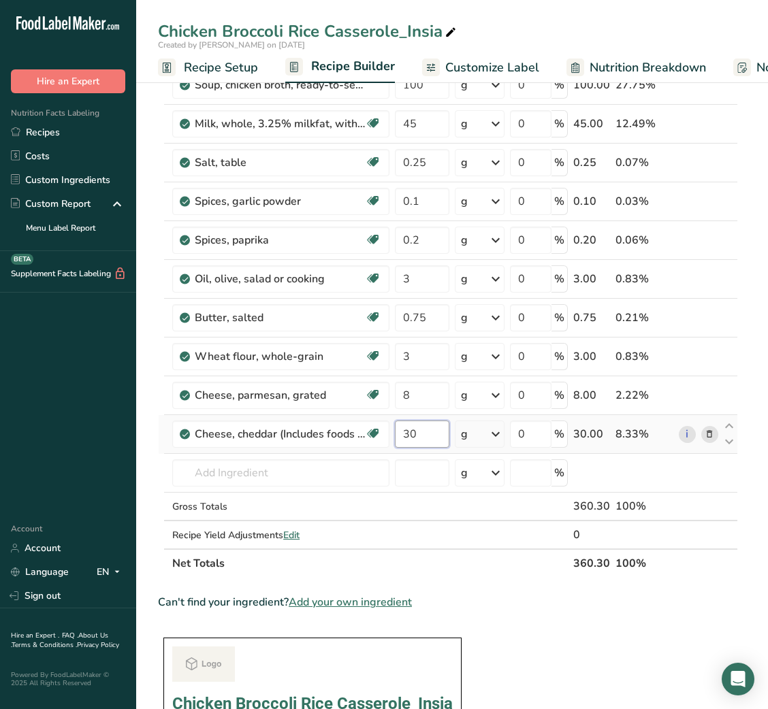
click at [406, 433] on div "Ingredient * Amount * Unit * Waste * .a-a{fill:#347362;}.b-a{fill:#fff;} Grams …" at bounding box center [448, 248] width 580 height 657
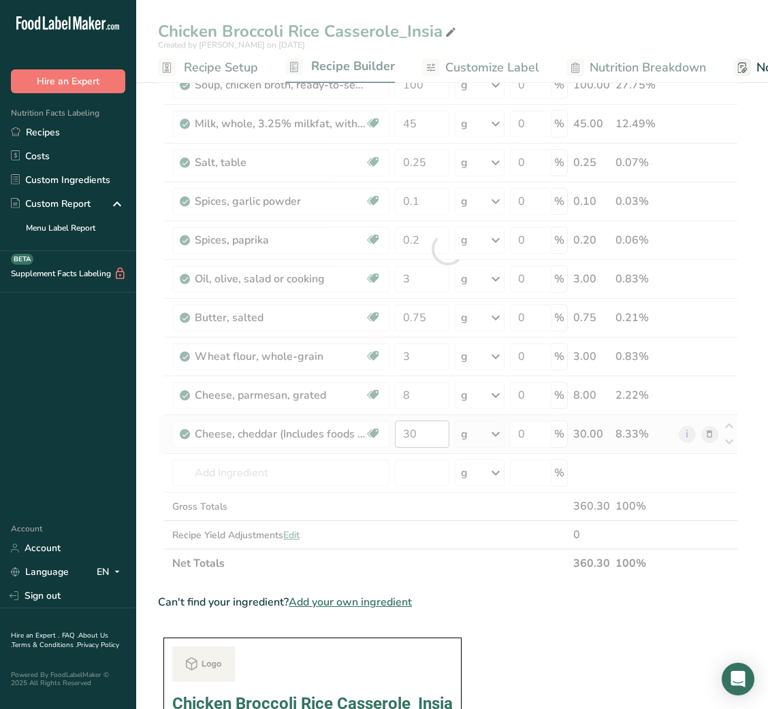
click at [406, 433] on div at bounding box center [448, 248] width 580 height 657
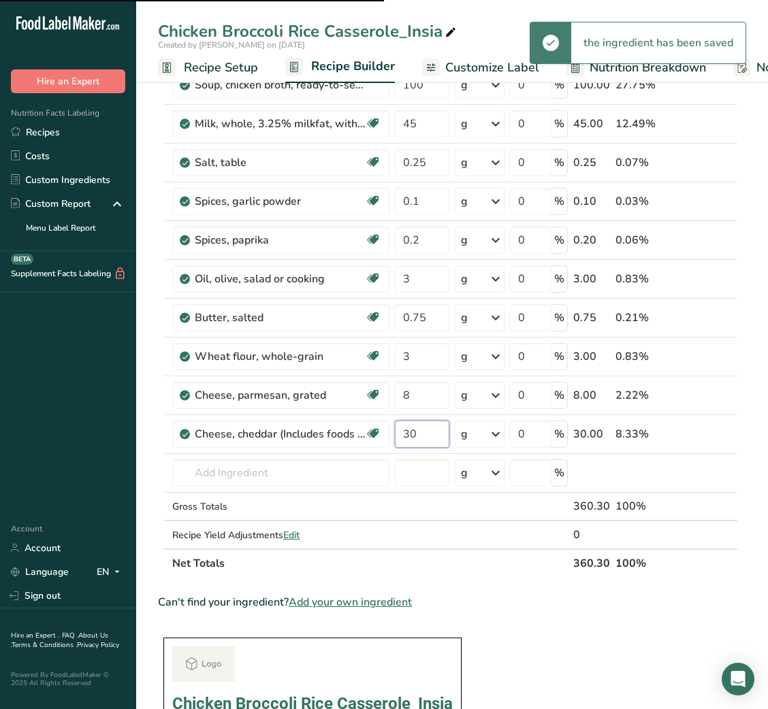
click at [409, 434] on input "30" at bounding box center [422, 434] width 54 height 27
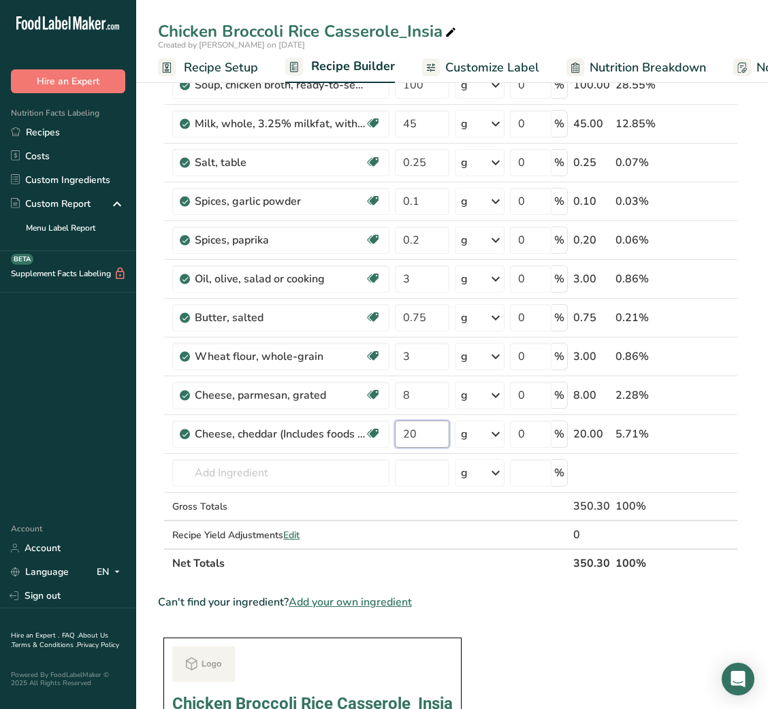
type input "20"
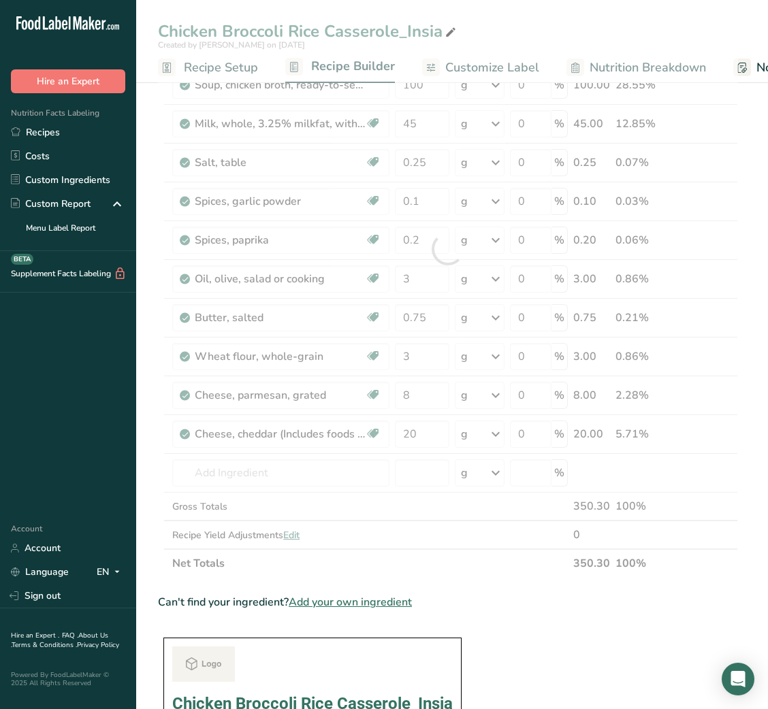
click at [524, 628] on section "Ingredient * Amount * Unit * Waste * .a-a{fill:#347362;}.b-a{fill:#fff;} Grams …" at bounding box center [448, 666] width 580 height 1493
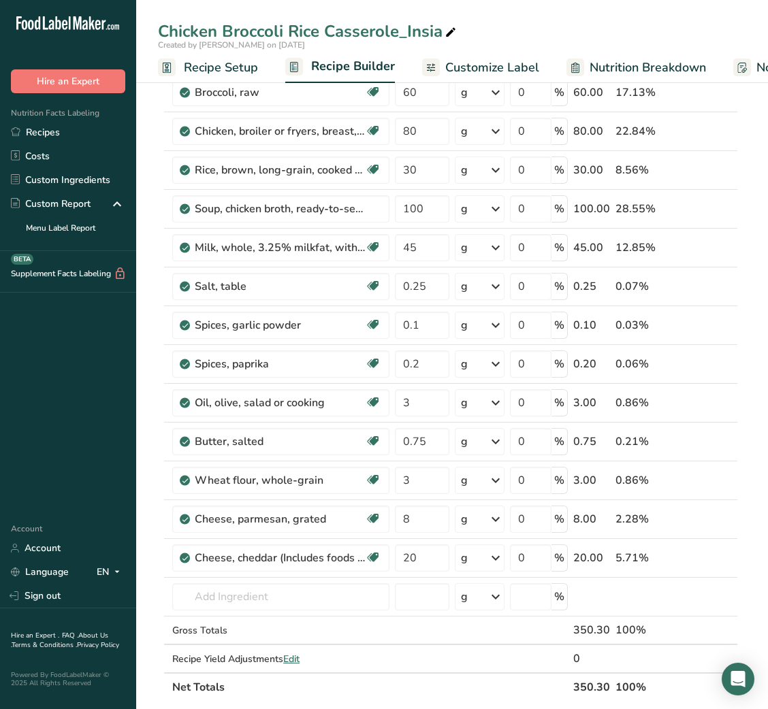
scroll to position [78, 0]
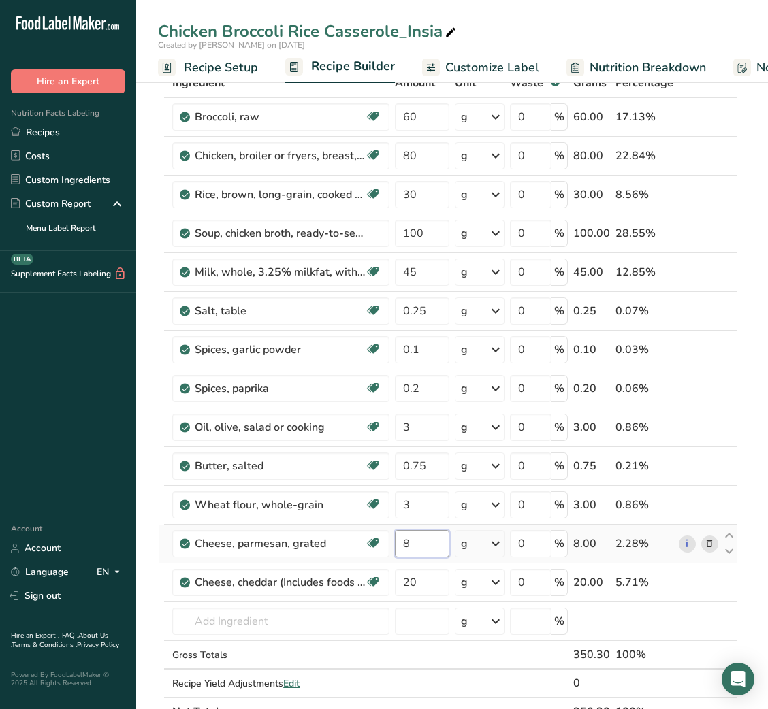
click at [408, 553] on input "8" at bounding box center [422, 543] width 54 height 27
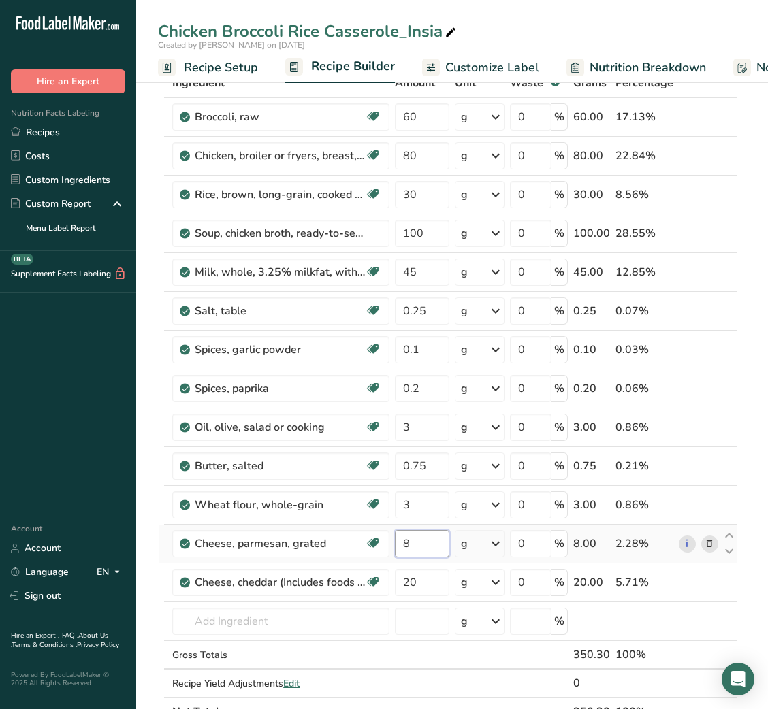
click at [408, 553] on input "8" at bounding box center [422, 543] width 54 height 27
type input "5"
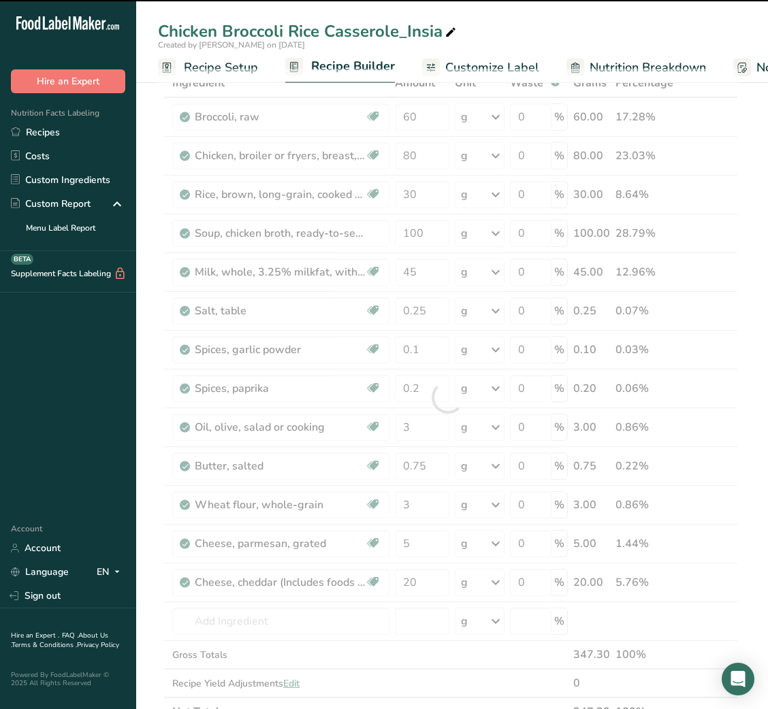
scroll to position [0, 0]
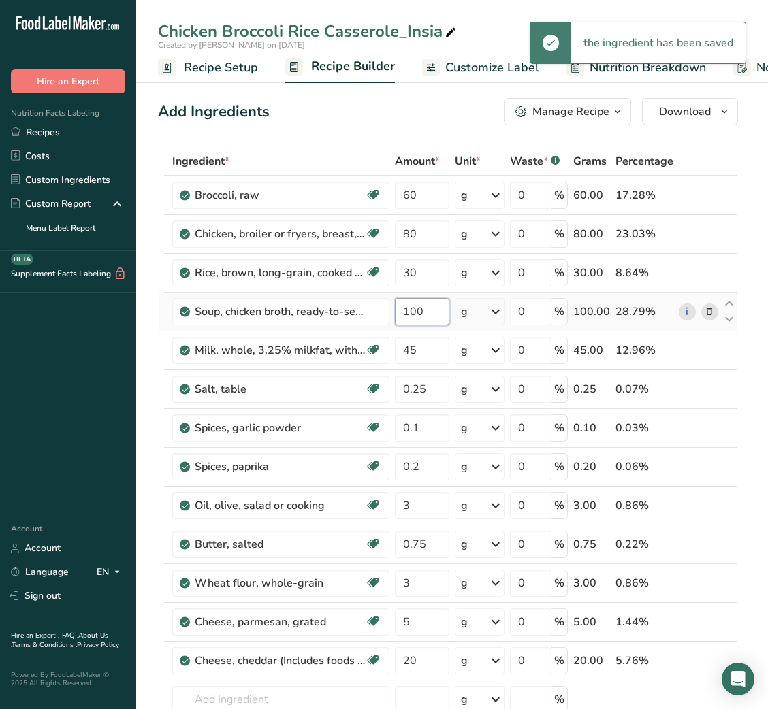
click at [411, 316] on input "100" at bounding box center [422, 311] width 54 height 27
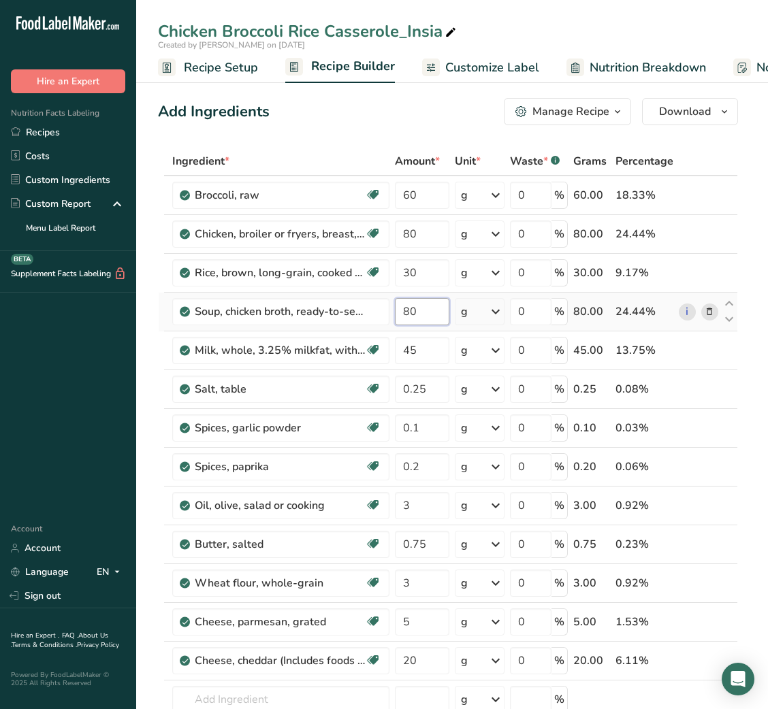
type input "80"
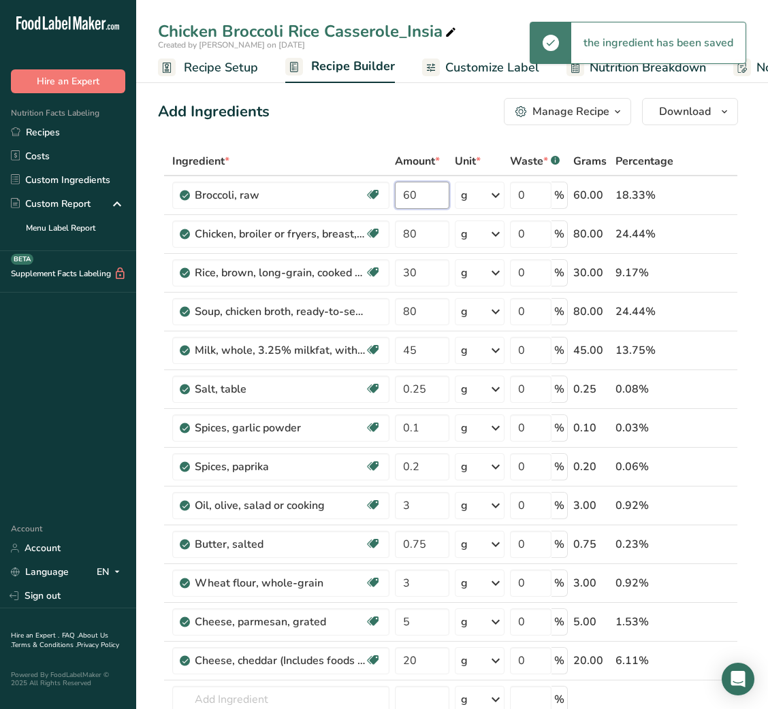
click at [406, 194] on input "60" at bounding box center [422, 195] width 54 height 27
type input "50"
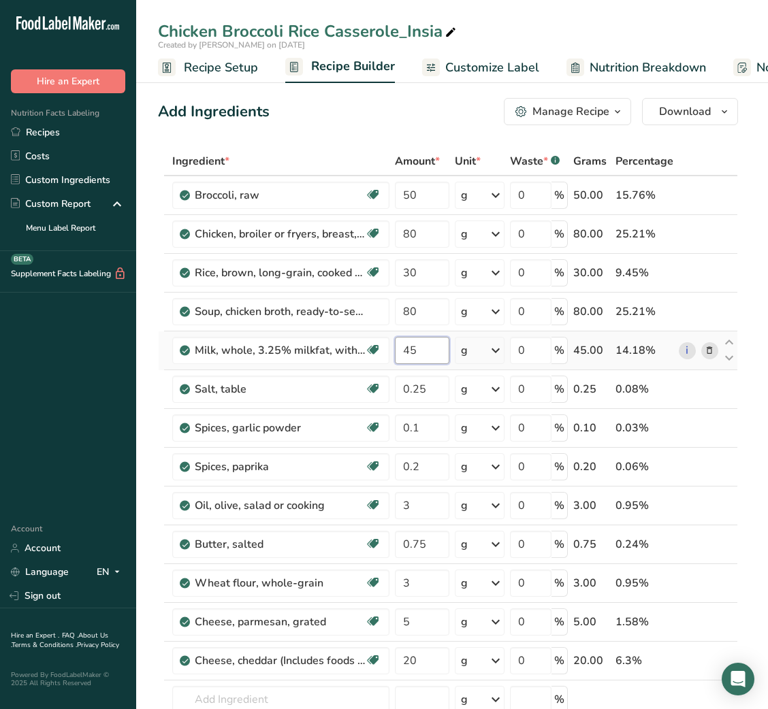
click at [405, 362] on input "45" at bounding box center [422, 350] width 54 height 27
type input "40"
click at [52, 128] on link "Recipes" at bounding box center [68, 132] width 136 height 24
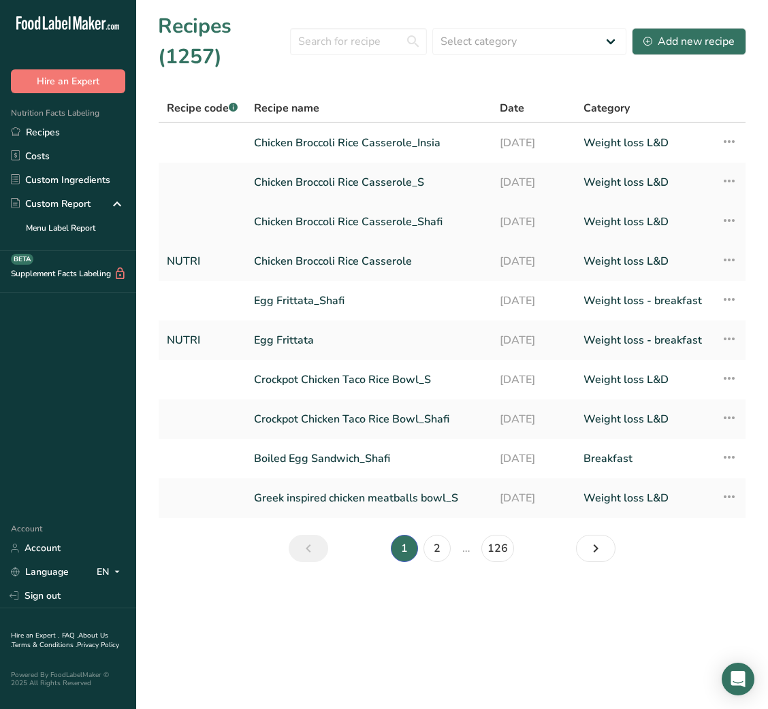
click at [551, 220] on link "[DATE]" at bounding box center [533, 222] width 67 height 29
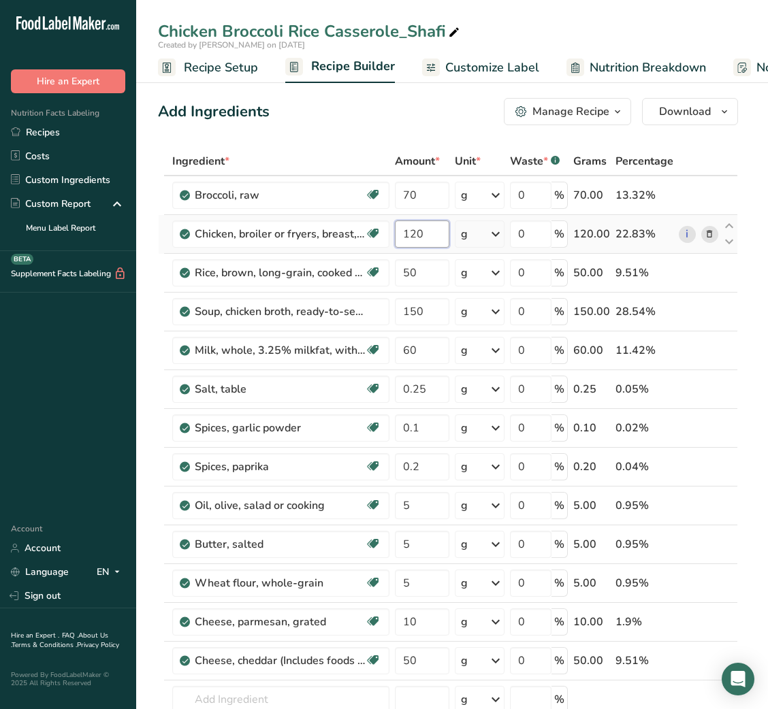
click at [411, 235] on input "120" at bounding box center [422, 233] width 54 height 27
type input "200"
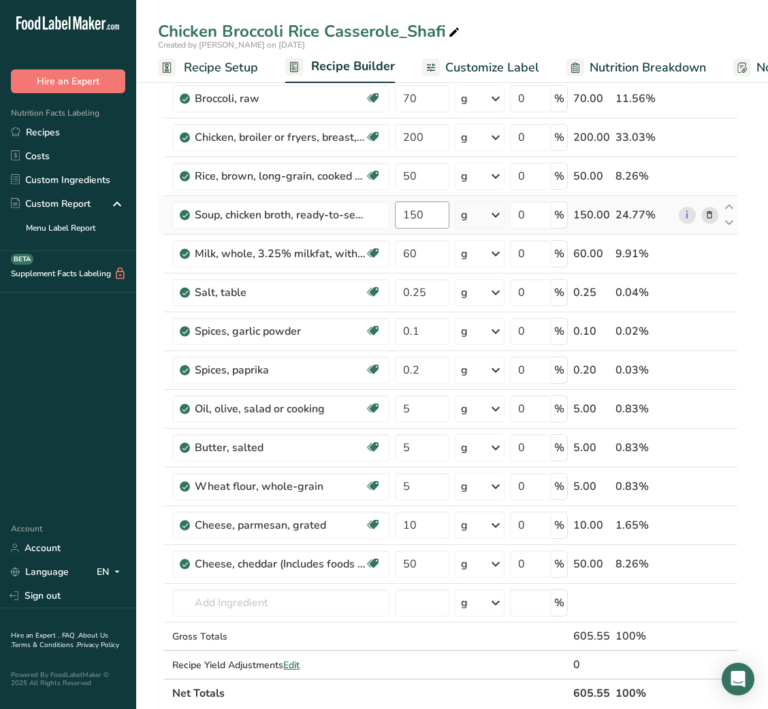
scroll to position [1, 0]
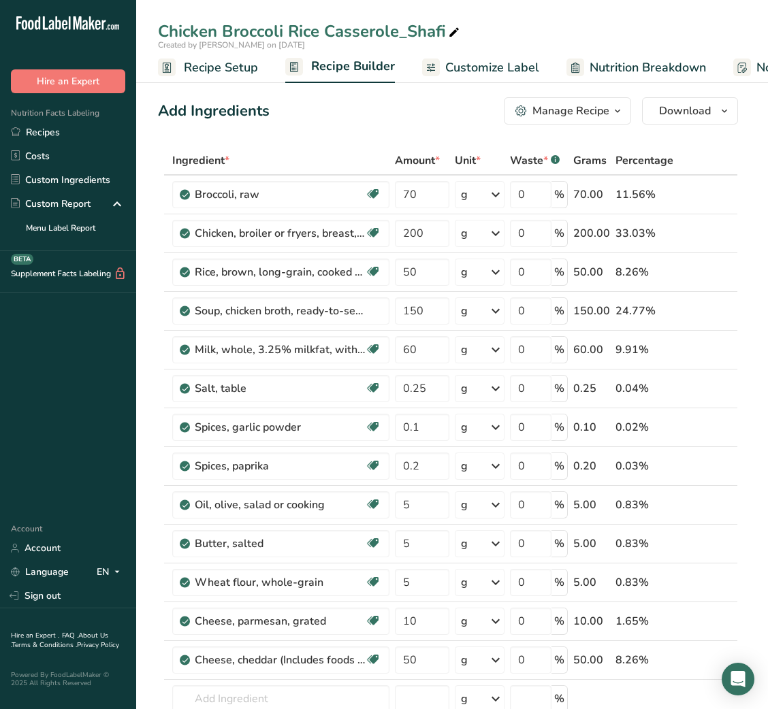
click at [480, 65] on span "Customize Label" at bounding box center [492, 68] width 94 height 18
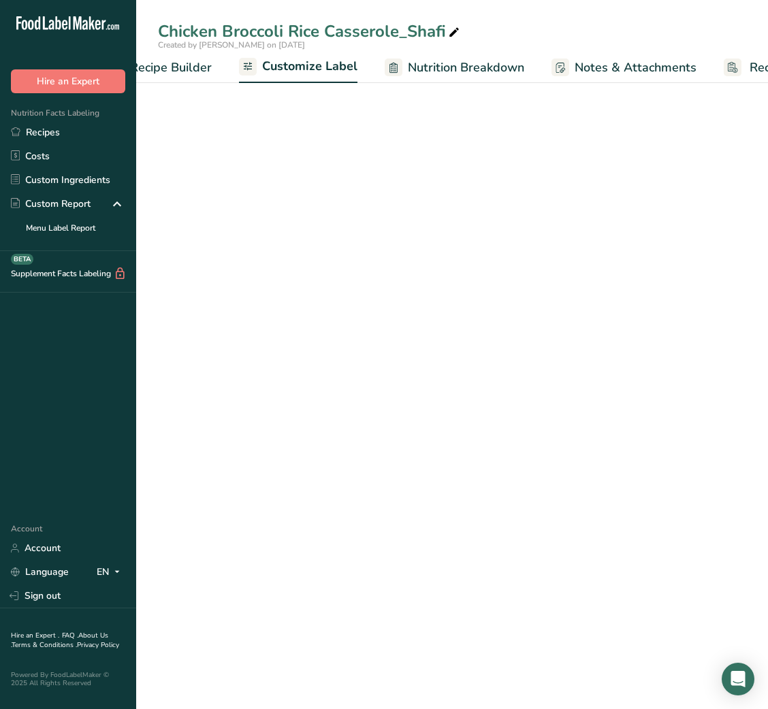
scroll to position [0, 265]
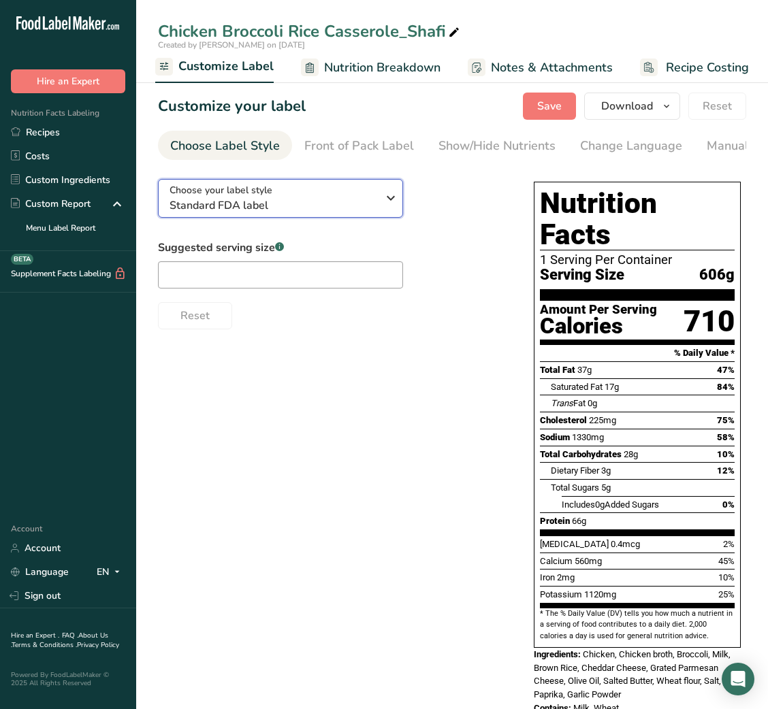
click at [330, 214] on span "Standard FDA label" at bounding box center [273, 205] width 208 height 16
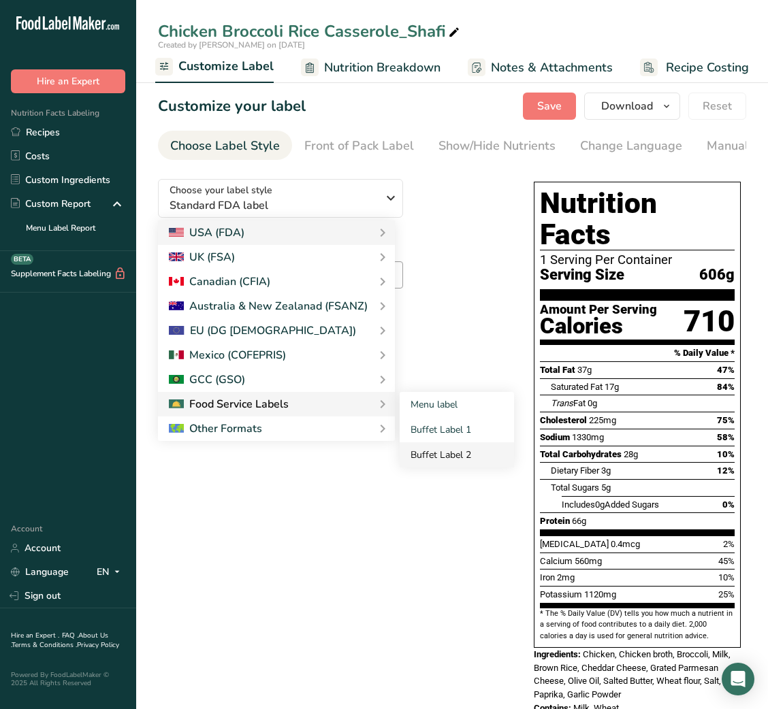
click at [439, 459] on link "Buffet Label 2" at bounding box center [456, 454] width 114 height 25
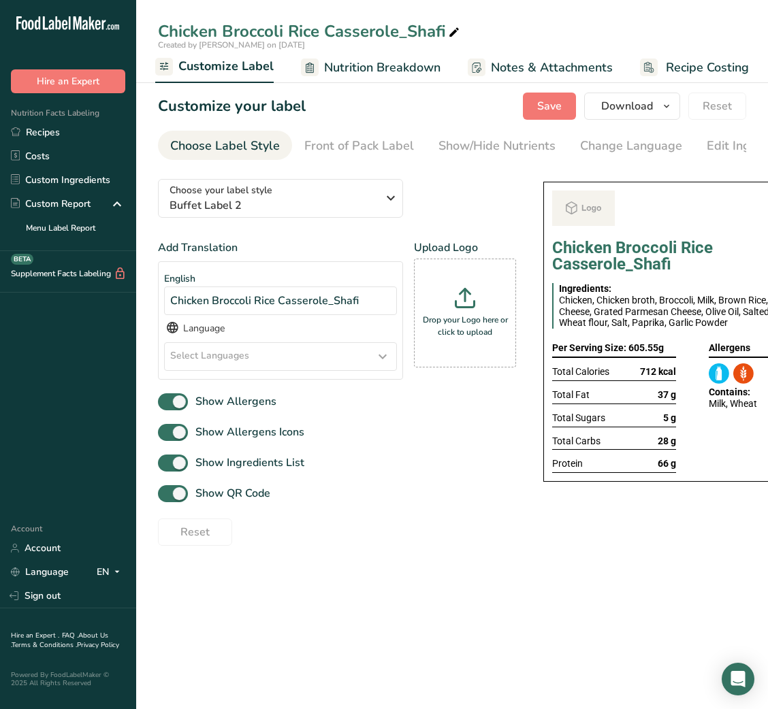
click at [439, 459] on link "Buffet Label 2" at bounding box center [456, 454] width 114 height 25
click at [258, 495] on span "Show QR Code" at bounding box center [229, 493] width 82 height 16
click at [167, 495] on input "Show QR Code" at bounding box center [162, 493] width 9 height 9
checkbox input "false"
click at [487, 135] on link "Show/Hide Nutrients" at bounding box center [496, 146] width 117 height 31
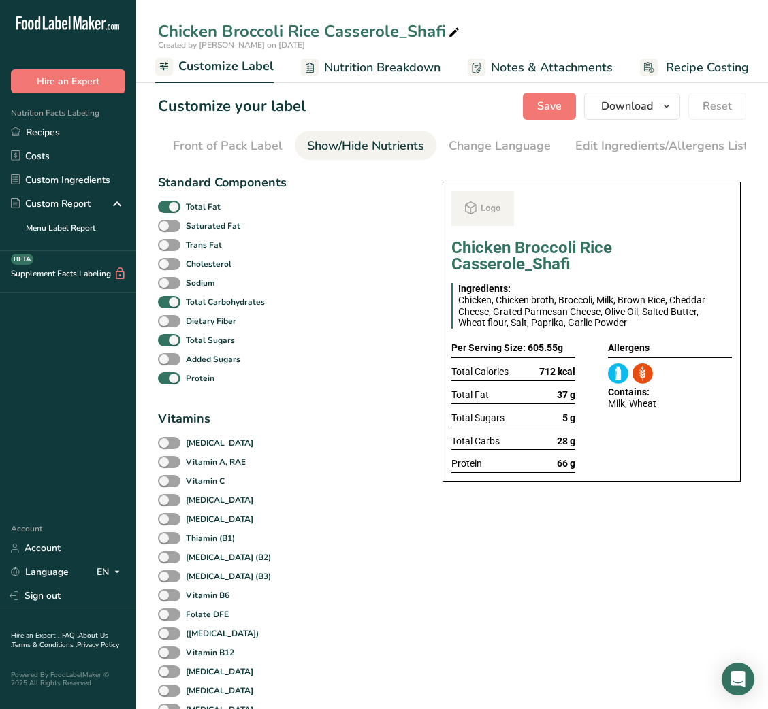
scroll to position [0, 248]
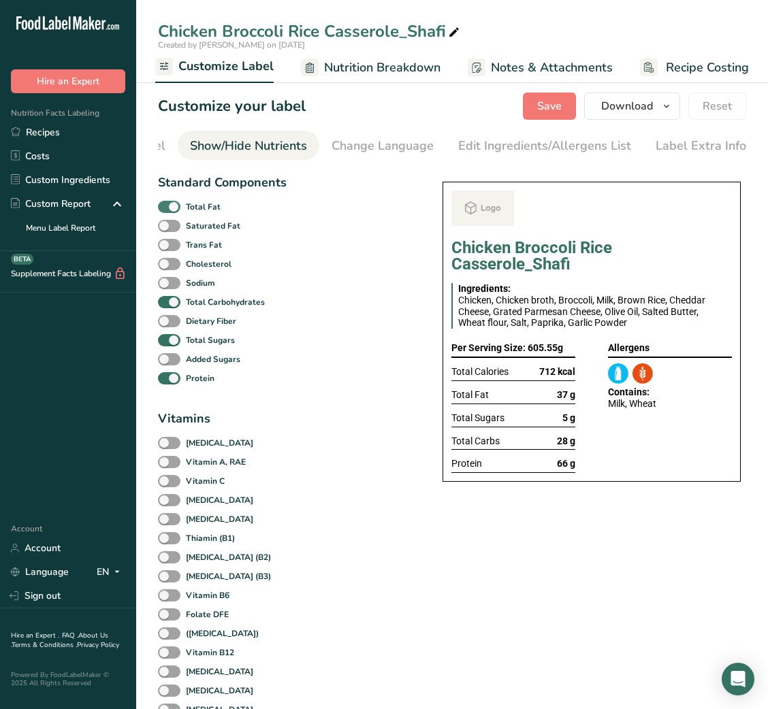
click at [201, 210] on b "Total Fat" at bounding box center [203, 207] width 35 height 12
click at [167, 210] on input "Total Fat" at bounding box center [162, 206] width 9 height 9
checkbox input "false"
click at [178, 350] on div "Total Sugars" at bounding box center [222, 340] width 128 height 19
click at [172, 347] on span at bounding box center [169, 340] width 22 height 13
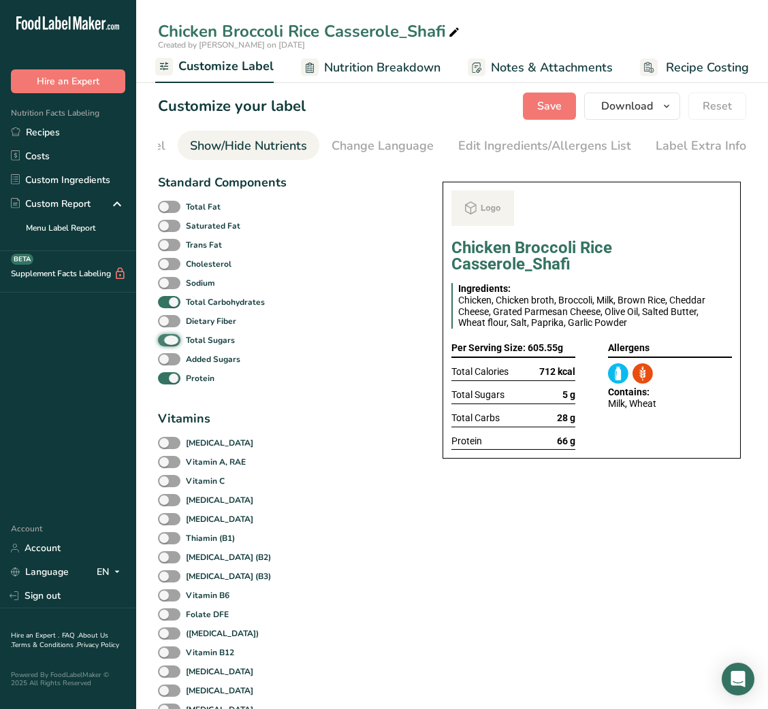
click at [167, 344] on input "Total Sugars" at bounding box center [162, 339] width 9 height 9
checkbox input "false"
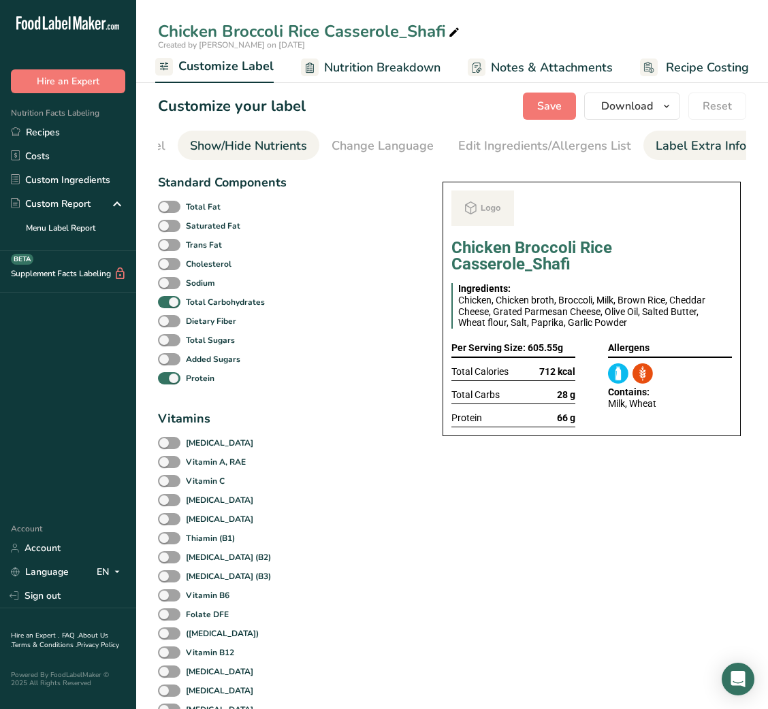
click at [681, 151] on div "Label Extra Info" at bounding box center [700, 146] width 91 height 18
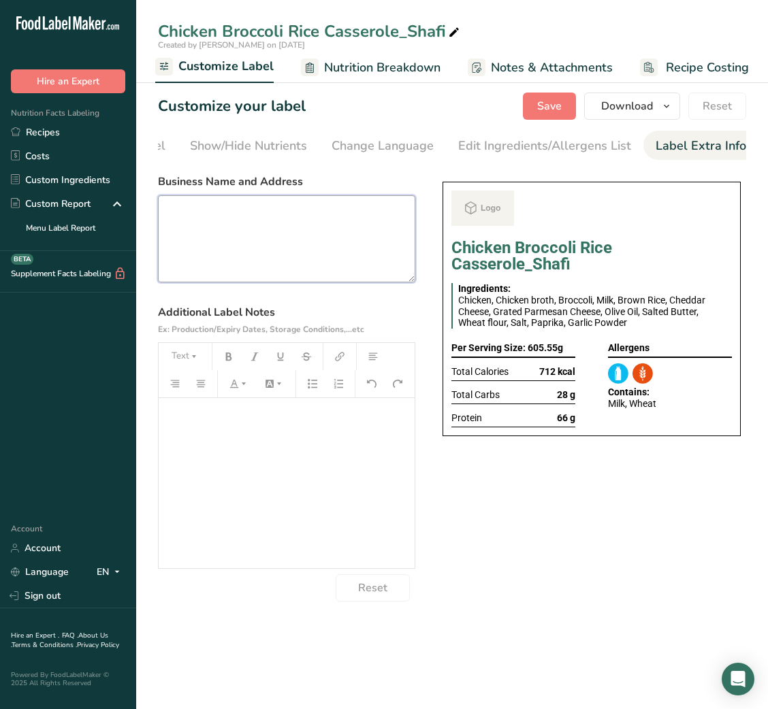
click at [243, 259] on textarea at bounding box center [286, 238] width 257 height 87
click at [223, 212] on textarea at bounding box center [286, 238] width 257 height 87
paste textarea "USE BY: [DATE] KEEP REFRIGERATED BELOW 5 DEGREE REHEAT BEFORE EATING DINNER"
click at [193, 248] on textarea "USE BY: [DATE] KEEP REFRIGERATED BELOW 5 DEGREE REHEAT BEFORE EATING DINNER" at bounding box center [286, 238] width 257 height 87
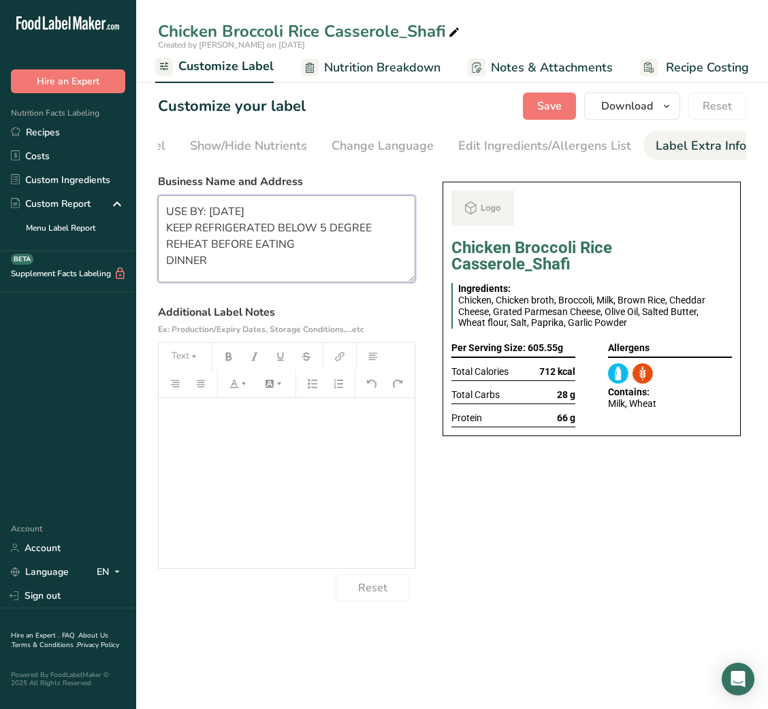
click at [193, 248] on textarea "USE BY: [DATE] KEEP REFRIGERATED BELOW 5 DEGREE REHEAT BEFORE EATING DINNER" at bounding box center [286, 238] width 257 height 87
click at [553, 110] on span "Save" at bounding box center [549, 106] width 24 height 16
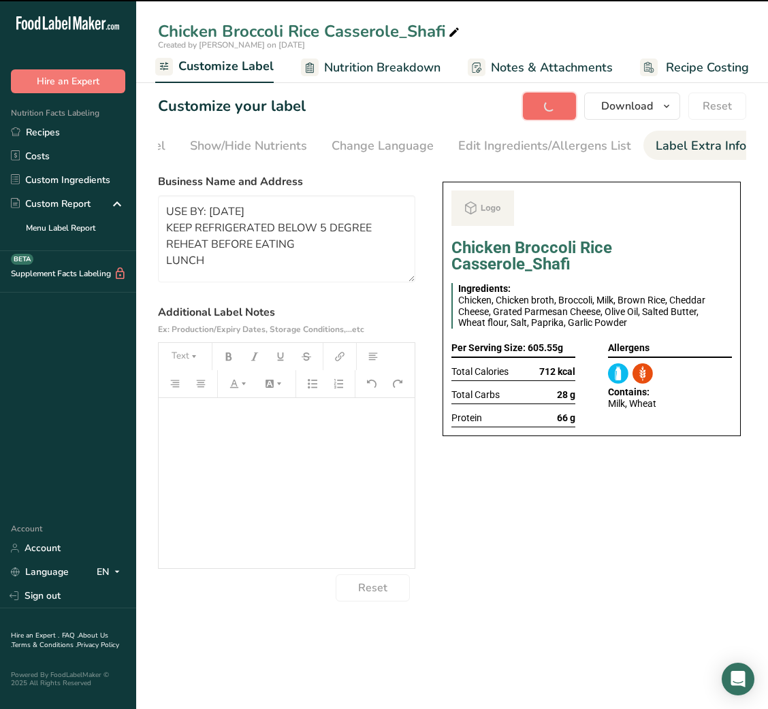
type textarea "USE BY: [DATE] KEEP REFRIGERATED BELOW 5 DEGREE REHEAT BEFORE EATING LUNCH"
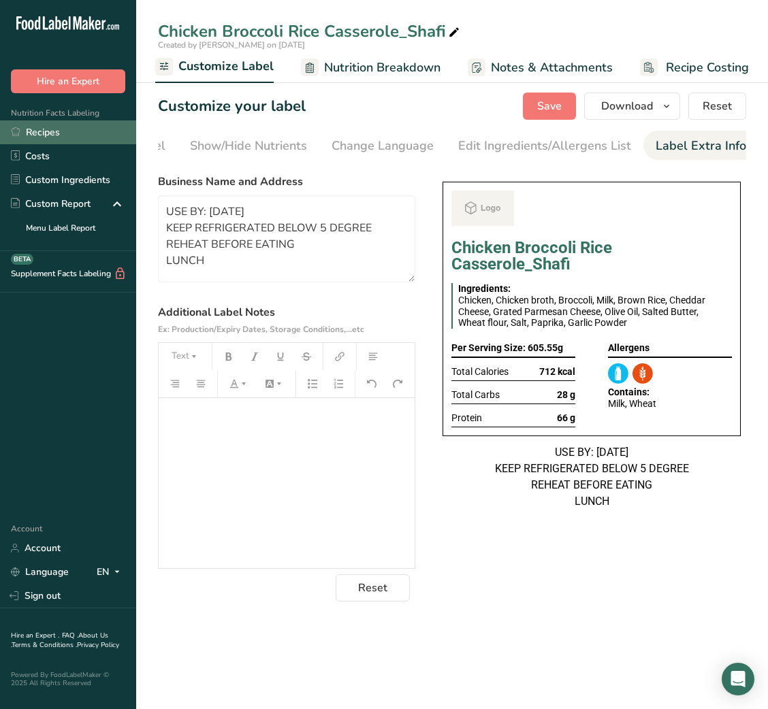
click at [46, 126] on link "Recipes" at bounding box center [68, 132] width 136 height 24
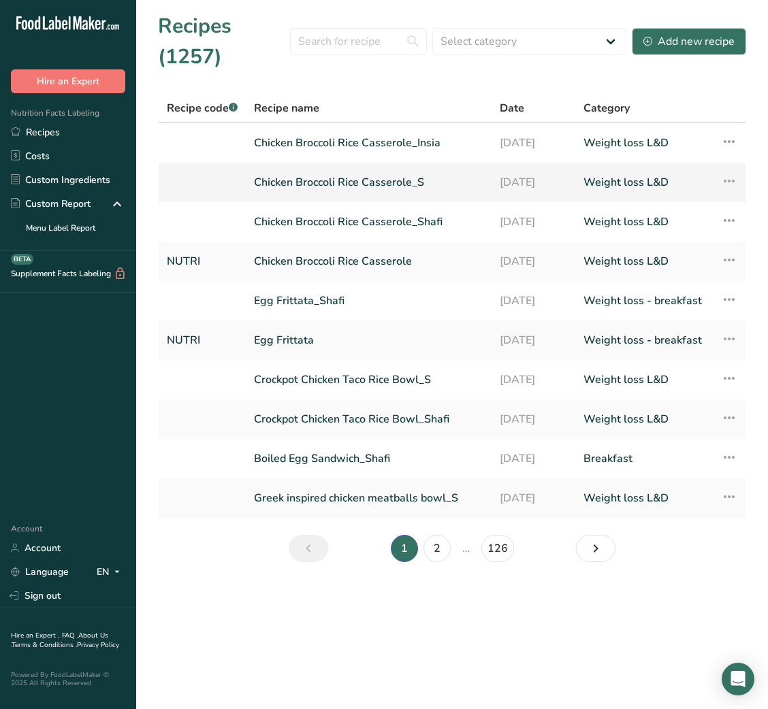
click at [434, 178] on link "Chicken Broccoli Rice Casserole_S" at bounding box center [368, 182] width 229 height 29
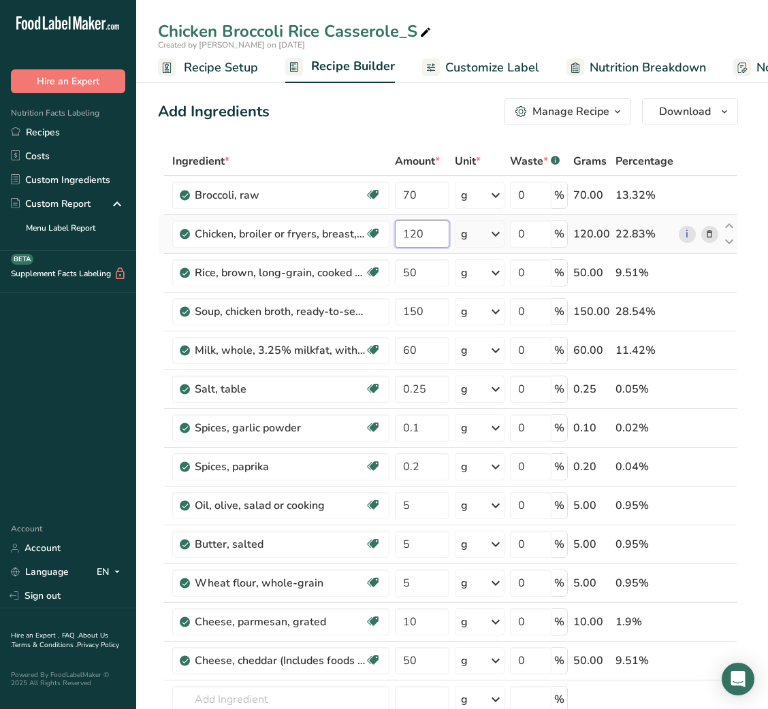
click at [406, 229] on input "120" at bounding box center [422, 233] width 54 height 27
type input "220"
click at [708, 272] on icon at bounding box center [709, 273] width 10 height 14
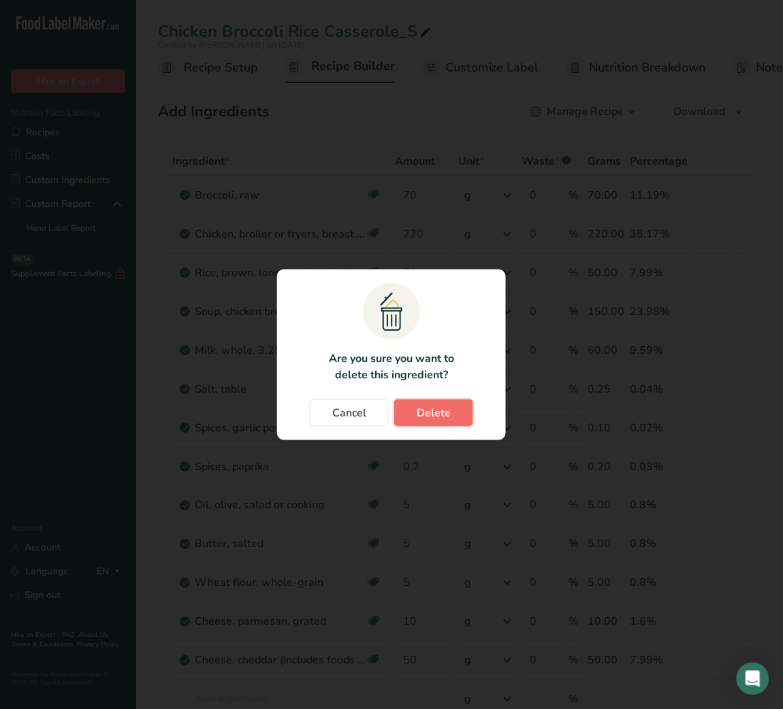
click at [434, 416] on span "Delete" at bounding box center [433, 413] width 34 height 16
click at [435, 227] on div "Change password modal" at bounding box center [391, 354] width 783 height 709
type input "150"
type input "60"
type input "0.25"
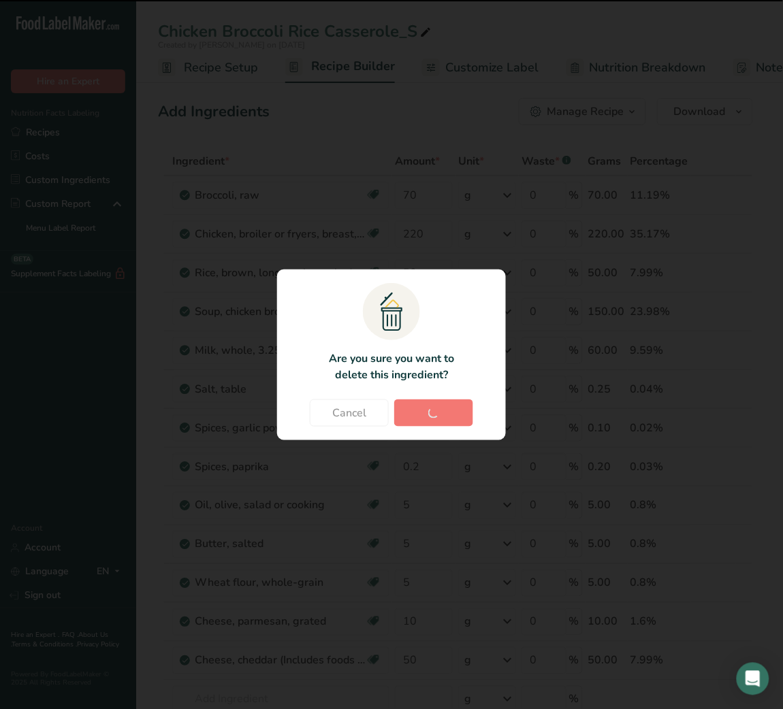
type input "0.1"
type input "0.2"
type input "5"
type input "10"
type input "50"
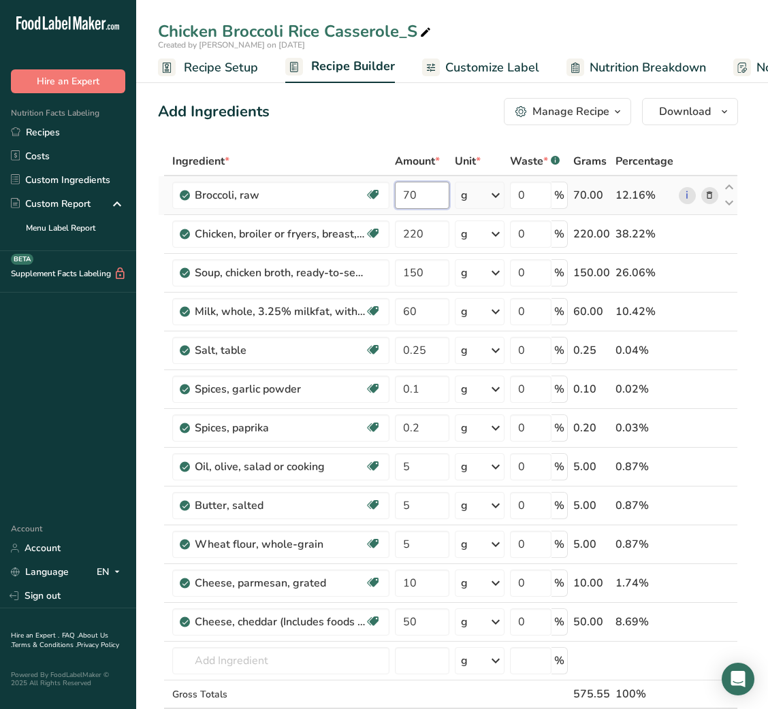
click at [404, 198] on input "70" at bounding box center [422, 195] width 54 height 27
type input "120"
click at [399, 470] on input "5" at bounding box center [422, 466] width 54 height 27
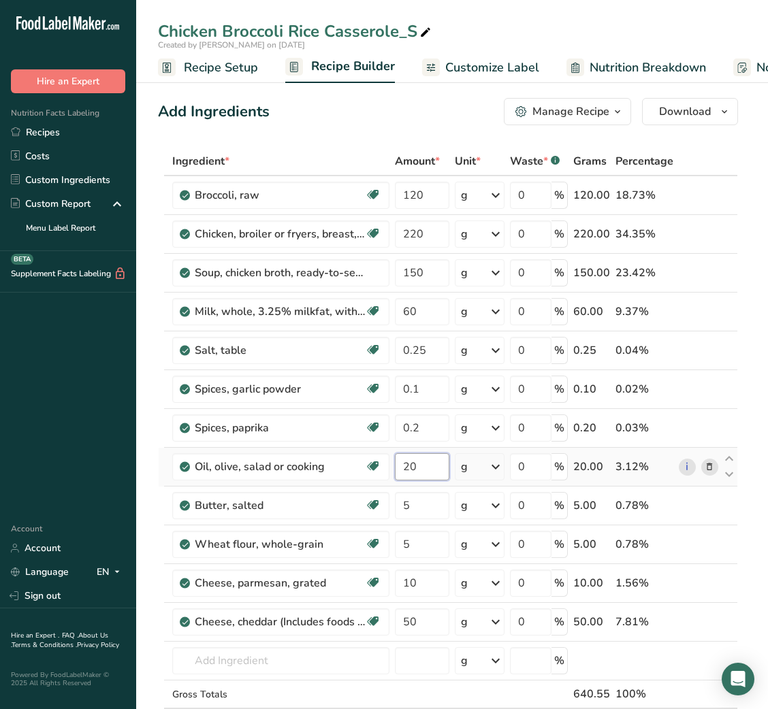
type input "2"
type input "15"
click at [411, 279] on input "150" at bounding box center [422, 272] width 54 height 27
type input "200"
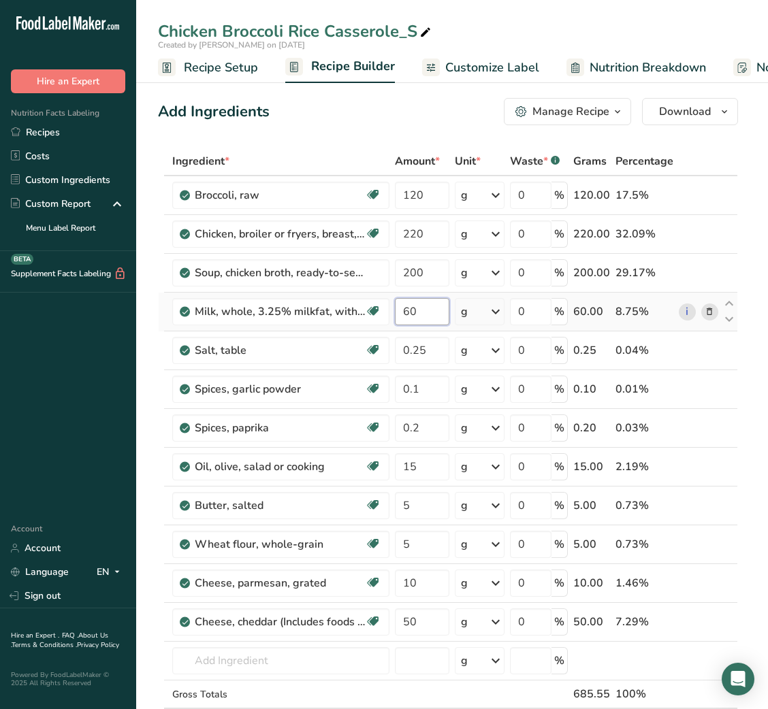
click at [406, 304] on input "60" at bounding box center [422, 311] width 54 height 27
type input "80"
click at [496, 55] on link "Customize Label" at bounding box center [480, 67] width 117 height 31
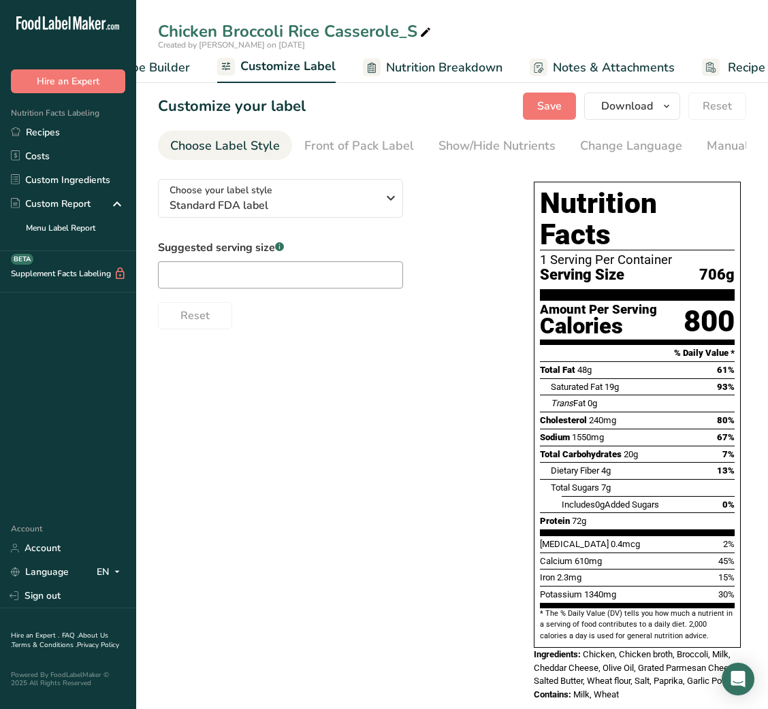
scroll to position [0, 265]
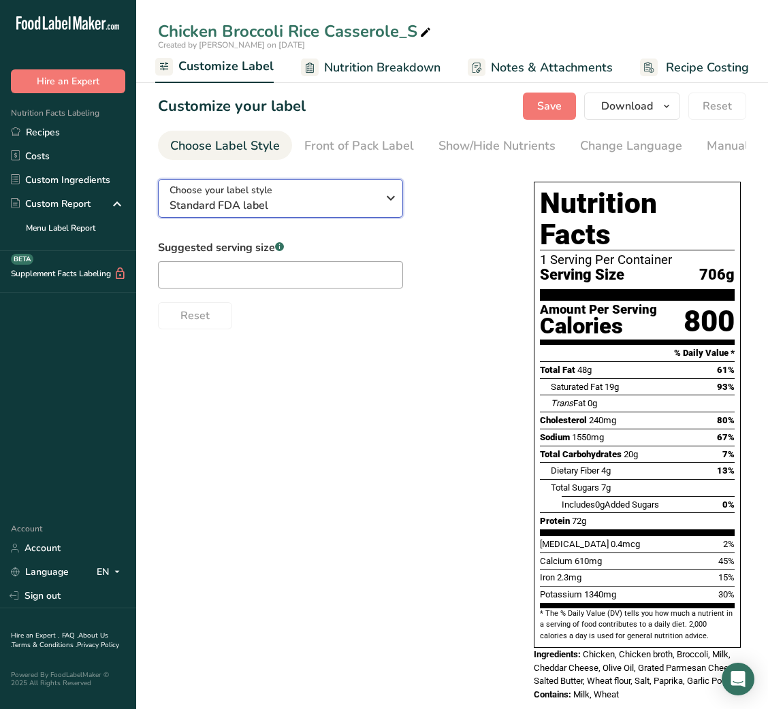
click at [349, 212] on span "Standard FDA label" at bounding box center [273, 205] width 208 height 16
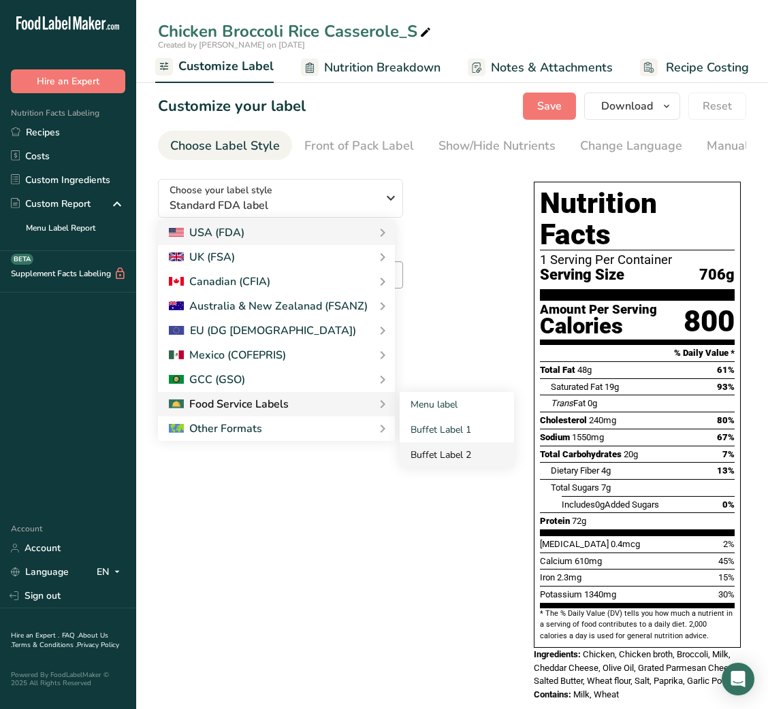
click at [497, 464] on link "Buffet Label 2" at bounding box center [456, 454] width 114 height 25
click at [446, 459] on link "Buffet Label 2" at bounding box center [456, 454] width 114 height 25
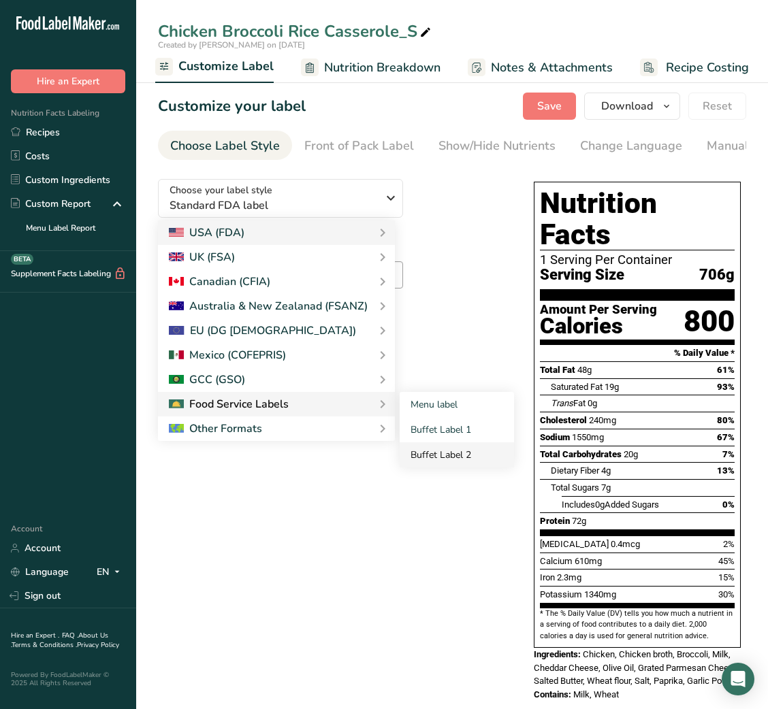
click at [446, 459] on link "Buffet Label 2" at bounding box center [456, 454] width 114 height 25
click at [435, 463] on link "Buffet Label 2" at bounding box center [456, 454] width 114 height 25
click at [448, 461] on link "Buffet Label 2" at bounding box center [456, 454] width 114 height 25
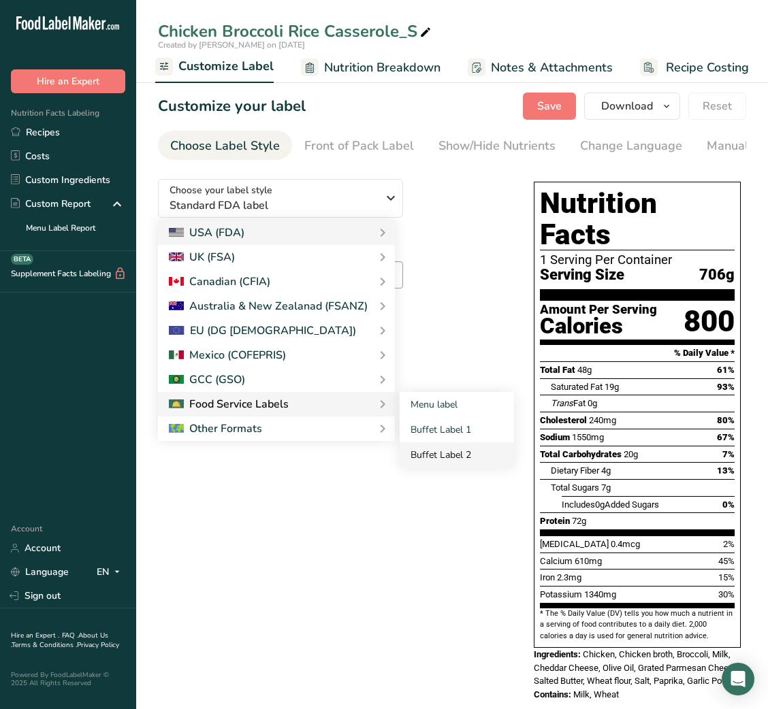
click at [448, 461] on link "Buffet Label 2" at bounding box center [456, 454] width 114 height 25
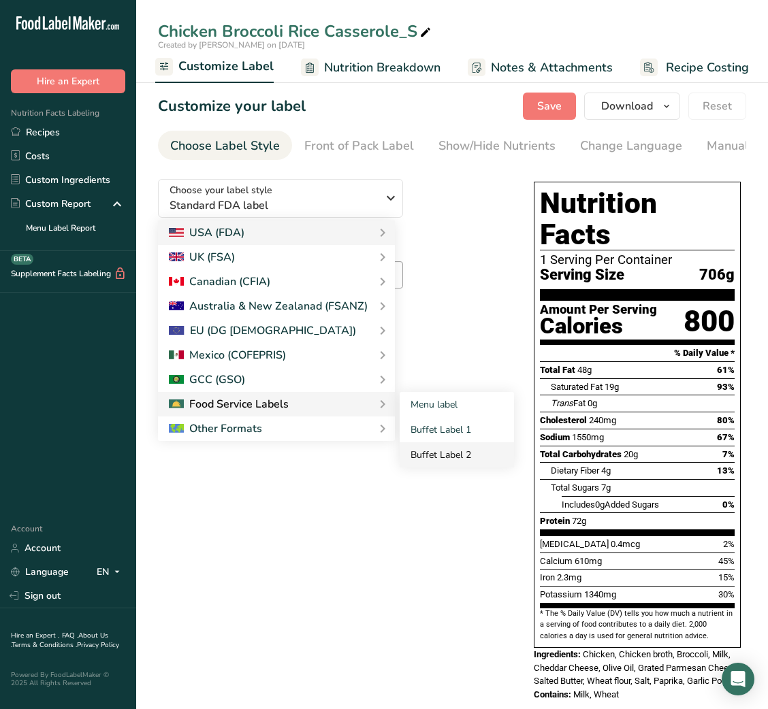
click at [448, 461] on link "Buffet Label 2" at bounding box center [456, 454] width 114 height 25
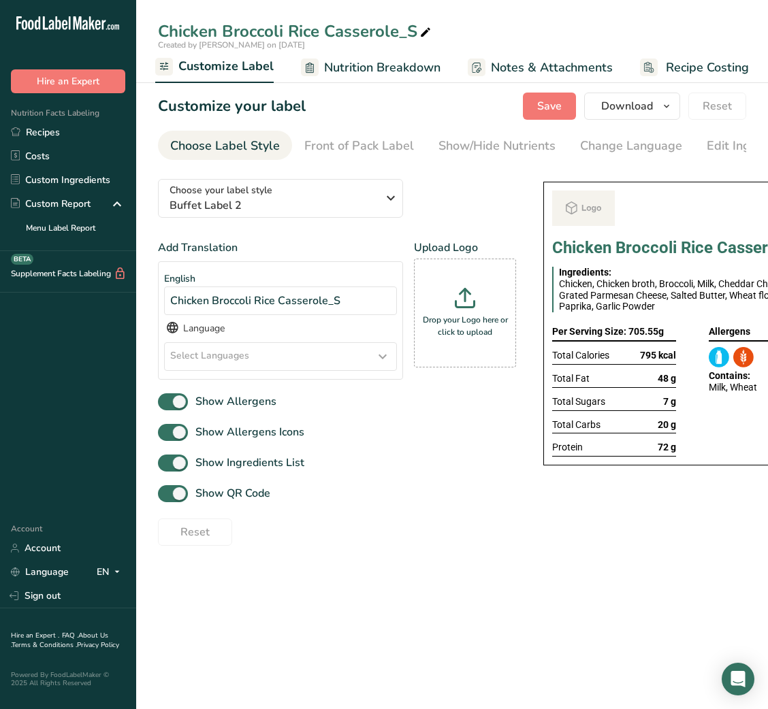
checkbox input "false"
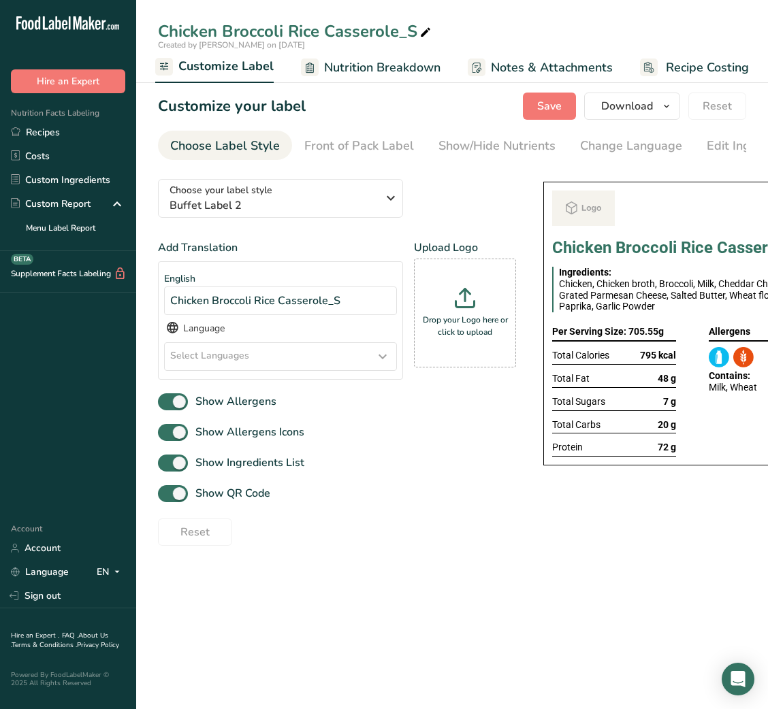
checkbox input "false"
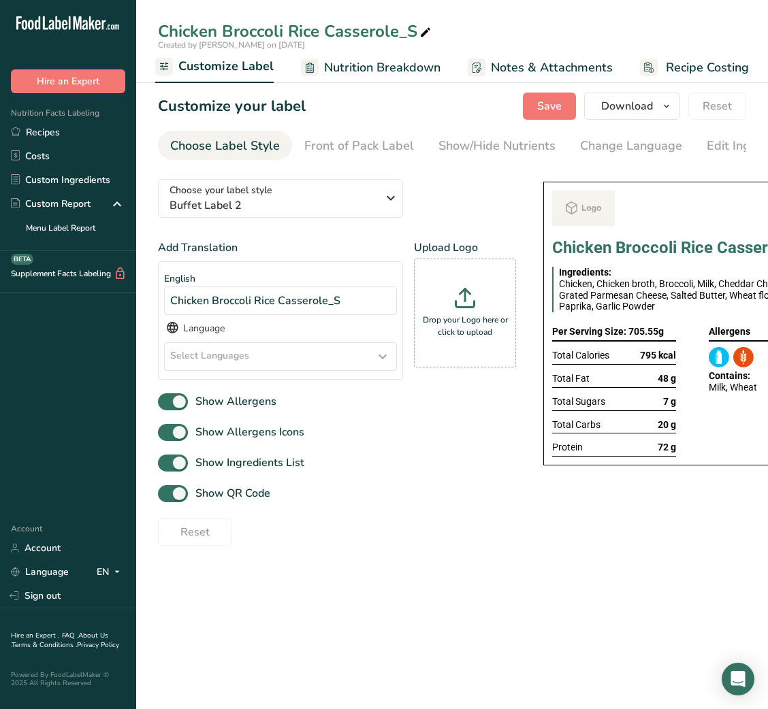
click at [167, 494] on span at bounding box center [173, 493] width 30 height 17
click at [167, 494] on input "Show QR Code" at bounding box center [162, 493] width 9 height 9
checkbox input "false"
click at [397, 561] on section "Customize your label Save Download Choose what to show on your downloaded label…" at bounding box center [452, 319] width 632 height 497
click at [477, 153] on div "Show/Hide Nutrients" at bounding box center [496, 146] width 117 height 18
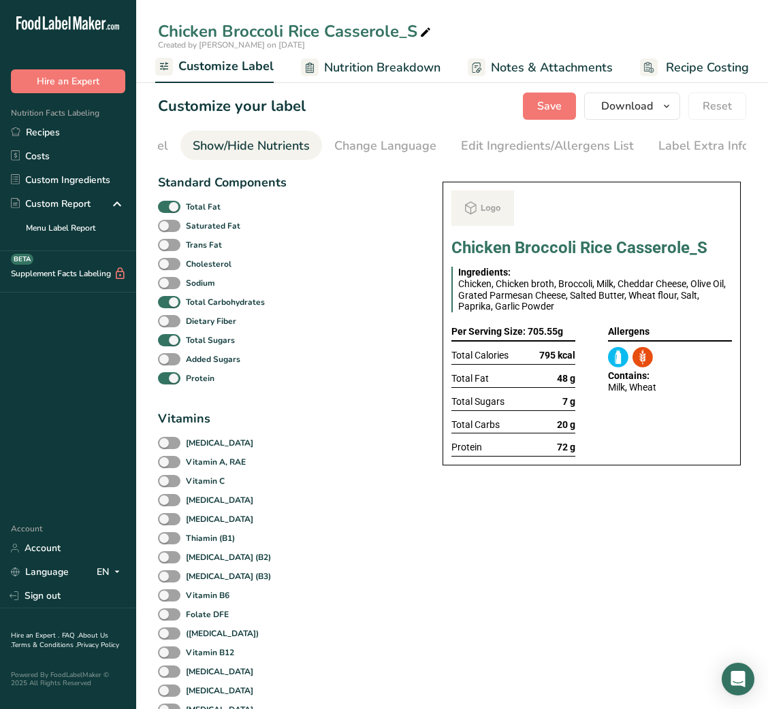
scroll to position [0, 248]
click at [186, 204] on b "Total Fat" at bounding box center [203, 207] width 35 height 12
click at [167, 204] on input "Total Fat" at bounding box center [162, 206] width 9 height 9
checkbox input "false"
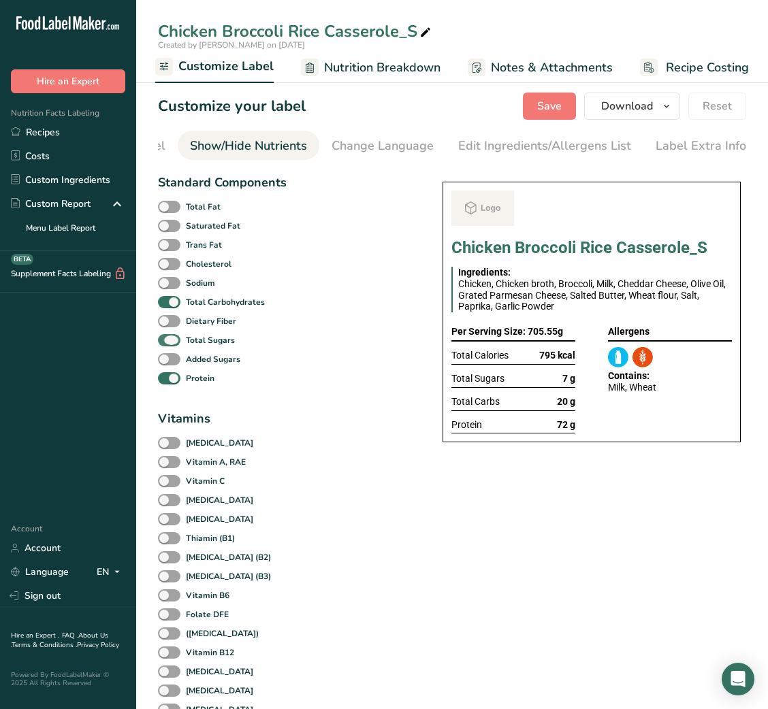
click at [182, 345] on span "Total Sugars" at bounding box center [207, 340] width 54 height 12
click at [167, 344] on input "Total Sugars" at bounding box center [162, 339] width 9 height 9
checkbox input "false"
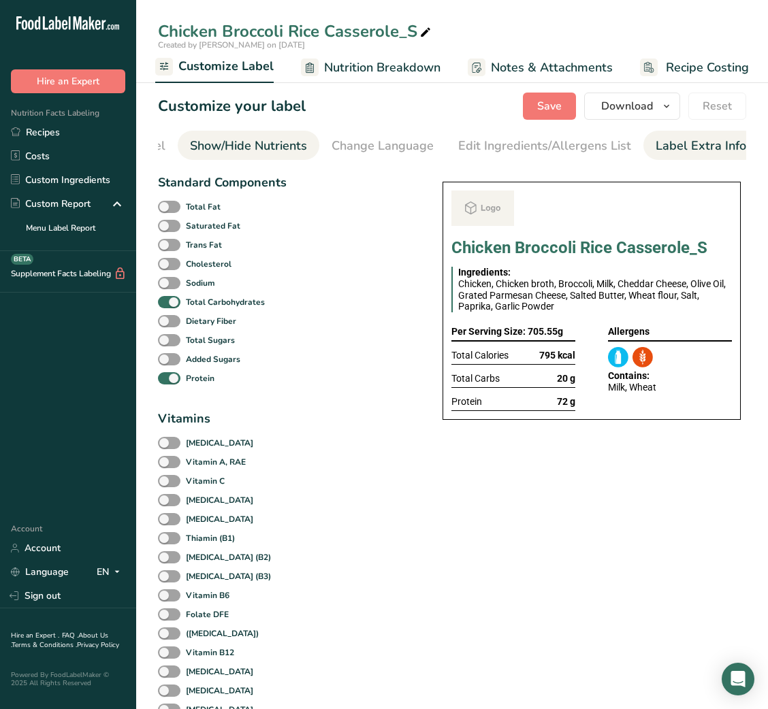
click at [672, 154] on div "Label Extra Info" at bounding box center [700, 146] width 91 height 18
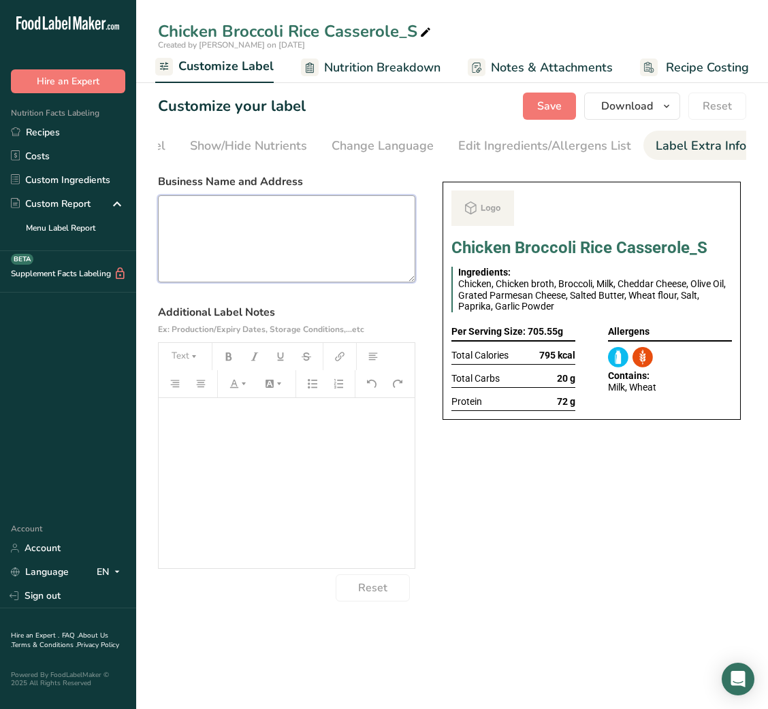
click at [305, 265] on textarea at bounding box center [286, 238] width 257 height 87
click at [353, 259] on textarea at bounding box center [286, 238] width 257 height 87
paste textarea "USE BY: [DATE] KEEP REFRIGERATED BELOW 5 DEGREE REHEAT BEFORE EATING DINNER"
click at [186, 255] on textarea "USE BY: [DATE] KEEP REFRIGERATED BELOW 5 DEGREE REHEAT BEFORE EATING DINNER" at bounding box center [286, 238] width 257 height 87
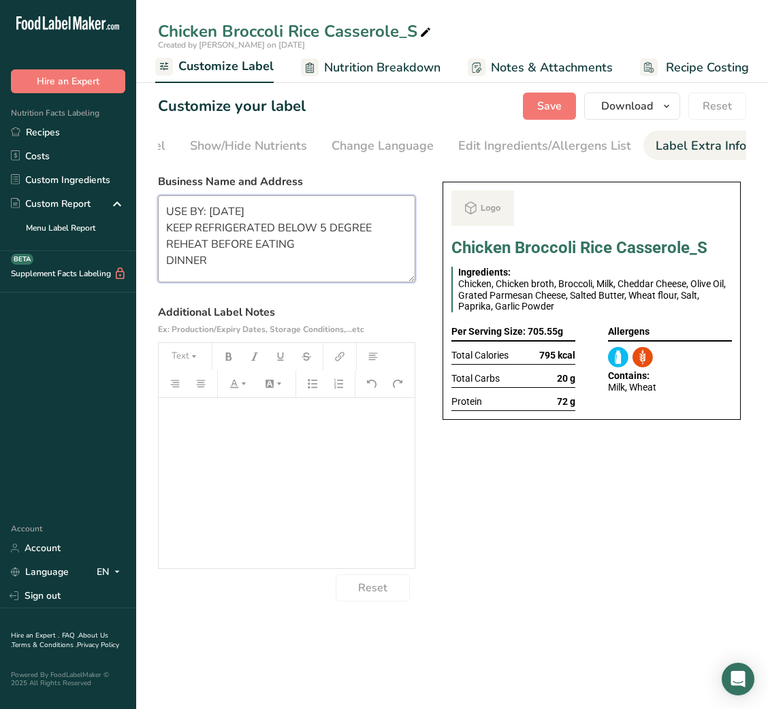
click at [186, 255] on textarea "USE BY: [DATE] KEEP REFRIGERATED BELOW 5 DEGREE REHEAT BEFORE EATING DINNER" at bounding box center [286, 238] width 257 height 87
type textarea "USE BY: [DATE] KEEP REFRIGERATED BELOW 5 DEGREE REHEAT BEFORE EATING Lunch"
click at [427, 24] on icon at bounding box center [425, 32] width 12 height 19
type input "Chicken Broccoli Rice Casserole_Shujaat"
click at [213, 273] on textarea "USE BY: [DATE] KEEP REFRIGERATED BELOW 5 DEGREE REHEAT BEFORE EATING Lunch" at bounding box center [286, 238] width 257 height 87
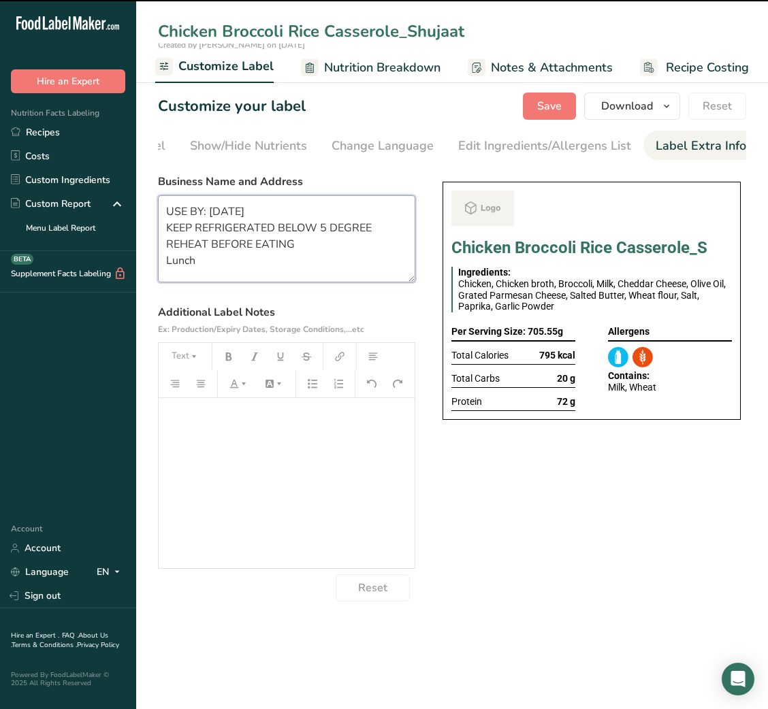
click at [182, 264] on textarea "USE BY: [DATE] KEEP REFRIGERATED BELOW 5 DEGREE REHEAT BEFORE EATING Lunch" at bounding box center [286, 238] width 257 height 87
type textarea "USE BY: [DATE] KEEP REFRIGERATED BELOW 5 DEGREE REHEAT BEFORE EATING LUN"
type textarea "CH"
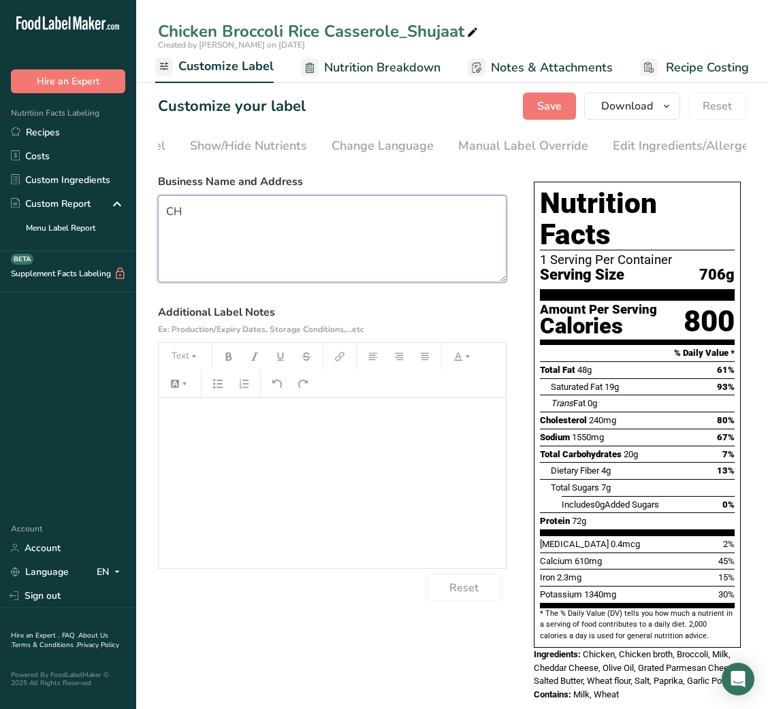
click at [286, 231] on textarea "CH" at bounding box center [332, 238] width 348 height 87
click at [398, 259] on textarea at bounding box center [332, 238] width 348 height 87
paste textarea "USE BY: [DATE] KEEP REFRIGERATED BELOW 5 DEGREE REHEAT BEFORE EATING DINNER"
click at [182, 245] on textarea "USE BY: [DATE] KEEP REFRIGERATED BELOW 5 DEGREE REHEAT BEFORE EATING DINNER" at bounding box center [332, 238] width 348 height 87
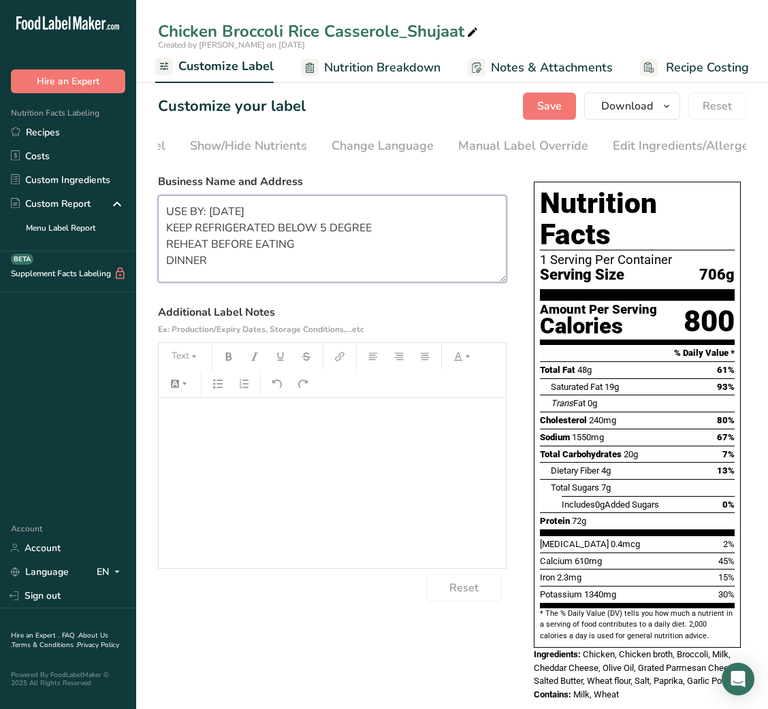
click at [182, 245] on textarea "USE BY: [DATE] KEEP REFRIGERATED BELOW 5 DEGREE REHEAT BEFORE EATING DINNER" at bounding box center [332, 238] width 348 height 87
click at [170, 269] on textarea "USE BY: [DATE] KEEP REFRIGERATED BELOW 5 DEGREE REHEAT BEFORE EATING LUNCH" at bounding box center [332, 238] width 348 height 87
type textarea "USE BY: [DATE] KEEP REFRIGERATED BELOW 5 DEGREE REHEAT BEFORE EATING LUNCH"
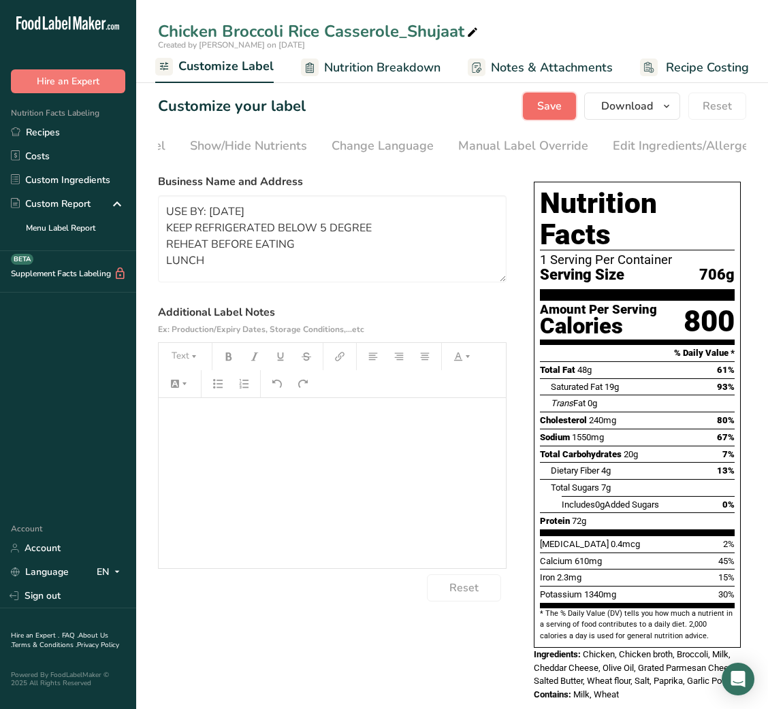
click at [554, 106] on span "Save" at bounding box center [549, 106] width 24 height 16
click at [240, 150] on div "Choose Label Style" at bounding box center [225, 146] width 110 height 18
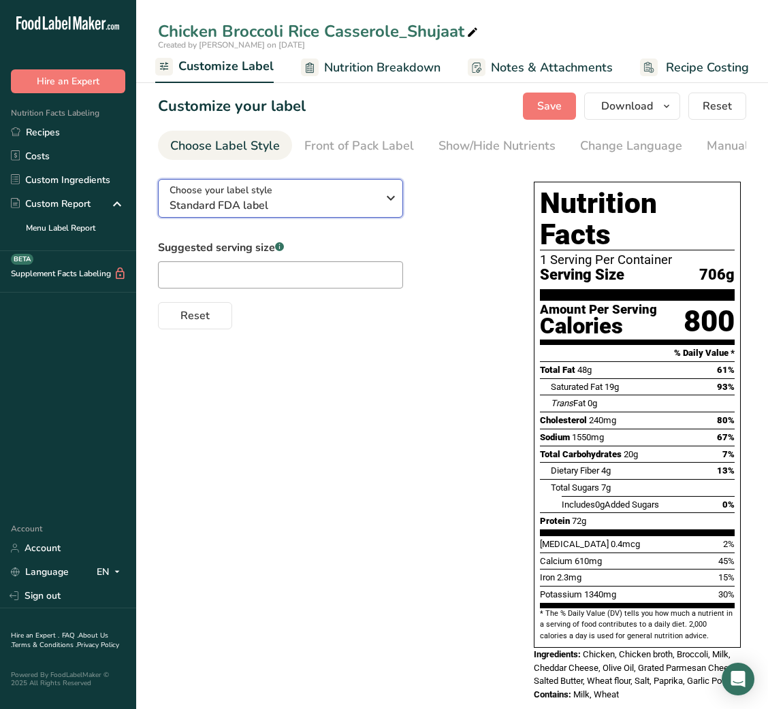
click at [303, 218] on button "Choose your label style Standard FDA label" at bounding box center [280, 198] width 245 height 39
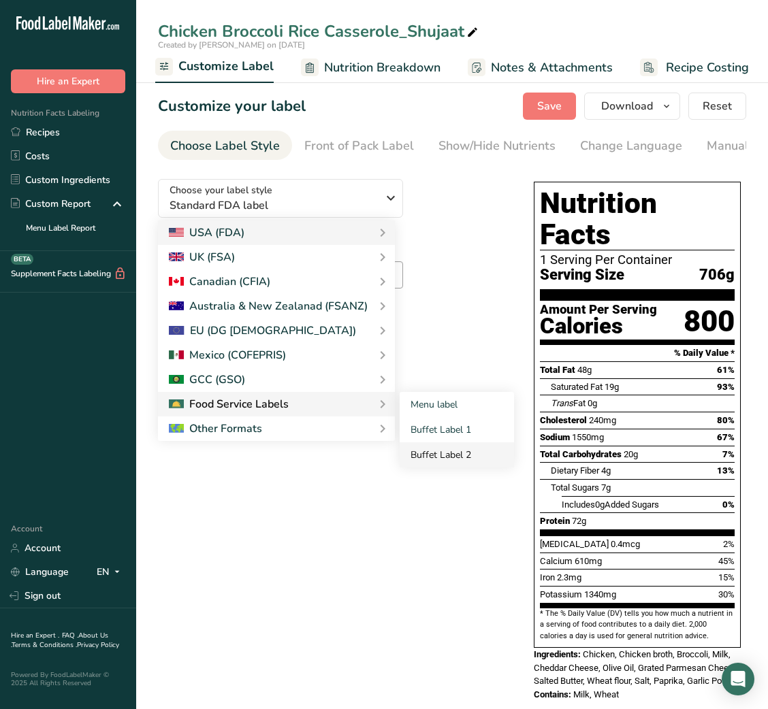
click at [411, 447] on link "Buffet Label 2" at bounding box center [456, 454] width 114 height 25
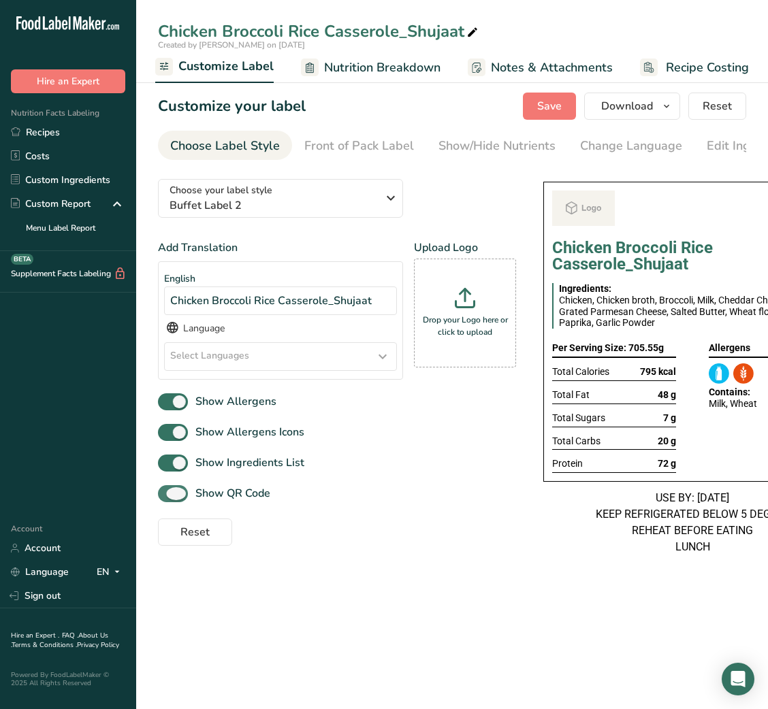
click at [238, 498] on span "Show QR Code" at bounding box center [229, 493] width 82 height 16
click at [167, 498] on input "Show QR Code" at bounding box center [162, 493] width 9 height 9
checkbox input "false"
click at [509, 157] on link "Show/Hide Nutrients" at bounding box center [496, 146] width 117 height 31
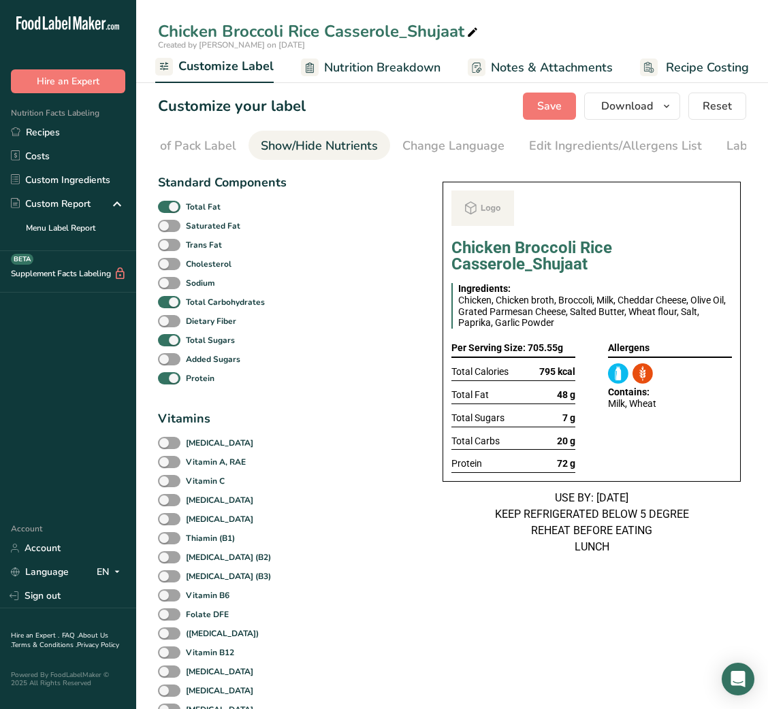
scroll to position [0, 248]
click at [193, 211] on b "Total Fat" at bounding box center [203, 207] width 35 height 12
click at [167, 211] on input "Total Fat" at bounding box center [162, 206] width 9 height 9
checkbox input "false"
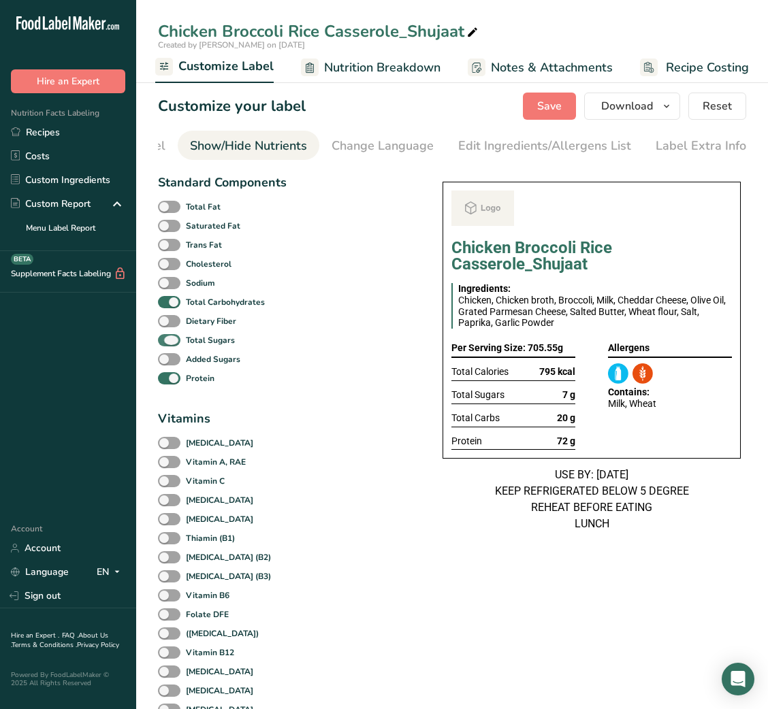
click at [195, 342] on b "Total Sugars" at bounding box center [210, 340] width 49 height 12
click at [167, 342] on input "Total Sugars" at bounding box center [162, 339] width 9 height 9
checkbox input "false"
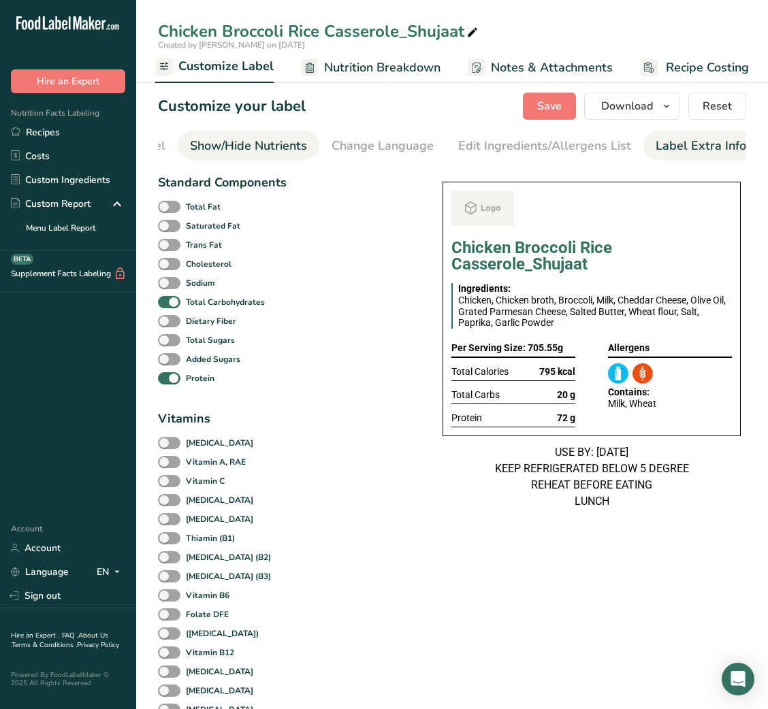
click at [687, 142] on div "Label Extra Info" at bounding box center [700, 146] width 91 height 18
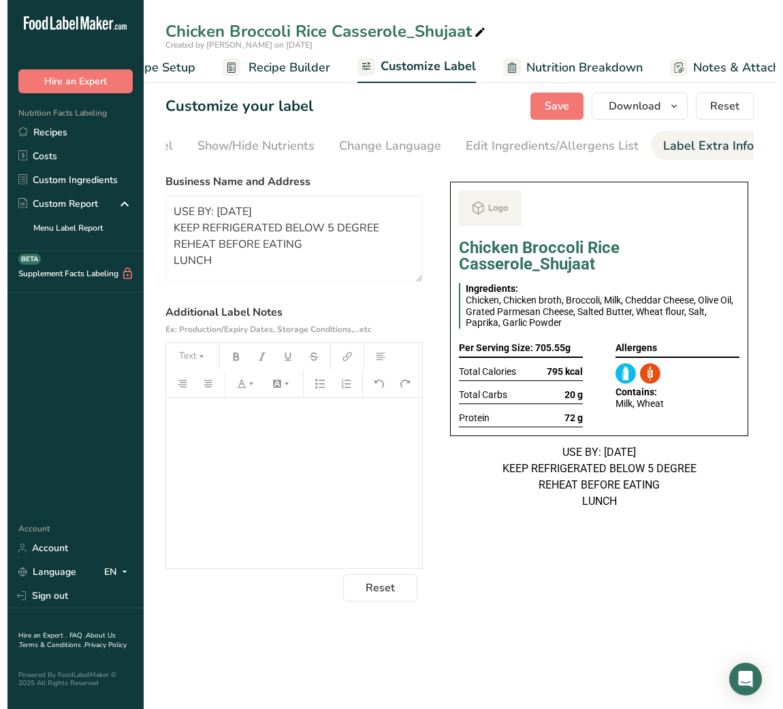
scroll to position [0, 69]
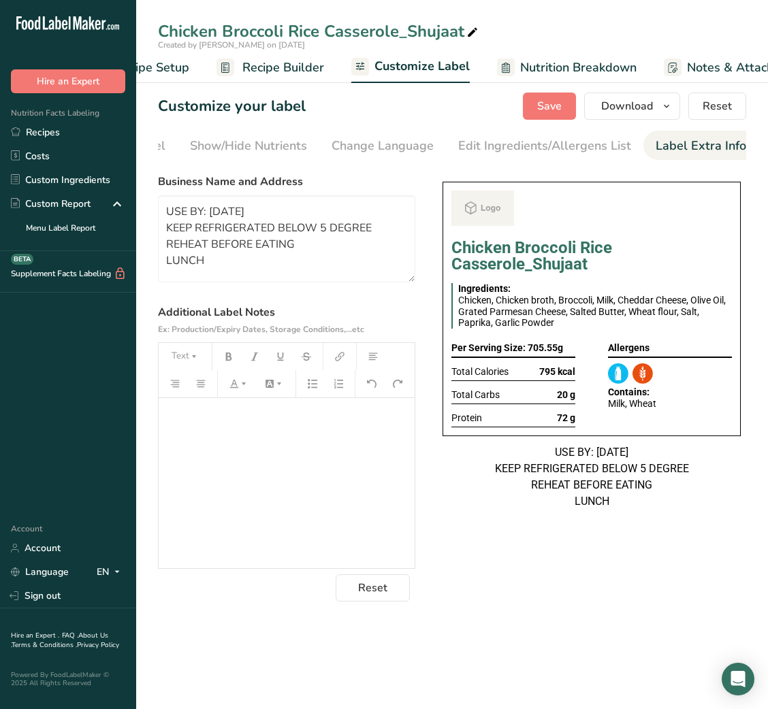
click at [301, 76] on span "Recipe Builder" at bounding box center [283, 68] width 82 height 18
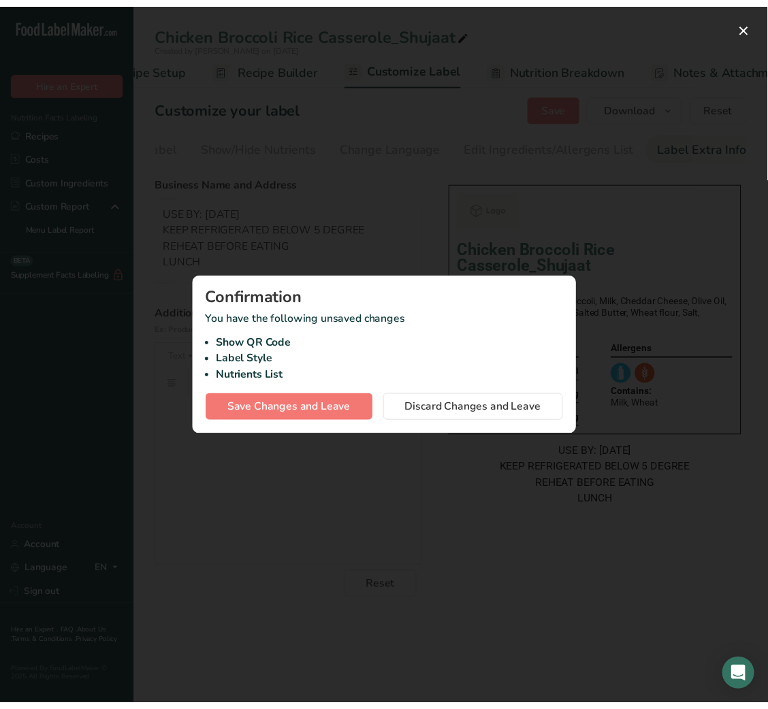
scroll to position [0, 131]
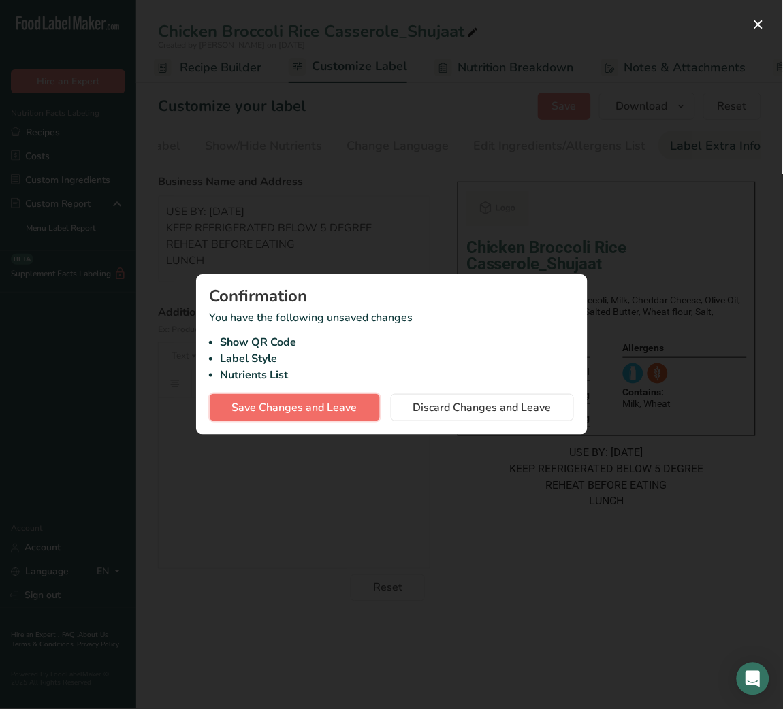
click at [346, 410] on span "Save Changes and Leave" at bounding box center [294, 407] width 125 height 16
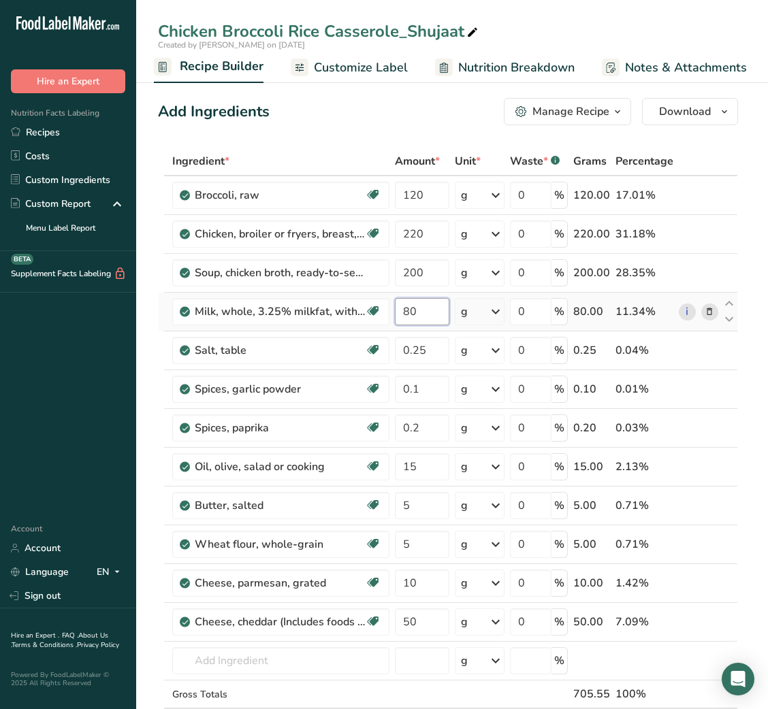
click at [406, 313] on input "80" at bounding box center [422, 311] width 54 height 27
type input "85"
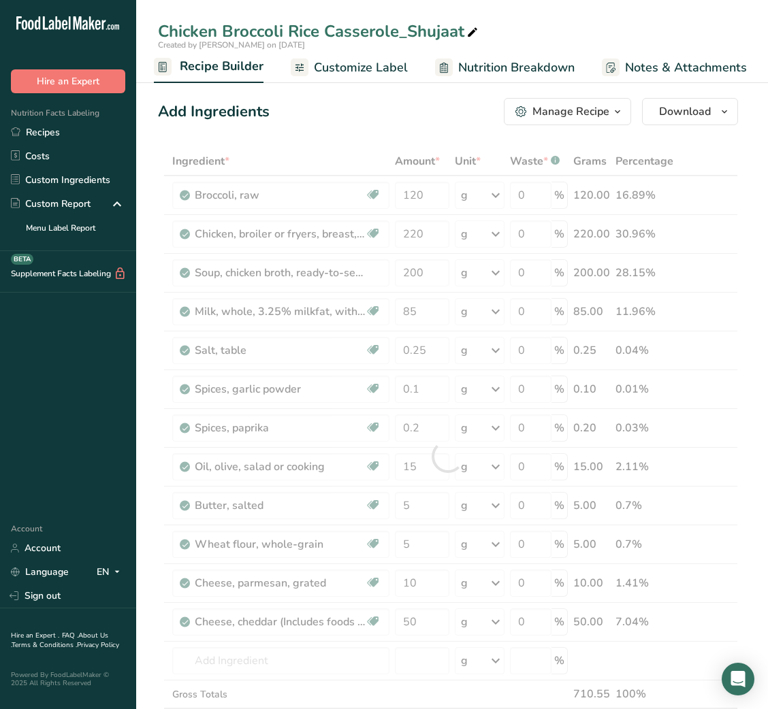
click at [370, 100] on div "Add Ingredients Manage Recipe Delete Recipe Duplicate Recipe Scale Recipe Save …" at bounding box center [448, 111] width 580 height 27
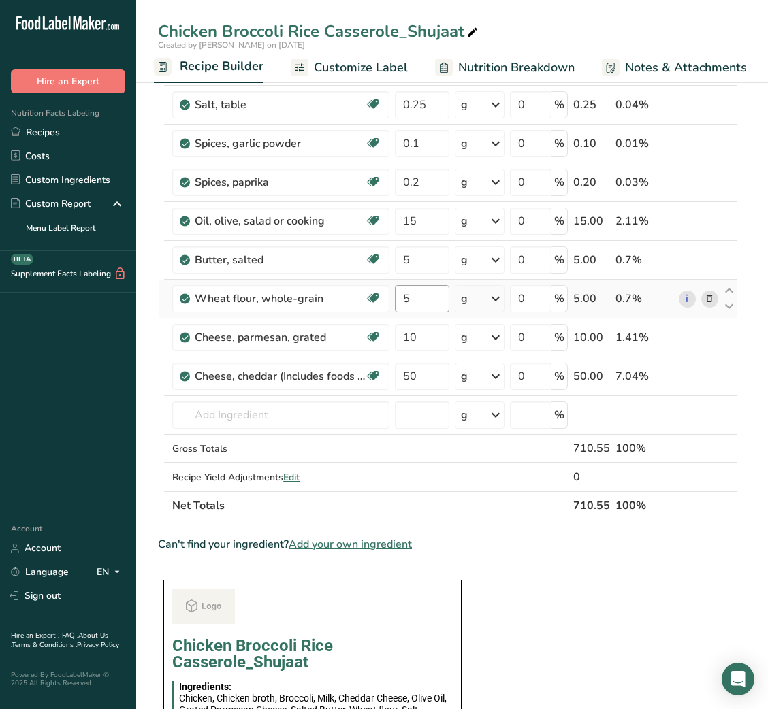
scroll to position [231, 0]
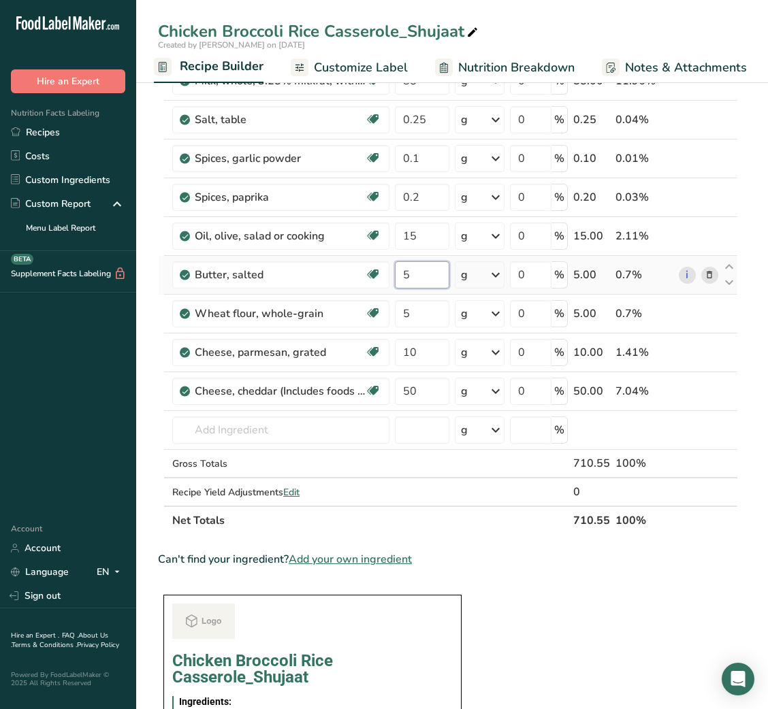
click at [405, 269] on input "5" at bounding box center [422, 274] width 54 height 27
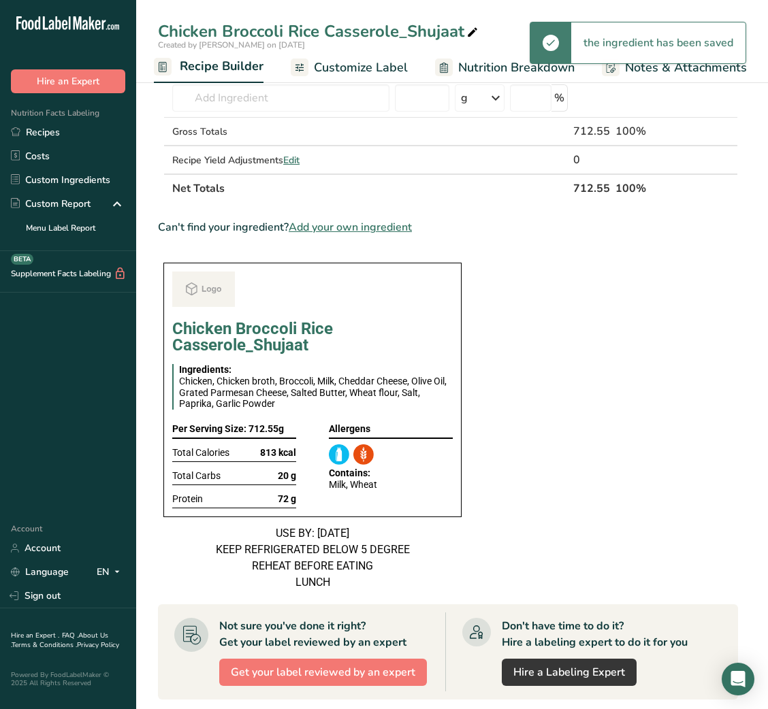
scroll to position [0, 0]
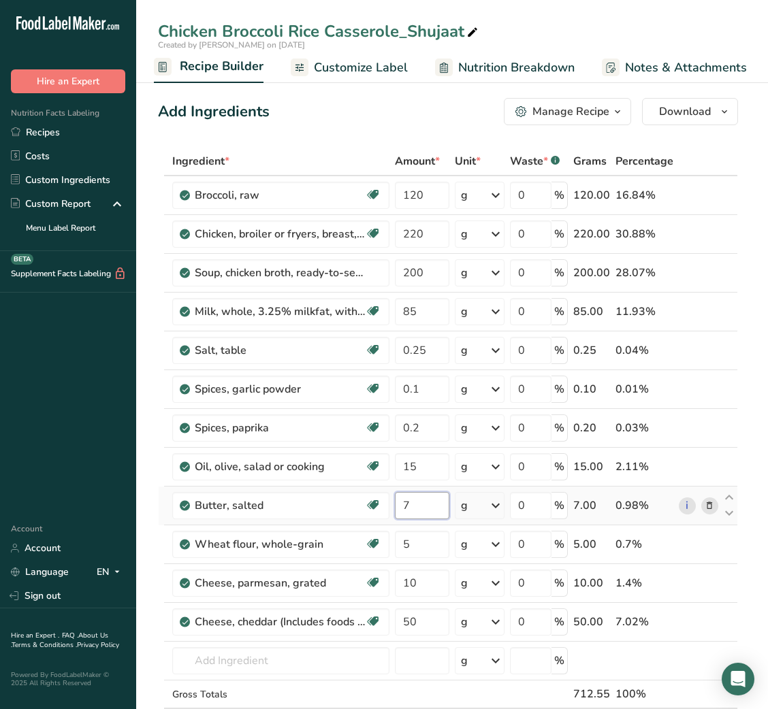
click at [402, 505] on input "7" at bounding box center [422, 505] width 54 height 27
type input "6"
click at [50, 130] on link "Recipes" at bounding box center [68, 132] width 136 height 24
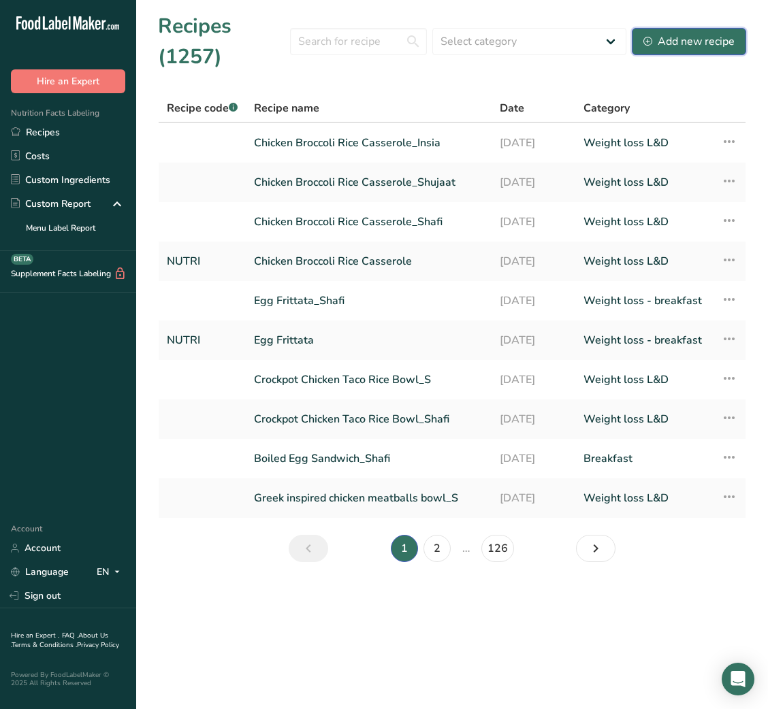
click at [699, 32] on button "Add new recipe" at bounding box center [689, 41] width 114 height 27
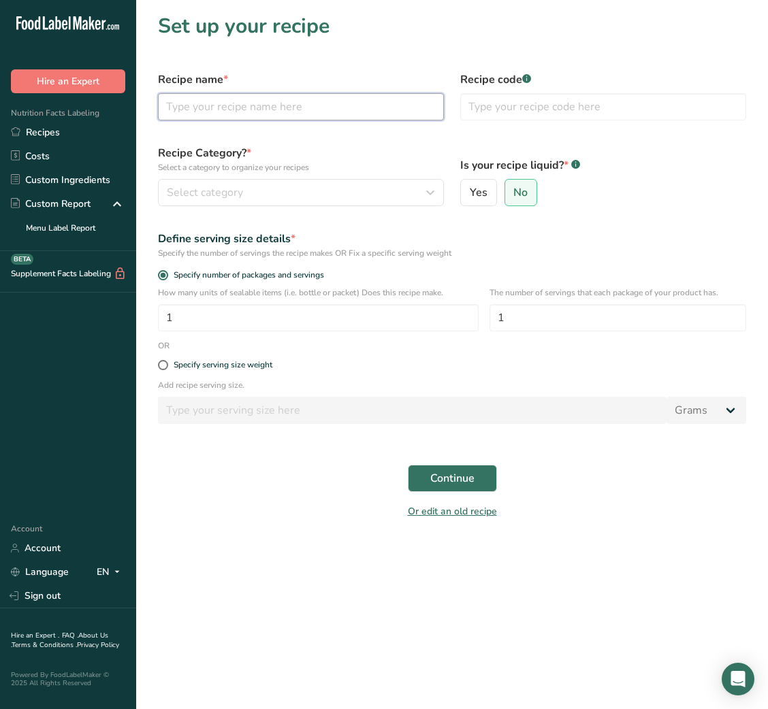
click at [215, 102] on input "text" at bounding box center [301, 106] width 286 height 27
click at [359, 110] on input "text" at bounding box center [301, 106] width 286 height 27
paste input "Fish & Sweet Potato Chips with [MEDICAL_DATA] sauce"
type input "Fish & Sweet Potato Chips with [MEDICAL_DATA] sauce"
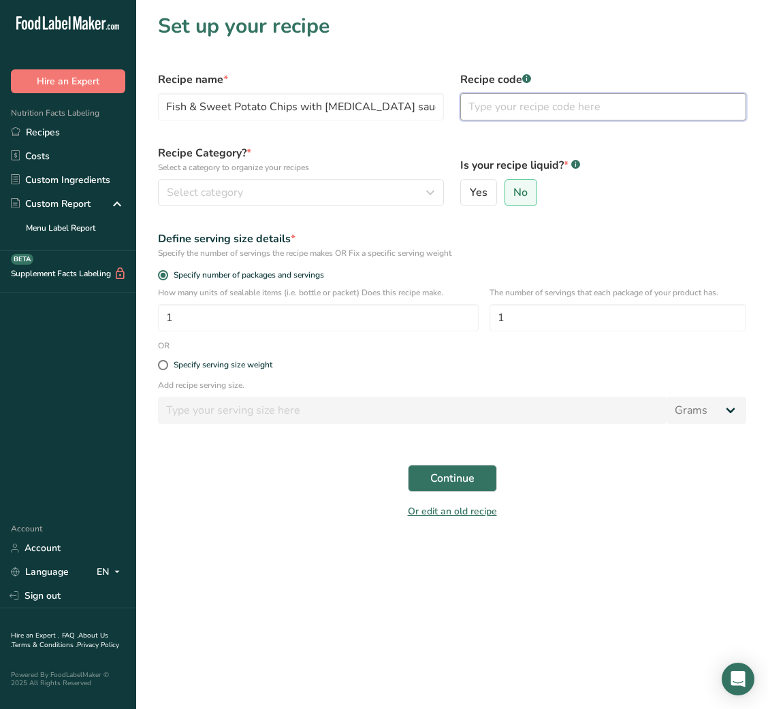
click at [565, 109] on input "text" at bounding box center [603, 106] width 286 height 27
type input "NUTRI"
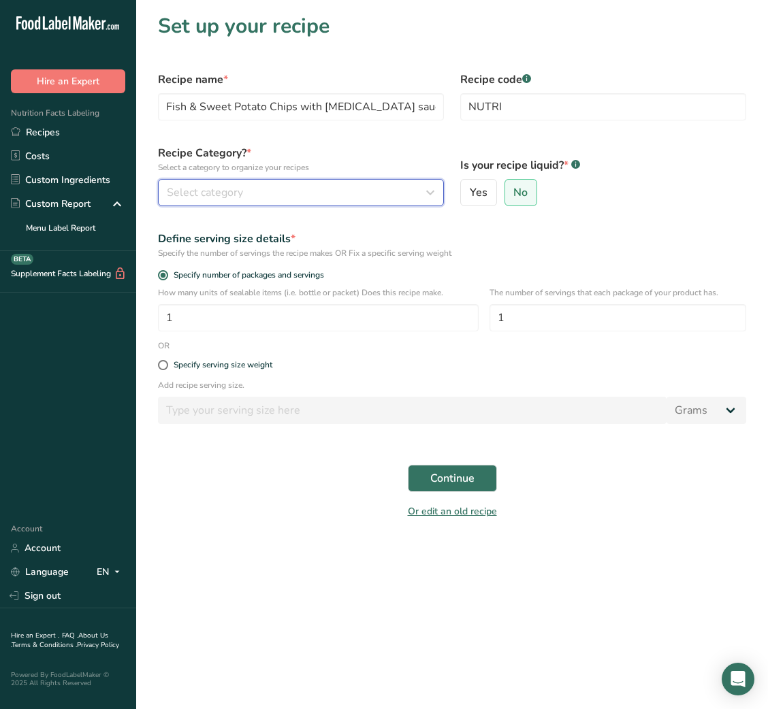
click at [307, 194] on div "Select category" at bounding box center [297, 192] width 260 height 16
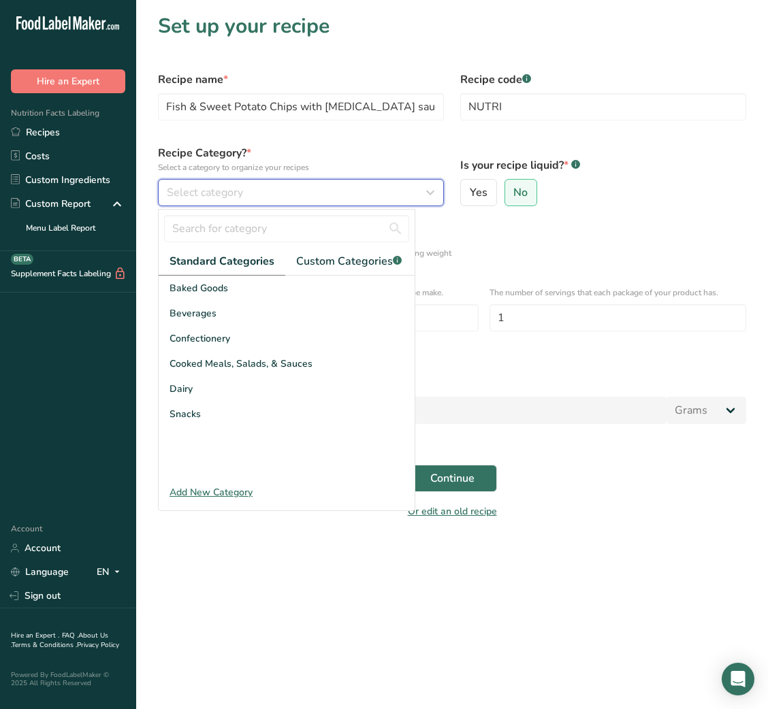
click at [265, 195] on div "Select category" at bounding box center [297, 192] width 260 height 16
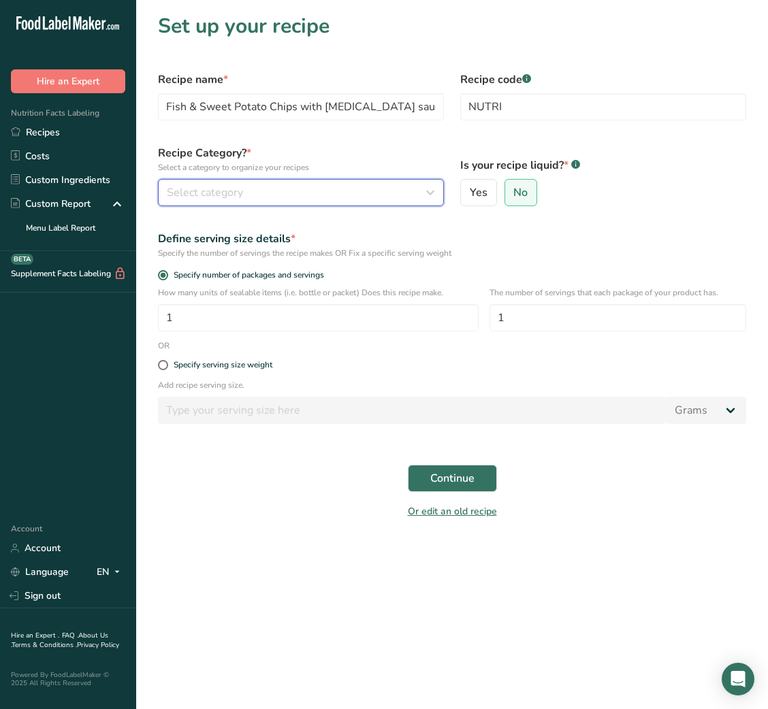
click at [265, 195] on div "Select category" at bounding box center [297, 192] width 260 height 16
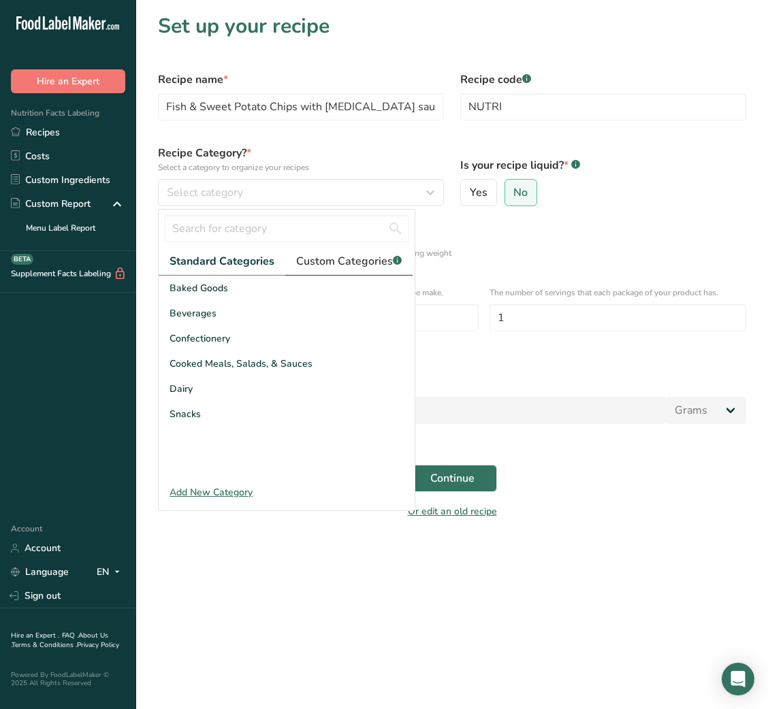
click at [364, 257] on span "Custom Categories .a-a{fill:#347362;}.b-a{fill:#fff;}" at bounding box center [348, 261] width 105 height 16
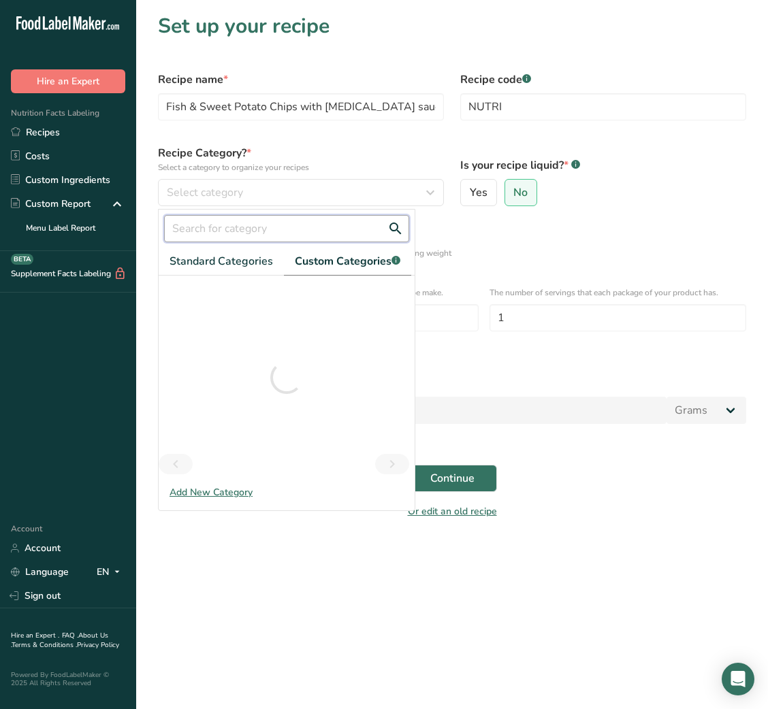
click at [277, 237] on input "text" at bounding box center [286, 228] width 245 height 27
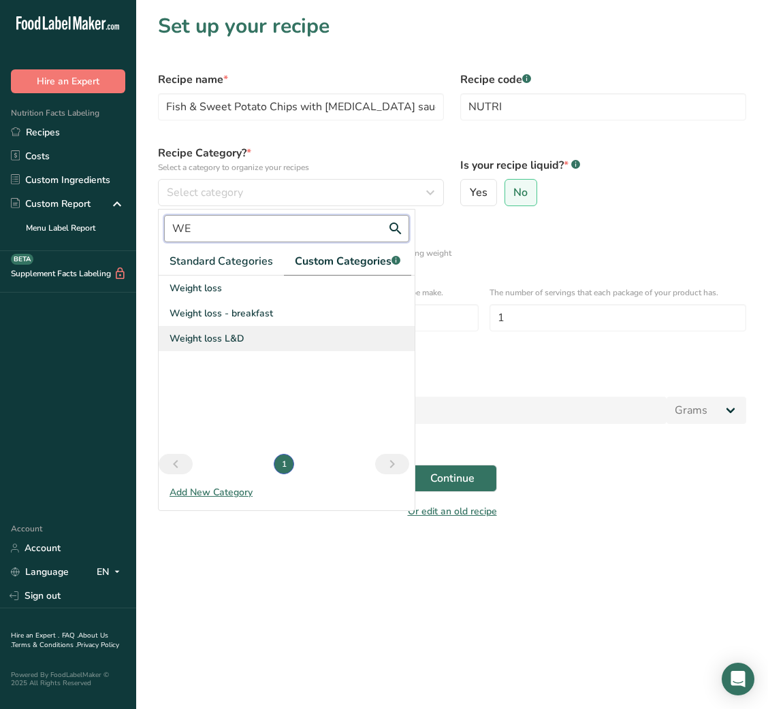
type input "WE"
click at [231, 342] on span "Weight loss L&D" at bounding box center [206, 338] width 75 height 14
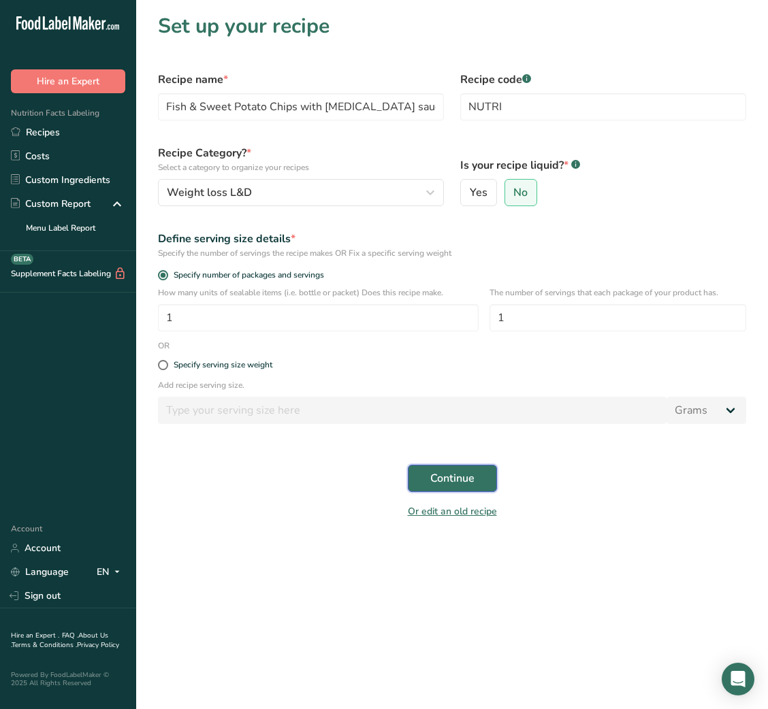
click at [455, 492] on button "Continue" at bounding box center [452, 478] width 89 height 27
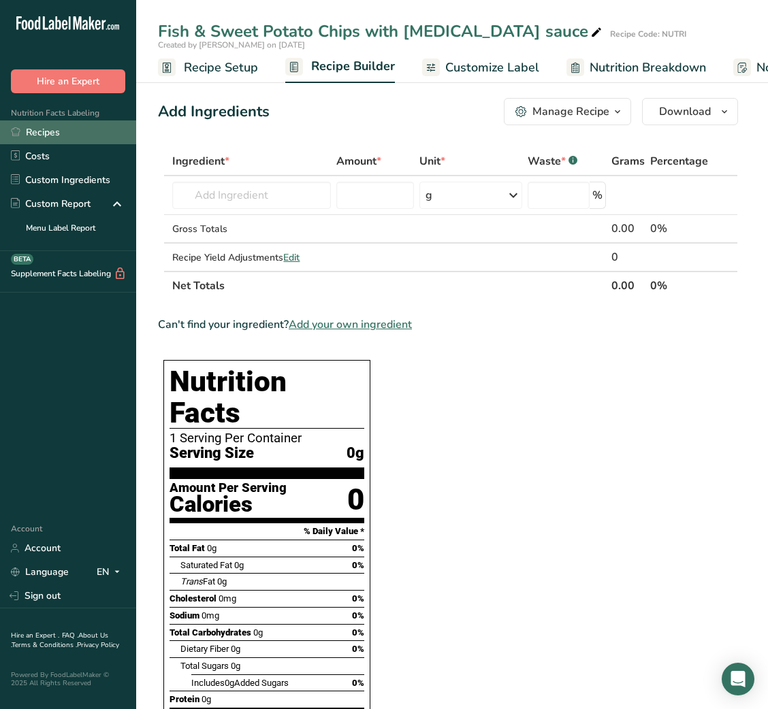
click at [84, 133] on link "Recipes" at bounding box center [68, 132] width 136 height 24
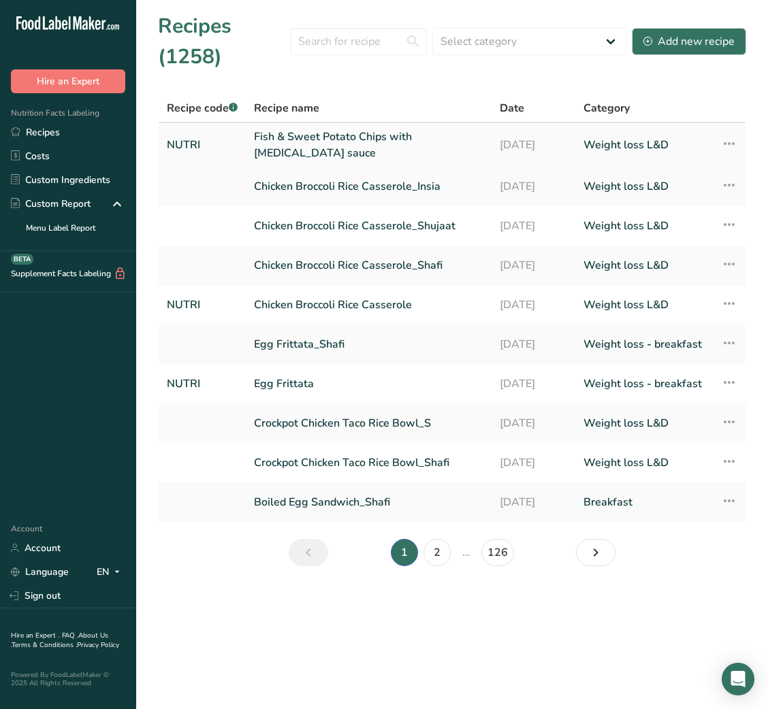
click at [472, 146] on link "Fish & Sweet Potato Chips with [MEDICAL_DATA] sauce" at bounding box center [368, 145] width 229 height 33
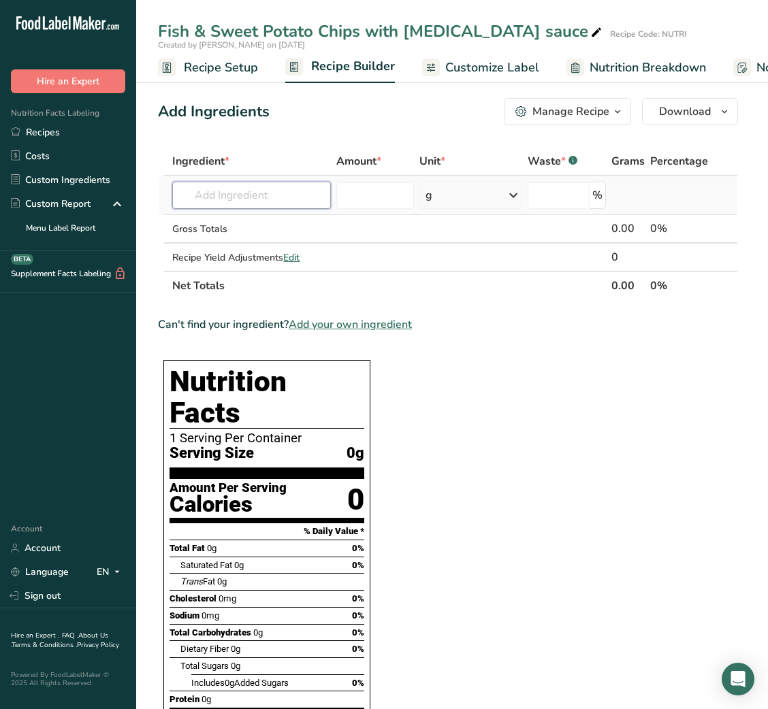
click at [255, 190] on input "text" at bounding box center [251, 195] width 159 height 27
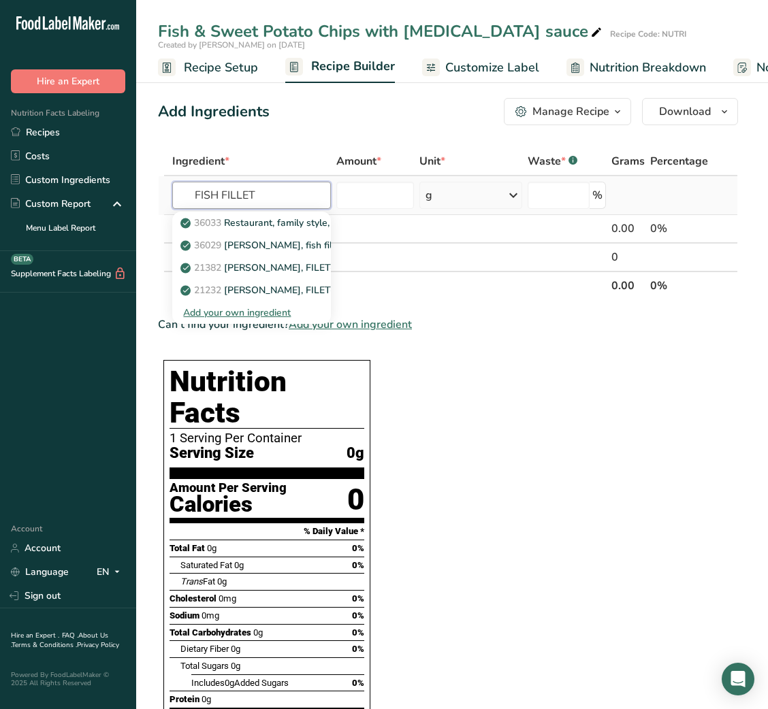
click at [231, 198] on input "FISH FILLET" at bounding box center [251, 195] width 159 height 27
type input "FISH COD"
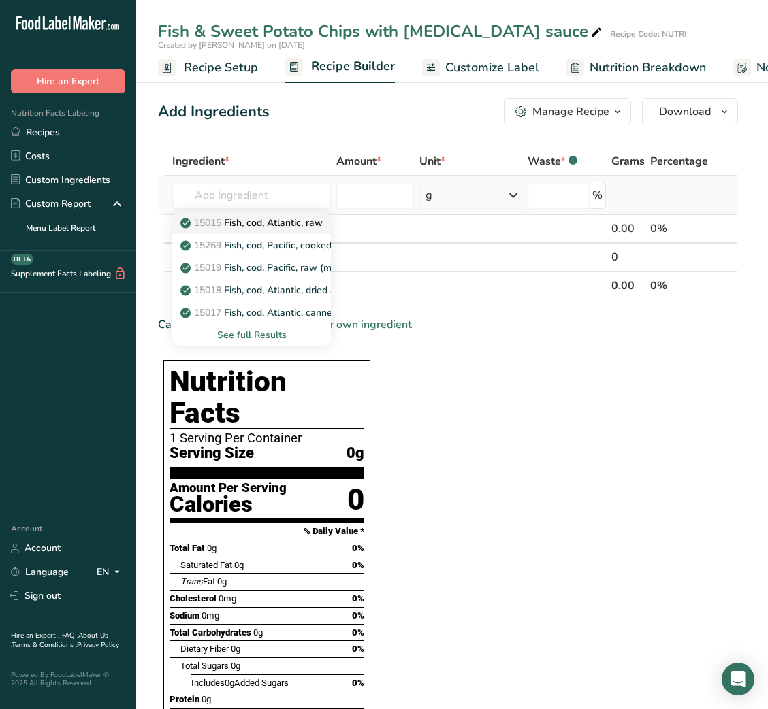
click at [265, 220] on p "15015 Fish, cod, Atlantic, raw" at bounding box center [253, 223] width 140 height 14
type input "Fish, cod, Atlantic, raw"
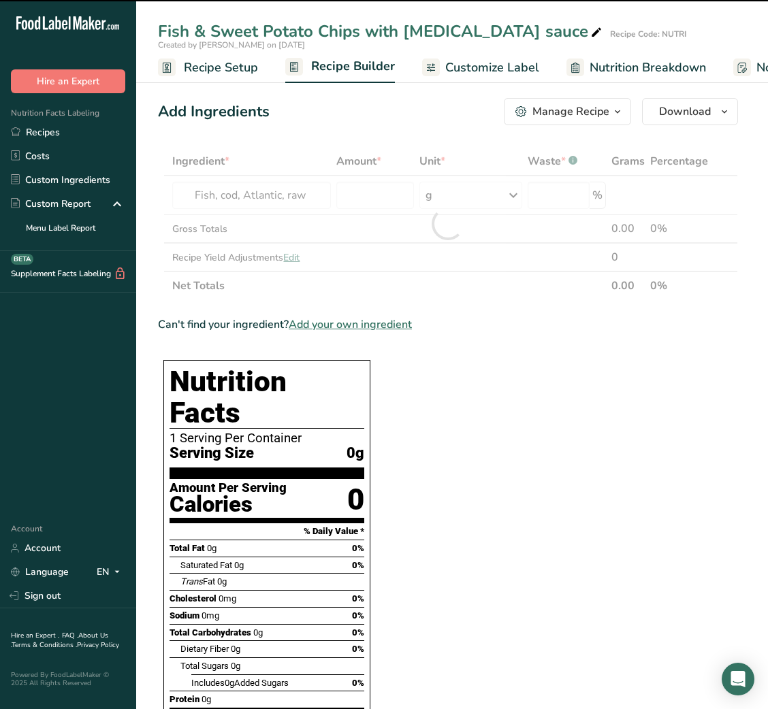
type input "0"
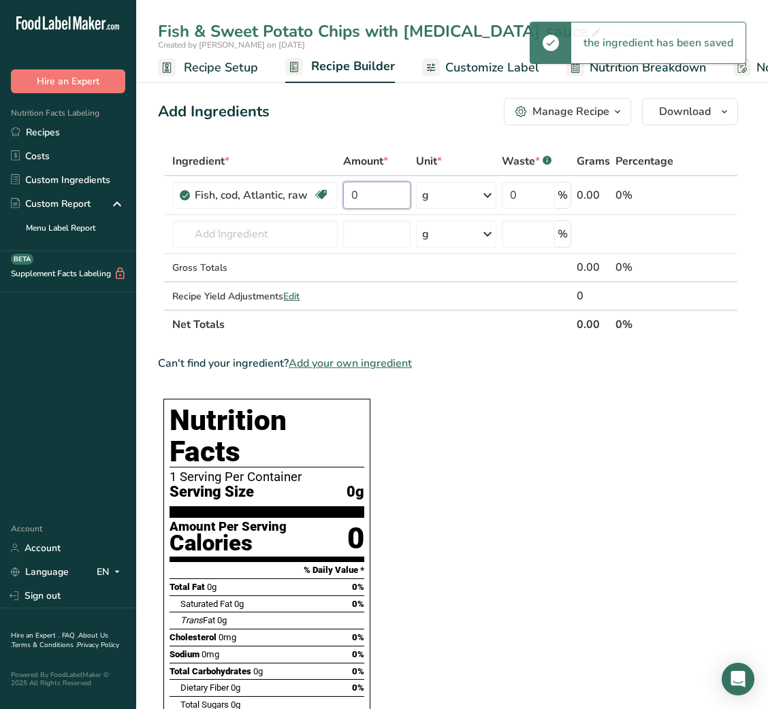
click at [382, 199] on input "0" at bounding box center [376, 195] width 67 height 27
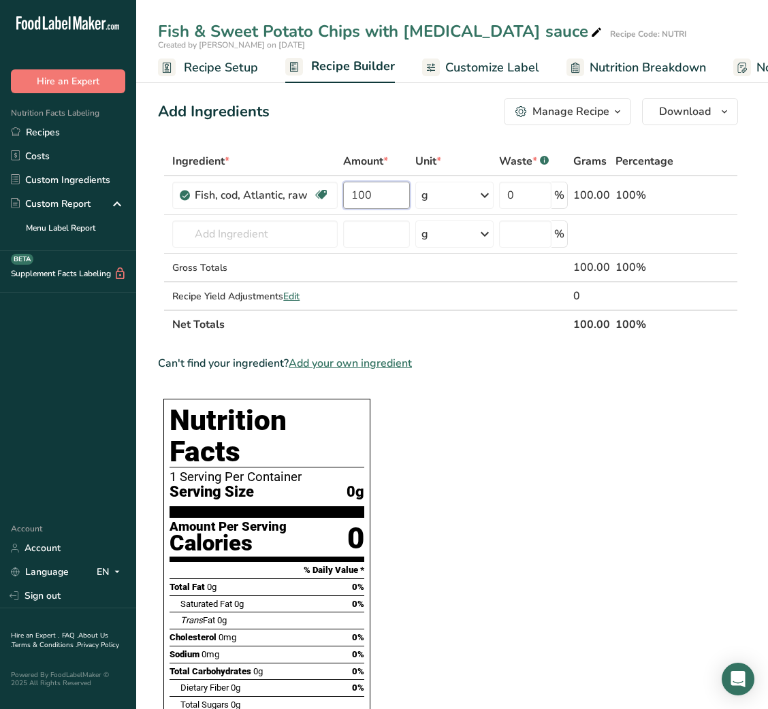
type input "100"
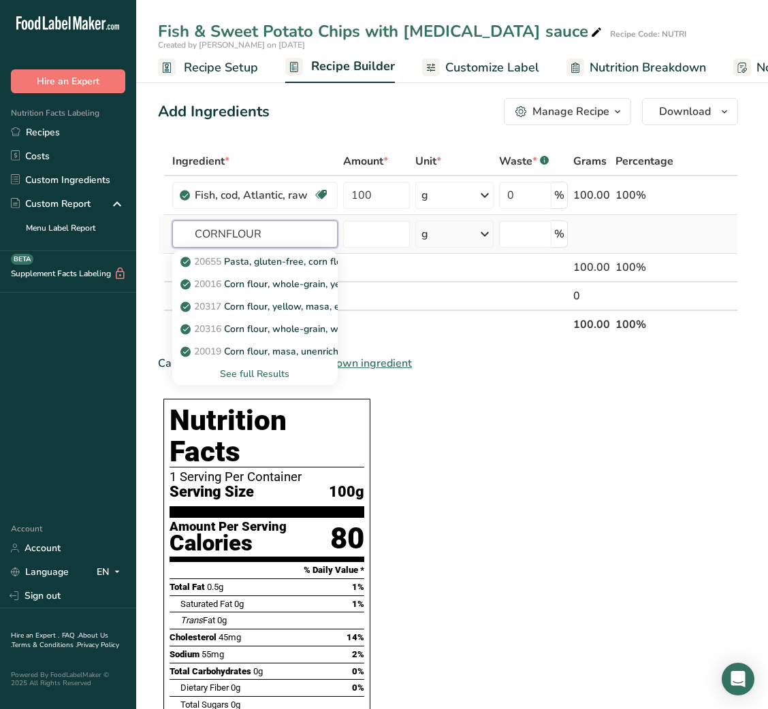
type input "CORNFLOUR"
click at [279, 374] on div "See full Results" at bounding box center [254, 374] width 143 height 14
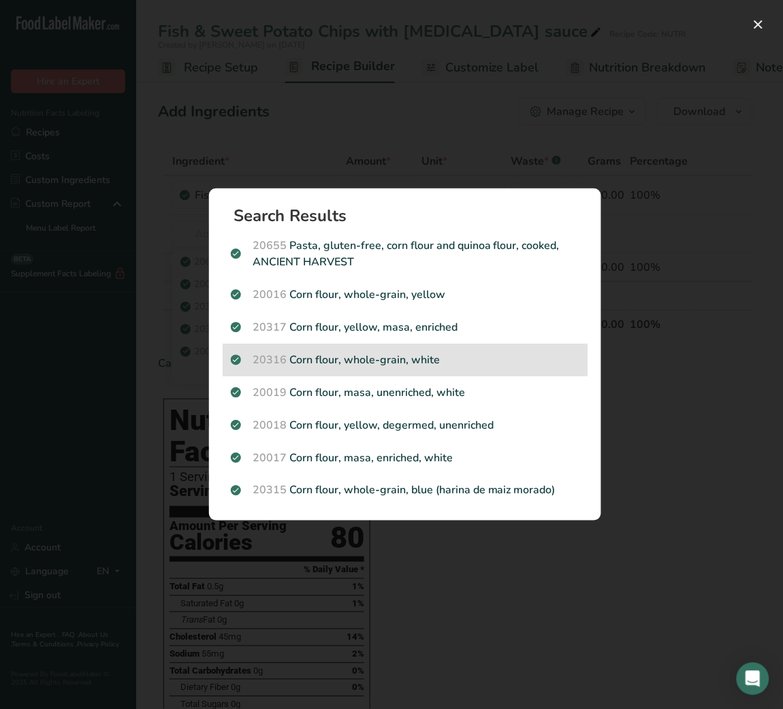
click at [410, 357] on p "20316 Corn flour, whole-grain, white" at bounding box center [405, 360] width 348 height 16
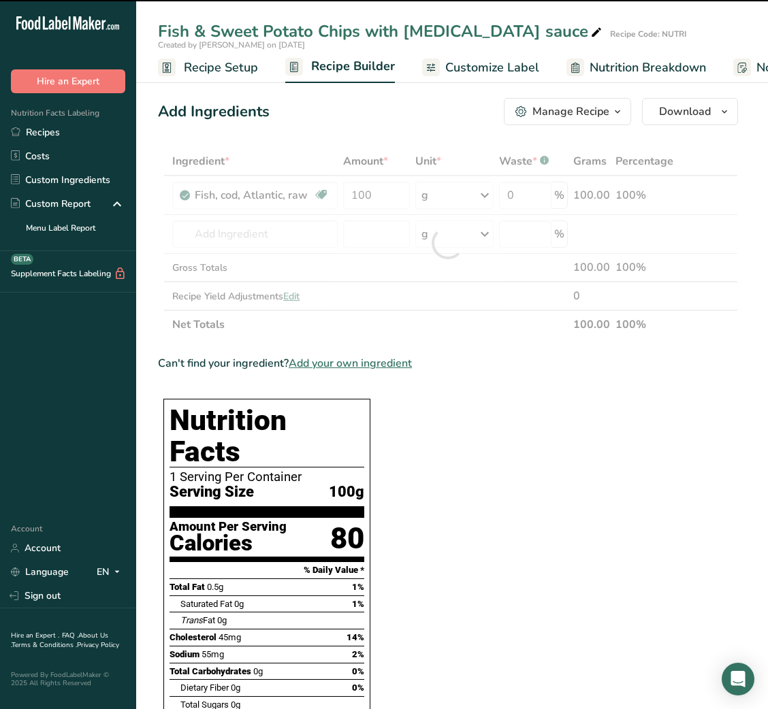
type input "0"
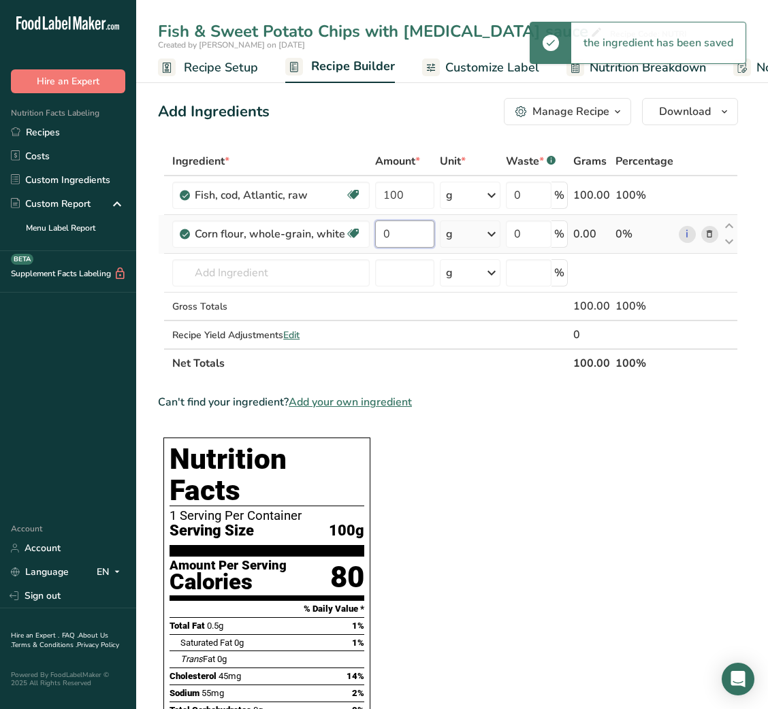
click at [385, 232] on input "0" at bounding box center [404, 233] width 59 height 27
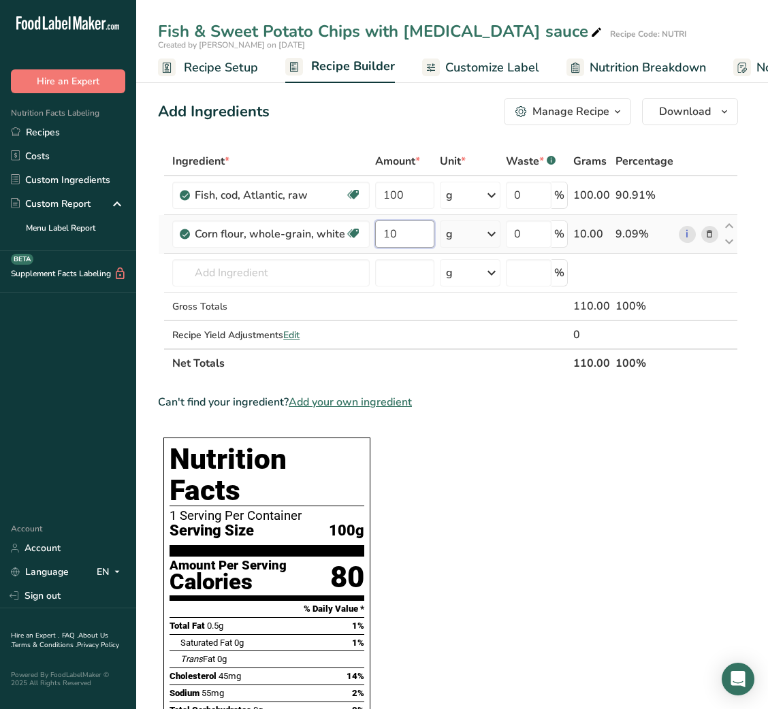
type input "10"
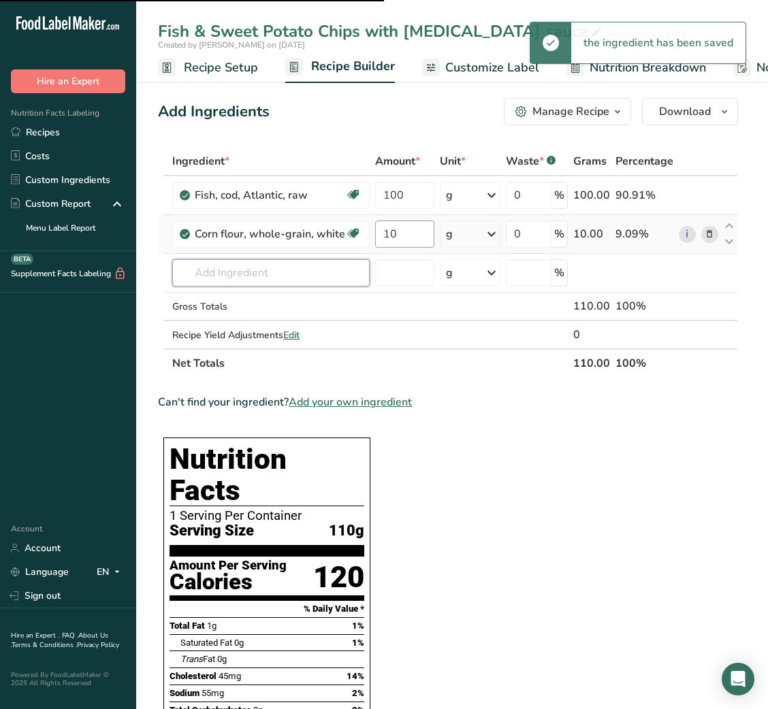
type input "S"
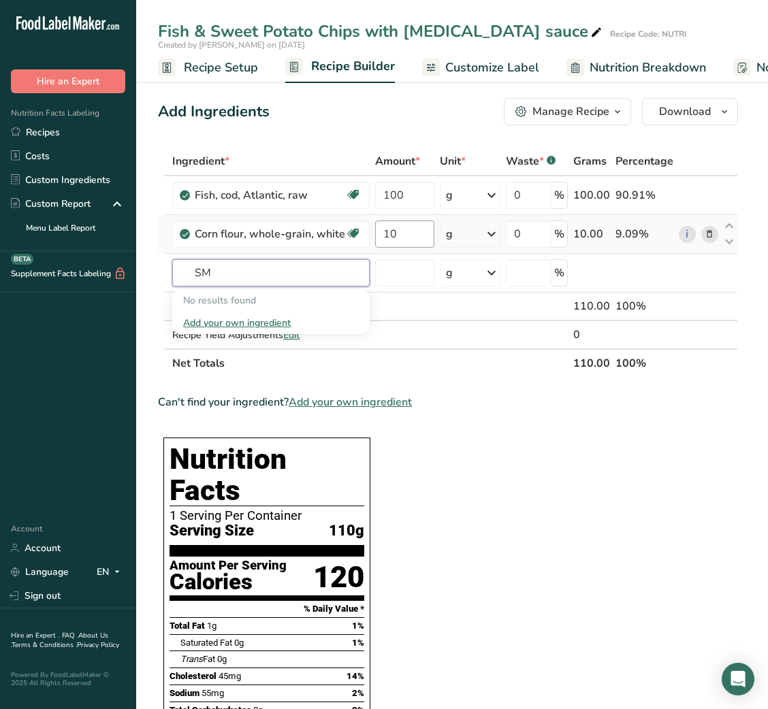
type input "S"
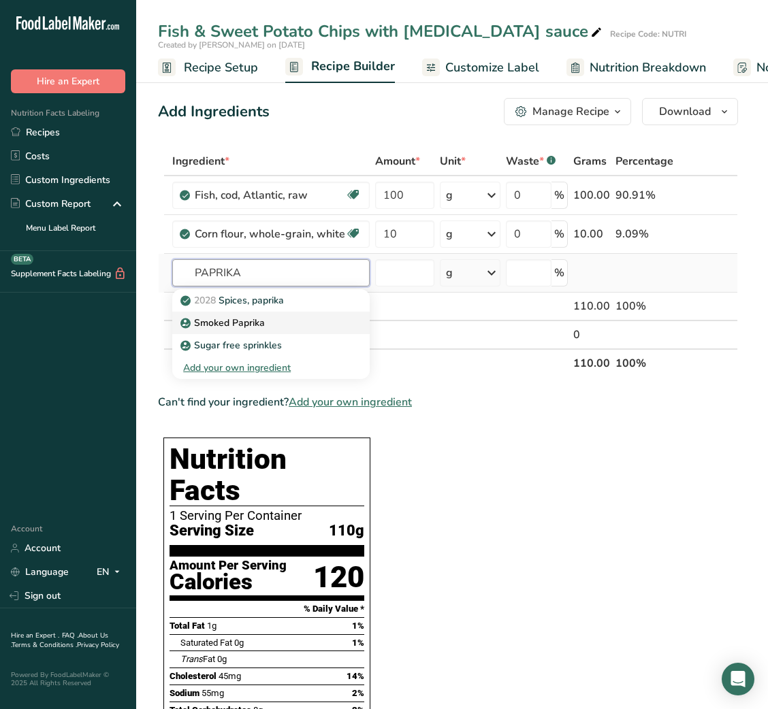
type input "PAPRIKA"
click at [318, 316] on div "Smoked Paprika" at bounding box center [260, 323] width 154 height 14
type input "Smoked Paprika"
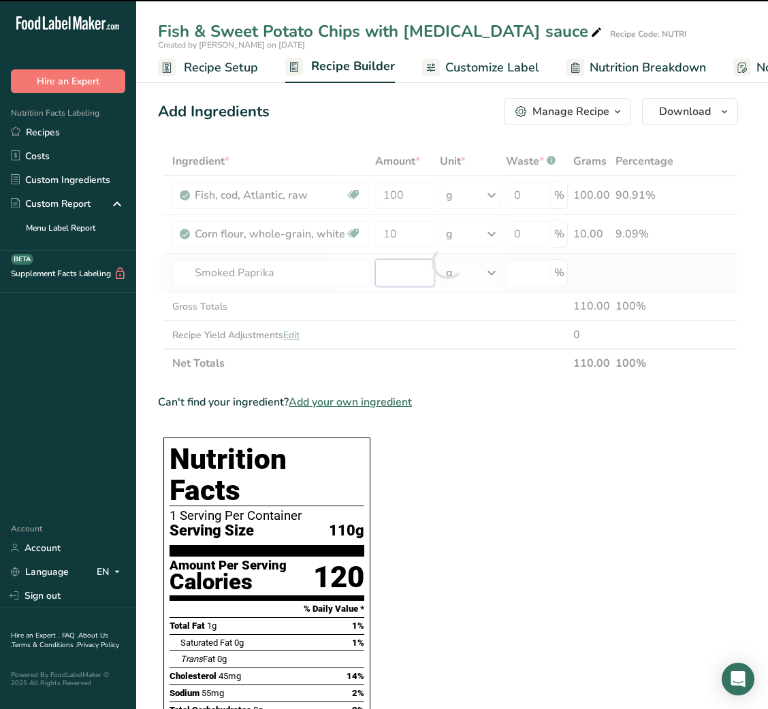
type input "0"
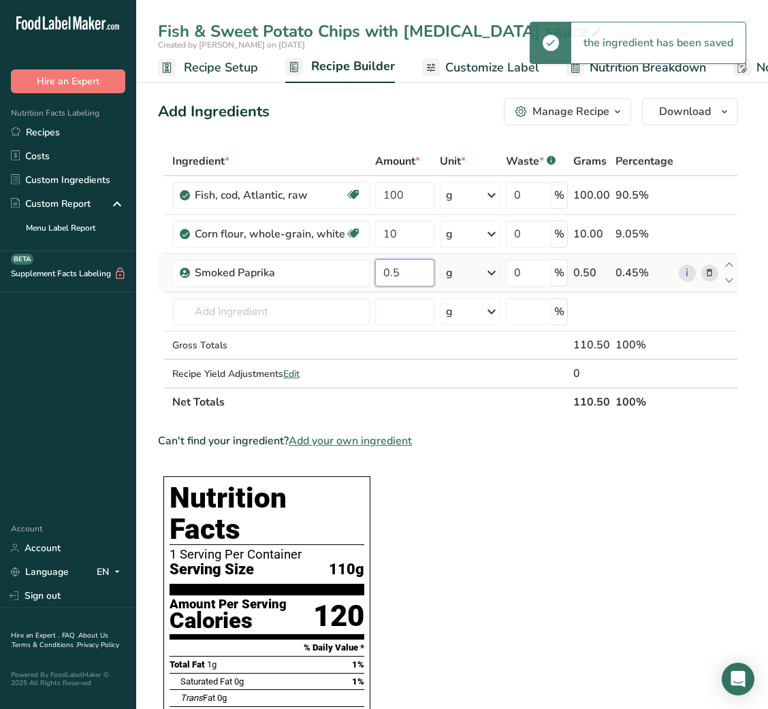
type input "0.5"
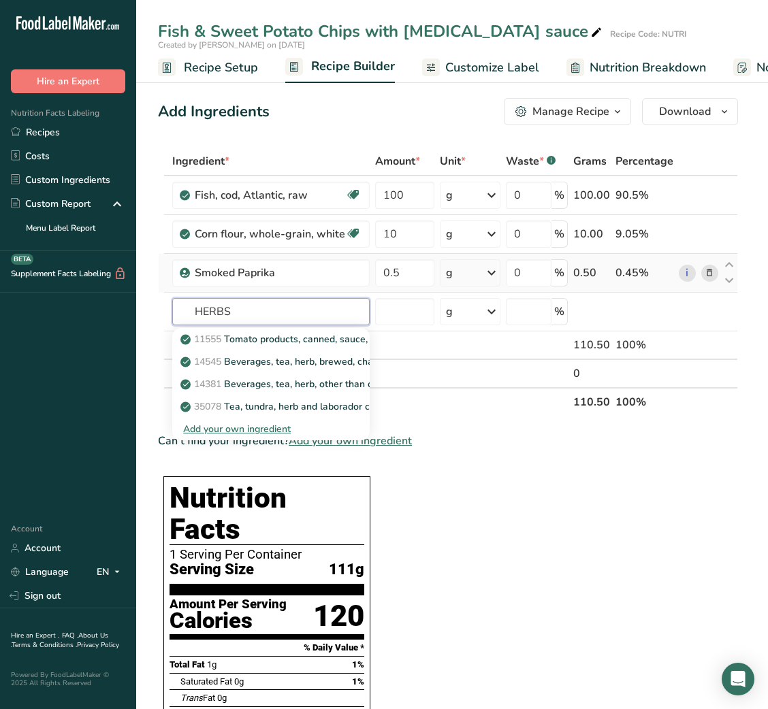
type input "HERBS"
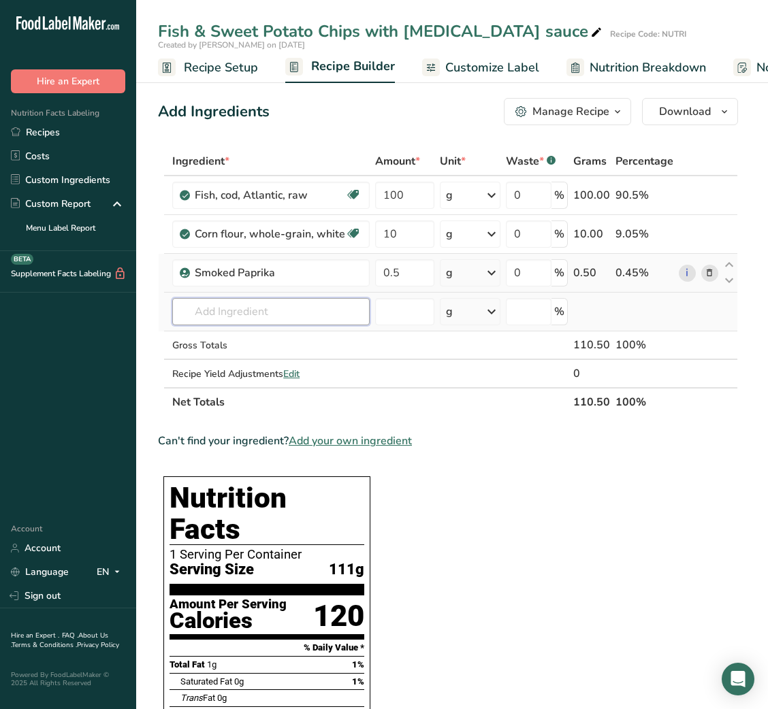
click at [262, 304] on input "text" at bounding box center [270, 311] width 197 height 27
click at [266, 308] on input "SEASONING HERB" at bounding box center [270, 311] width 197 height 27
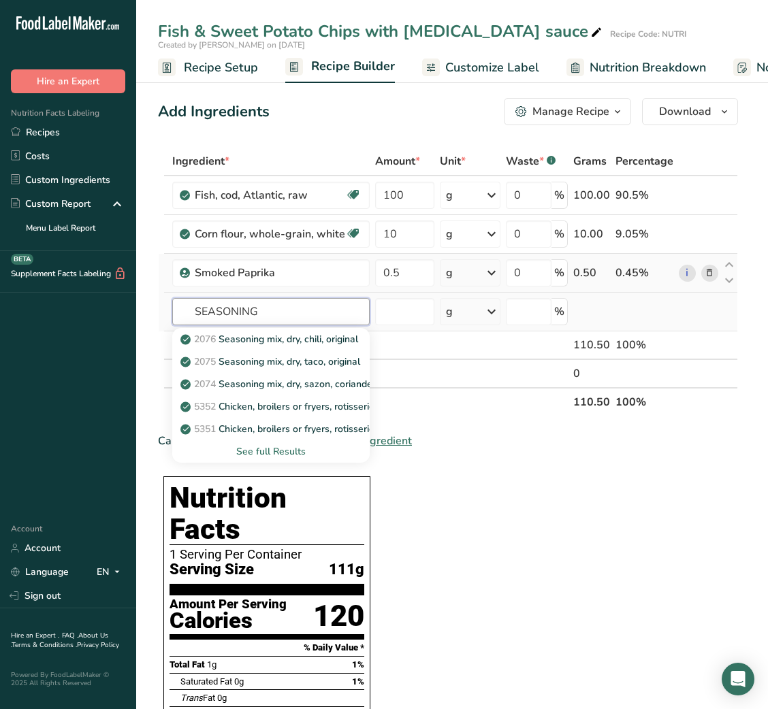
type input "SEASONING"
click at [287, 449] on div "See full Results" at bounding box center [271, 451] width 176 height 14
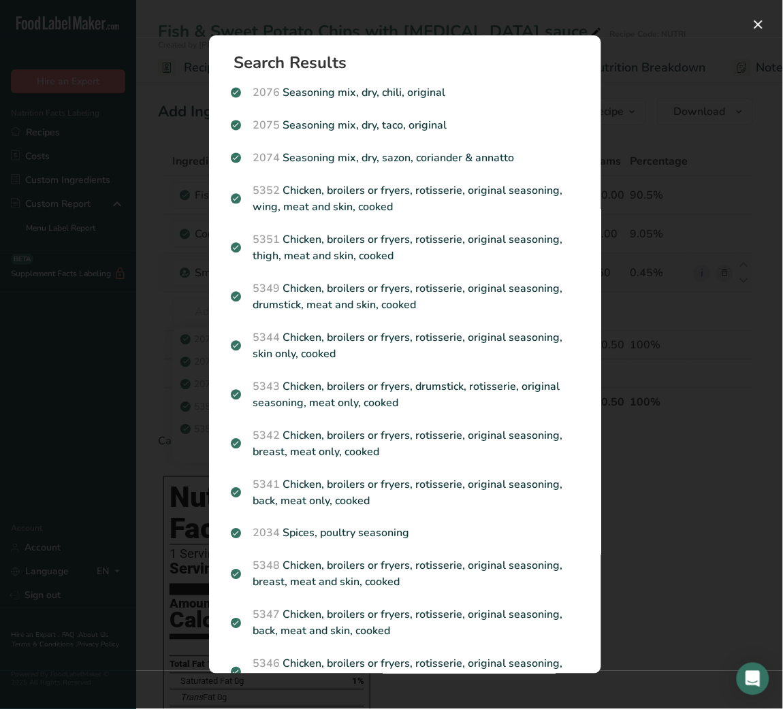
click at [655, 362] on div "Search results modal" at bounding box center [391, 354] width 783 height 709
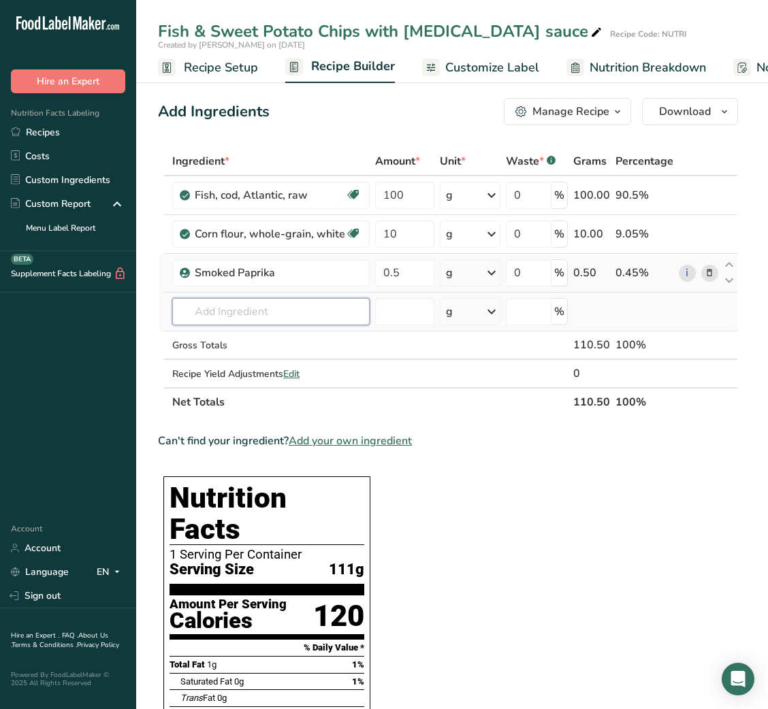
click at [244, 310] on input "text" at bounding box center [270, 311] width 197 height 27
type input "OREGANO"
click at [274, 334] on p "2027 Spices, oregano, dried" at bounding box center [248, 339] width 131 height 14
type input "Spices, oregano, dried"
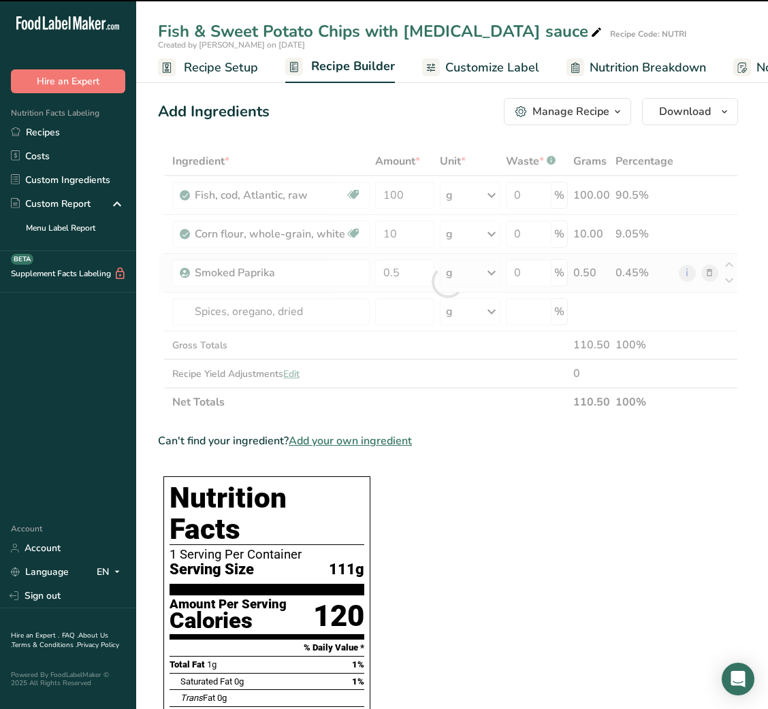
type input "0"
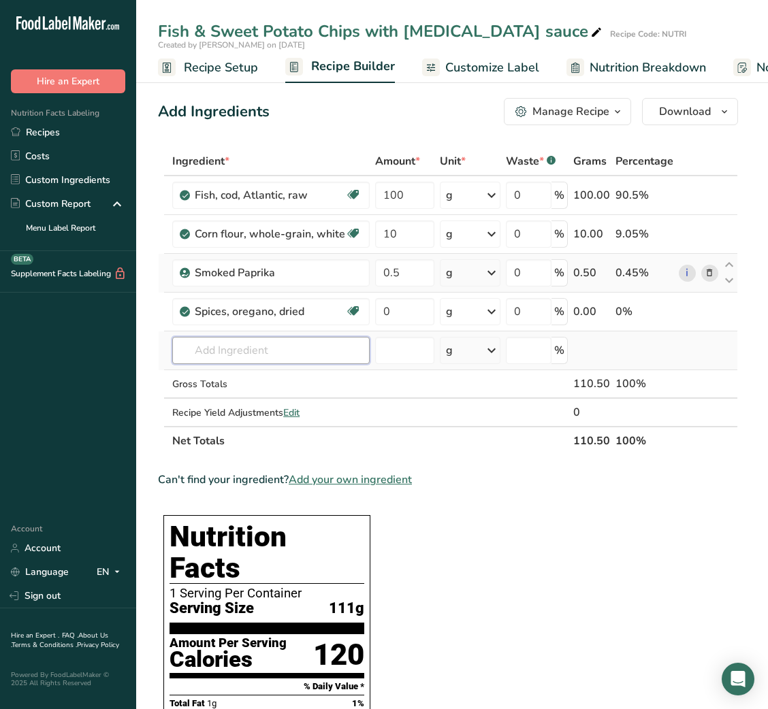
click at [304, 355] on input "text" at bounding box center [270, 350] width 197 height 27
type input "BASIL"
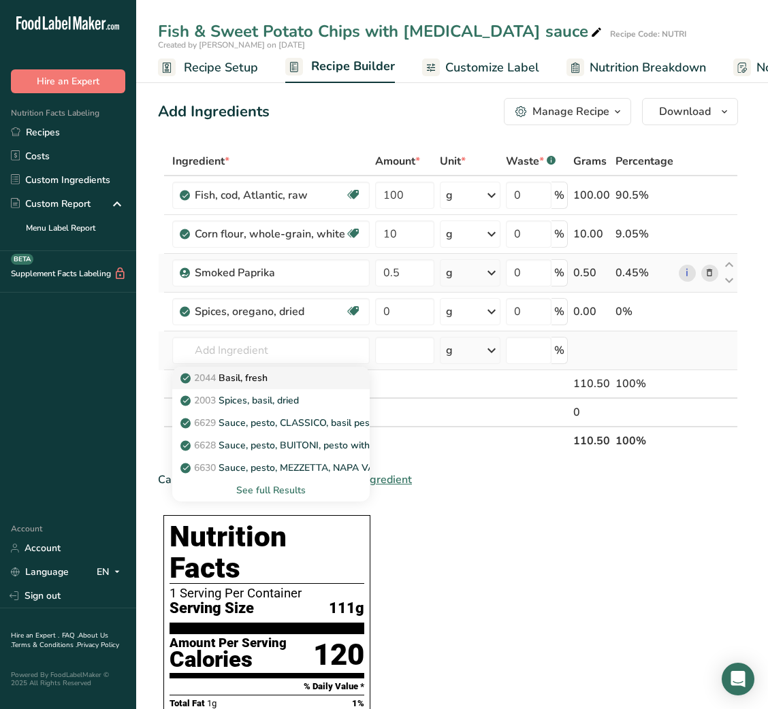
click at [295, 376] on div "2044 Basil, fresh" at bounding box center [260, 378] width 154 height 14
type input "Basil, fresh"
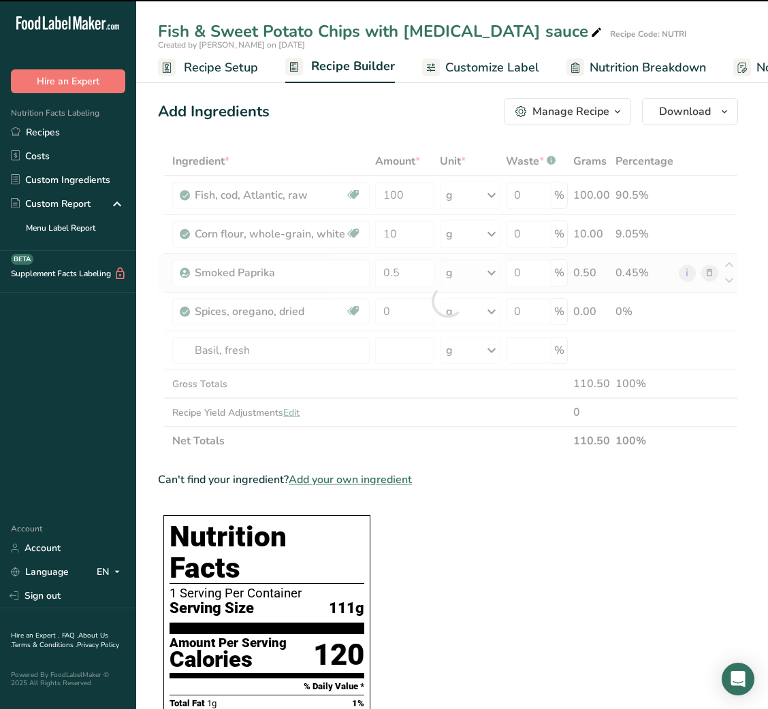
click at [250, 349] on div at bounding box center [448, 301] width 580 height 308
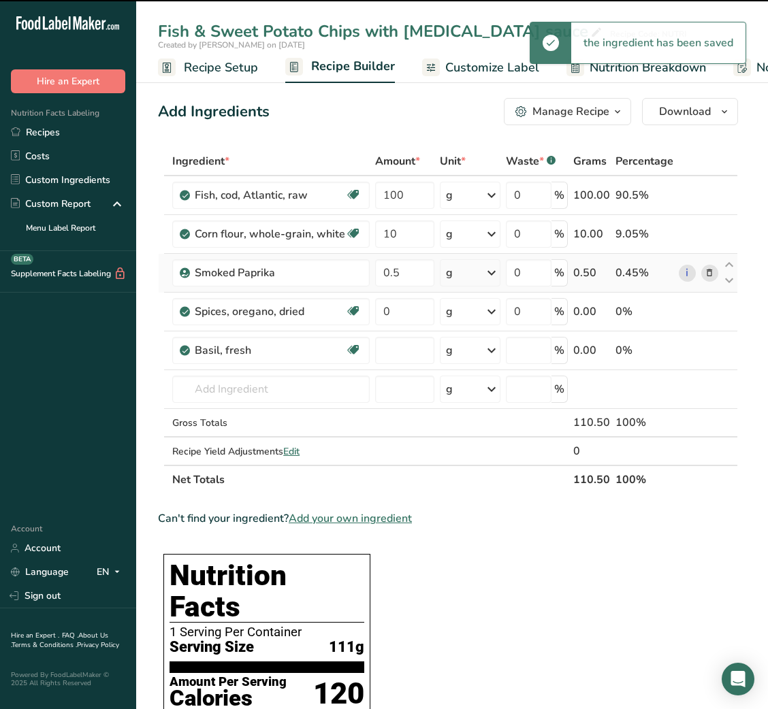
type input "0"
click at [711, 357] on icon at bounding box center [709, 351] width 10 height 14
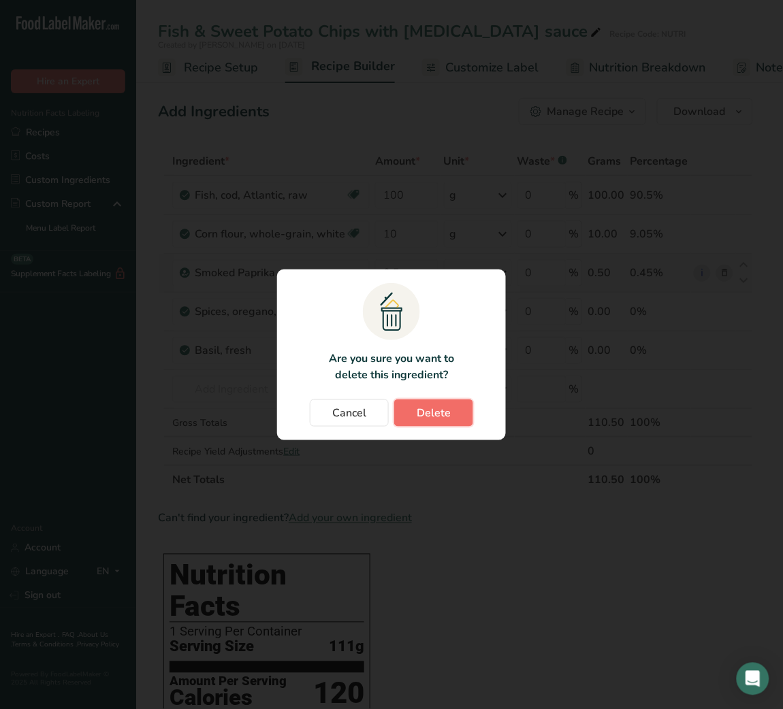
click at [451, 412] on button "Delete" at bounding box center [433, 412] width 79 height 27
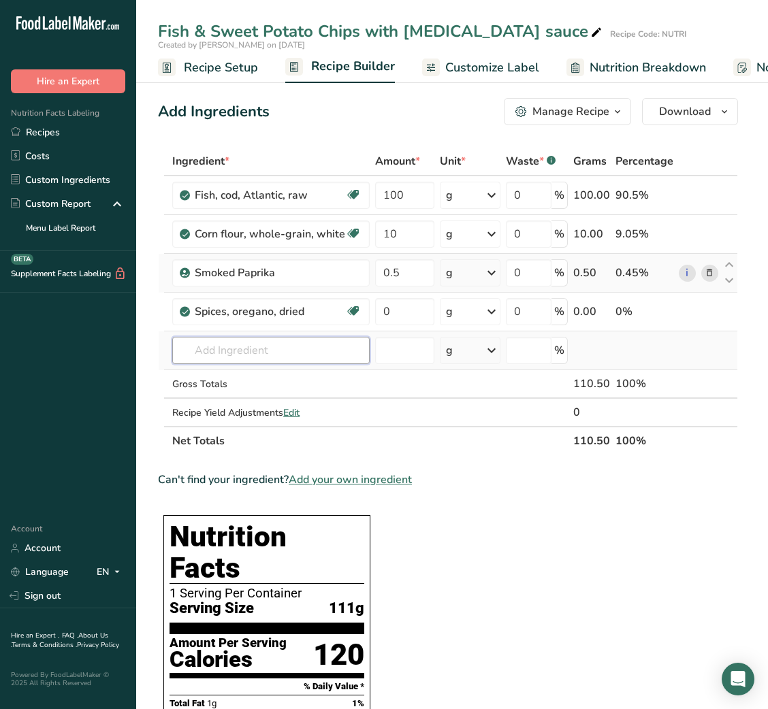
click at [284, 355] on input "text" at bounding box center [270, 350] width 197 height 27
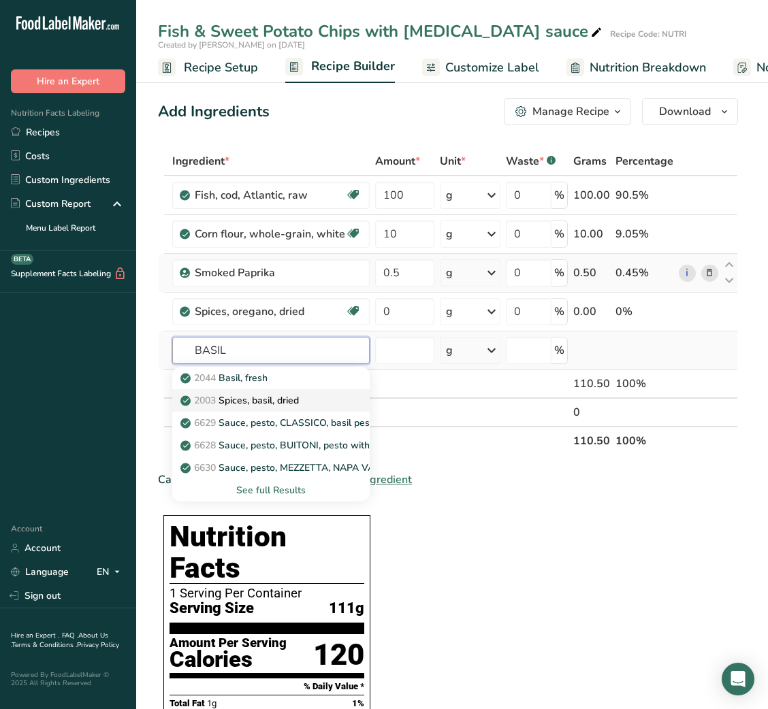
type input "BASIL"
click at [281, 402] on p "2003 Spices, basil, dried" at bounding box center [241, 400] width 116 height 14
type input "Spices, basil, dried"
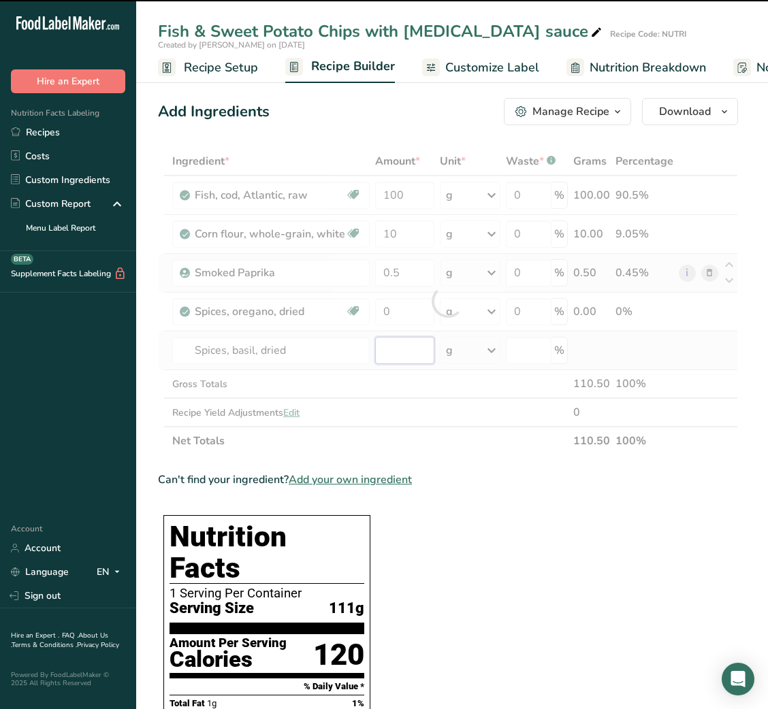
type input "0"
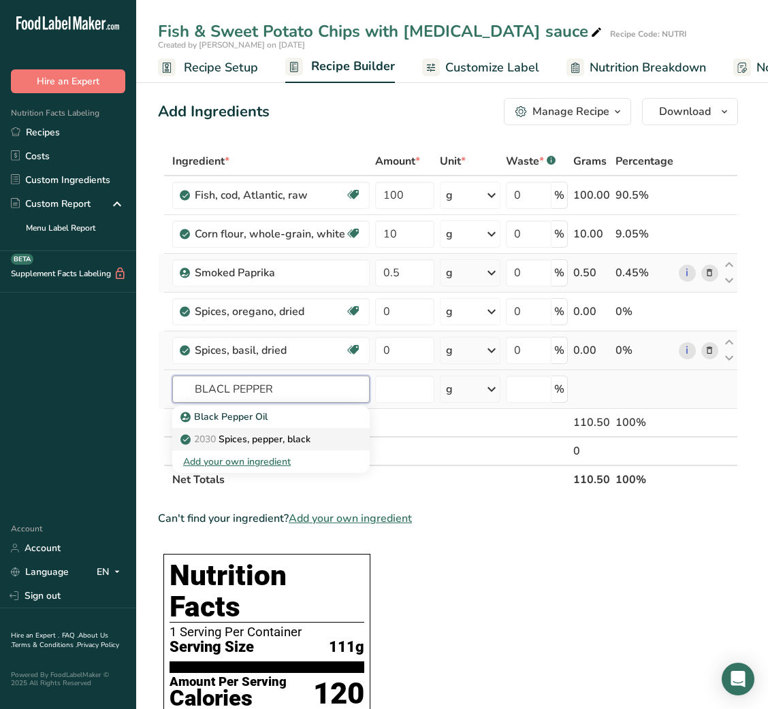
type input "BLACL PEPPER"
click at [284, 440] on p "2030 Spices, pepper, black" at bounding box center [246, 439] width 127 height 14
type input "Spices, pepper, black"
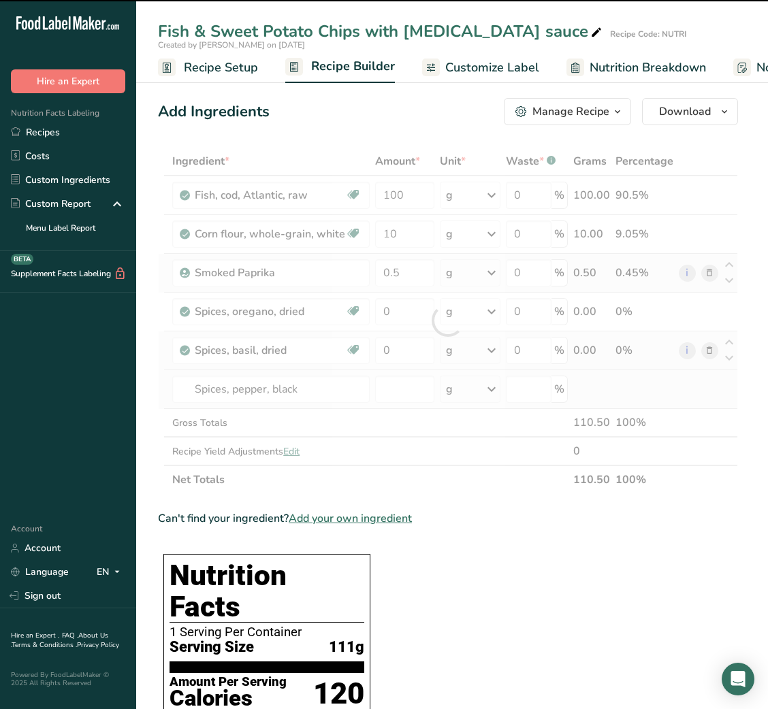
type input "0"
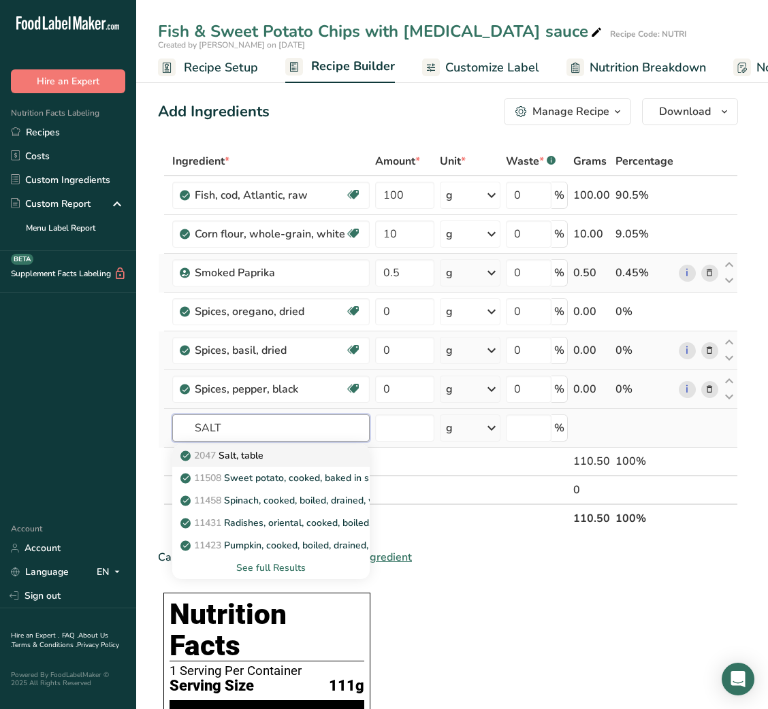
type input "SALT"
click at [277, 456] on div "2047 Salt, table" at bounding box center [260, 455] width 154 height 14
type input "Salt, table"
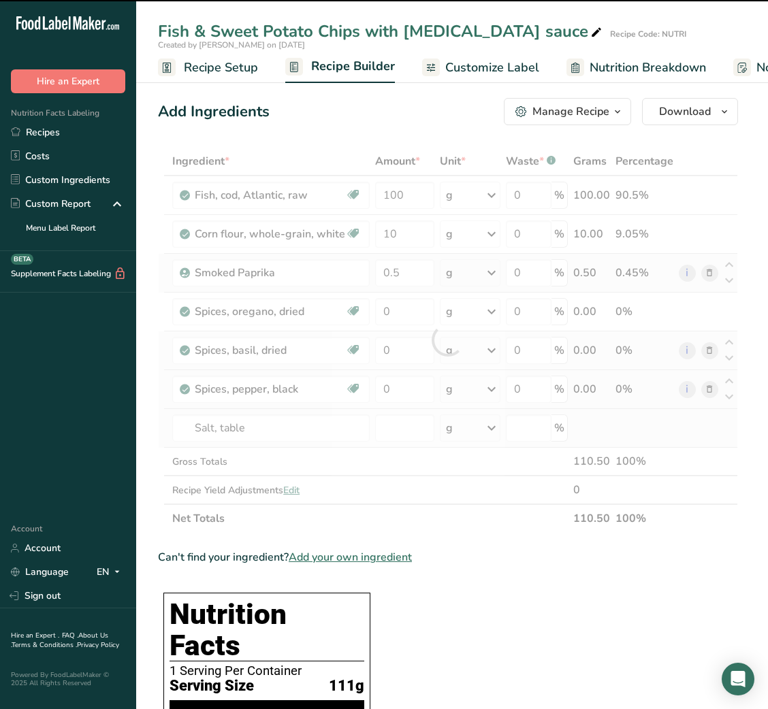
type input "0"
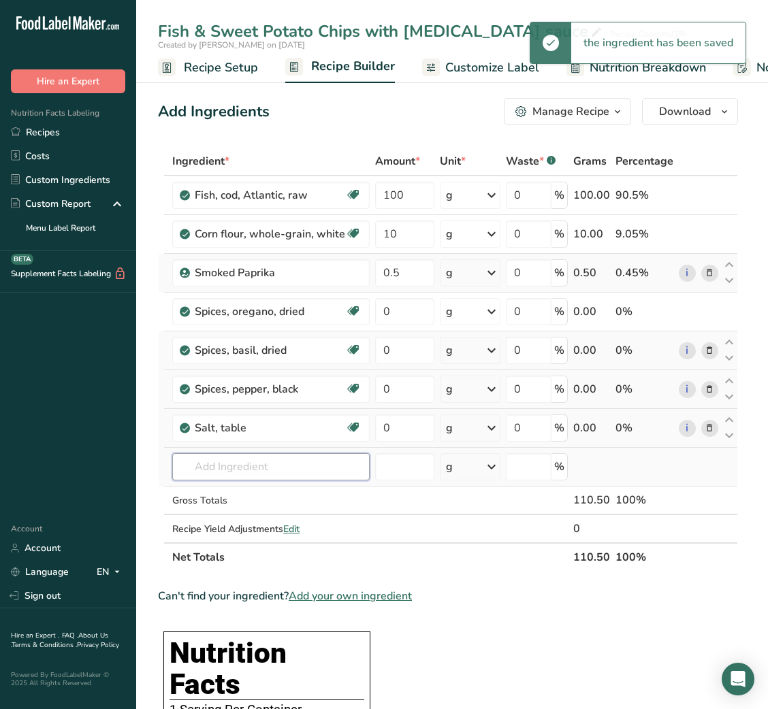
click at [256, 473] on input "text" at bounding box center [270, 466] width 197 height 27
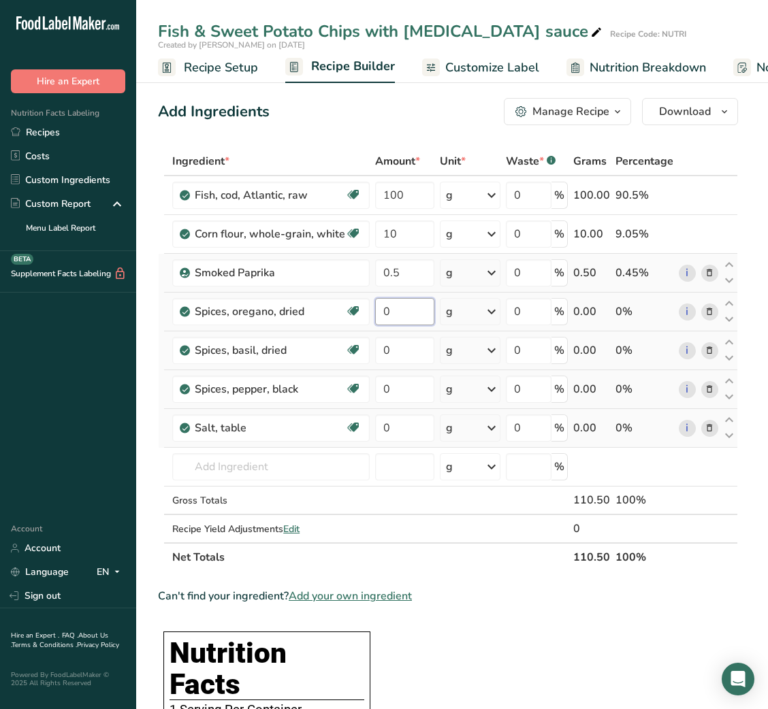
click at [381, 312] on input "0" at bounding box center [404, 311] width 59 height 27
type input "0.05"
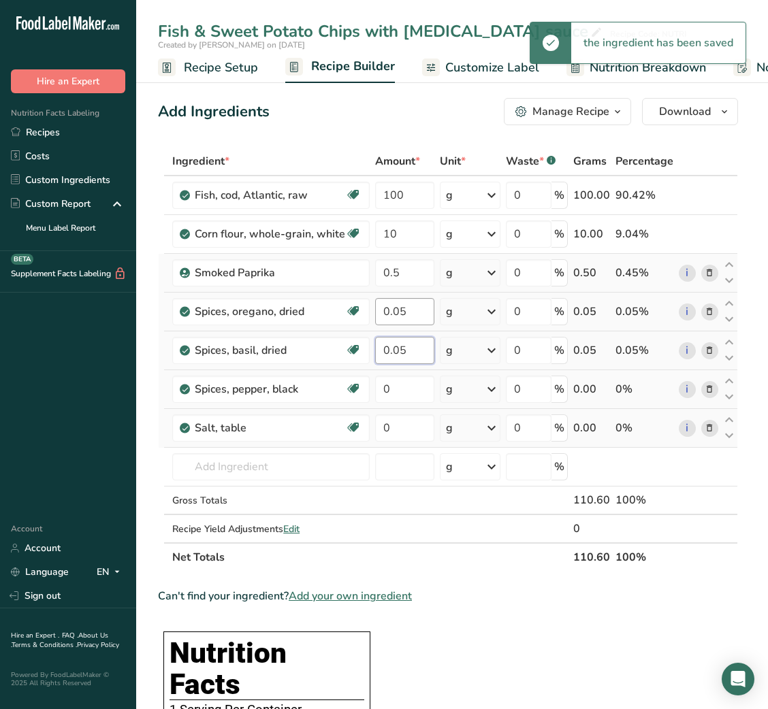
type input "0.05"
type input "0.2"
type input "0"
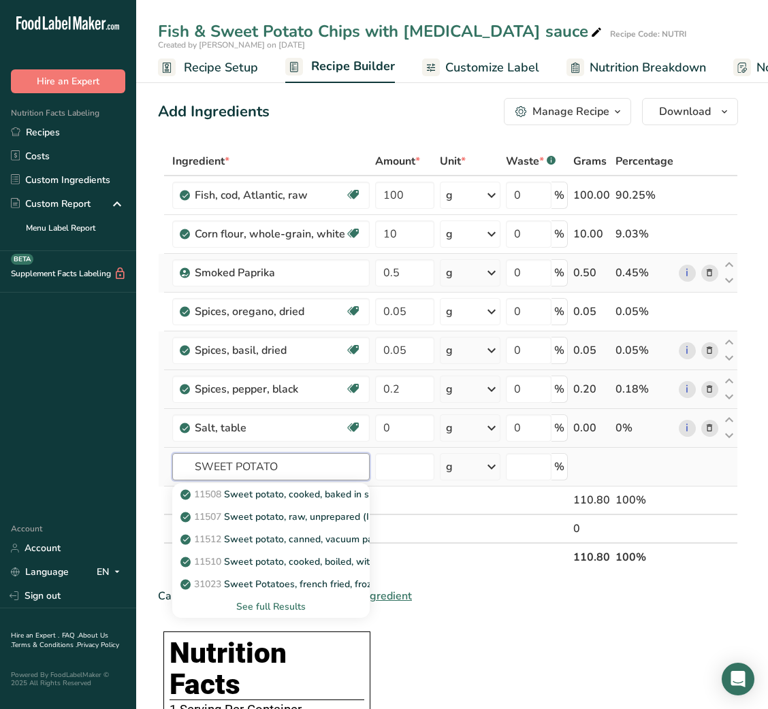
type input "SWEET POTATO"
click at [286, 606] on div "See full Results" at bounding box center [271, 607] width 176 height 14
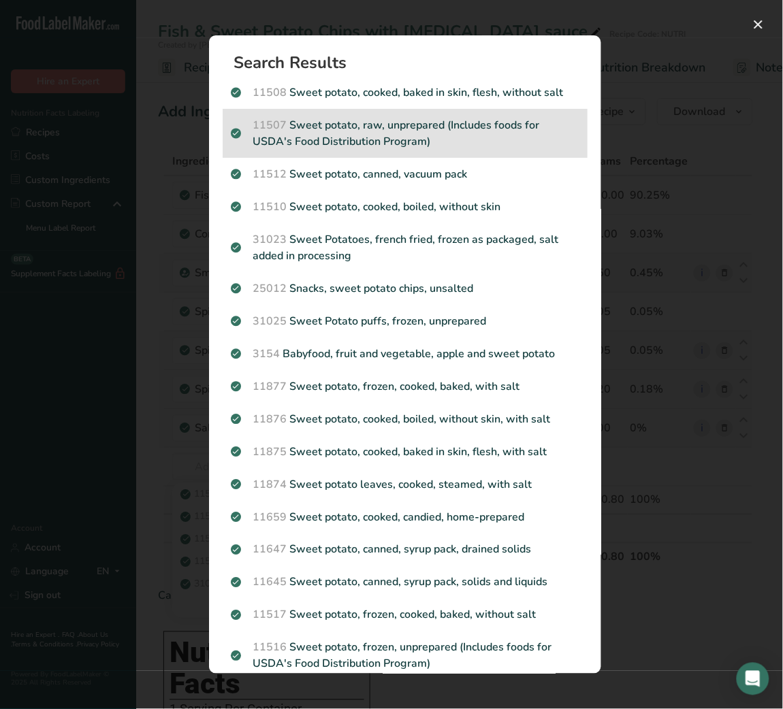
click at [411, 133] on p "11507 Sweet potato, raw, unprepared (Includes foods for USDA's Food Distributio…" at bounding box center [405, 133] width 348 height 33
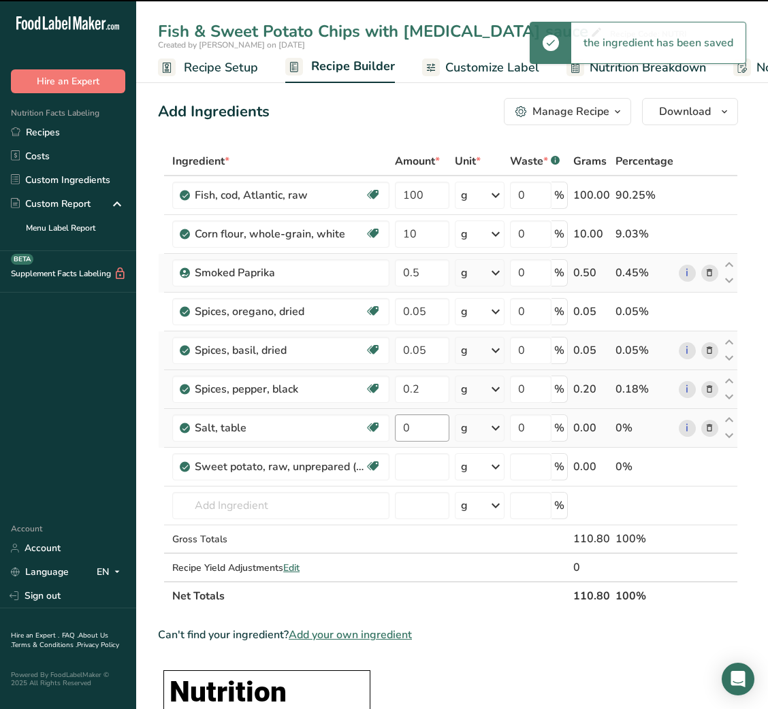
type input "0"
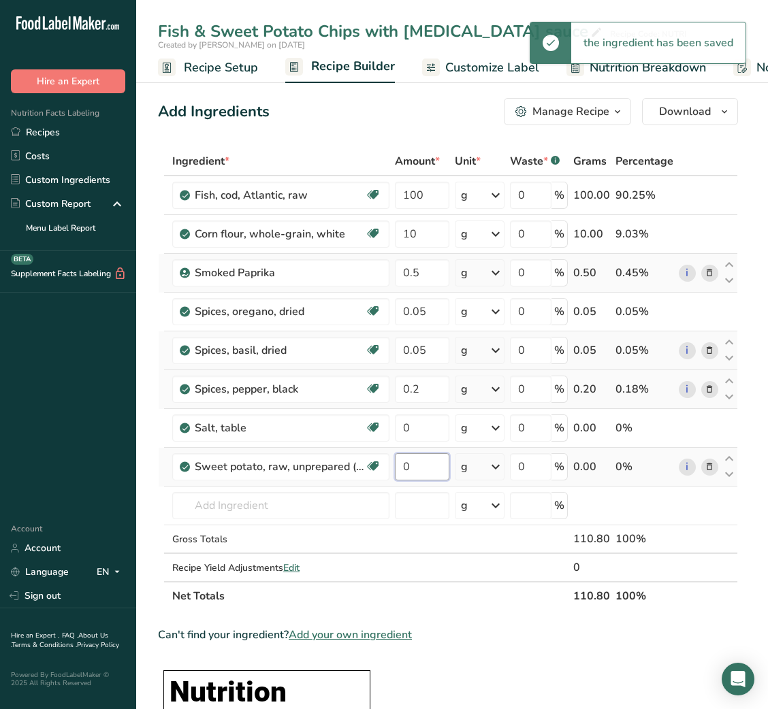
click at [406, 474] on input "0" at bounding box center [422, 466] width 54 height 27
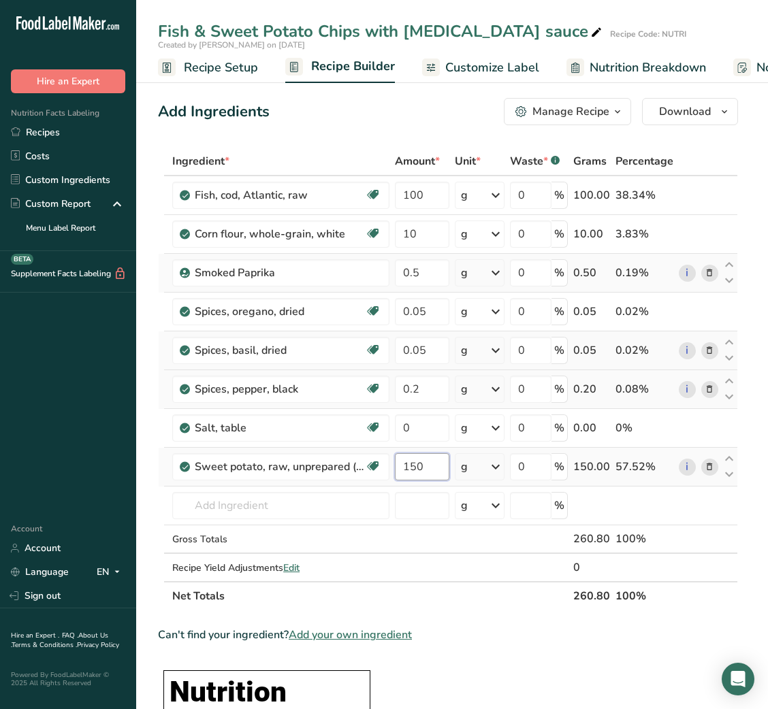
type input "150"
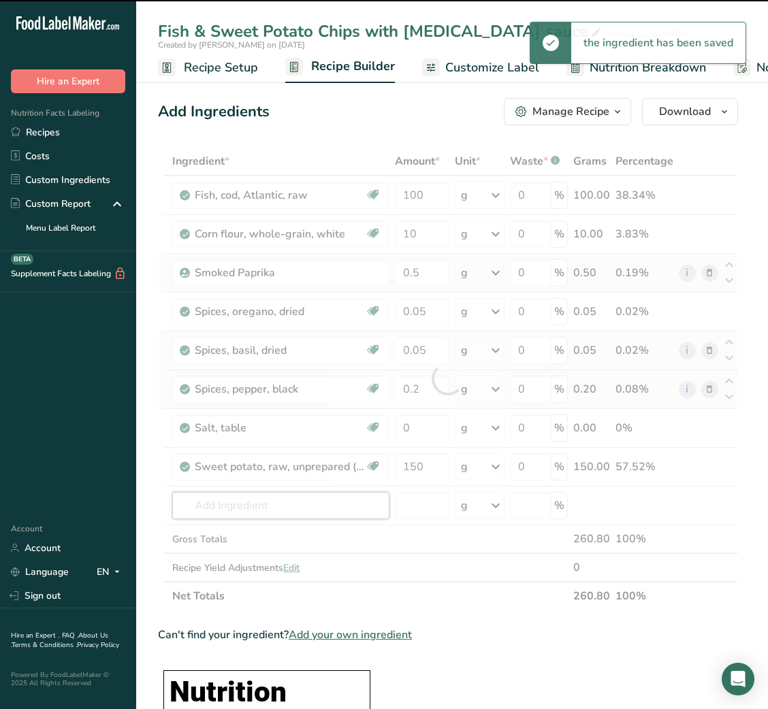
click at [331, 502] on input "text" at bounding box center [280, 505] width 217 height 27
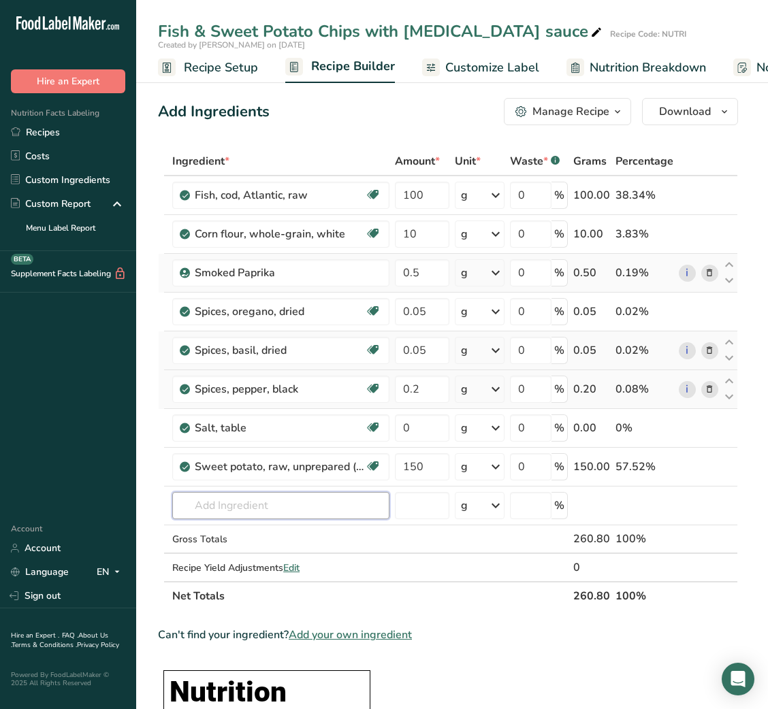
click at [331, 502] on input "text" at bounding box center [280, 505] width 217 height 27
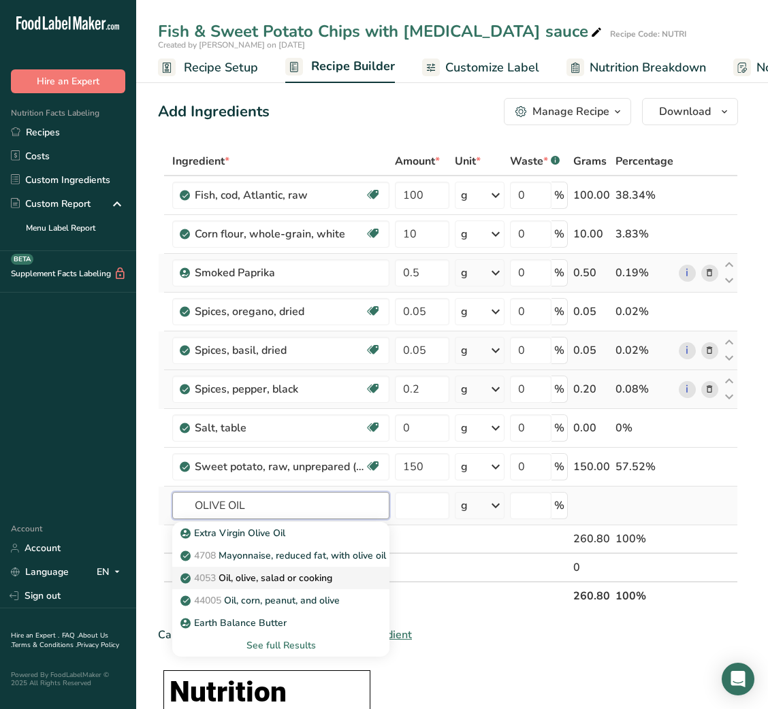
type input "OLIVE OIL"
click at [272, 575] on p "4053 Oil, olive, salad or cooking" at bounding box center [257, 578] width 149 height 14
type input "Oil, olive, salad or cooking"
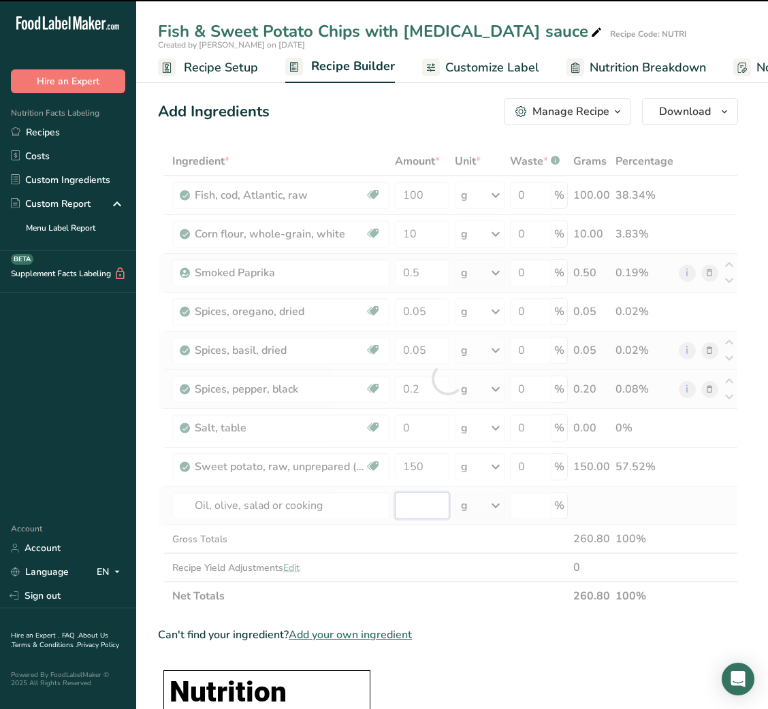
type input "0"
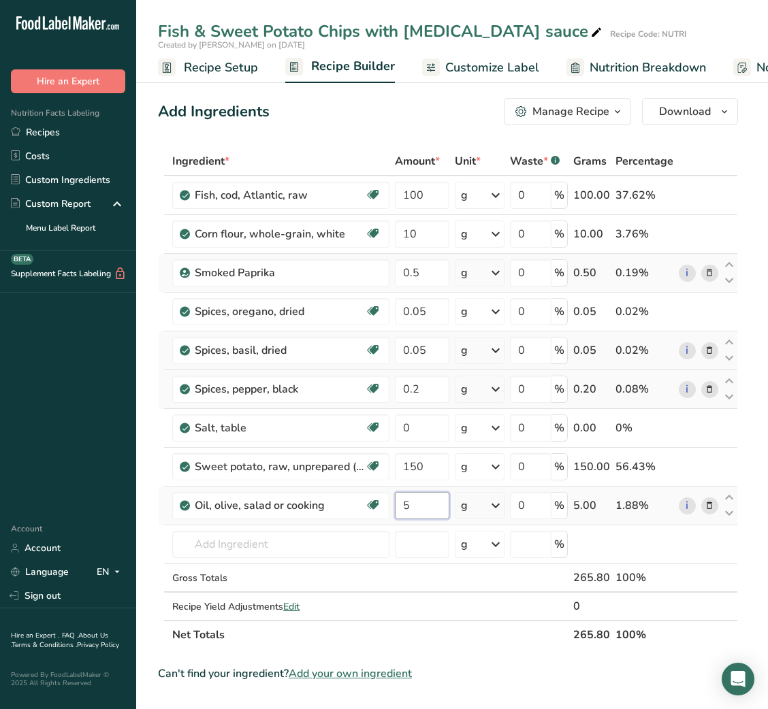
type input "5"
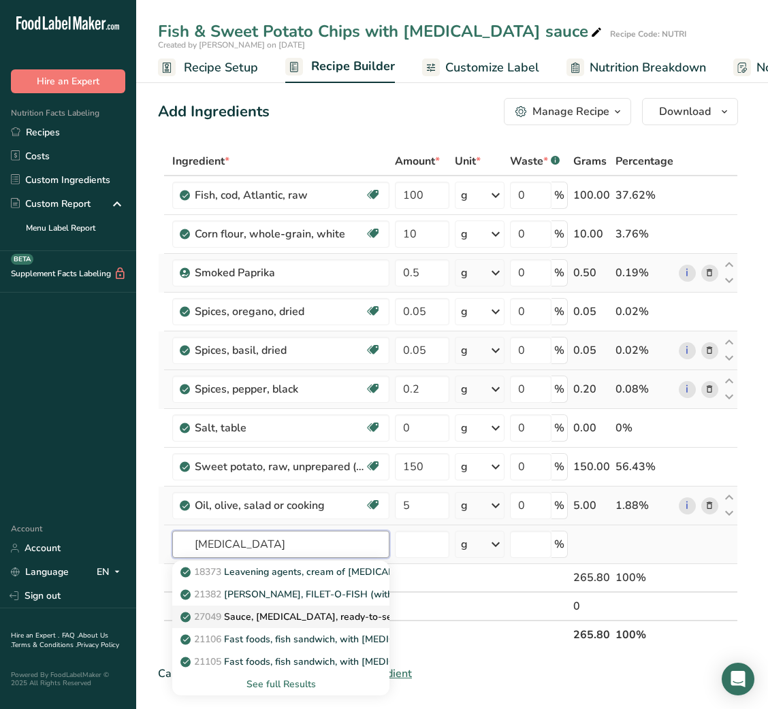
type input "[MEDICAL_DATA]"
click at [289, 618] on p "27049 Sauce, [MEDICAL_DATA], ready-to-serve" at bounding box center [294, 617] width 223 height 14
type input "Sauce, [MEDICAL_DATA], ready-to-serve"
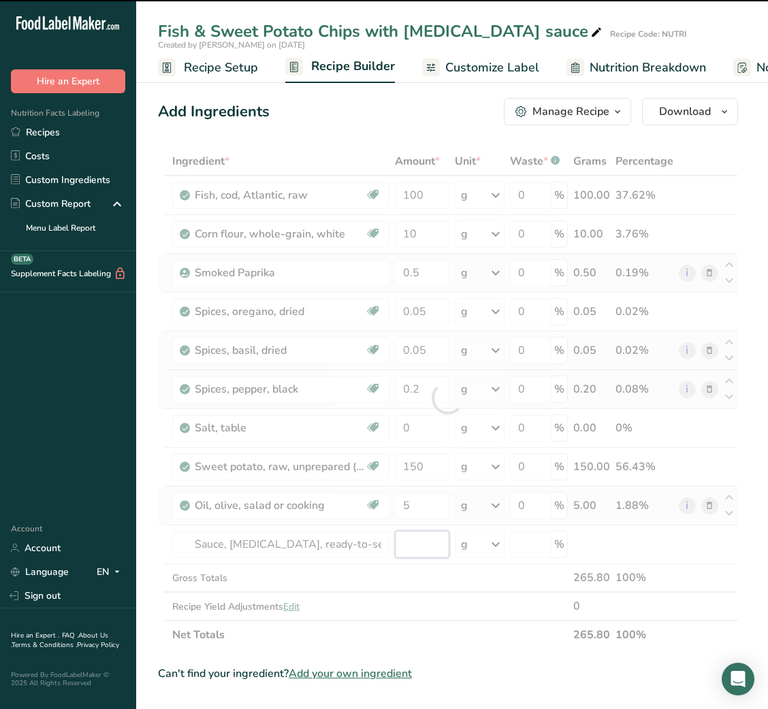
type input "0"
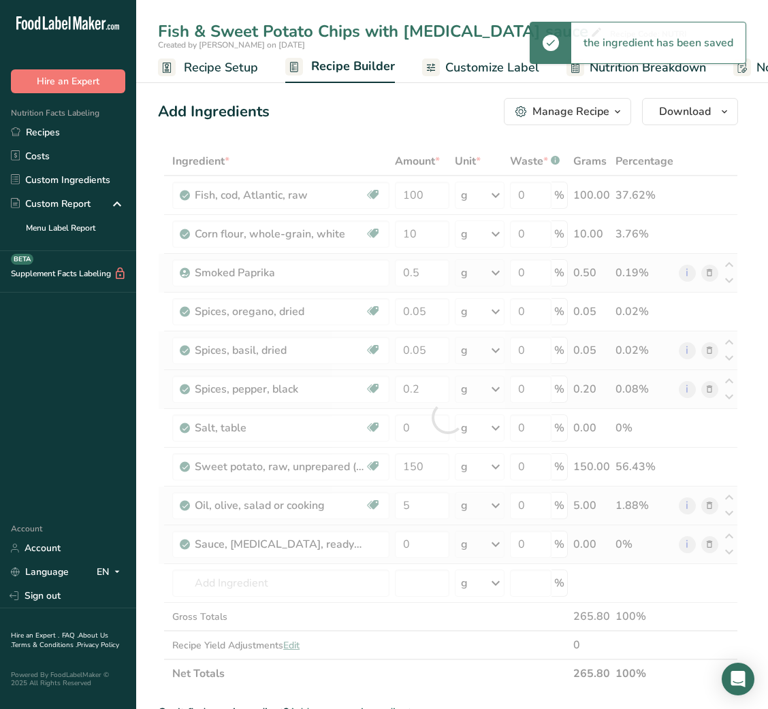
click at [707, 546] on div "Ingredient * Amount * Unit * Waste * .a-a{fill:#347362;}.b-a{fill:#fff;} Grams …" at bounding box center [448, 417] width 580 height 541
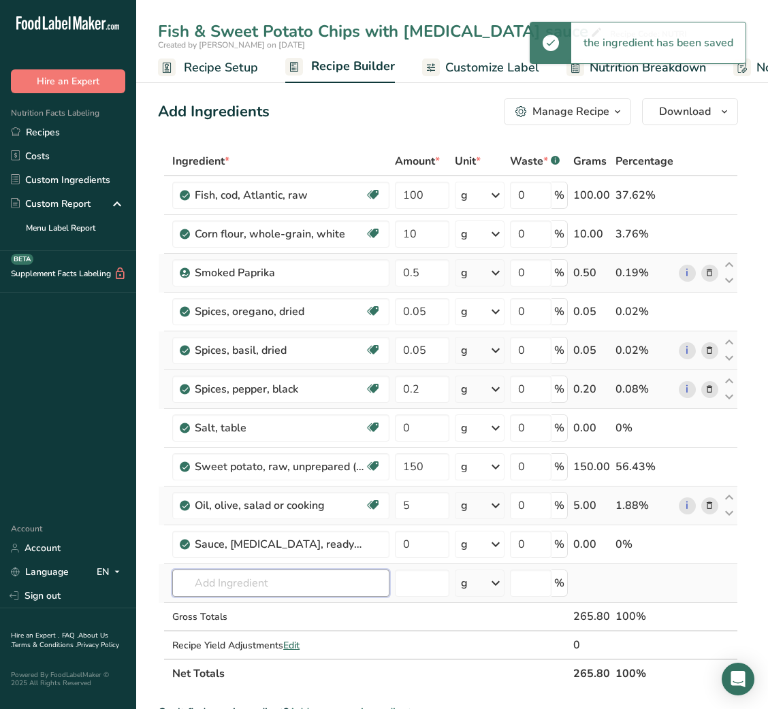
click at [220, 589] on input "text" at bounding box center [280, 583] width 217 height 27
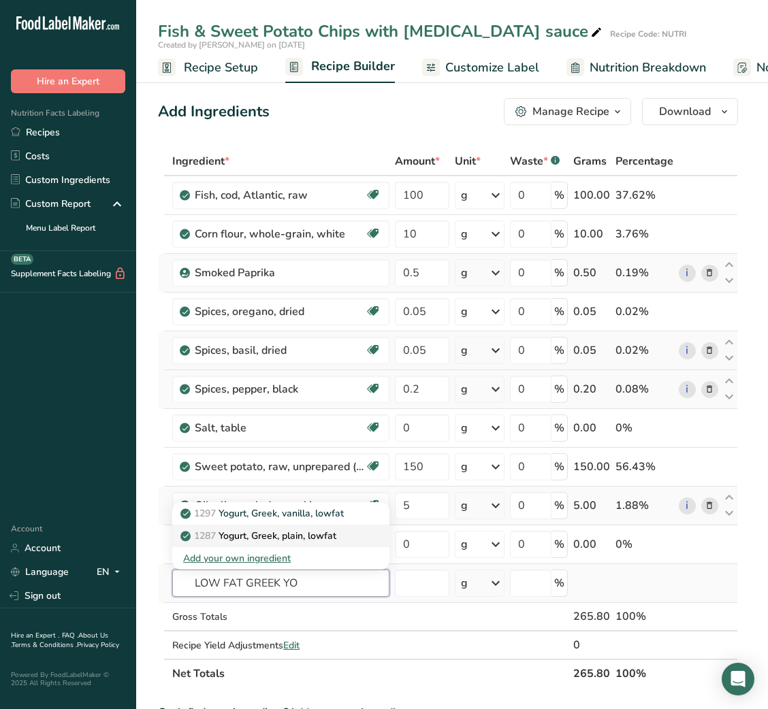
type input "LOW FAT GREEK YO"
click at [297, 534] on p "1287 Yogurt, Greek, plain, lowfat" at bounding box center [259, 536] width 153 height 14
type input "Yogurt, Greek, plain, lowfat"
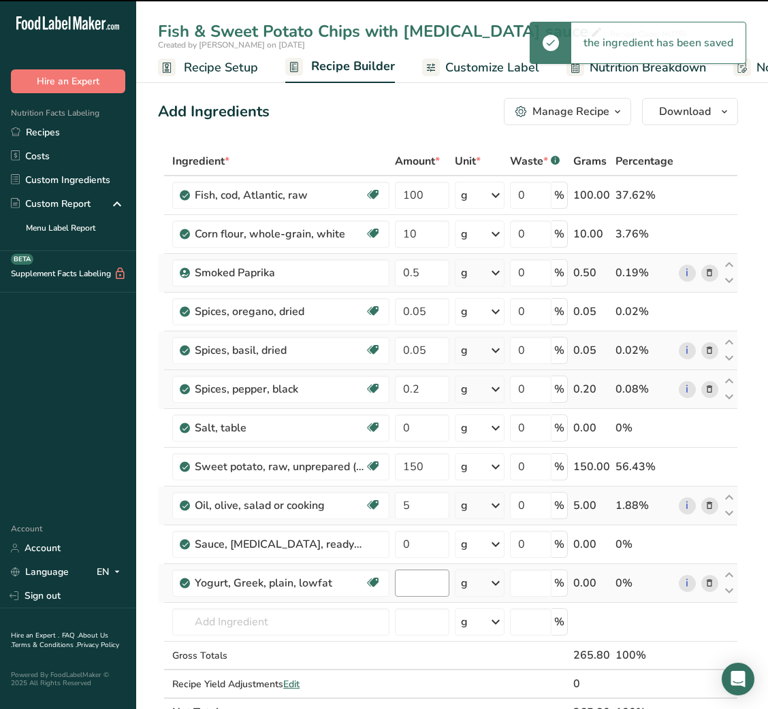
type input "0"
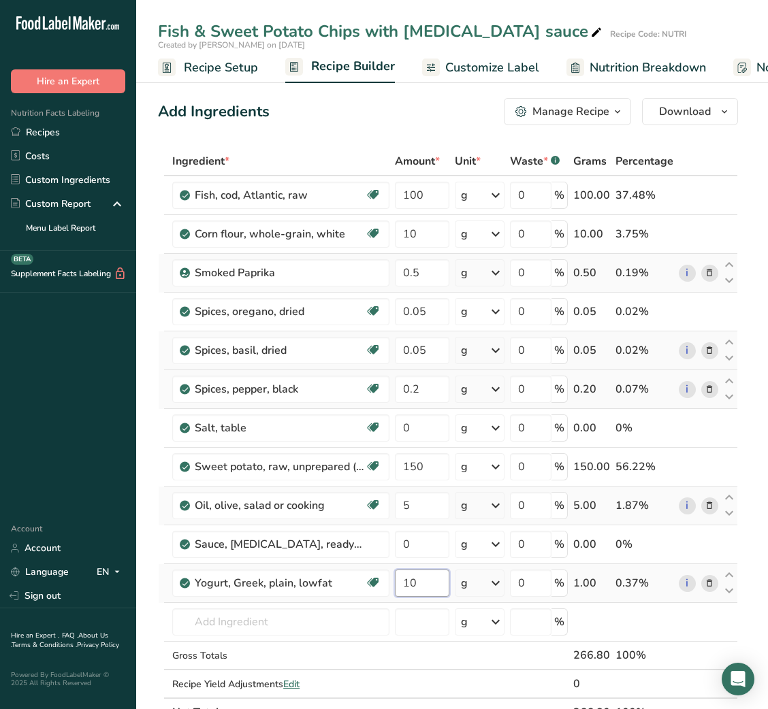
type input "10"
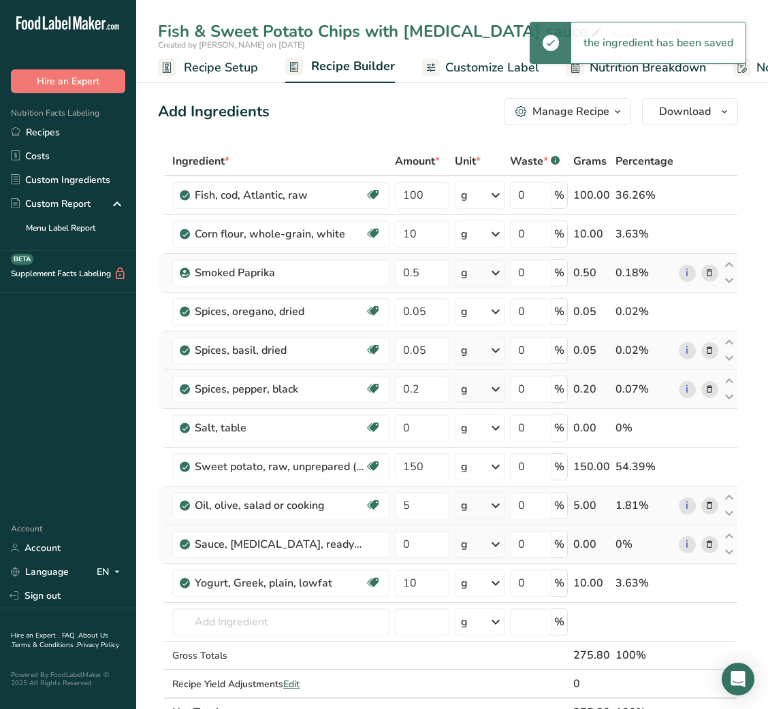
click at [711, 548] on icon at bounding box center [709, 545] width 10 height 14
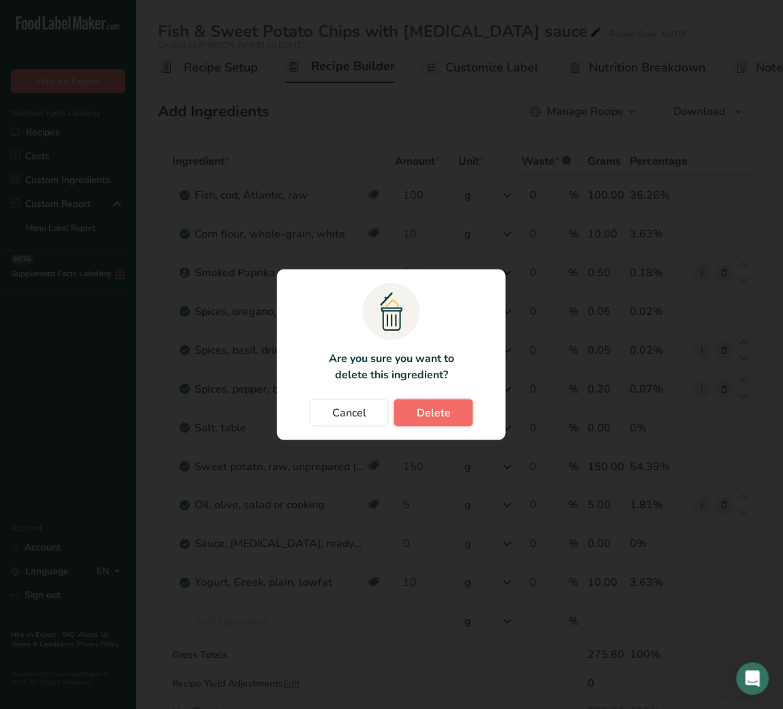
click at [436, 416] on span "Delete" at bounding box center [433, 413] width 34 height 16
type input "10"
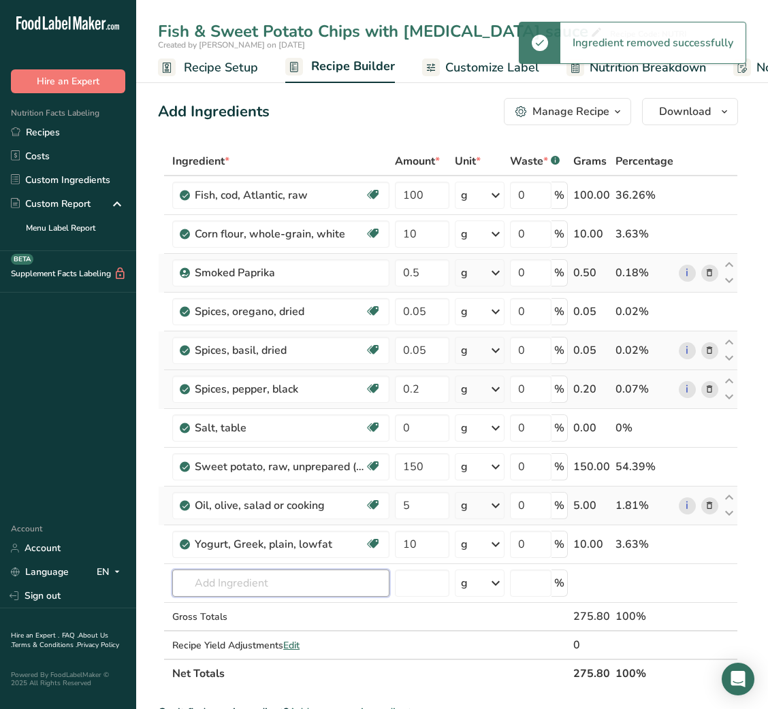
click at [254, 590] on input "text" at bounding box center [280, 583] width 217 height 27
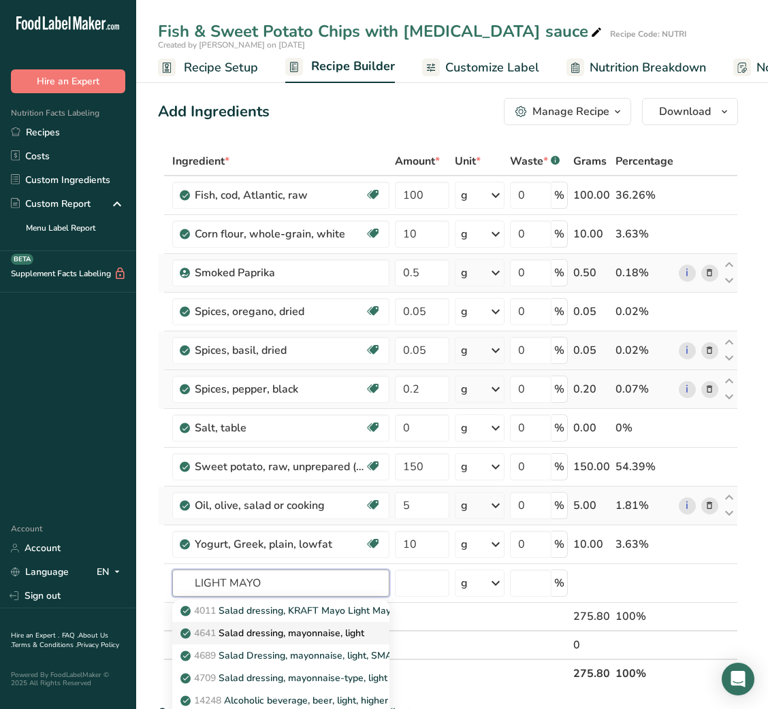
type input "LIGHT MAYO"
click at [284, 623] on link "4641 Salad dressing, mayonnaise, light" at bounding box center [280, 633] width 217 height 22
type input "Salad dressing, mayonnaise, light"
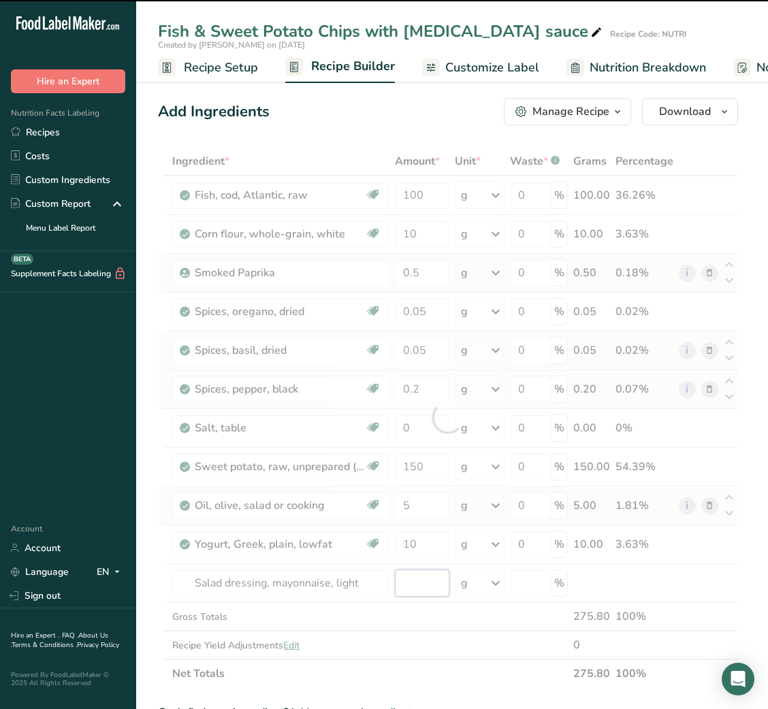
type input "0"
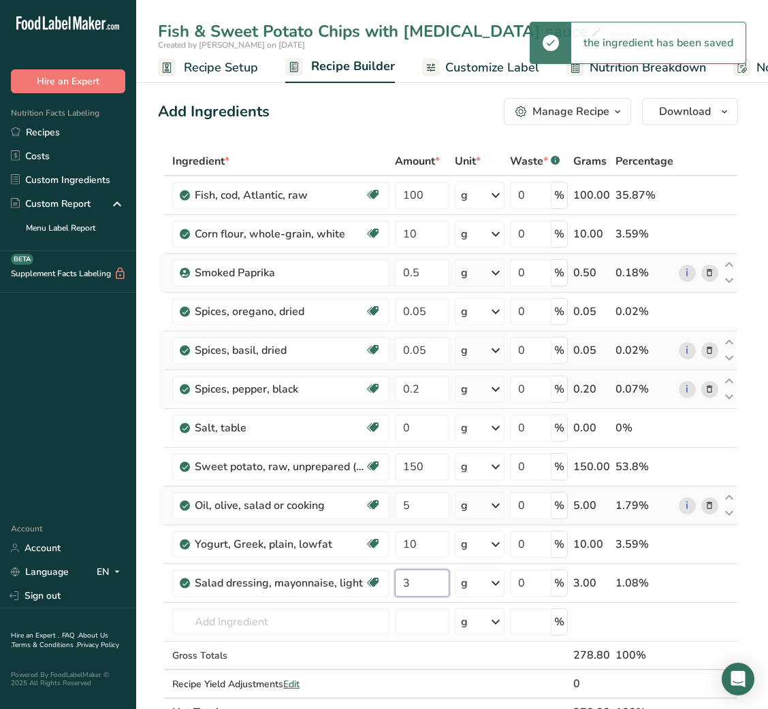
type input "3"
type input "P"
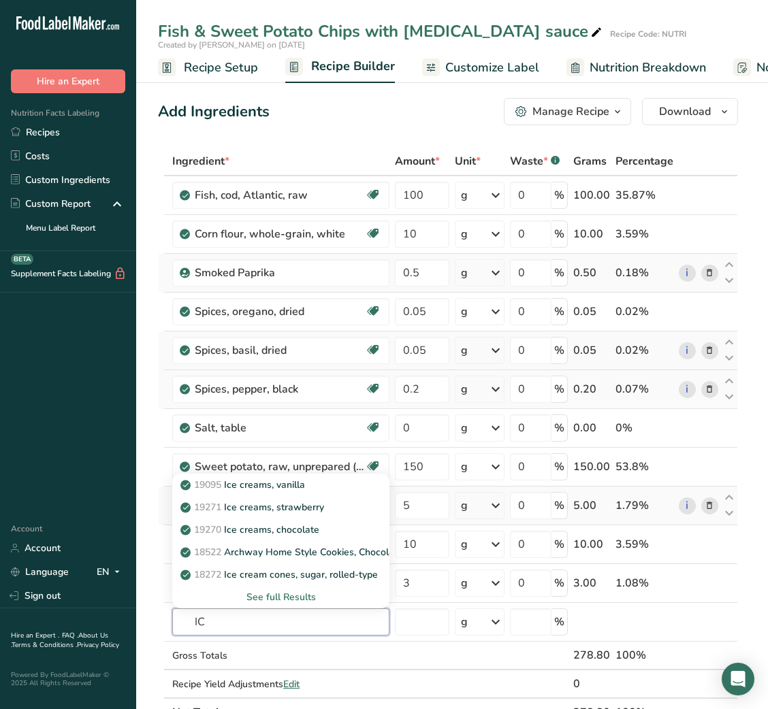
type input "I"
type input "PICKLED CUC"
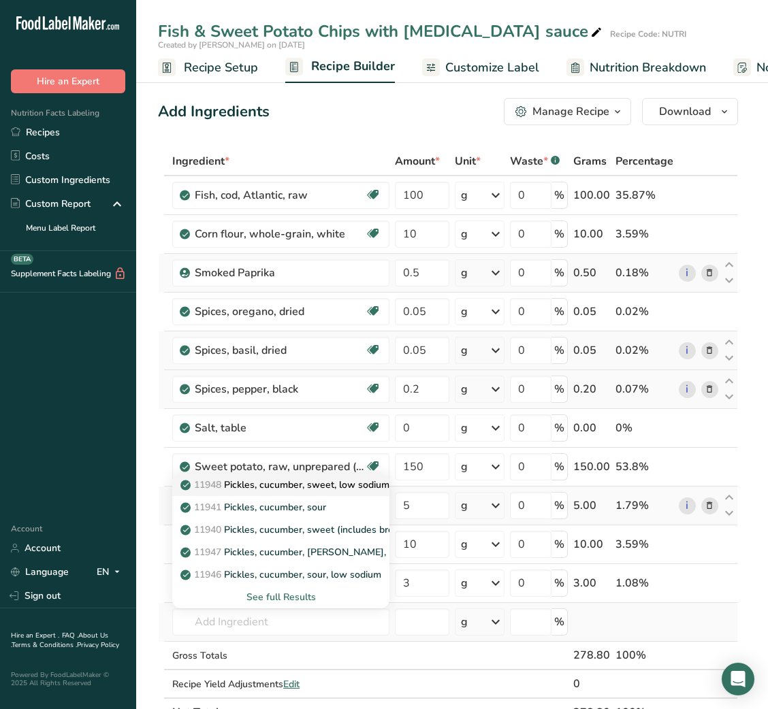
click at [316, 491] on p "11948 Pickles, cucumber, sweet, low sodium (includes bread and butter pickles)" at bounding box center [363, 485] width 361 height 14
type input "Pickles, cucumber, sweet, low sodium (includes bread and butter pickles)"
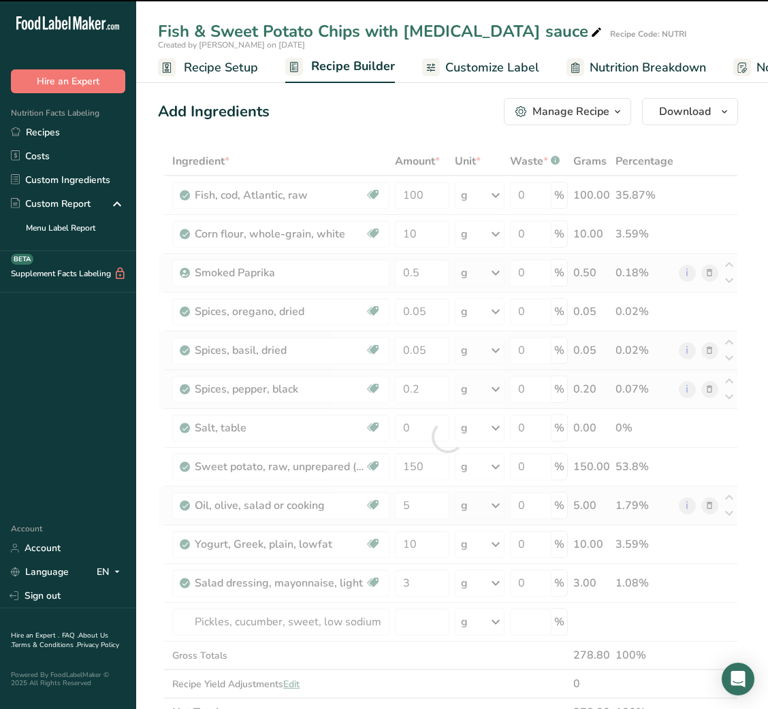
type input "0"
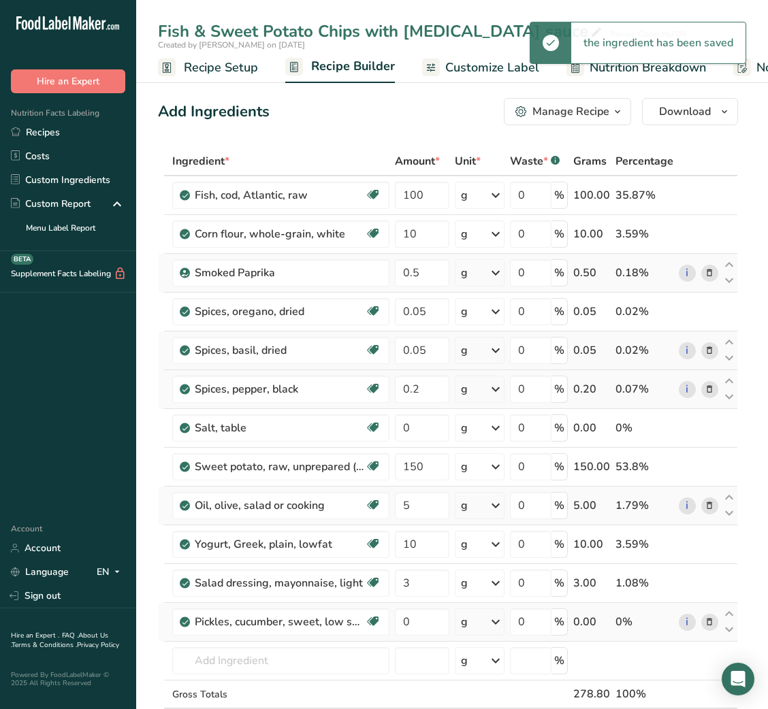
click at [703, 618] on span at bounding box center [709, 622] width 16 height 16
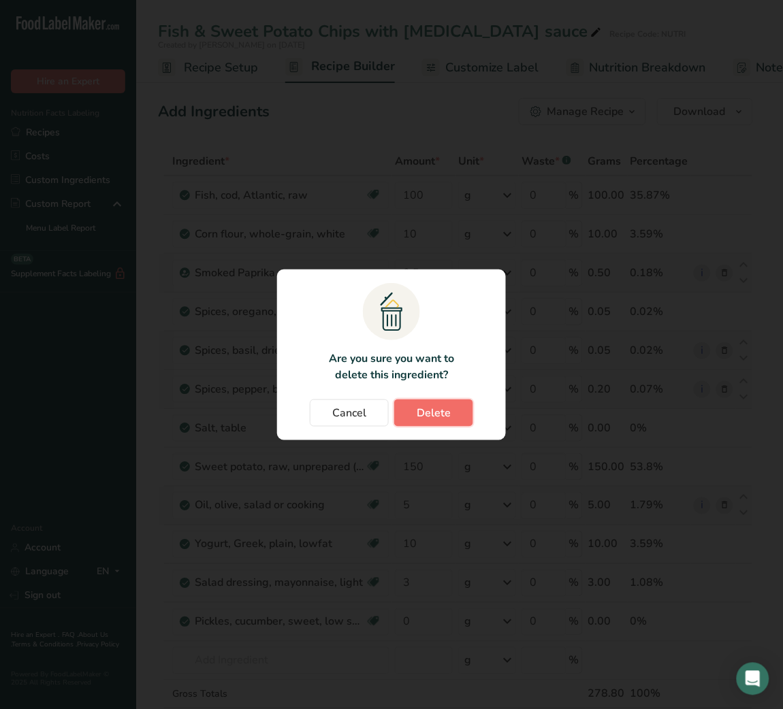
click at [446, 400] on button "Delete" at bounding box center [433, 412] width 79 height 27
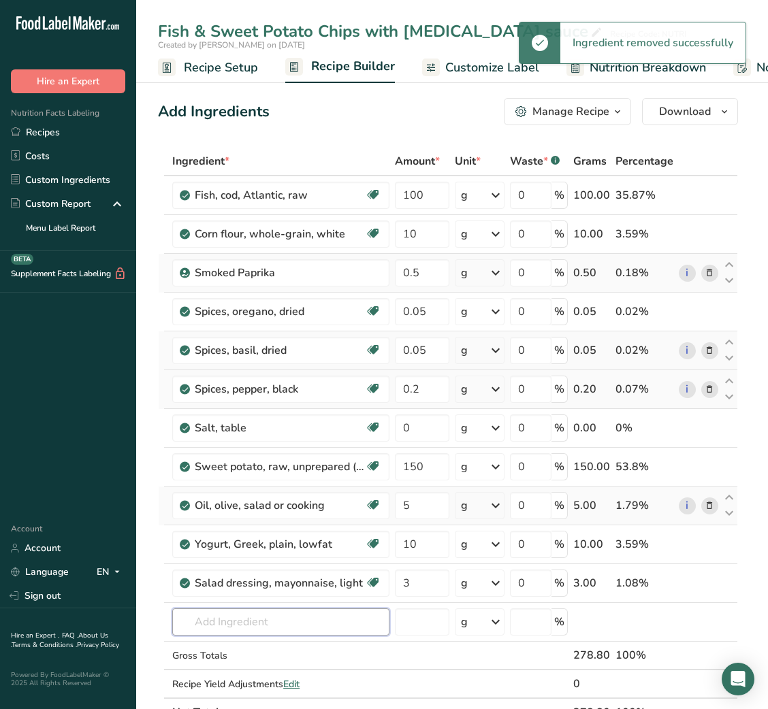
click at [244, 622] on input "text" at bounding box center [280, 621] width 217 height 27
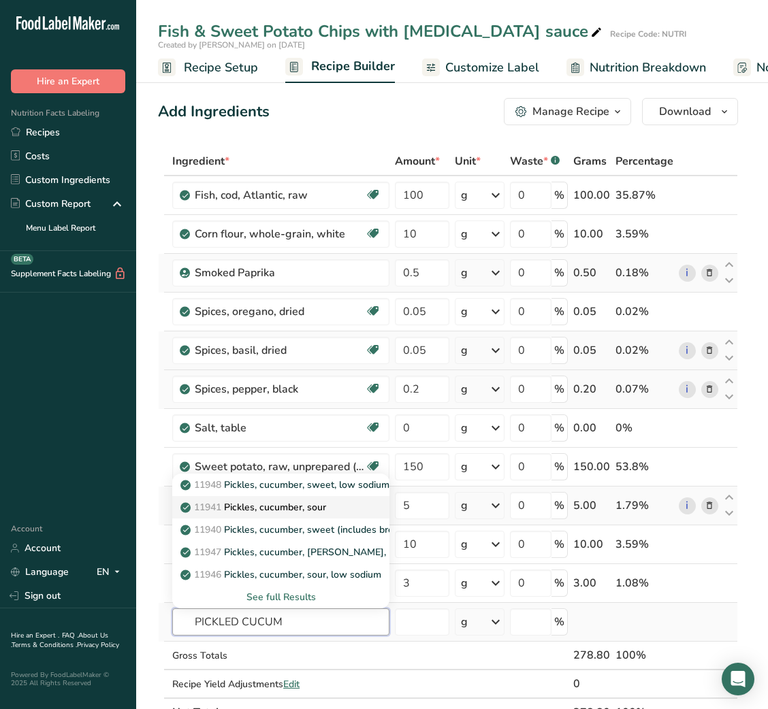
type input "PICKLED CUCUM"
click at [305, 513] on p "11941 Pickles, cucumber, sour" at bounding box center [254, 507] width 143 height 14
type input "Pickles, cucumber, sour"
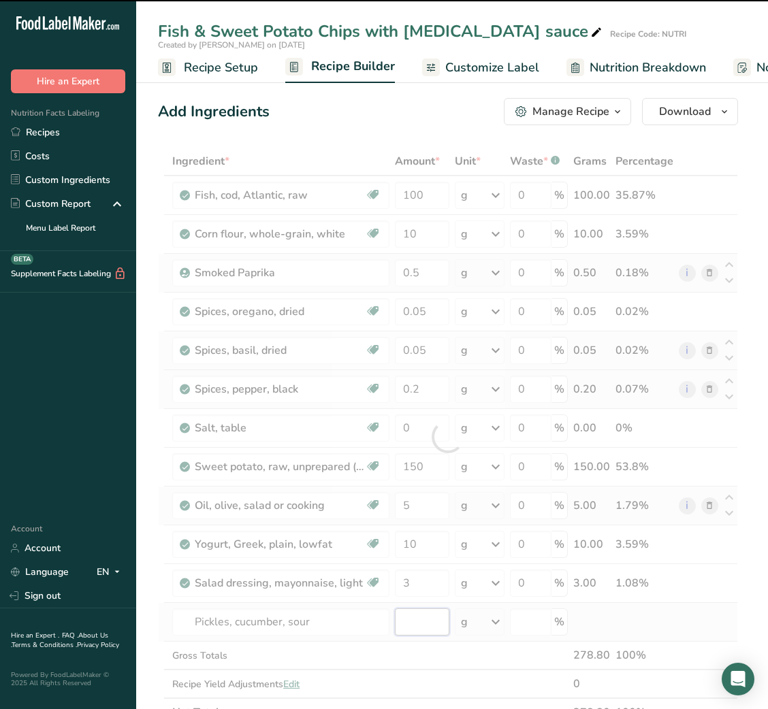
type input "0"
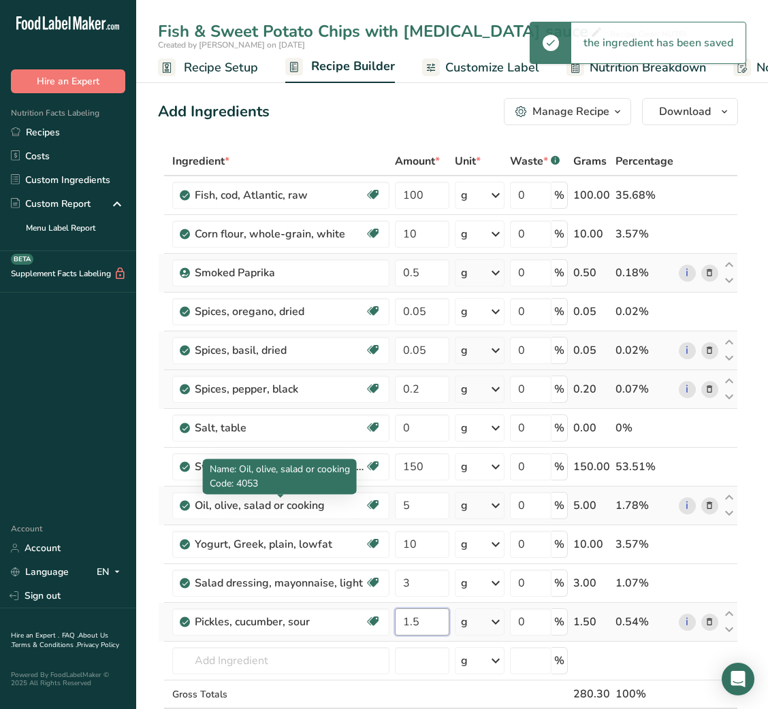
type input "1.5"
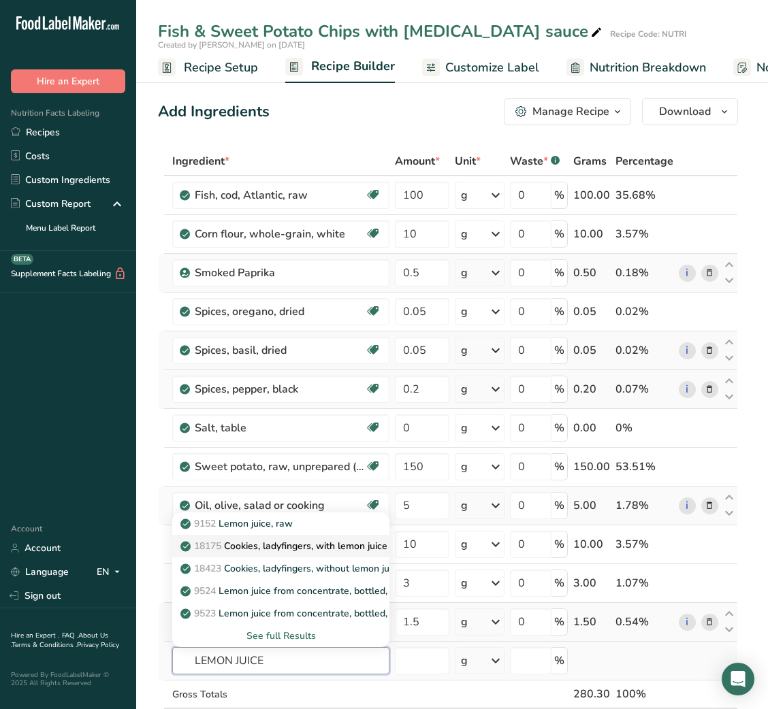
type input "LEMON JUICE"
click at [312, 543] on p "18175 Cookies, ladyfingers, with lemon juice and rind" at bounding box center [304, 546] width 242 height 14
type input "Cookies, ladyfingers, with lemon juice and rind"
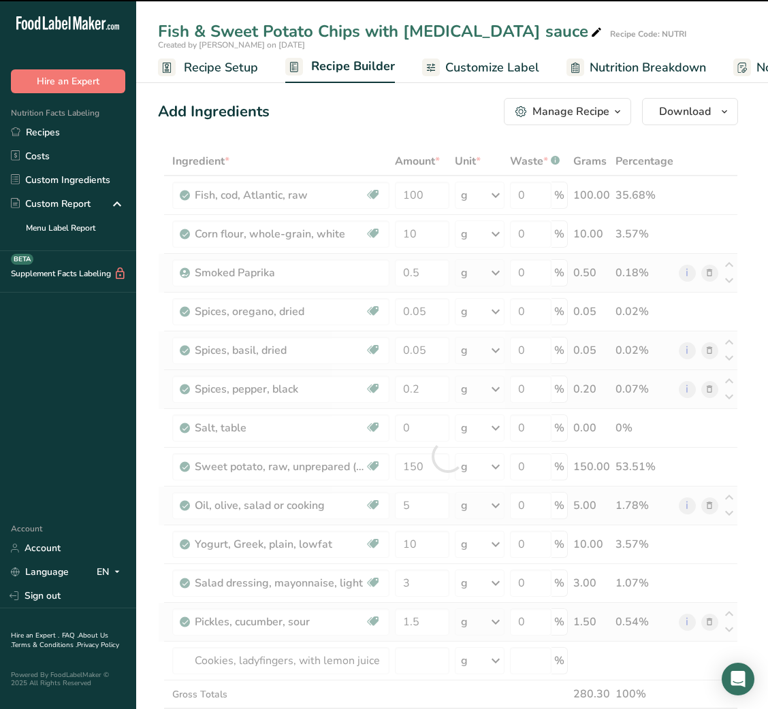
type input "0"
